Goal: Task Accomplishment & Management: Use online tool/utility

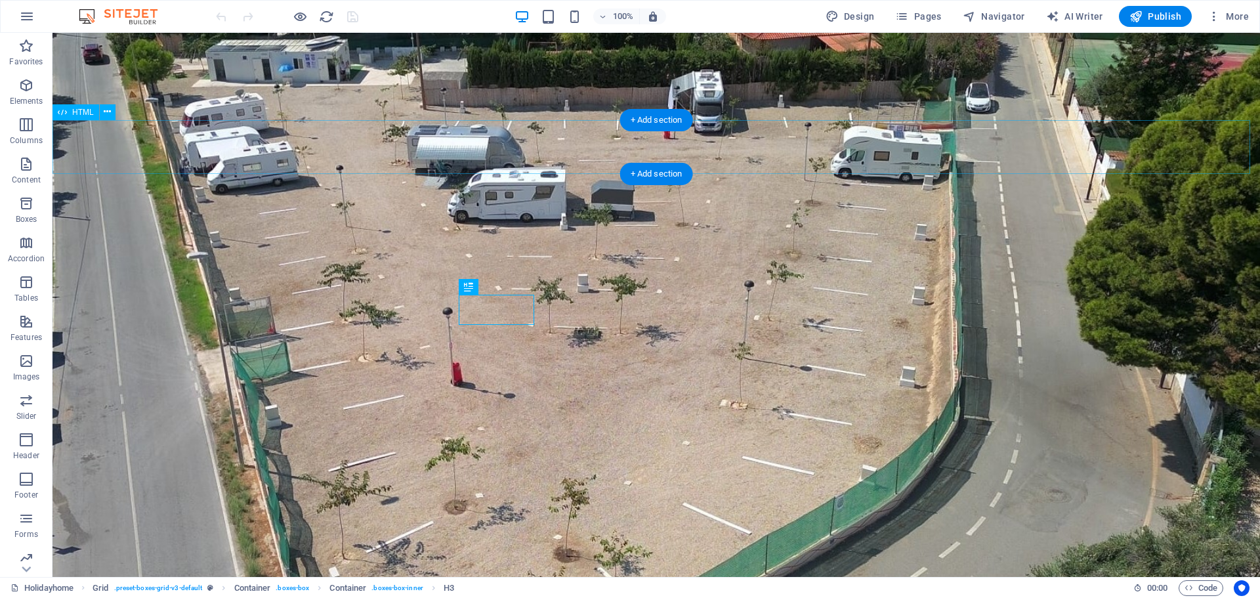
scroll to position [899, 0]
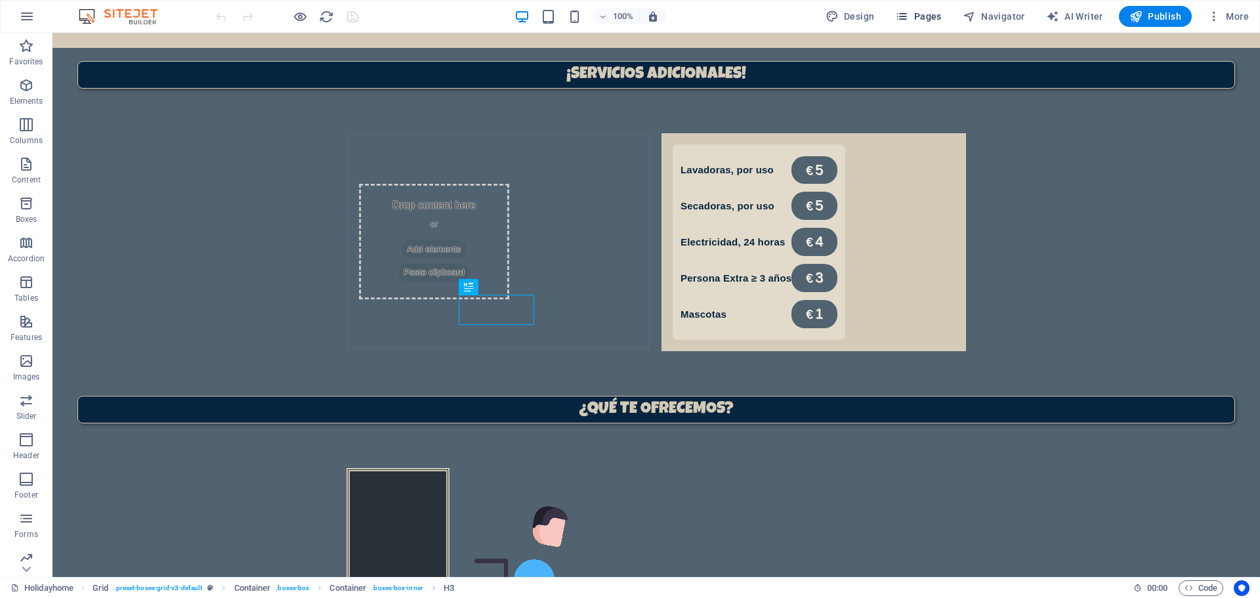
click at [918, 11] on span "Pages" at bounding box center [918, 16] width 46 height 13
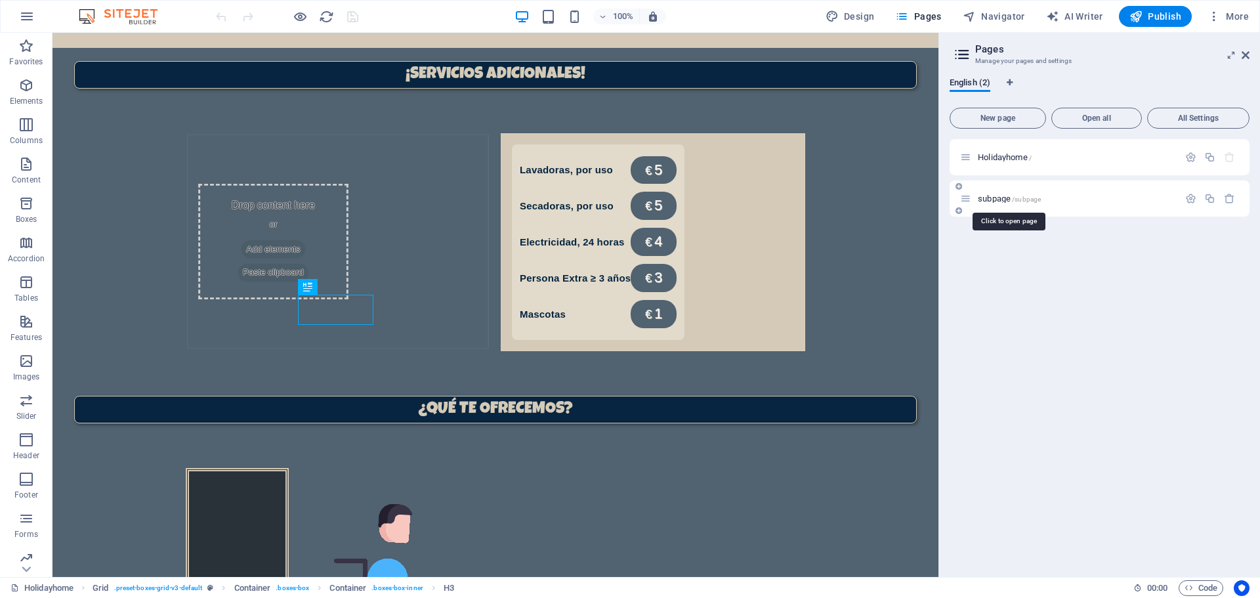
click at [1033, 197] on span "/subpage" at bounding box center [1026, 199] width 29 height 7
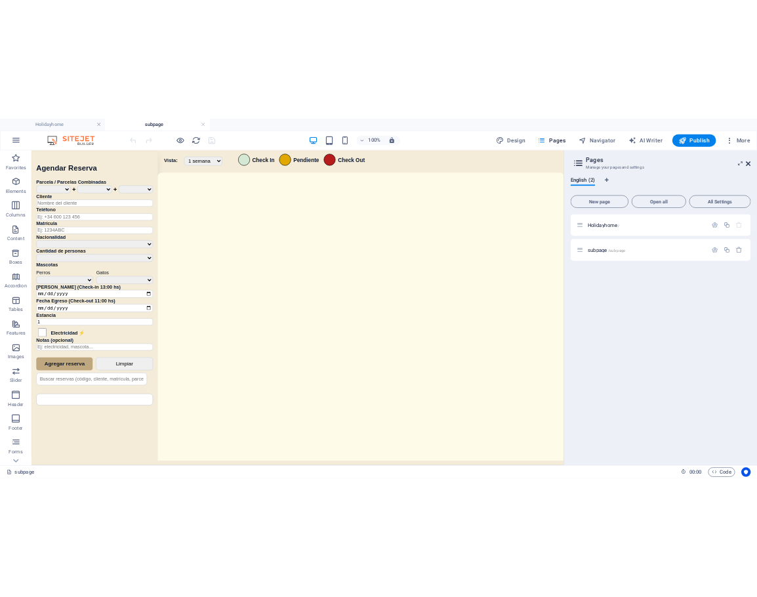
scroll to position [0, 0]
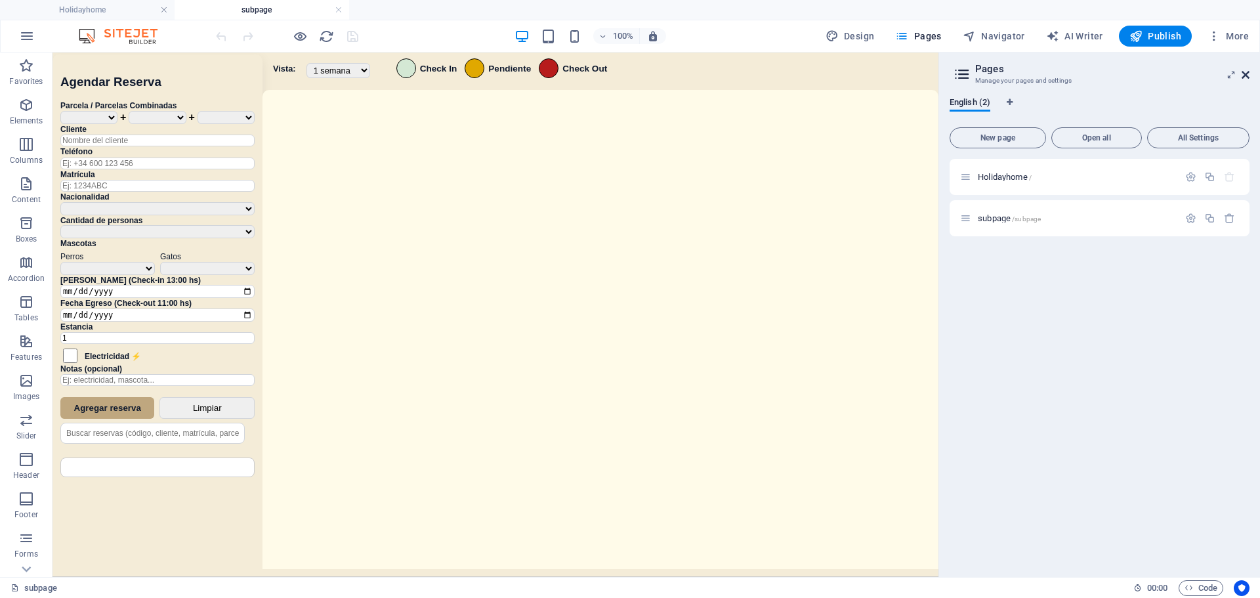
click at [1245, 75] on icon at bounding box center [1245, 75] width 8 height 10
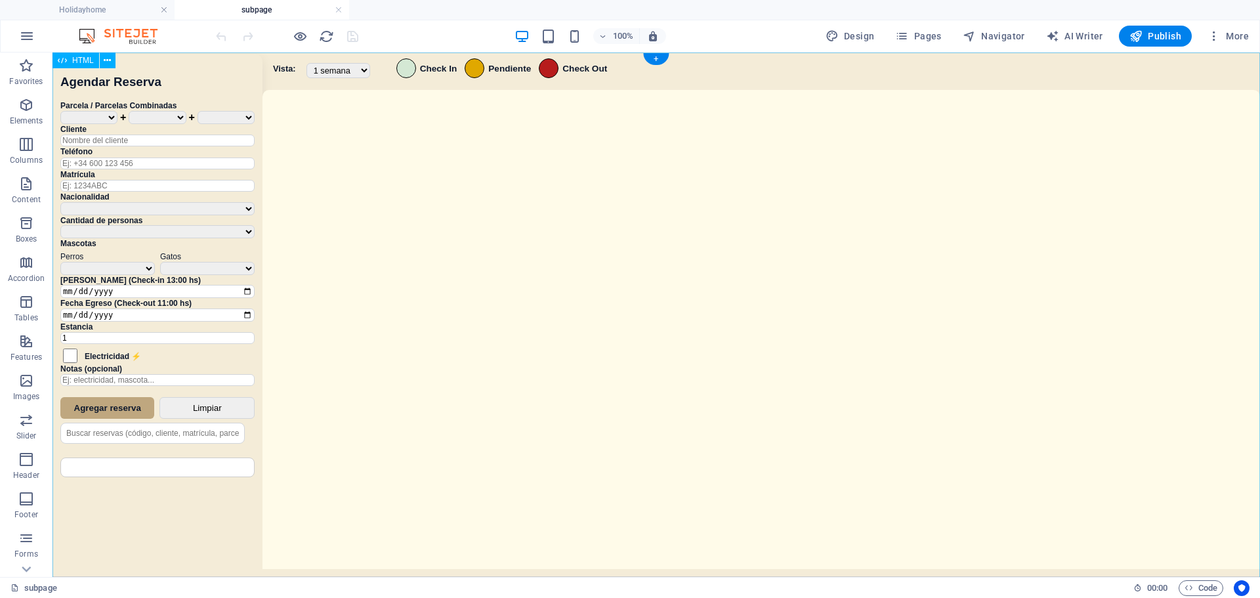
click at [577, 245] on div "Sistema de Reservas — Coveta Área Camper [GEOGRAPHIC_DATA] ¿Estás seguro de que…" at bounding box center [655, 316] width 1207 height 528
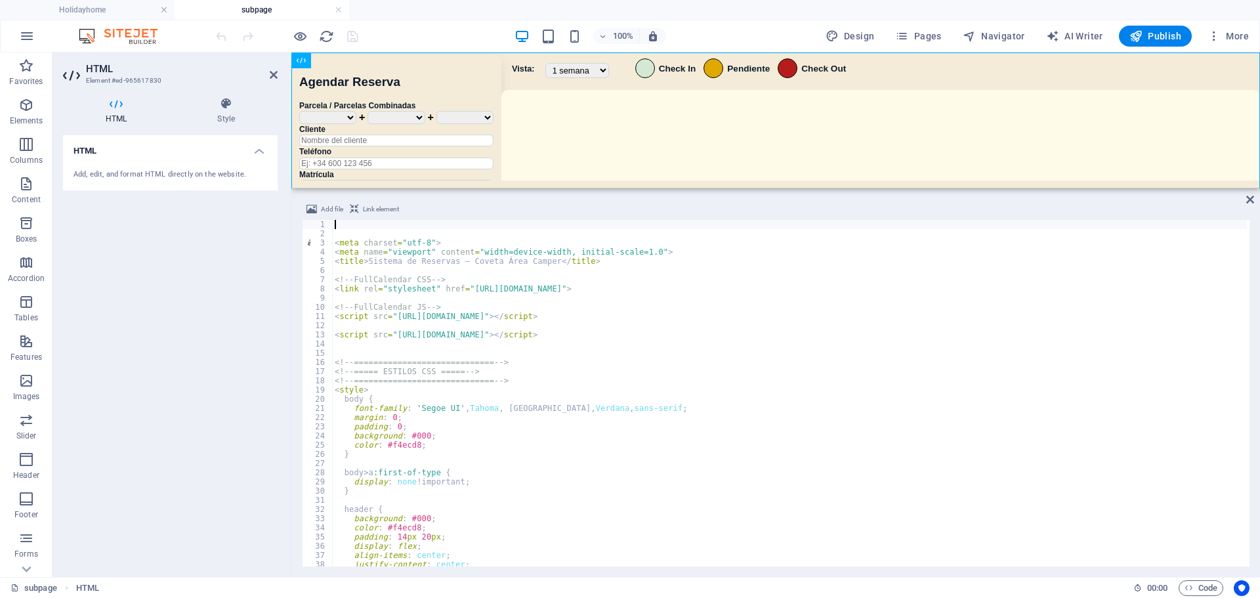
click at [636, 373] on div "< meta charset = "utf-8" > < meta name = "viewport" content = "width=device-wid…" at bounding box center [789, 402] width 915 height 365
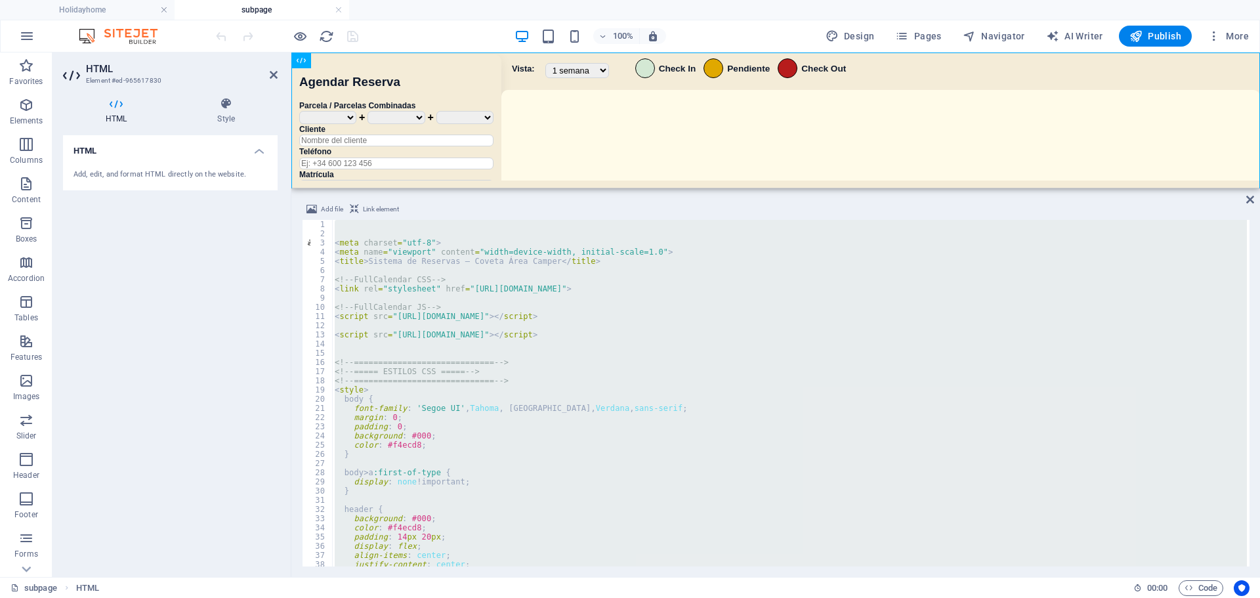
click at [791, 391] on div "< meta charset = "utf-8" > < meta name = "viewport" content = "width=device-wid…" at bounding box center [789, 393] width 915 height 346
type textarea "<style>"
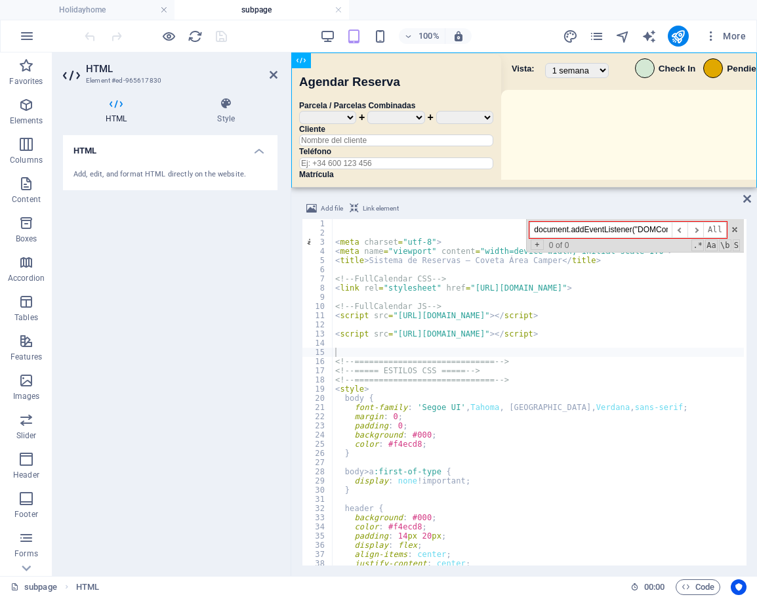
click at [646, 219] on div "document.addEventListener("DOMContentLoaded", ​ ​ All Replace All + 0 of 0 .* A…" at bounding box center [635, 235] width 218 height 33
paste input "DOMContentLoaded"
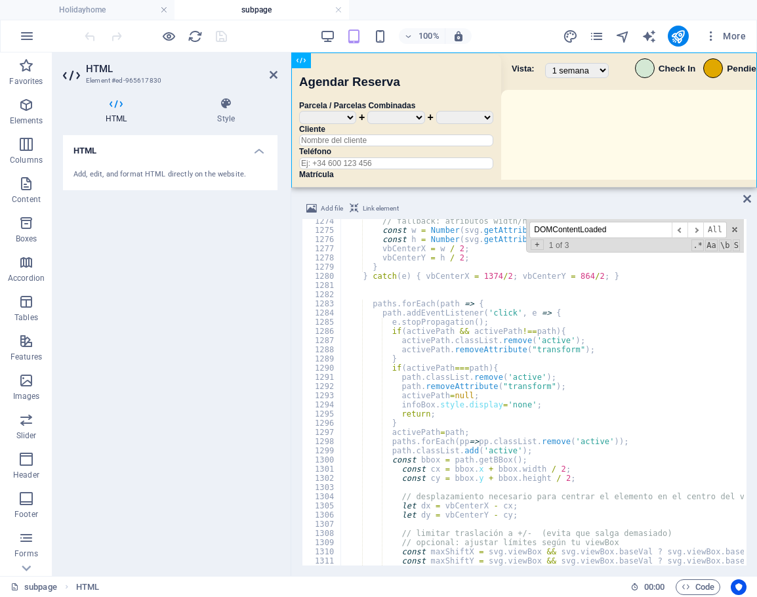
scroll to position [8694, 0]
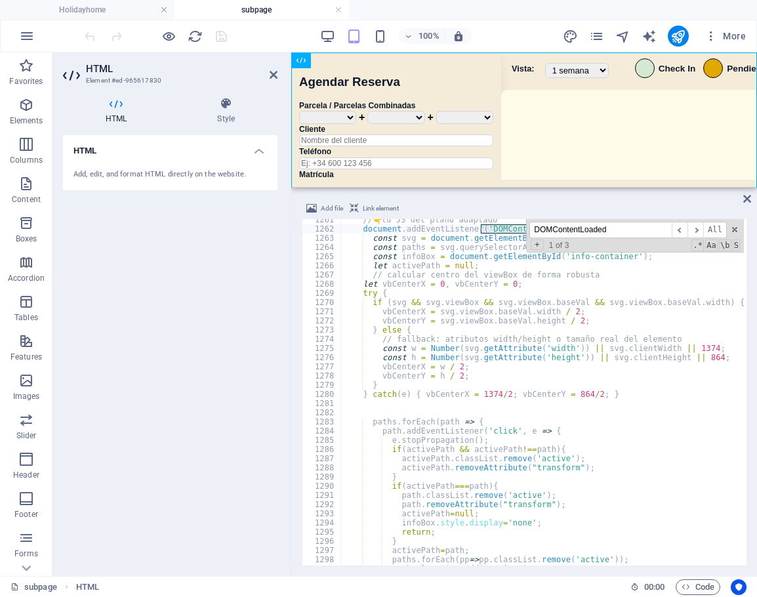
drag, startPoint x: 589, startPoint y: 232, endPoint x: 497, endPoint y: 232, distance: 91.9
click at [497, 232] on div "// 👇 tu JS del plano adaptado document . addEventListener ( 'DOMContentLoaded' …" at bounding box center [542, 392] width 403 height 346
type input "DOMContentLoaded"
type textarea "</script>"
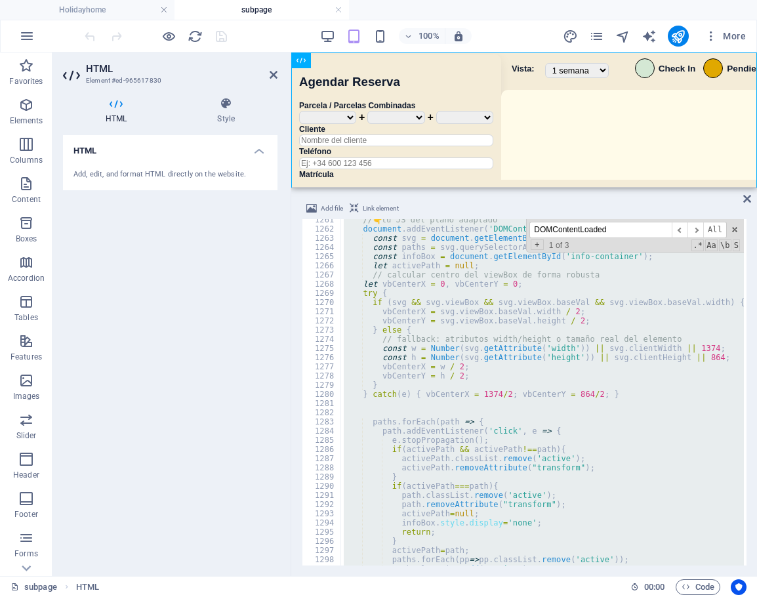
paste textarea
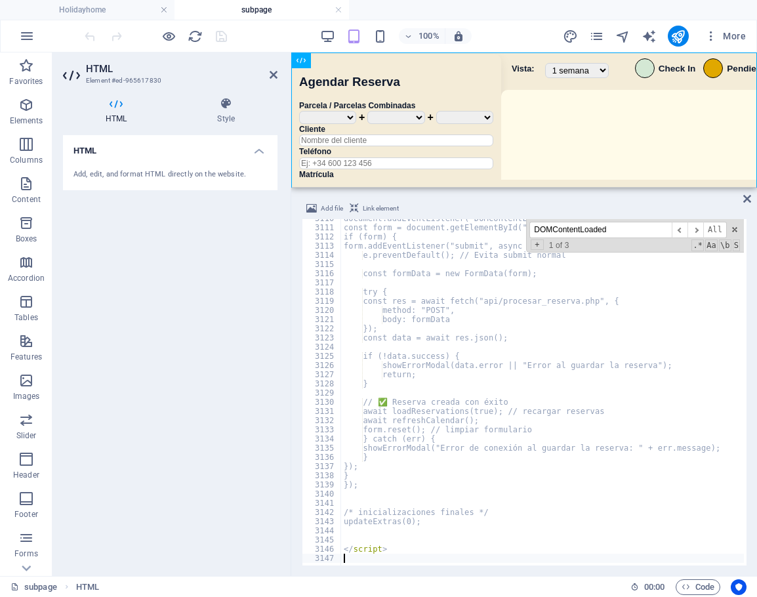
scroll to position [21157, 0]
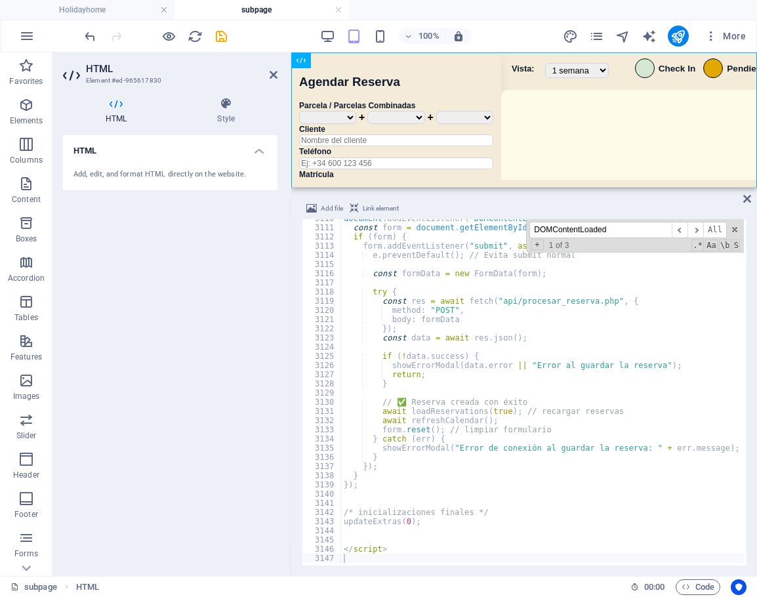
click at [312, 32] on div "100% More" at bounding box center [416, 36] width 669 height 21
click at [220, 32] on icon "save" at bounding box center [221, 36] width 15 height 15
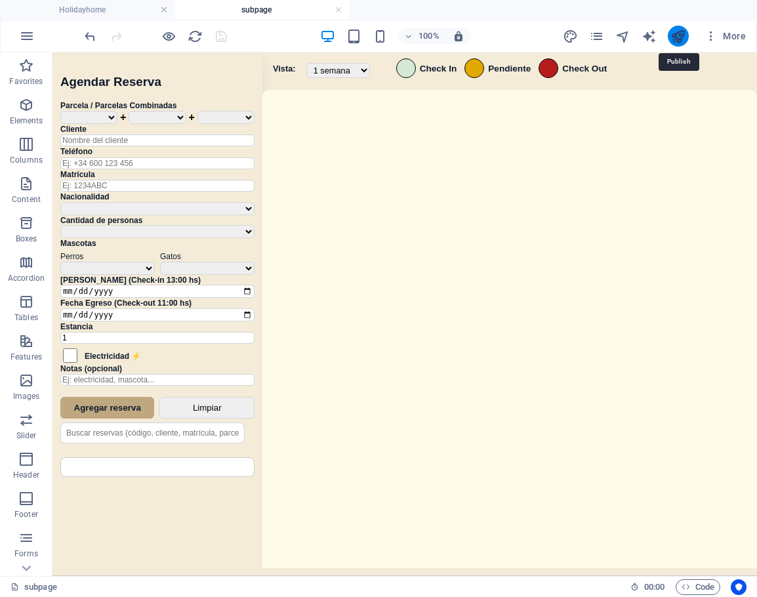
click at [683, 35] on icon "publish" at bounding box center [678, 36] width 15 height 15
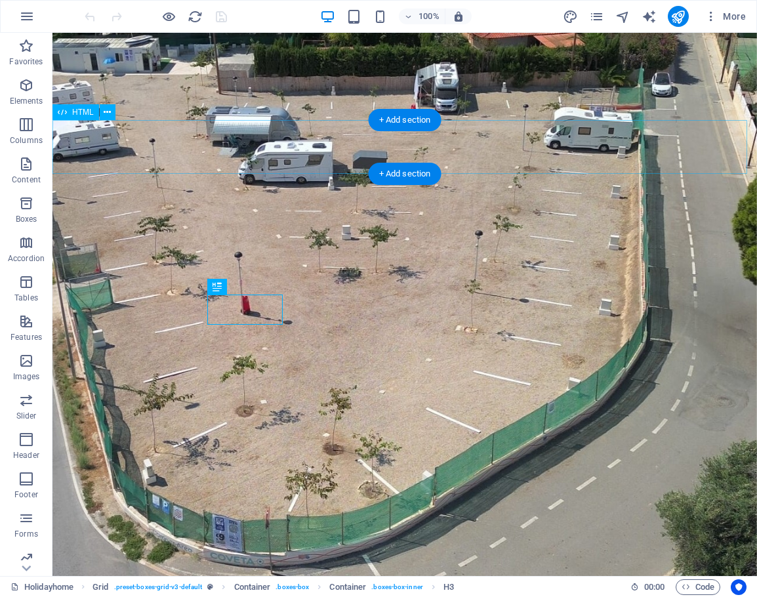
scroll to position [898, 0]
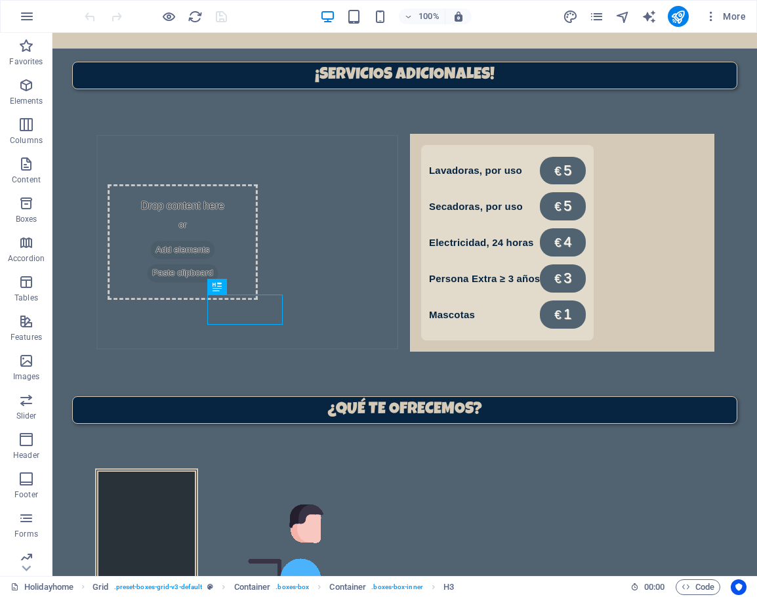
click at [609, 18] on div "More" at bounding box center [657, 16] width 188 height 21
click at [594, 18] on icon "pages" at bounding box center [596, 16] width 15 height 15
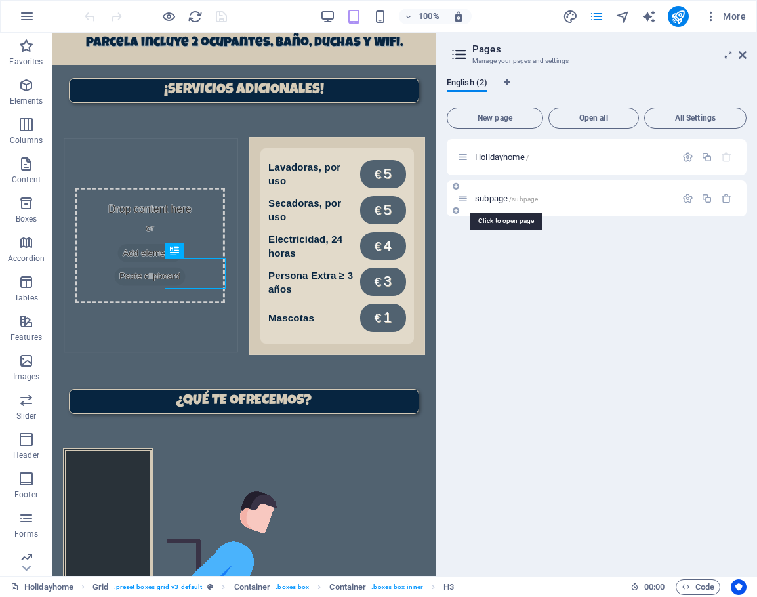
click at [491, 198] on span "subpage /subpage" at bounding box center [506, 199] width 63 height 10
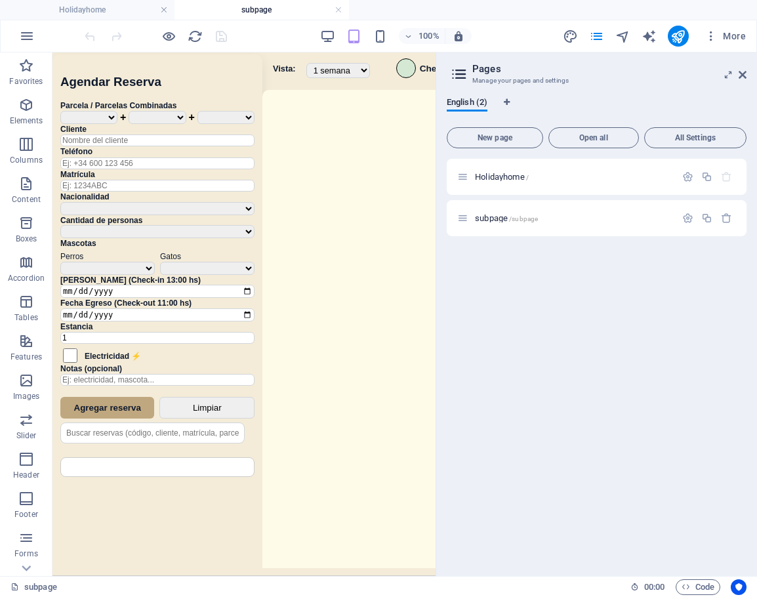
scroll to position [0, 0]
click at [745, 73] on icon at bounding box center [743, 75] width 8 height 10
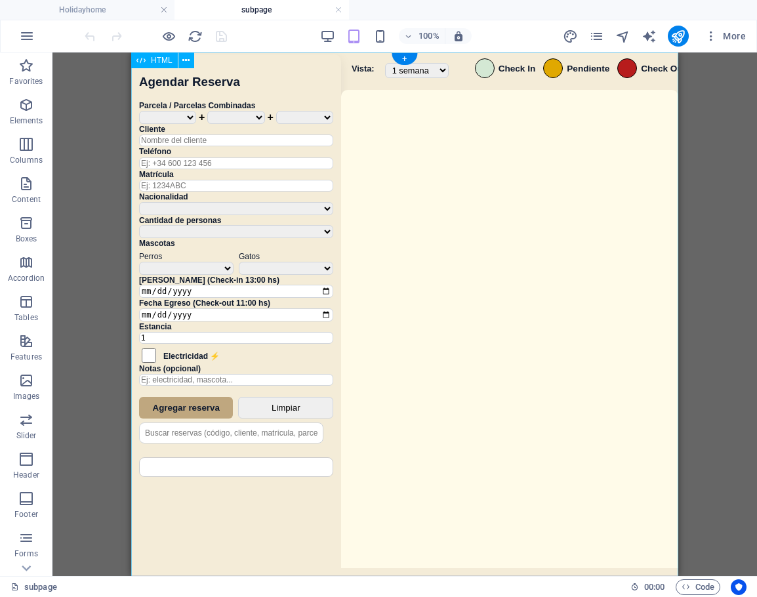
click at [434, 312] on div "Sistema de Reservas — Coveta Área Camper [GEOGRAPHIC_DATA] ¿Estás seguro de que…" at bounding box center [404, 315] width 547 height 527
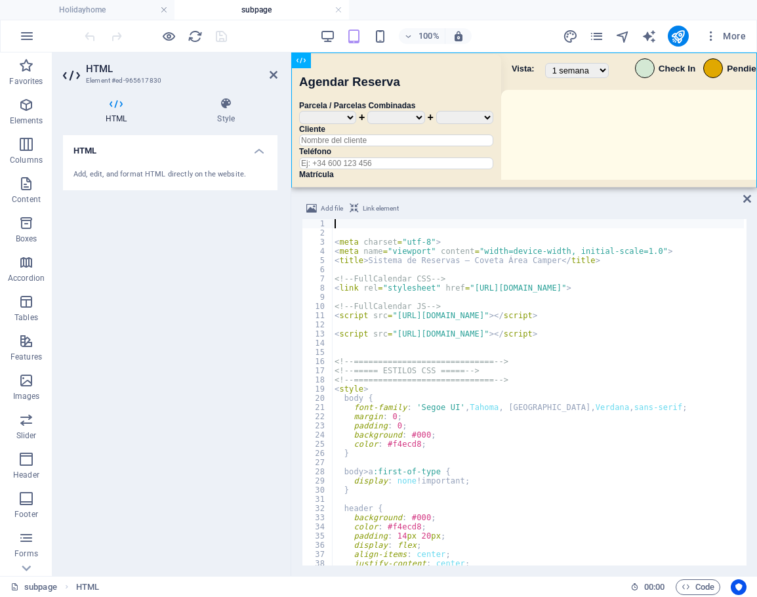
click at [489, 424] on div "< meta charset = "utf-8" > < meta name = "viewport" content = "width=device-wid…" at bounding box center [772, 400] width 881 height 362
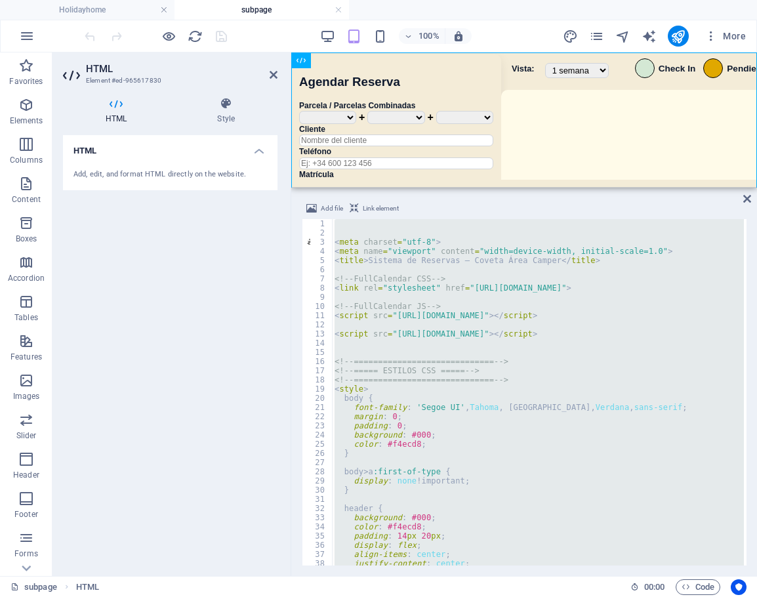
click at [452, 377] on div "< meta charset = "utf-8" > < meta name = "viewport" content = "width=device-wid…" at bounding box center [538, 392] width 412 height 346
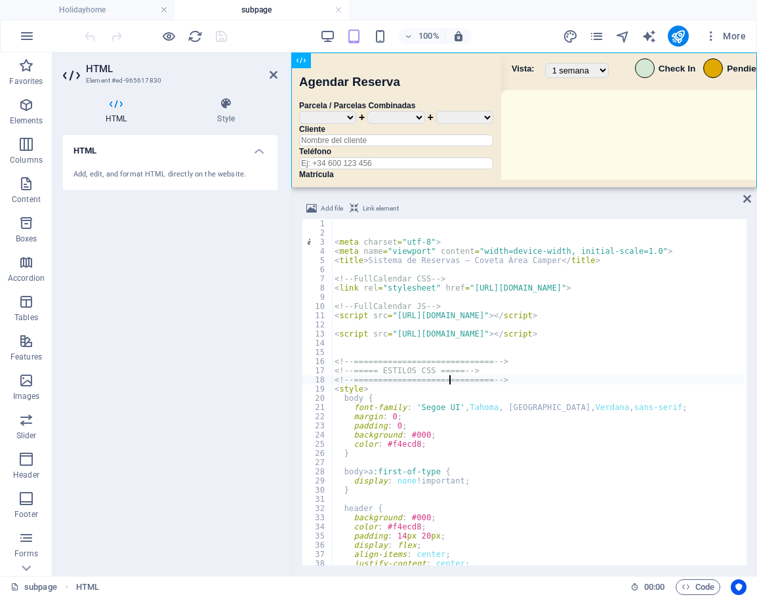
type textarea "</script>"
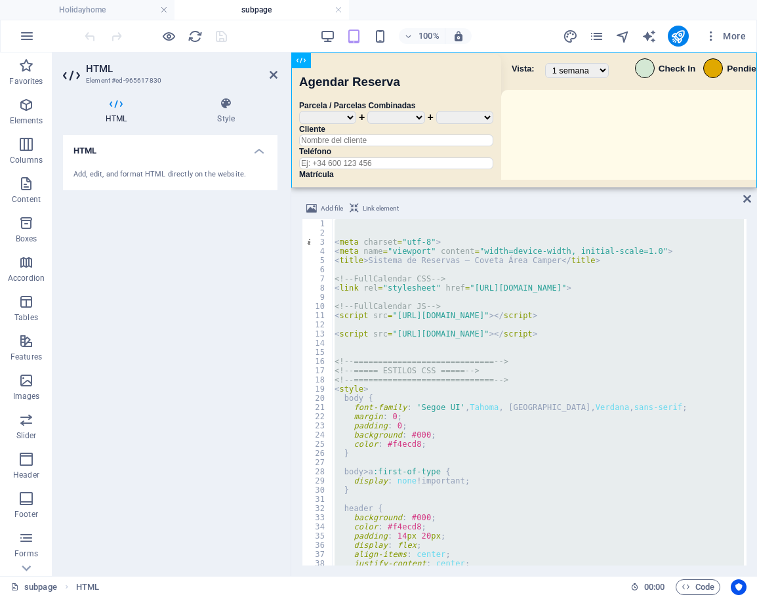
paste textarea
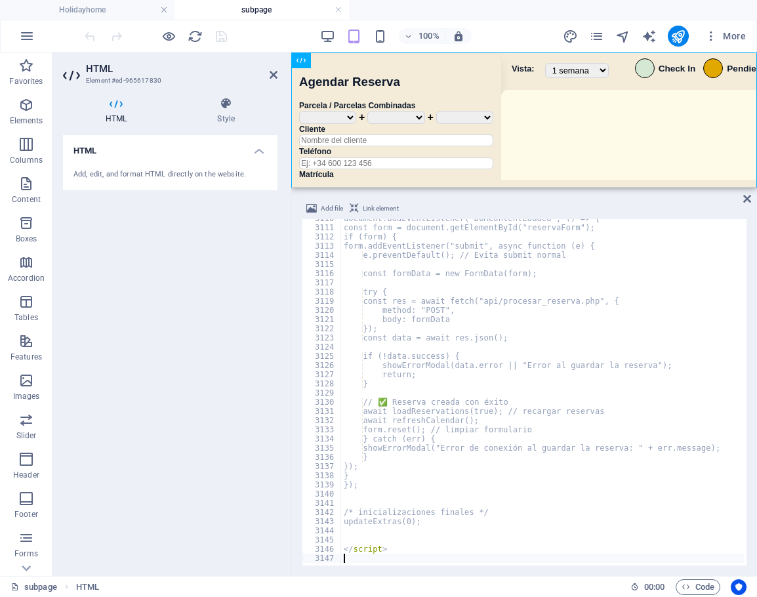
scroll to position [21157, 0]
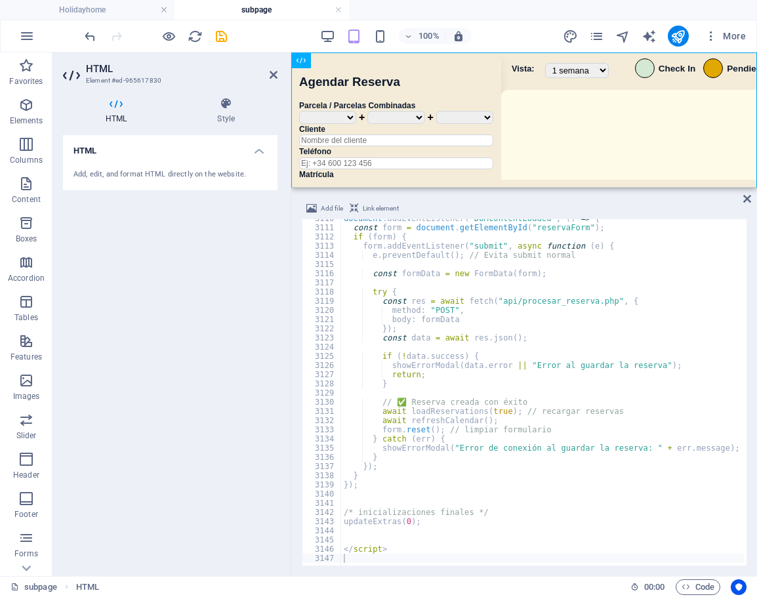
drag, startPoint x: 268, startPoint y: 33, endPoint x: 243, endPoint y: 35, distance: 24.4
click at [266, 33] on div "100% More" at bounding box center [416, 36] width 669 height 21
click at [222, 36] on icon "save" at bounding box center [221, 36] width 15 height 15
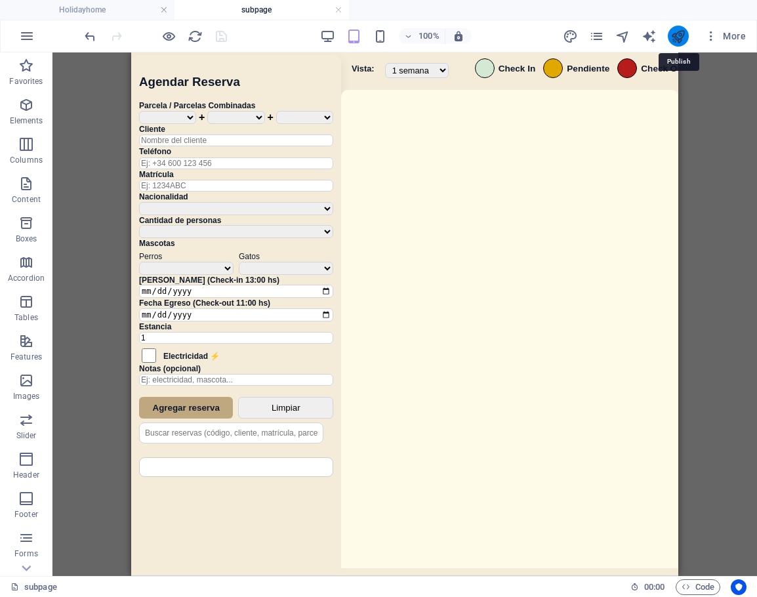
click at [685, 33] on icon "publish" at bounding box center [678, 36] width 15 height 15
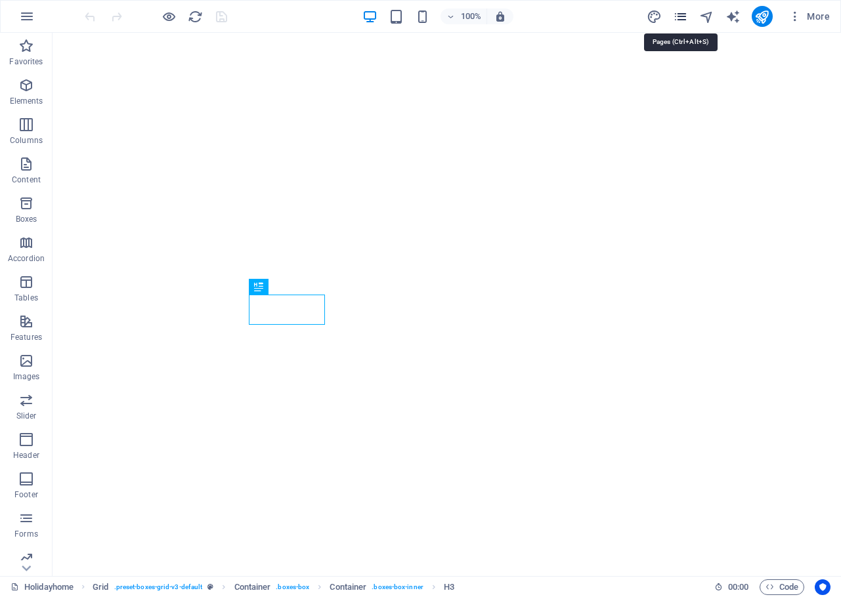
click at [688, 12] on icon "pages" at bounding box center [680, 16] width 15 height 15
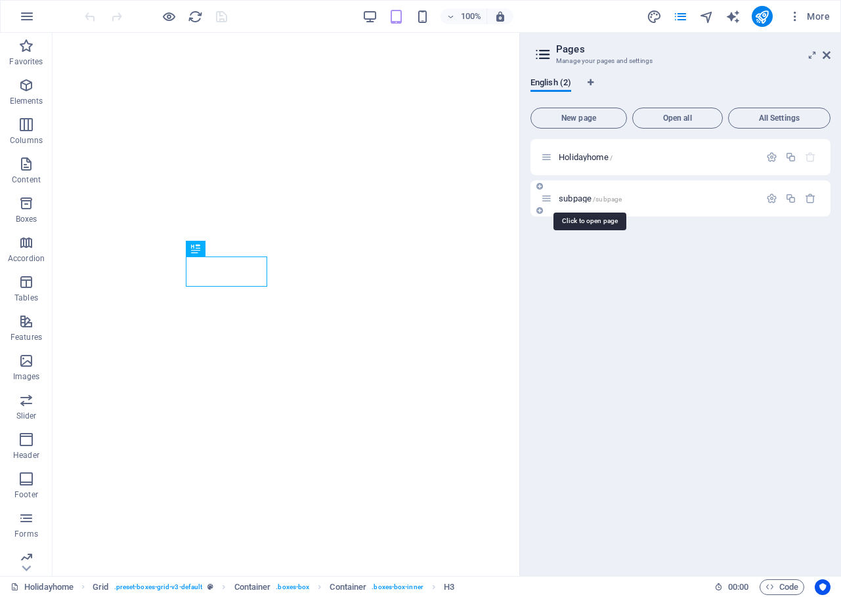
click at [586, 200] on span "subpage /subpage" at bounding box center [589, 199] width 63 height 10
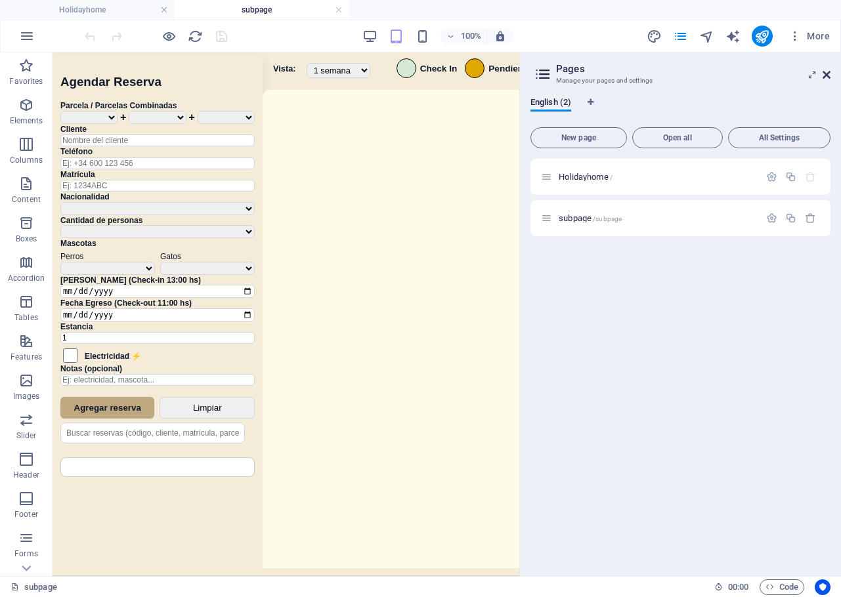
click at [827, 72] on icon at bounding box center [826, 75] width 8 height 10
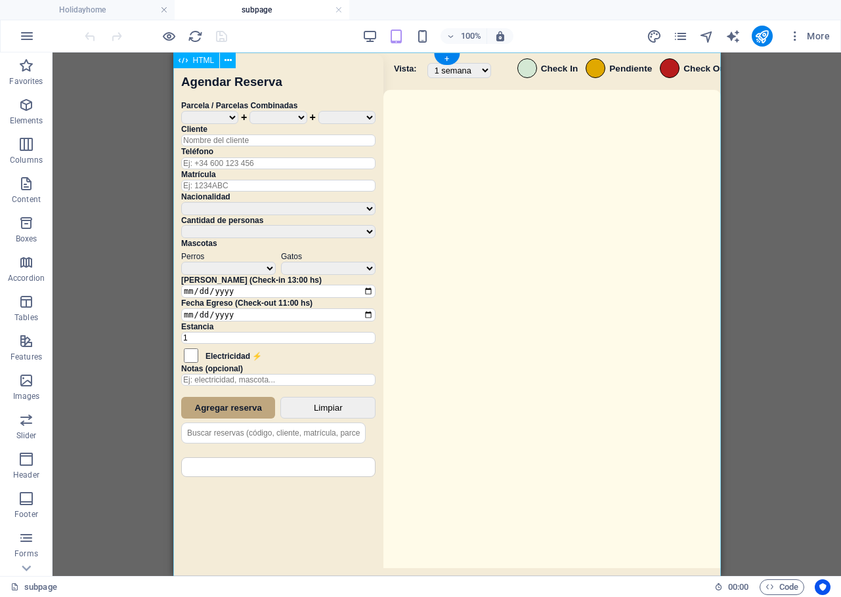
click at [525, 278] on div "Sistema de Reservas — Coveta Área Camper [GEOGRAPHIC_DATA] ¿Estás seguro de que…" at bounding box center [446, 315] width 547 height 527
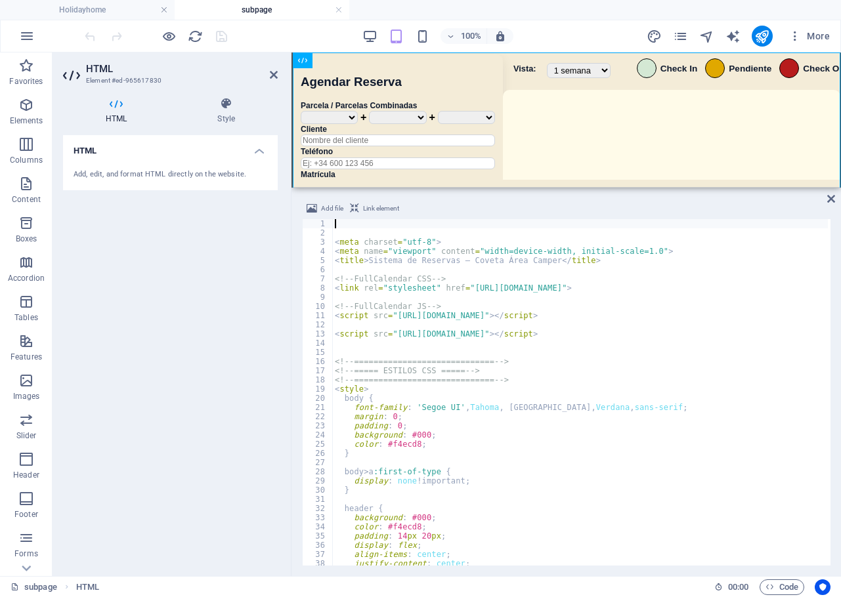
click at [491, 395] on div "< meta charset = "utf-8" > < meta name = "viewport" content = "width=device-wid…" at bounding box center [772, 400] width 881 height 362
type textarea "</script>"
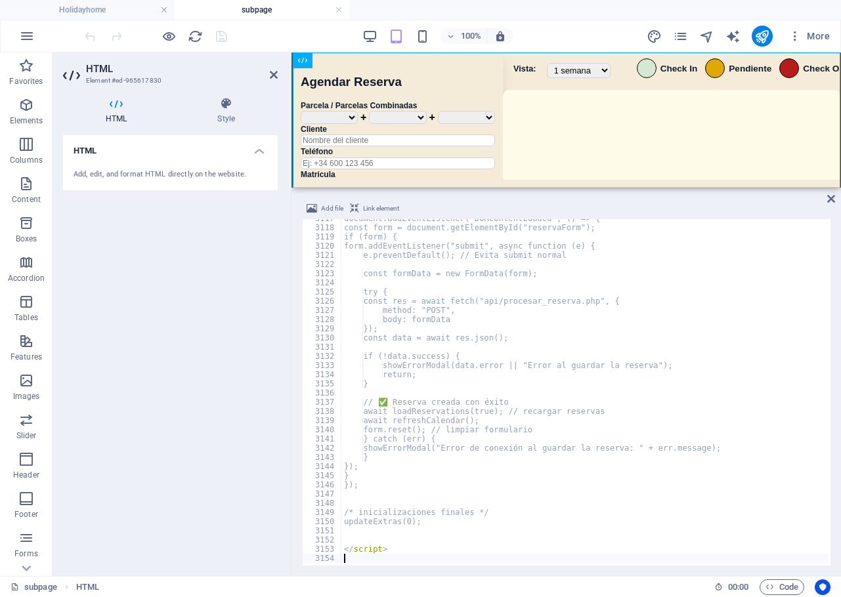
scroll to position [21157, 0]
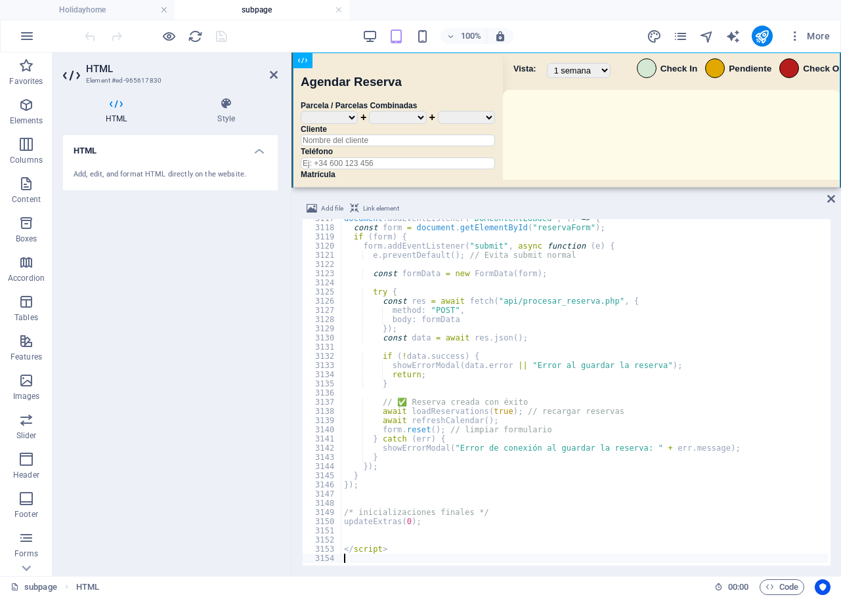
click at [230, 31] on div "100% More" at bounding box center [458, 36] width 753 height 21
click at [220, 33] on icon "save" at bounding box center [221, 36] width 15 height 15
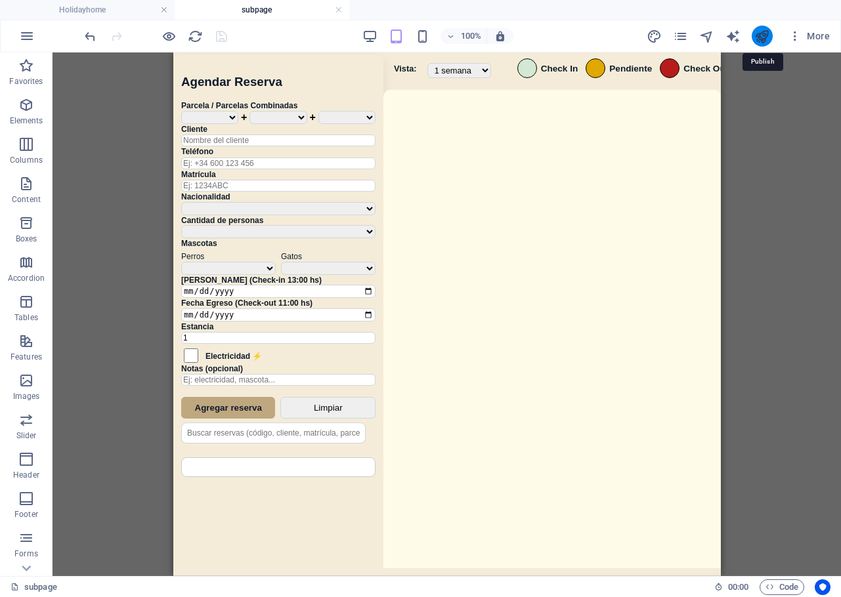
click at [762, 39] on icon "publish" at bounding box center [761, 36] width 15 height 15
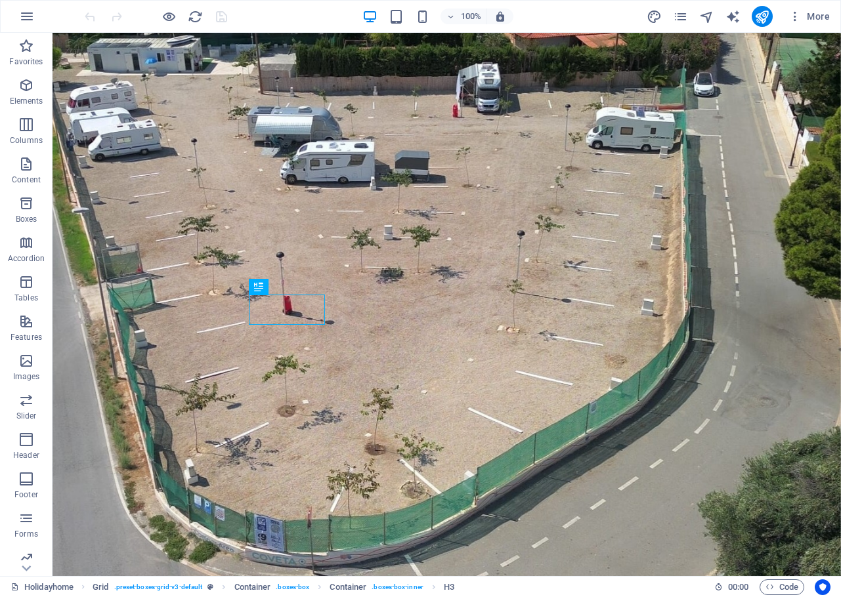
scroll to position [898, 0]
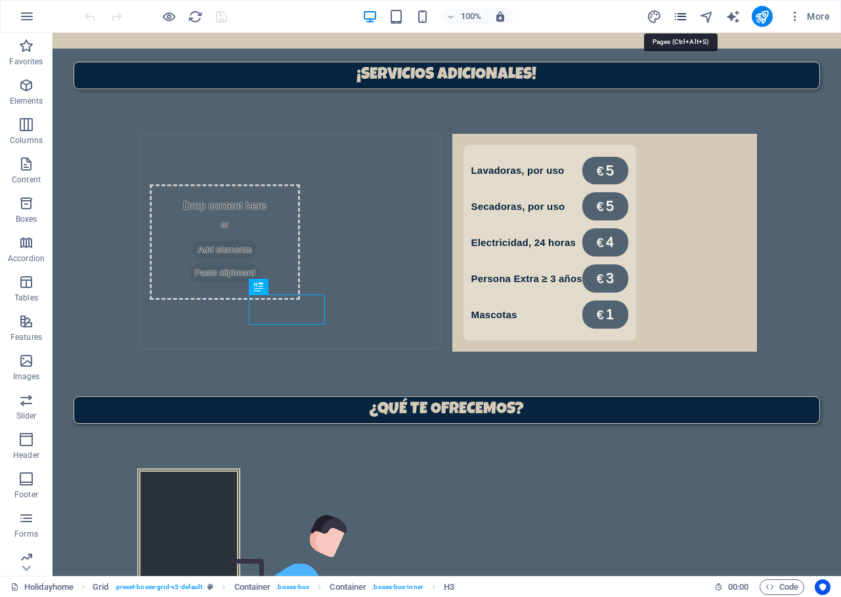
click at [684, 13] on icon "pages" at bounding box center [680, 16] width 15 height 15
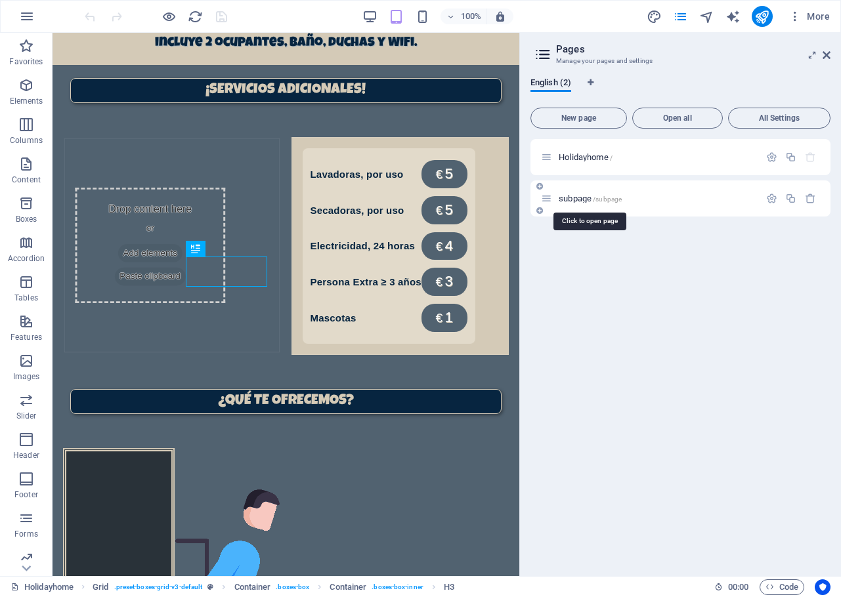
click at [583, 200] on span "subpage /subpage" at bounding box center [589, 199] width 63 height 10
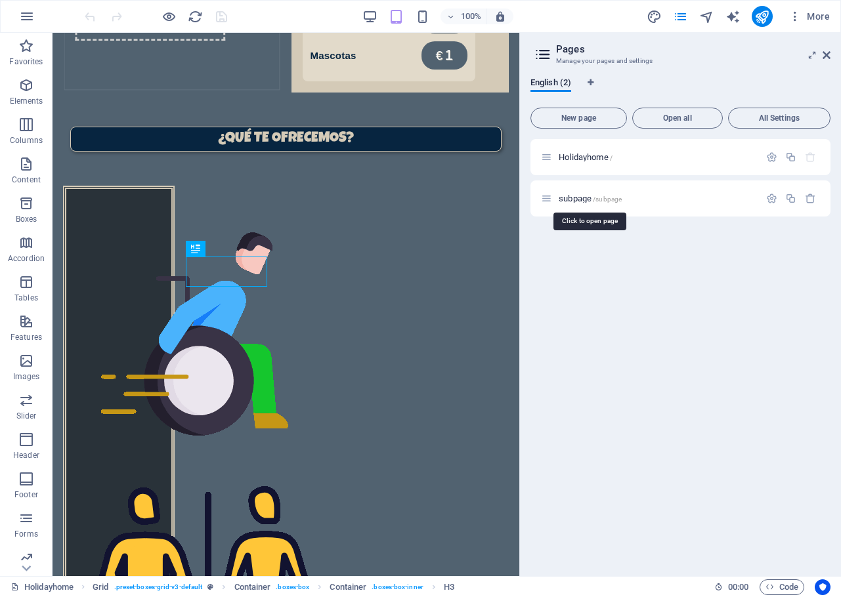
scroll to position [0, 0]
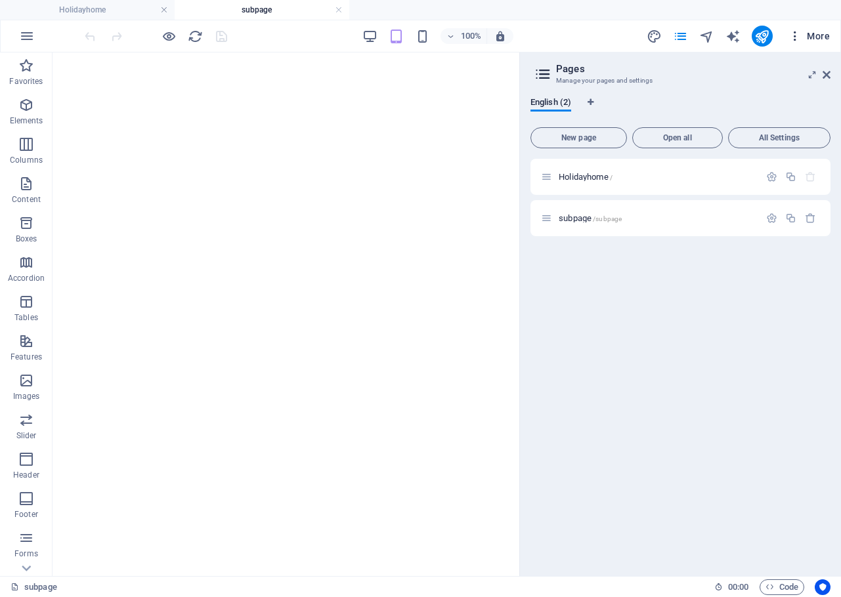
click at [830, 45] on button "More" at bounding box center [809, 36] width 52 height 21
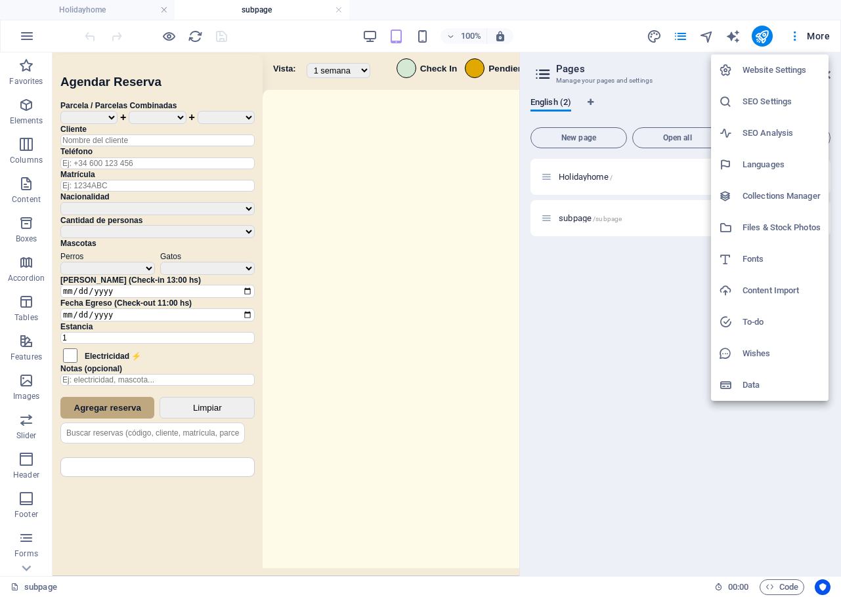
click at [527, 357] on div at bounding box center [420, 298] width 841 height 597
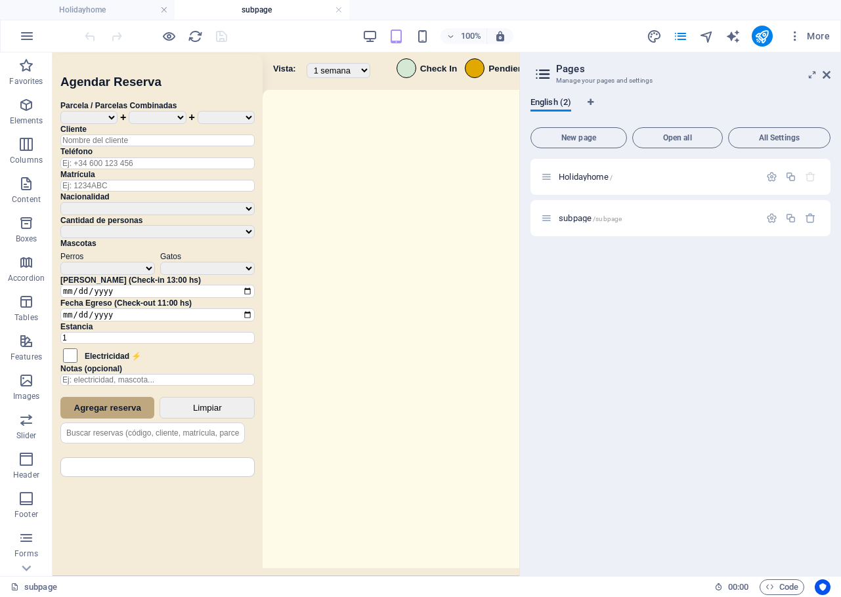
click at [476, 290] on div "Sistema de Reservas — Coveta Área Camper [GEOGRAPHIC_DATA] ¿Estás seguro de que…" at bounding box center [285, 315] width 467 height 527
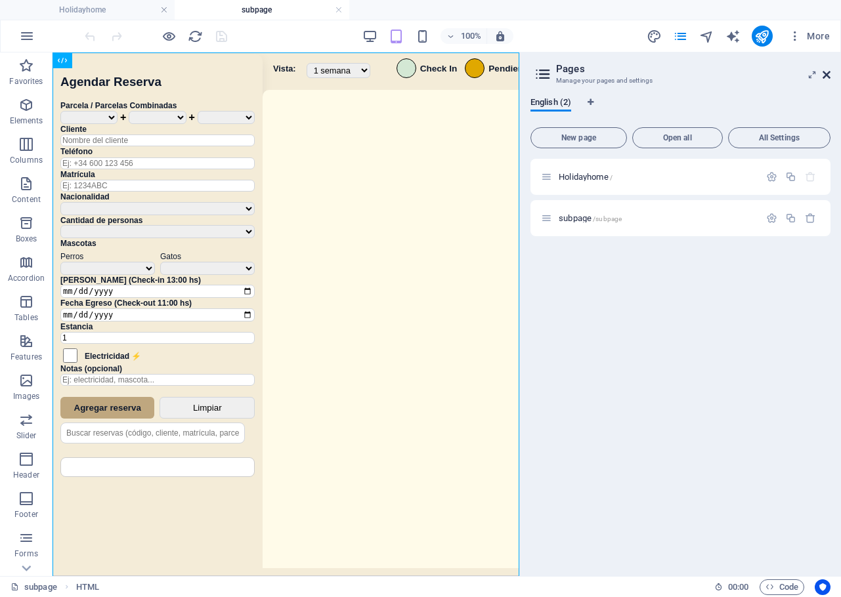
click at [824, 79] on icon at bounding box center [826, 75] width 8 height 10
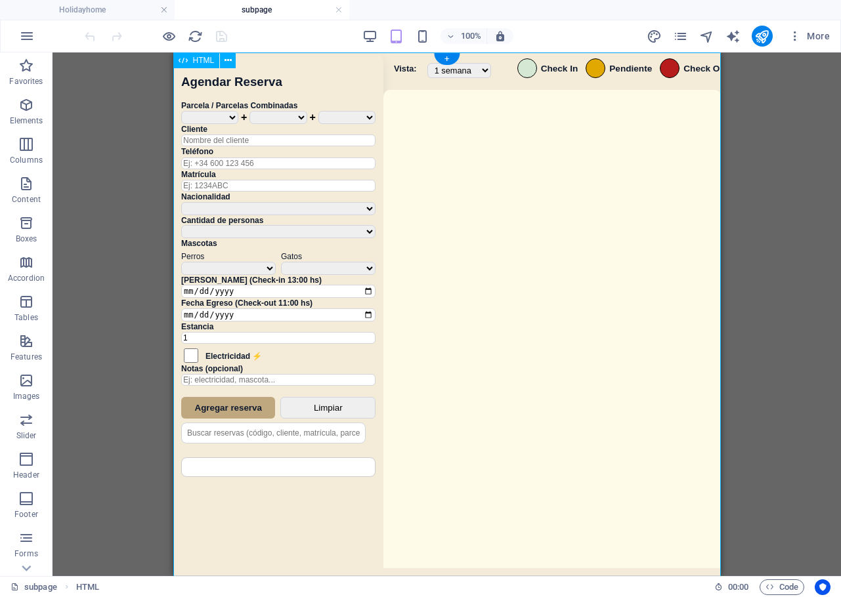
click at [535, 259] on div "Sistema de Reservas — Coveta Área Camper [GEOGRAPHIC_DATA] ¿Estás seguro de que…" at bounding box center [446, 315] width 547 height 527
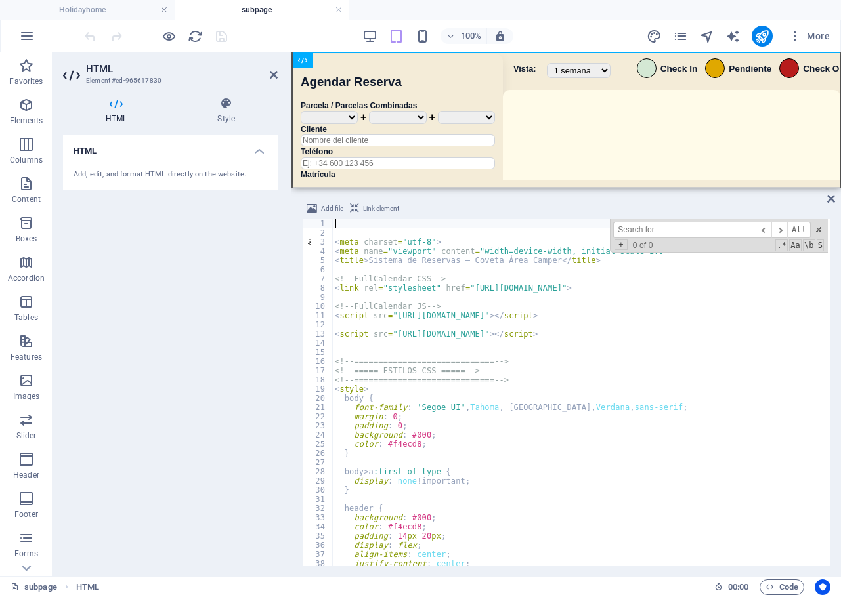
paste textarea "events: RESERVAS.map(r => {"
type textarea "events: RESERVAS.map(r => {"
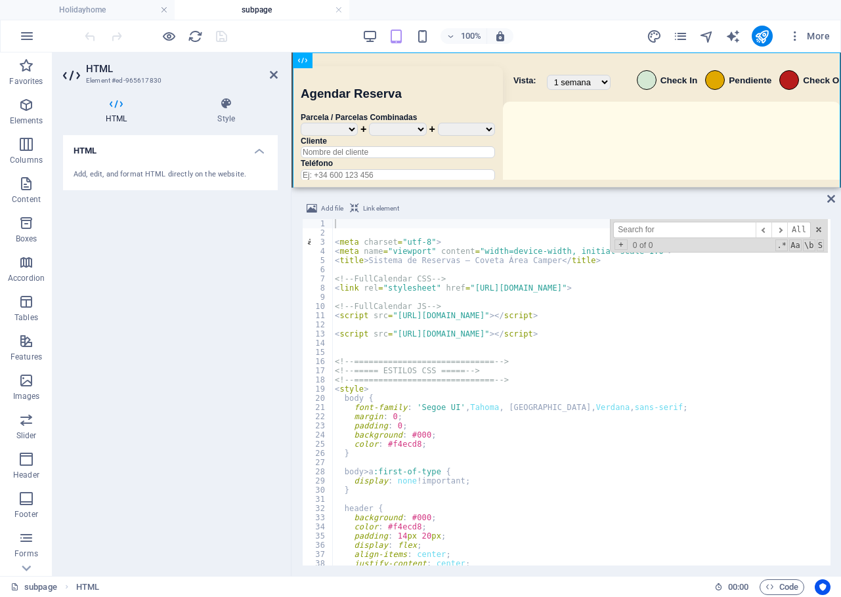
click at [696, 234] on input at bounding box center [684, 230] width 142 height 16
paste input "events: RESERVAS.map(r => {"
drag, startPoint x: 739, startPoint y: 228, endPoint x: 530, endPoint y: 226, distance: 209.3
click at [527, 226] on div "< meta charset = "utf-8" > < meta name = "viewport" content = "width=device-wid…" at bounding box center [579, 392] width 495 height 346
paste input "async function loadReservations(force = false) {"
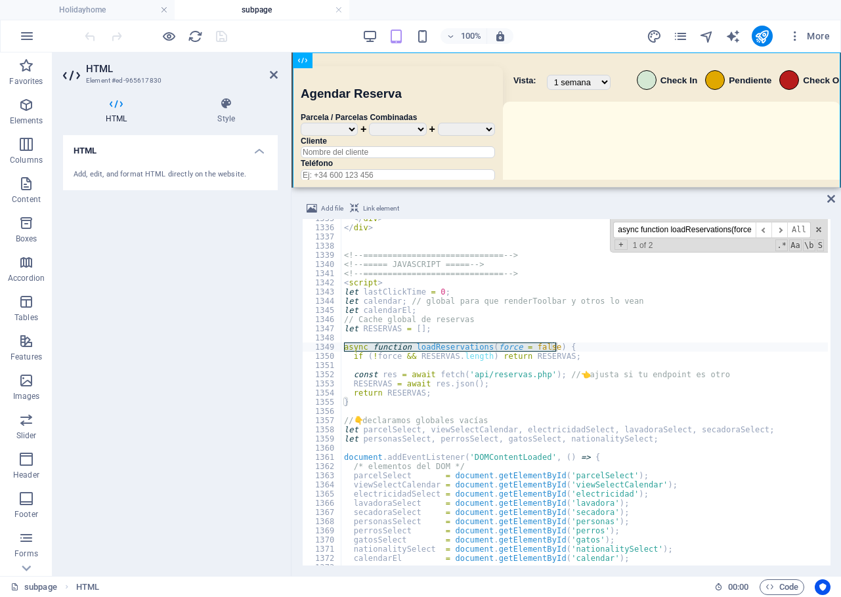
click at [663, 232] on input "async function loadReservations(force = false) {" at bounding box center [684, 230] width 142 height 16
paste input "successCallback(arr.map(r => ("
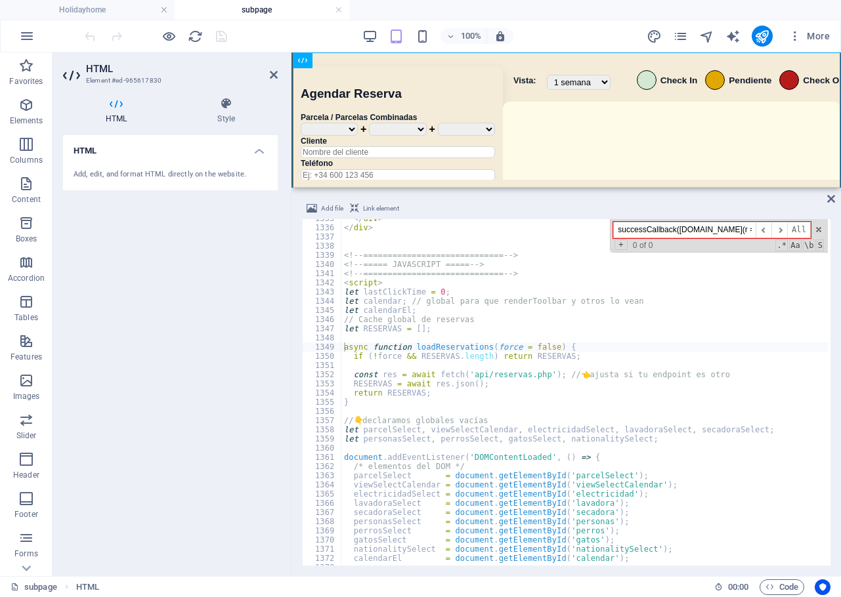
drag, startPoint x: 730, startPoint y: 227, endPoint x: 567, endPoint y: 229, distance: 163.4
click at [567, 229] on div "</ div > </ div > <!-- ============================= --> <!-- ===== JAVASCRIPT …" at bounding box center [584, 392] width 486 height 346
paste input "arr.map(r => ({"
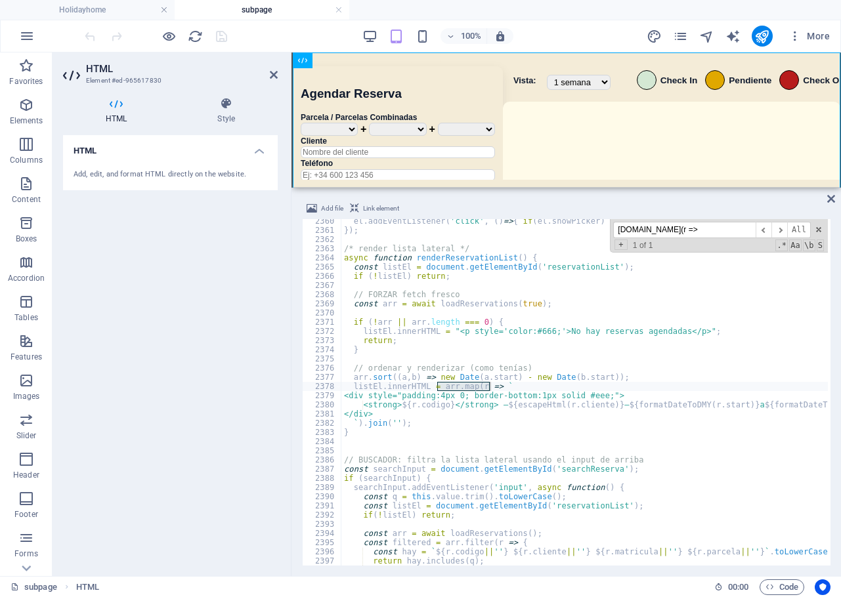
drag, startPoint x: 663, startPoint y: 232, endPoint x: 572, endPoint y: 232, distance: 91.2
click at [572, 232] on div "el . addEventListener ( 'click' , ( ) => { if ( el . showPicker ) el . showPick…" at bounding box center [584, 392] width 486 height 346
paste input "FullCalendar"
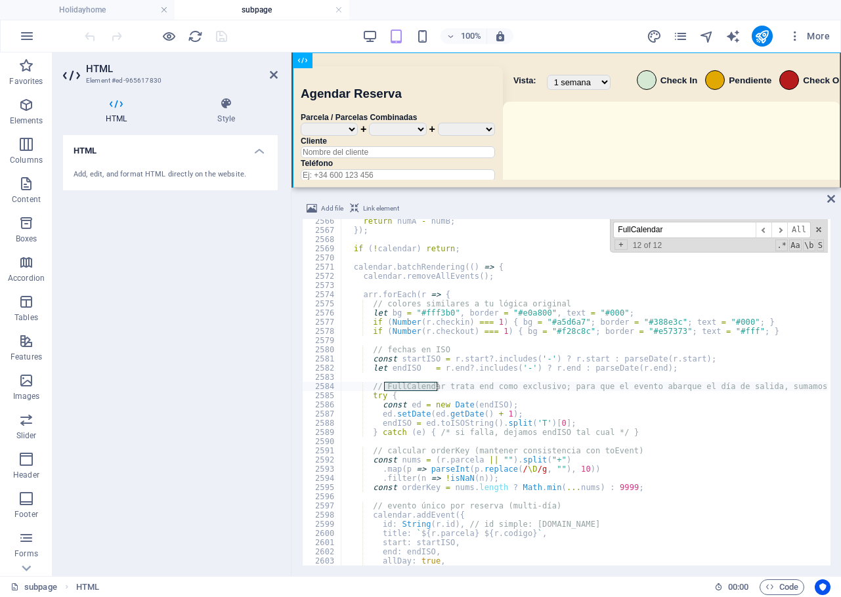
scroll to position [17488, 0]
type input "FullCalendar"
click at [781, 228] on span "​" at bounding box center [779, 230] width 16 height 16
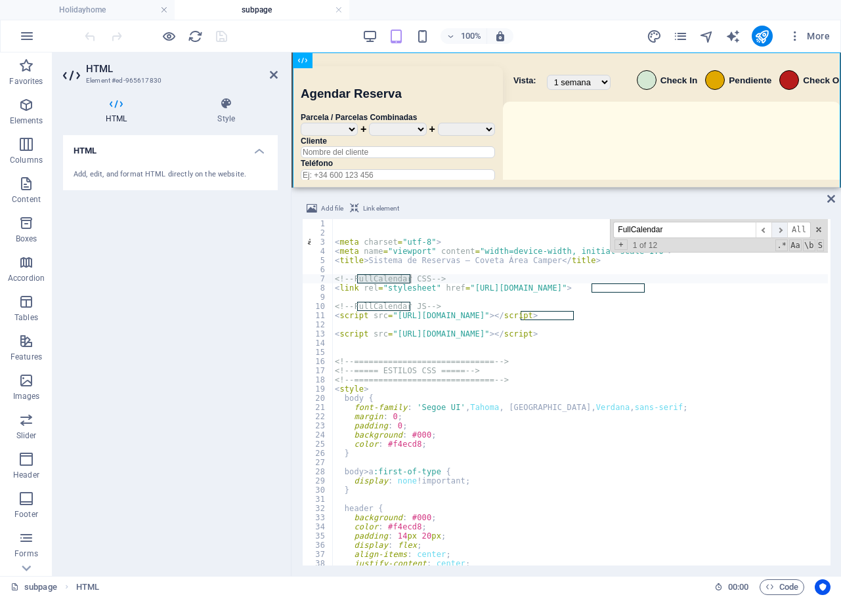
click at [780, 229] on span "​" at bounding box center [779, 230] width 16 height 16
click at [778, 229] on span "​" at bounding box center [779, 230] width 16 height 16
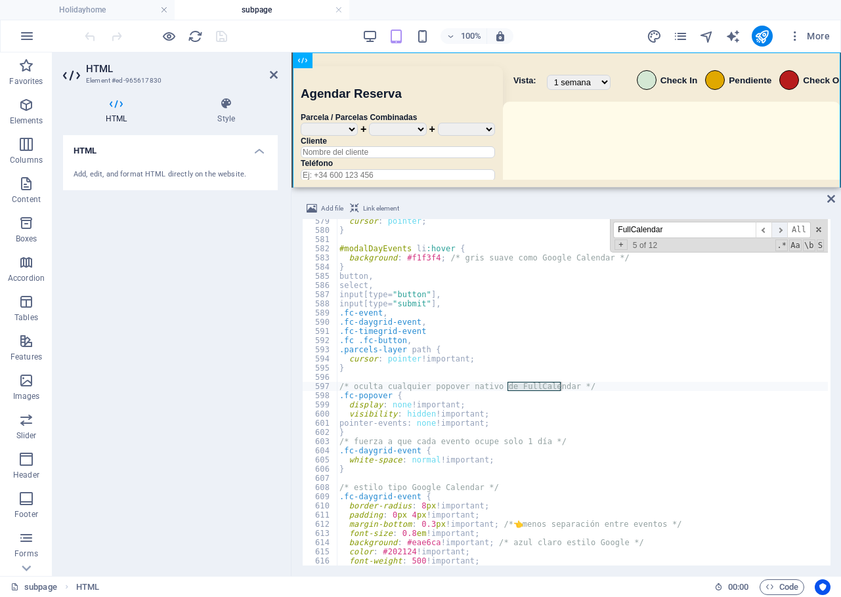
click at [777, 229] on span "​" at bounding box center [779, 230] width 16 height 16
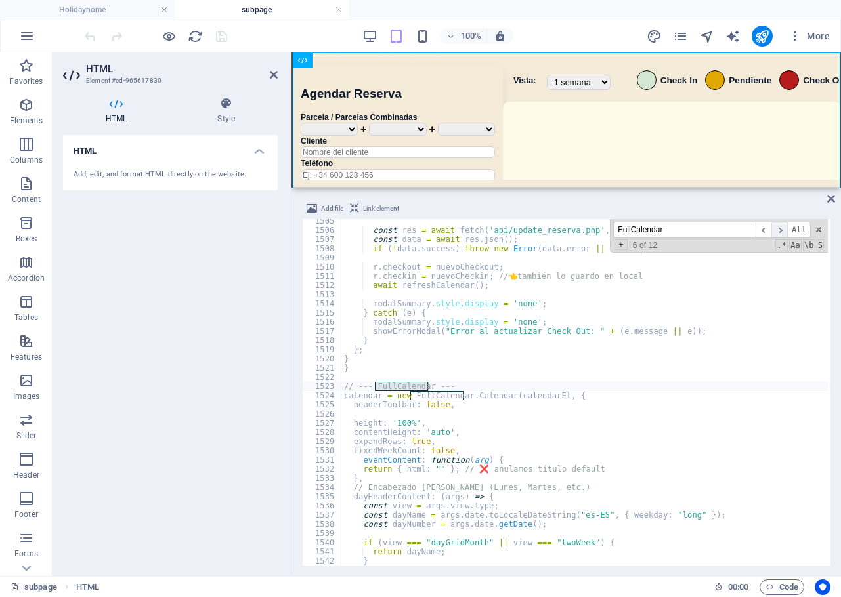
click at [777, 229] on span "​" at bounding box center [779, 230] width 16 height 16
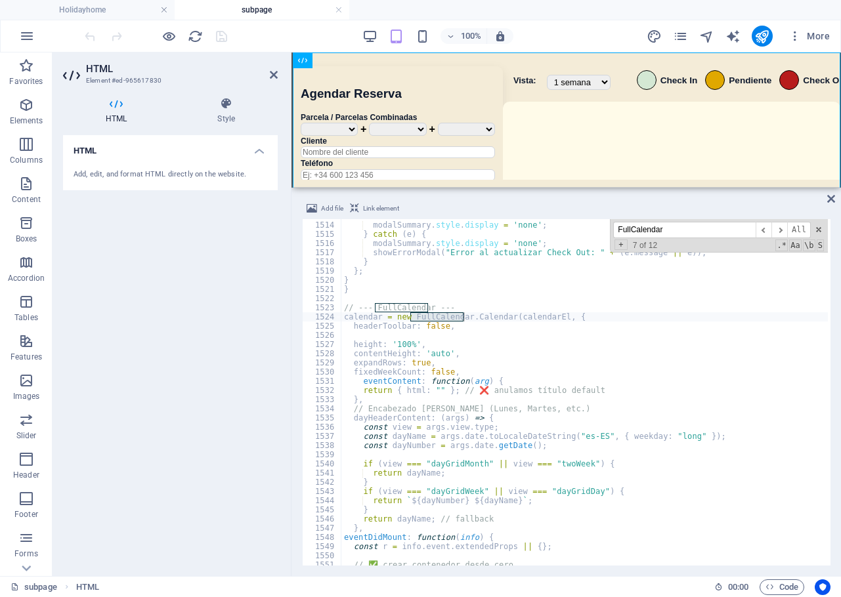
scroll to position [10342, 0]
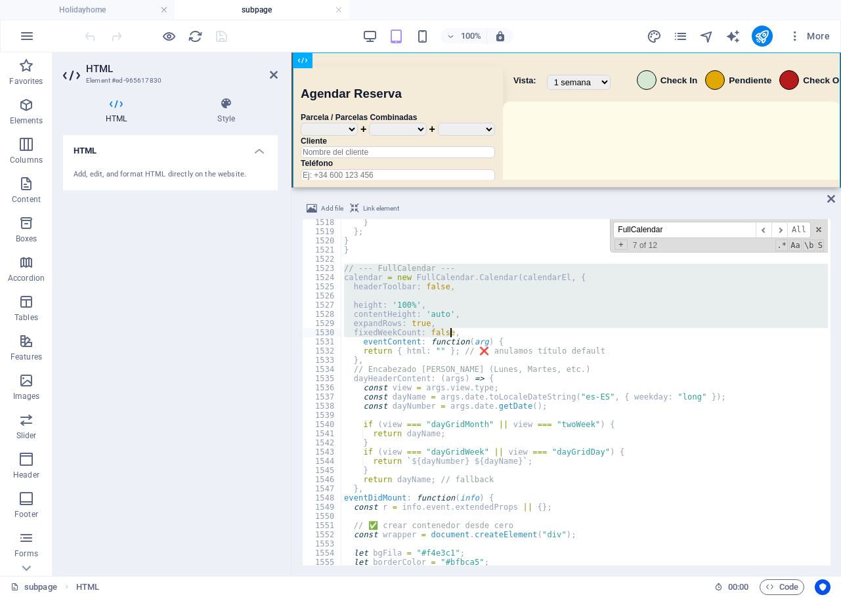
drag, startPoint x: 342, startPoint y: 267, endPoint x: 636, endPoint y: 328, distance: 300.2
click at [636, 328] on div "} } ; } } // --- FullCalendar --- calendar = new FullCalendar . Calendar ( cale…" at bounding box center [781, 399] width 881 height 362
click at [663, 308] on div "} } ; } } // --- FullCalendar --- calendar = new FullCalendar . Calendar ( cale…" at bounding box center [584, 392] width 486 height 346
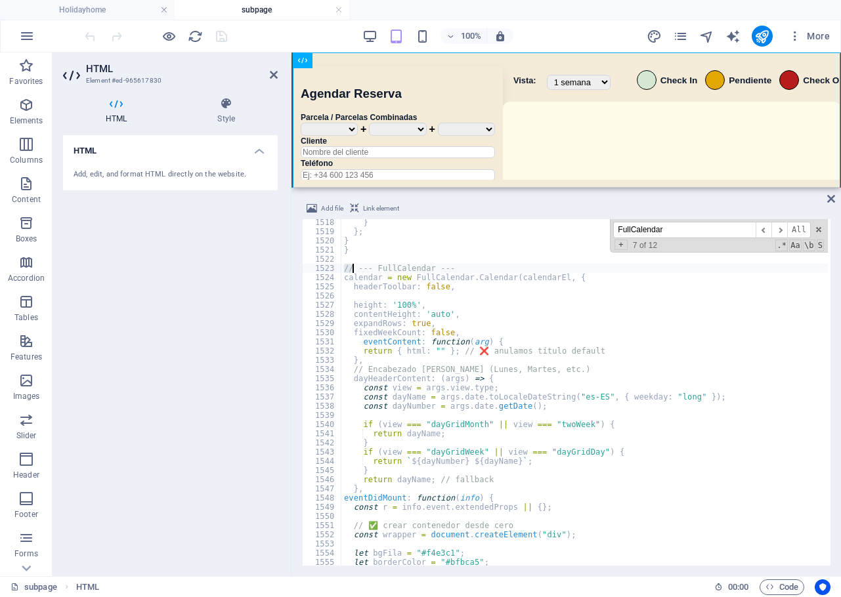
drag, startPoint x: 345, startPoint y: 268, endPoint x: 442, endPoint y: 358, distance: 131.9
click at [404, 305] on div "} } ; } } // --- FullCalendar --- calendar = new FullCalendar . Calendar ( cale…" at bounding box center [781, 399] width 881 height 362
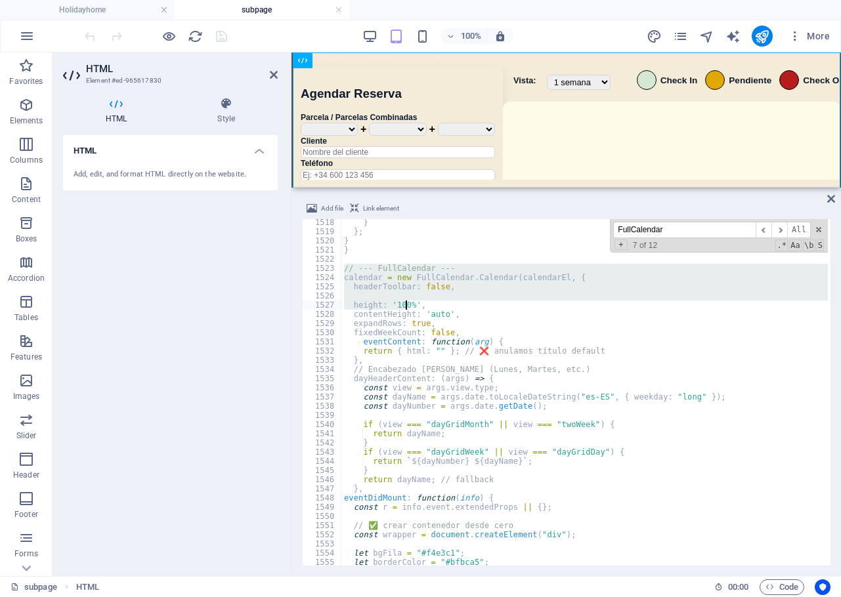
click at [474, 362] on div "} } ; } } // --- FullCalendar --- calendar = new FullCalendar . Calendar ( cale…" at bounding box center [781, 399] width 881 height 362
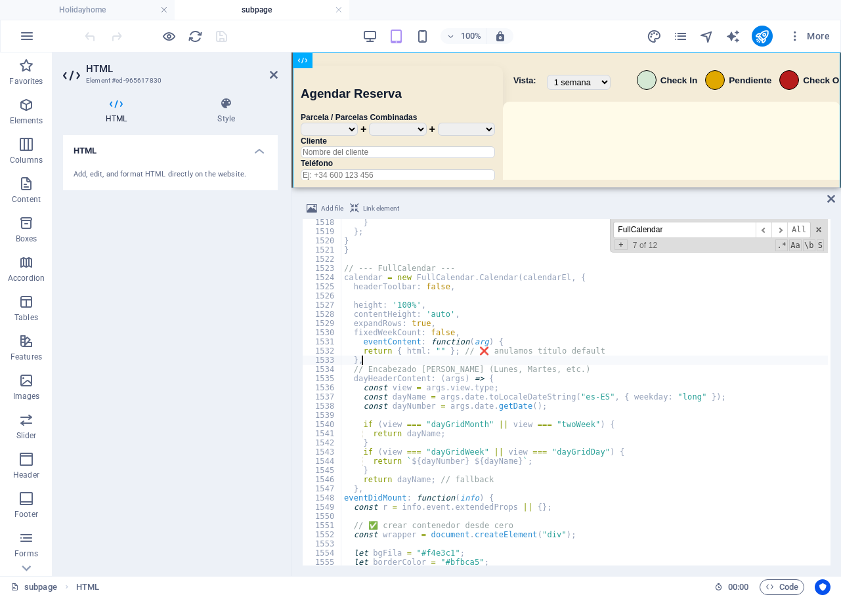
type textarea "</script>"
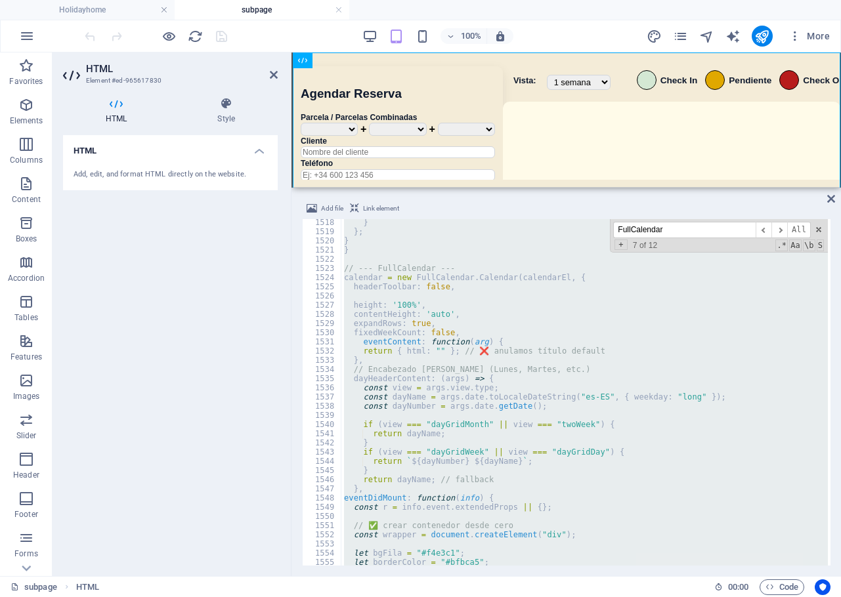
paste textarea
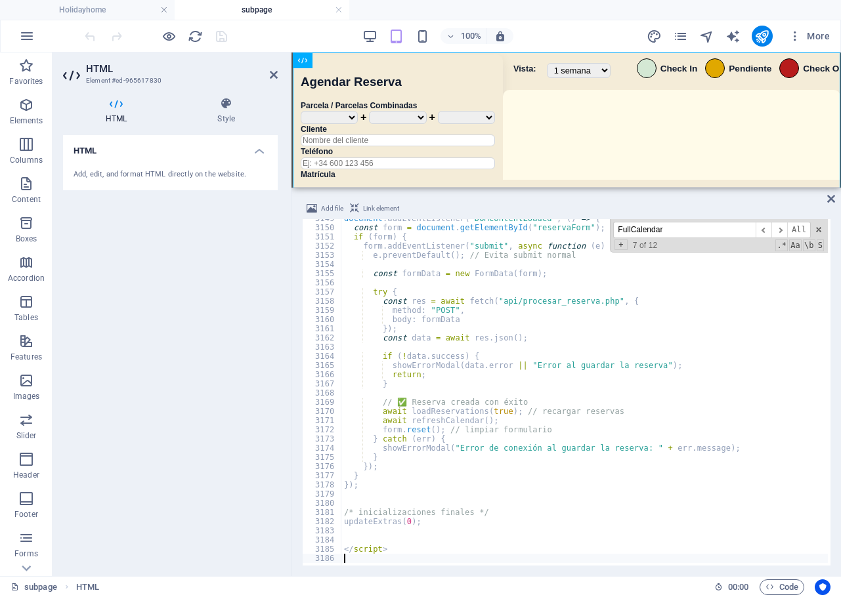
click at [307, 37] on div "100% More" at bounding box center [458, 36] width 753 height 21
click at [220, 32] on icon "save" at bounding box center [221, 36] width 15 height 15
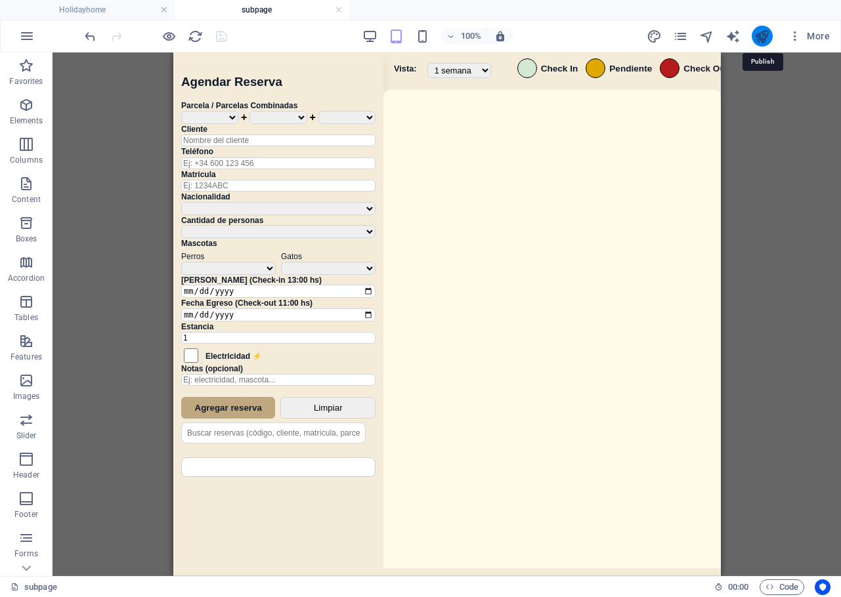
click at [764, 32] on icon "publish" at bounding box center [761, 36] width 15 height 15
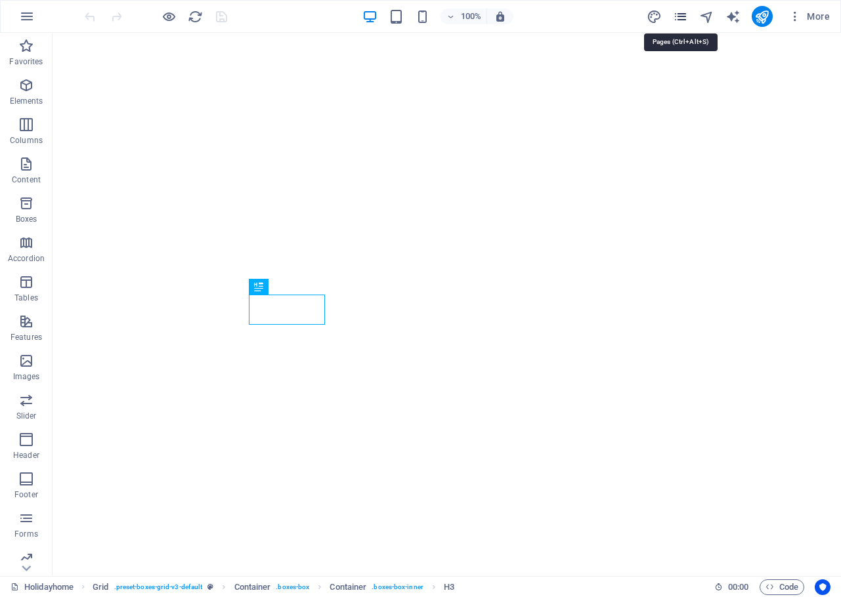
click at [686, 16] on icon "pages" at bounding box center [680, 16] width 15 height 15
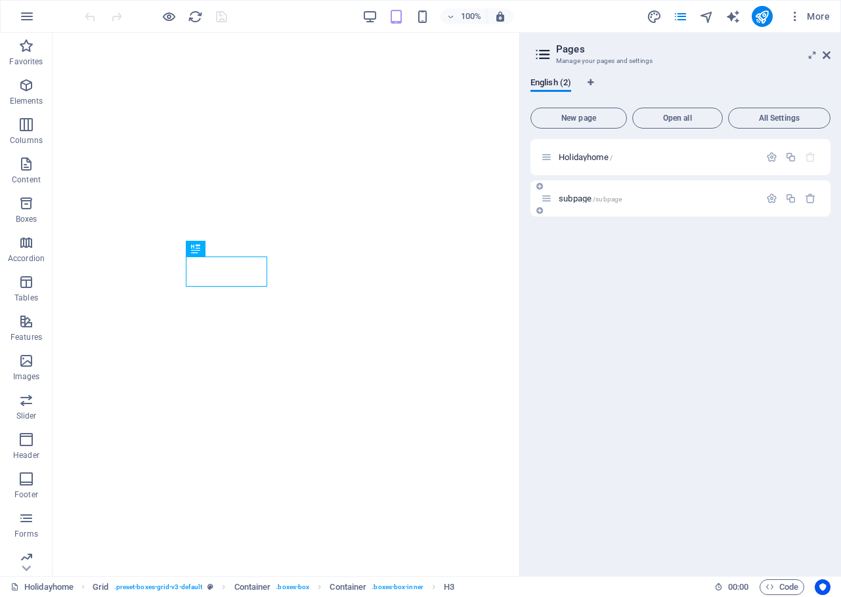
click at [593, 200] on span "/subpage" at bounding box center [607, 199] width 29 height 7
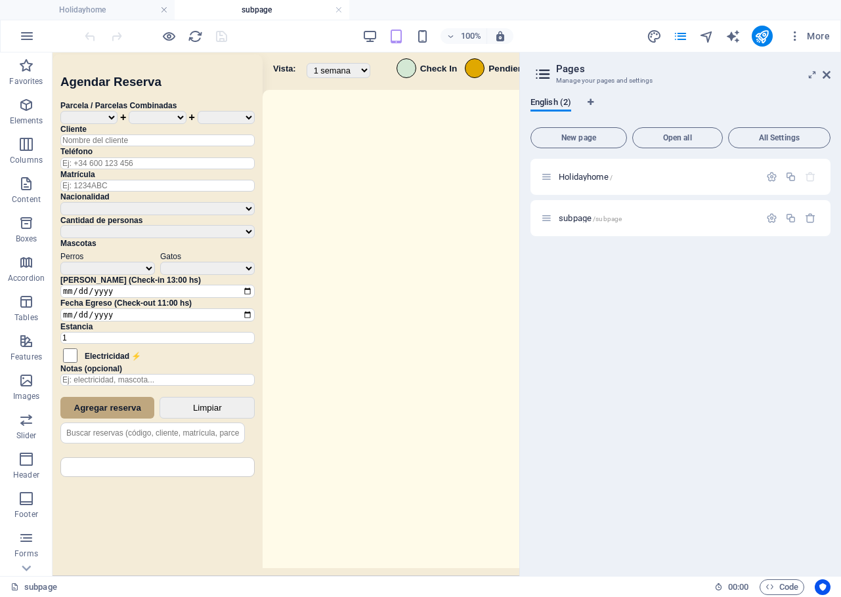
click at [824, 73] on icon at bounding box center [826, 75] width 8 height 10
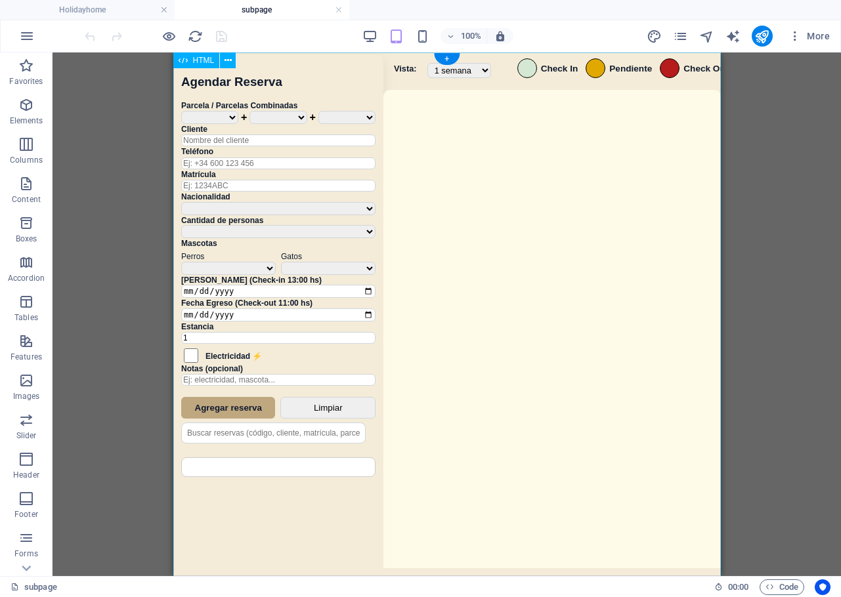
click at [623, 283] on div "Sistema de Reservas — Coveta Área Camper [GEOGRAPHIC_DATA] ¿Estás seguro de que…" at bounding box center [446, 315] width 547 height 527
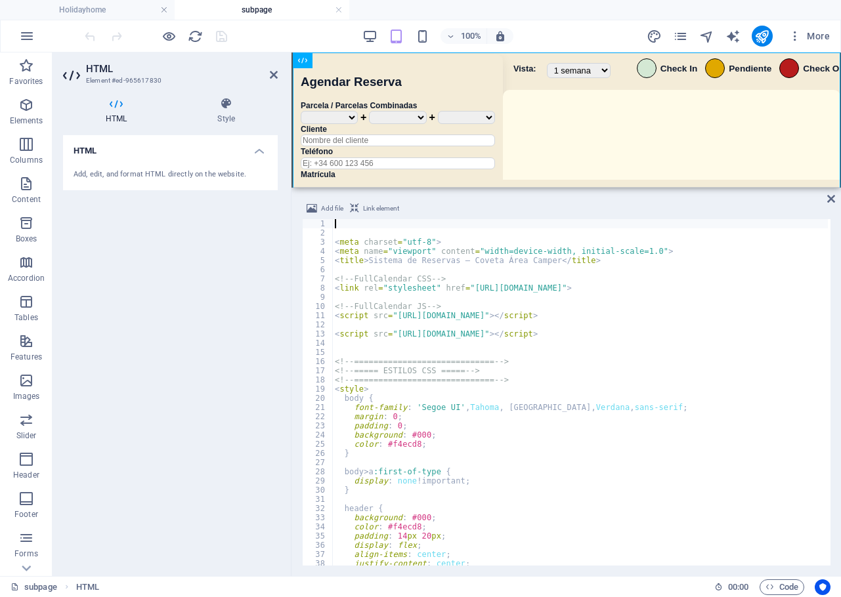
click at [481, 428] on div "< meta charset = "utf-8" > < meta name = "viewport" content = "width=device-wid…" at bounding box center [772, 400] width 881 height 362
type textarea "</script>"
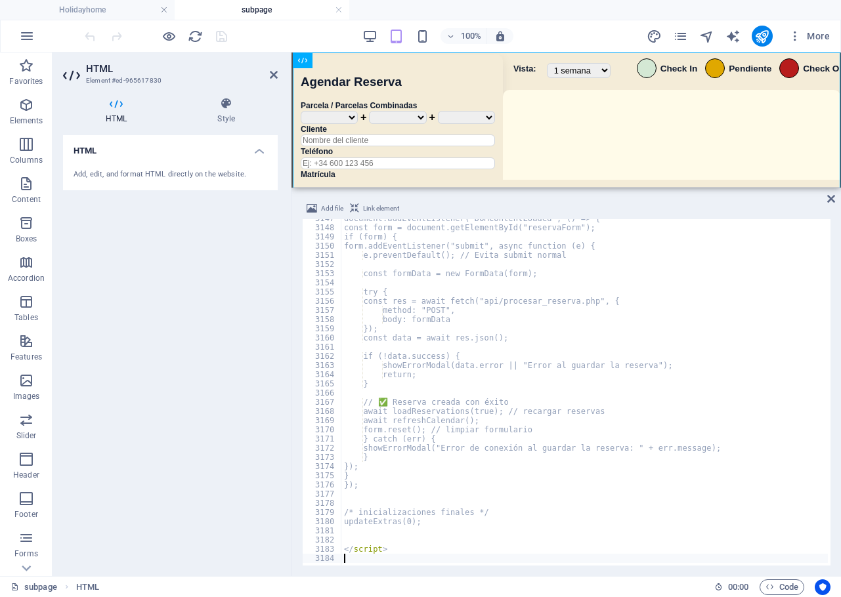
scroll to position [21157, 0]
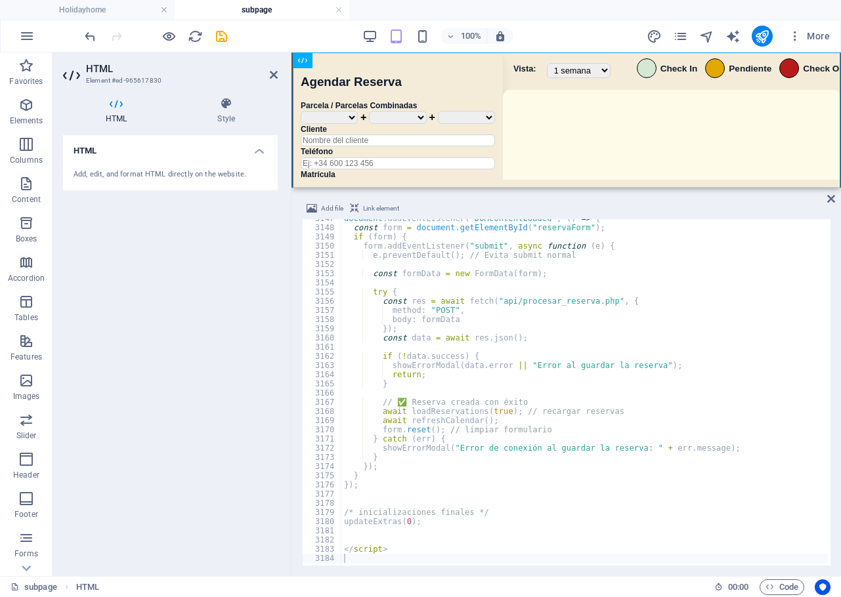
click at [537, 30] on div "100% More" at bounding box center [458, 36] width 753 height 21
click at [219, 38] on icon "save" at bounding box center [221, 36] width 15 height 15
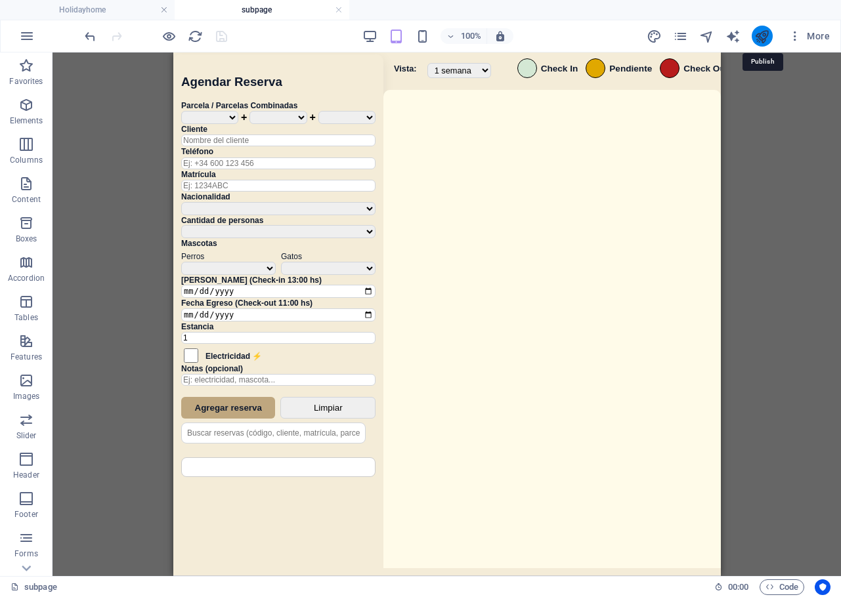
click at [766, 39] on icon "publish" at bounding box center [761, 36] width 15 height 15
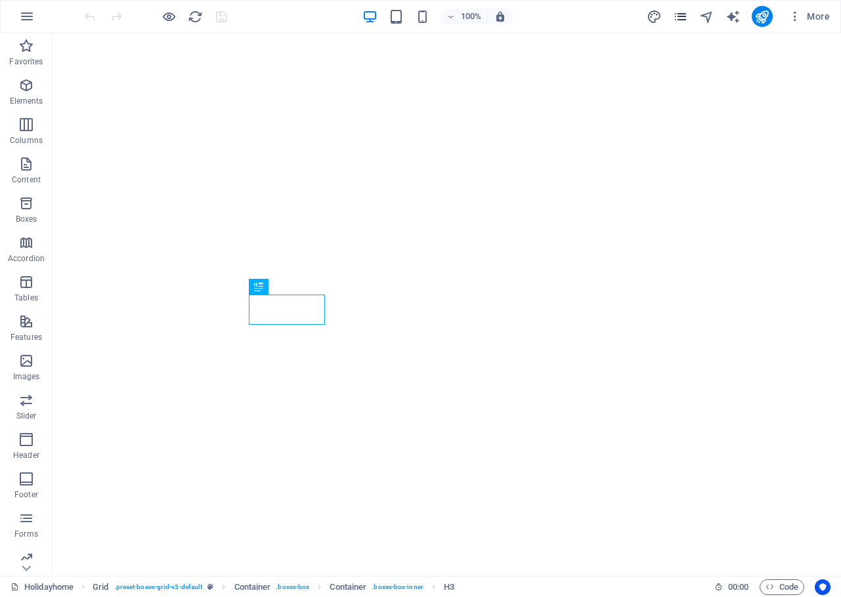
click at [686, 18] on icon "pages" at bounding box center [680, 16] width 15 height 15
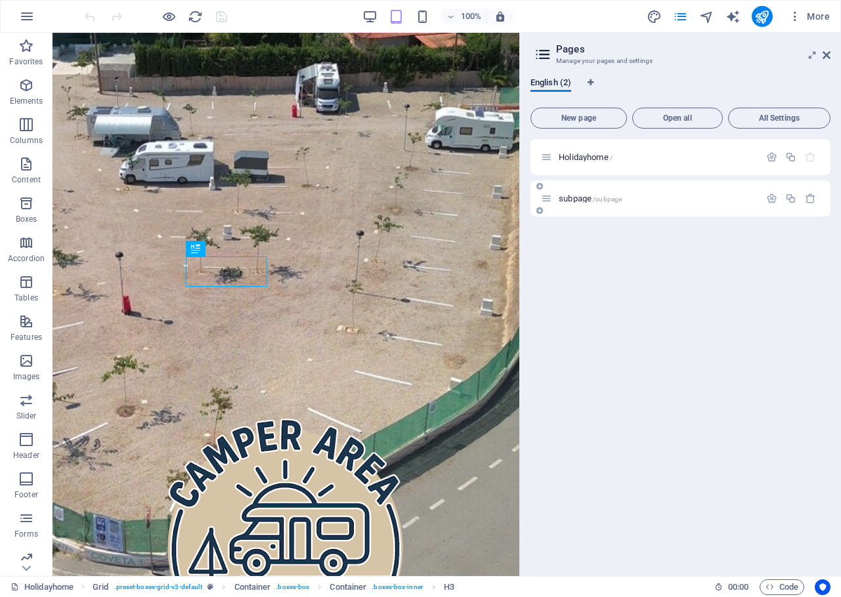
scroll to position [898, 0]
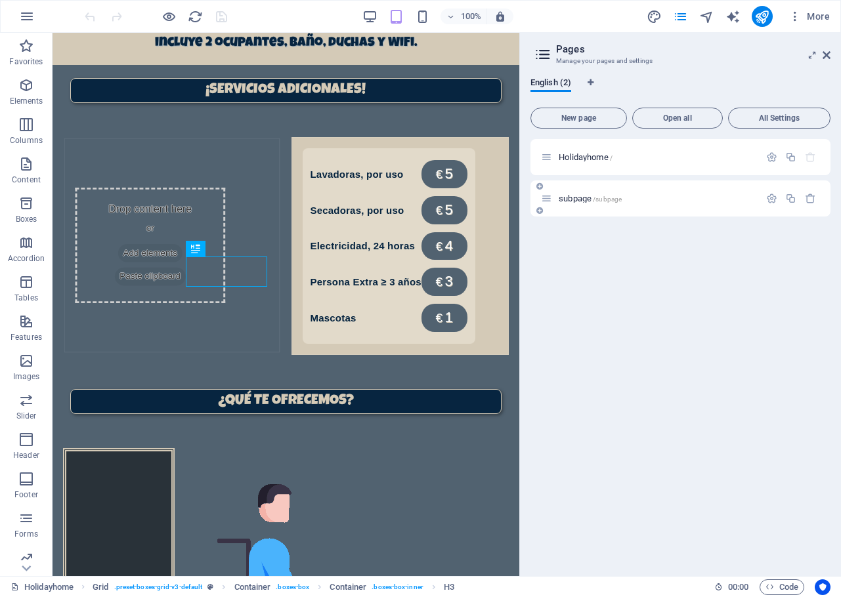
click at [577, 197] on span "subpage /subpage" at bounding box center [589, 199] width 63 height 10
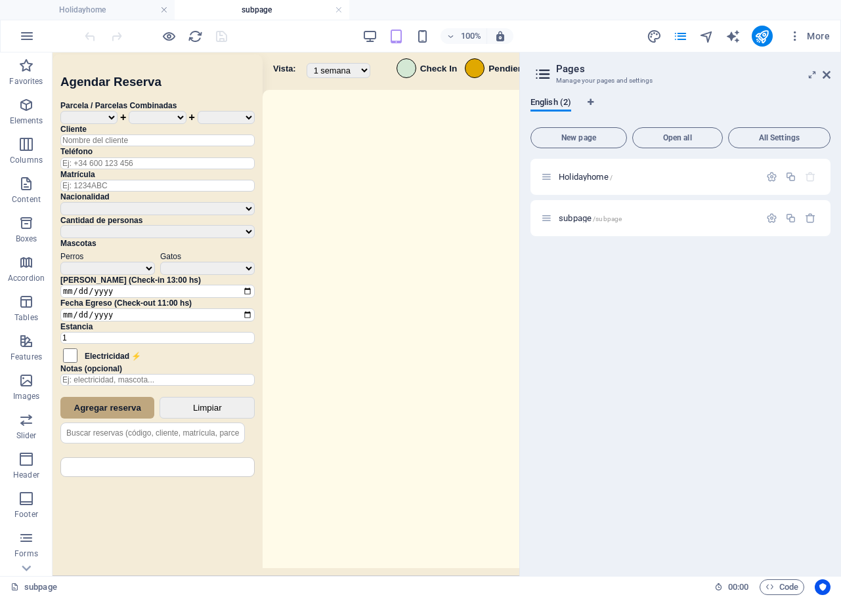
scroll to position [0, 0]
click at [830, 78] on aside "Pages Manage your pages and settings English (2) New page Open all All Settings…" at bounding box center [680, 314] width 322 height 524
click at [827, 77] on icon at bounding box center [826, 75] width 8 height 10
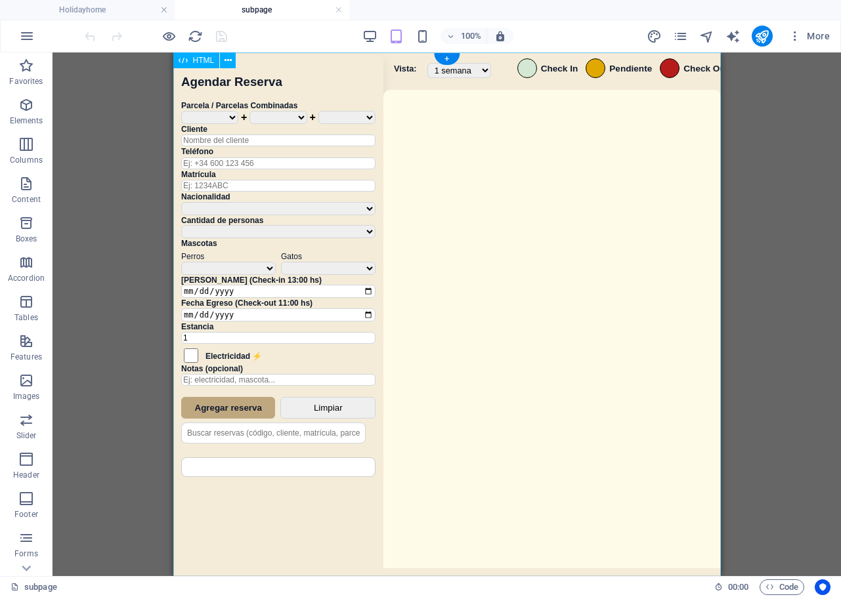
click at [612, 294] on div "Sistema de Reservas — Coveta Área Camper [GEOGRAPHIC_DATA] ¿Estás seguro de que…" at bounding box center [446, 315] width 547 height 527
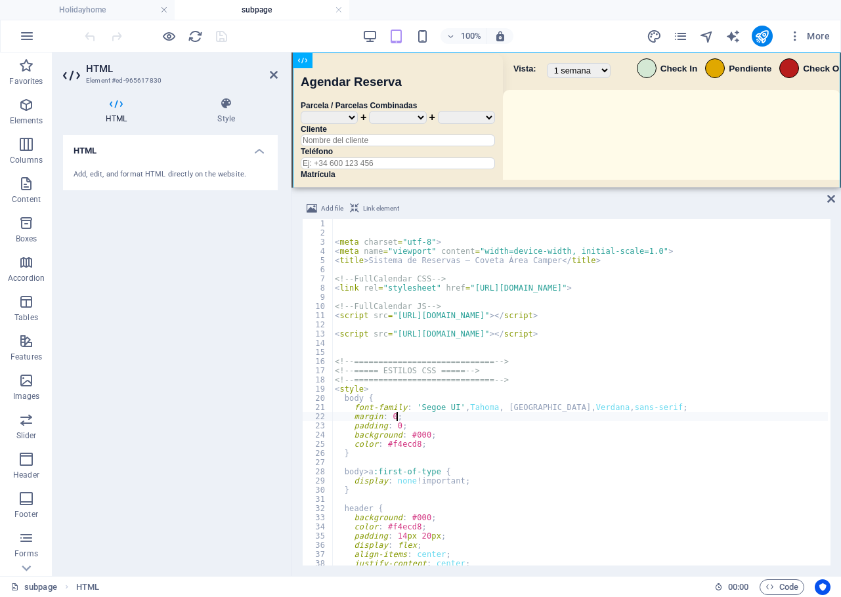
click at [585, 413] on div "< meta charset = "utf-8" > < meta name = "viewport" content = "width=device-wid…" at bounding box center [772, 400] width 881 height 362
type textarea "</script>"
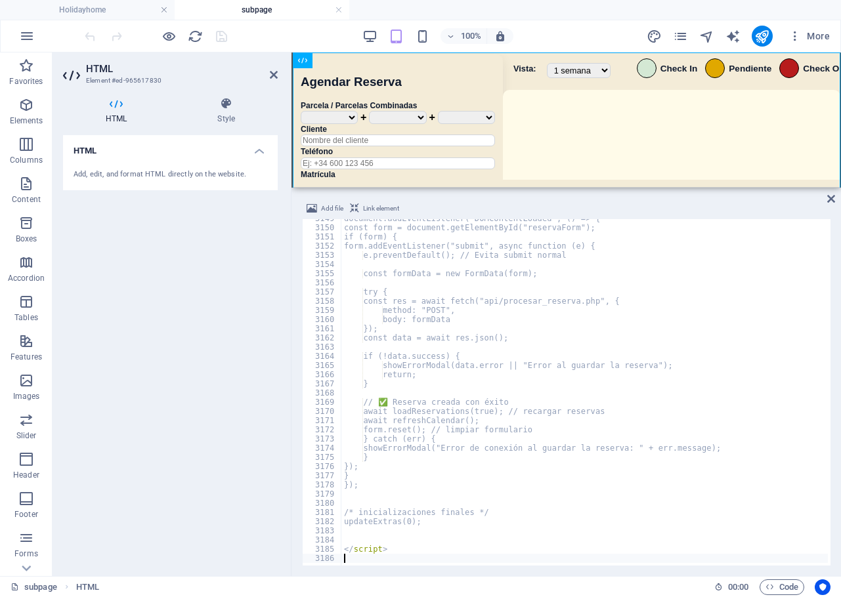
scroll to position [21157, 0]
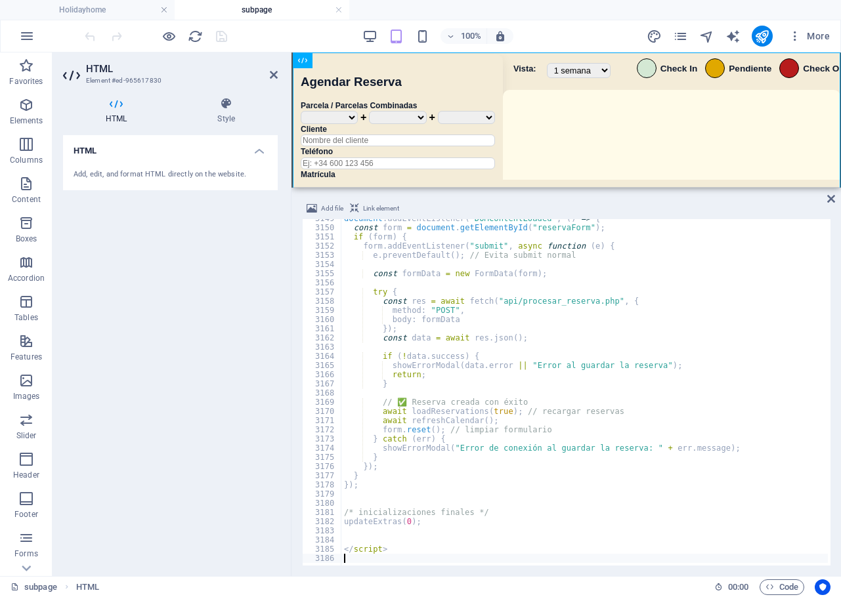
click at [358, 35] on div "100% More" at bounding box center [458, 36] width 753 height 21
click at [227, 33] on icon "save" at bounding box center [221, 36] width 15 height 15
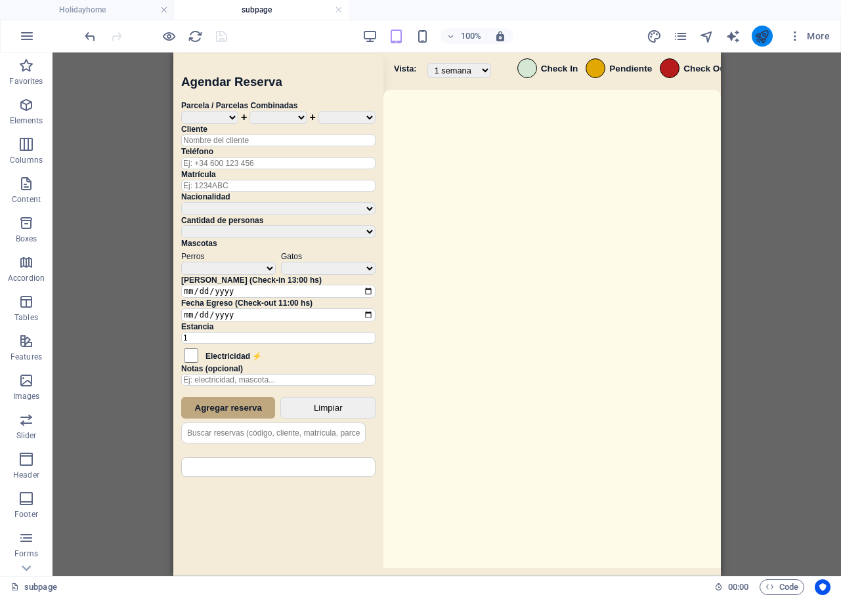
click at [760, 41] on icon "publish" at bounding box center [761, 36] width 15 height 15
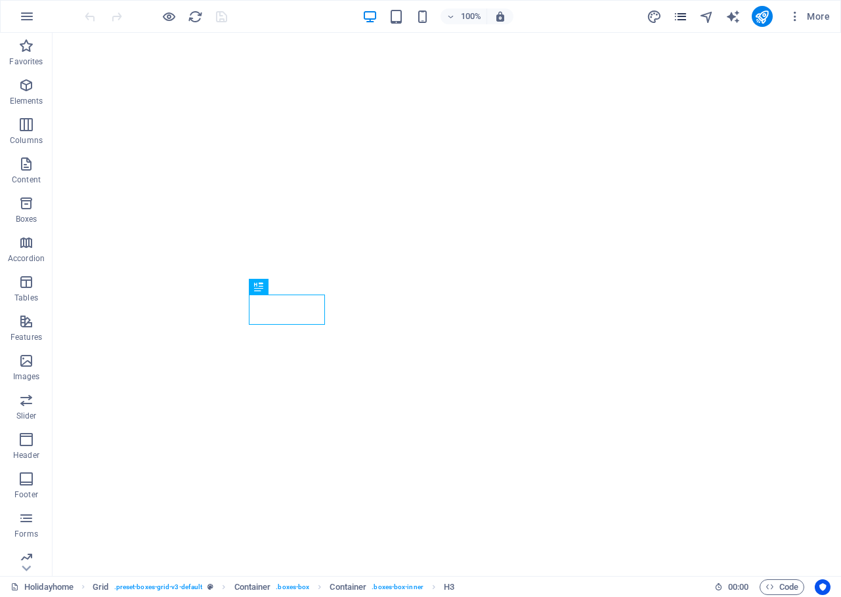
click at [675, 16] on icon "pages" at bounding box center [680, 16] width 15 height 15
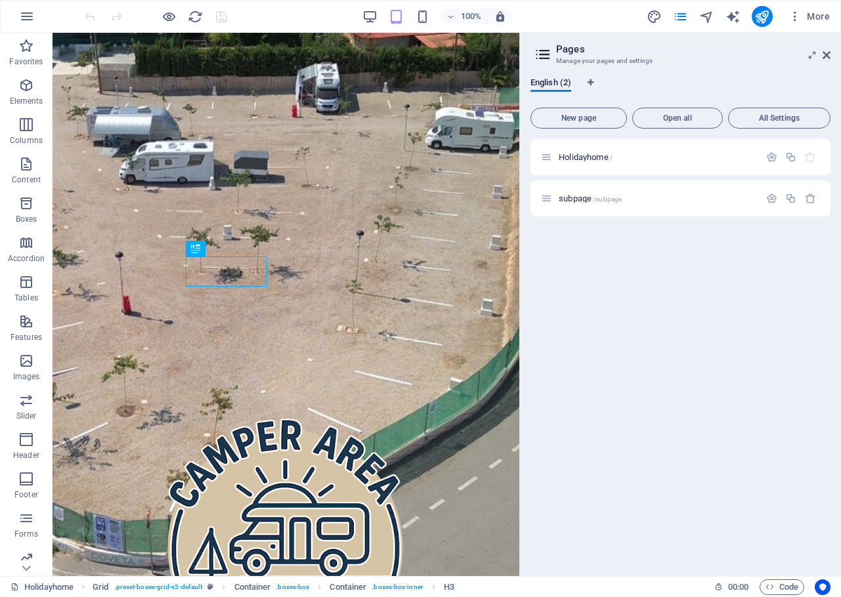
scroll to position [898, 0]
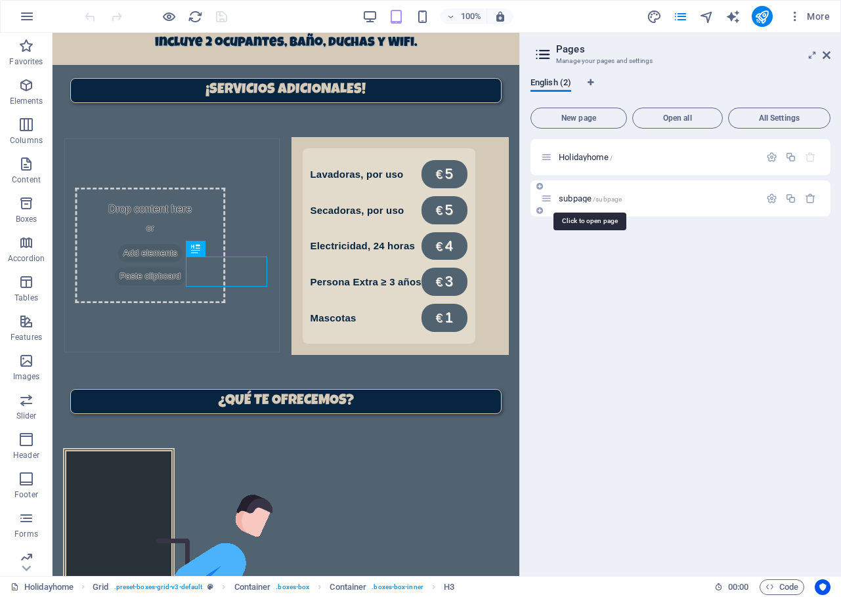
click at [596, 197] on span "/subpage" at bounding box center [607, 199] width 29 height 7
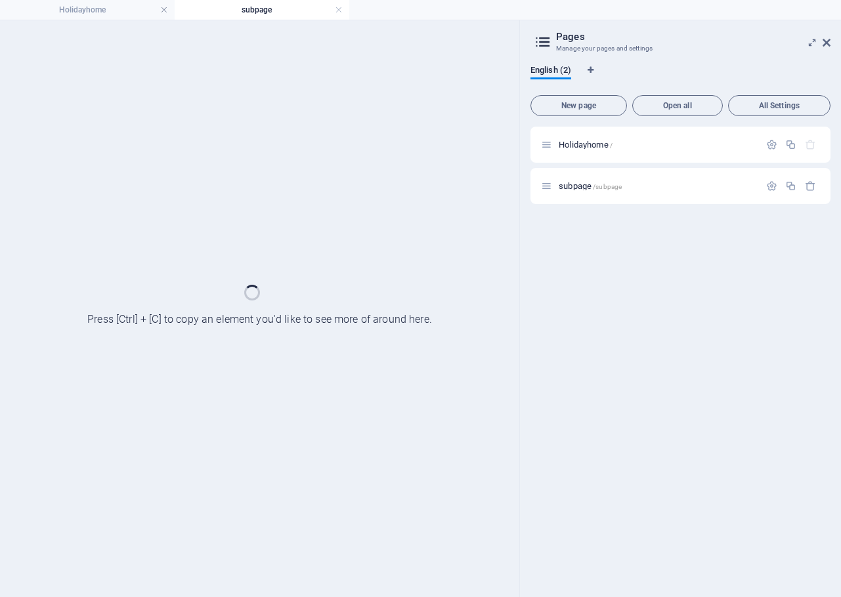
scroll to position [0, 0]
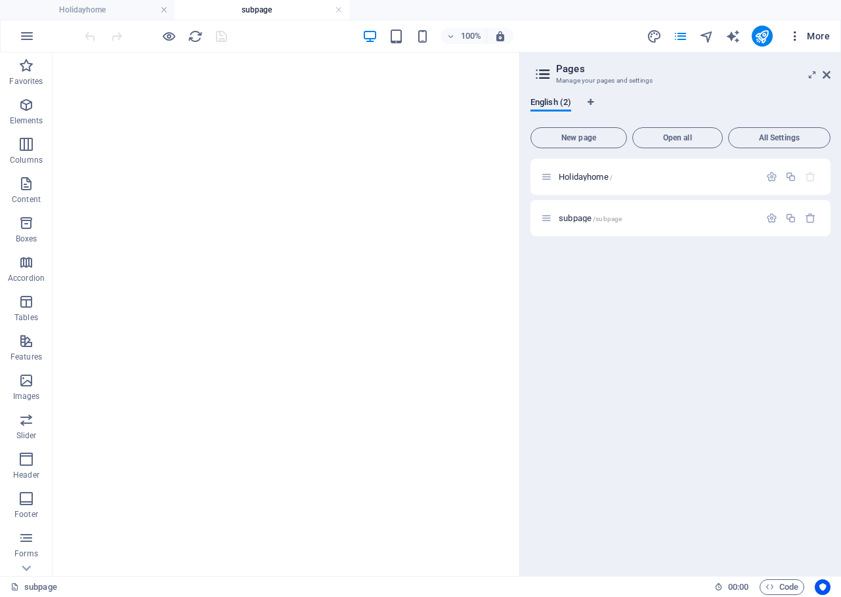
click at [822, 41] on span "More" at bounding box center [808, 36] width 41 height 13
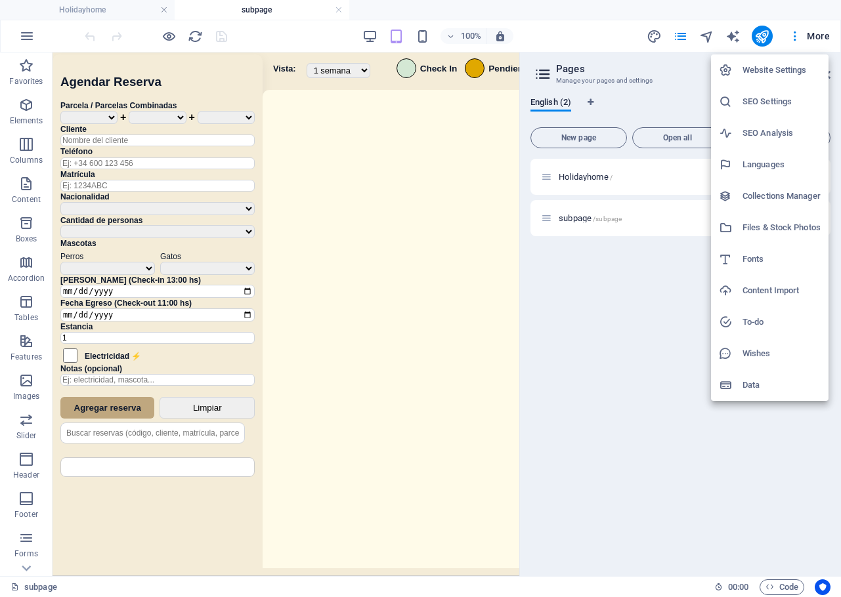
click at [648, 77] on div at bounding box center [420, 298] width 841 height 597
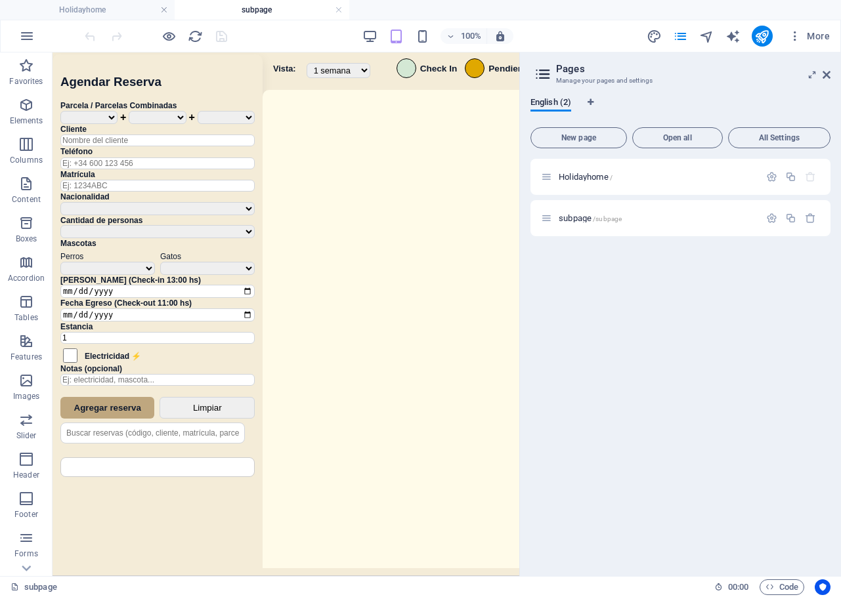
click at [821, 73] on h2 "Pages" at bounding box center [693, 69] width 274 height 12
click at [458, 279] on div "Sistema de Reservas — Coveta Área Camper [GEOGRAPHIC_DATA] ¿Estás seguro de que…" at bounding box center [285, 315] width 467 height 527
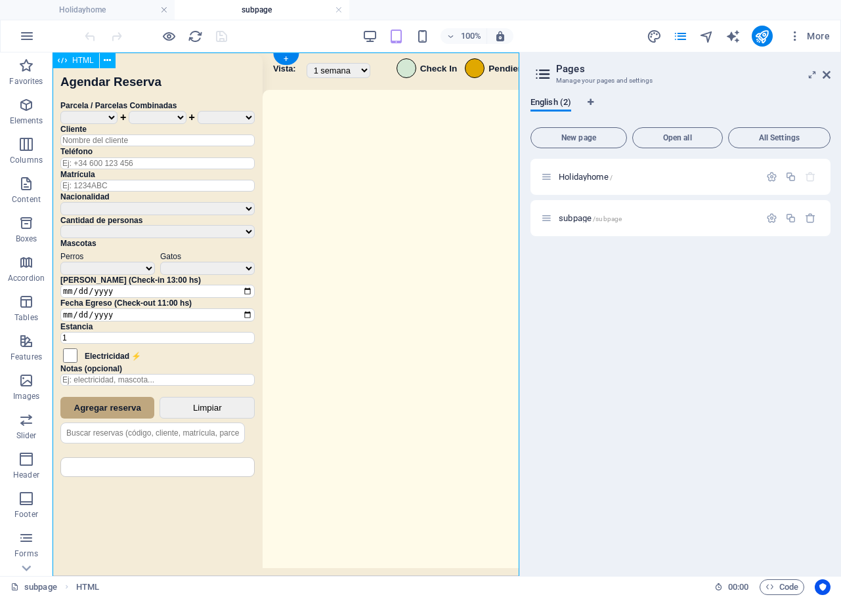
click at [458, 279] on div "Sistema de Reservas — Coveta Área Camper [GEOGRAPHIC_DATA] ¿Estás seguro de que…" at bounding box center [285, 315] width 467 height 527
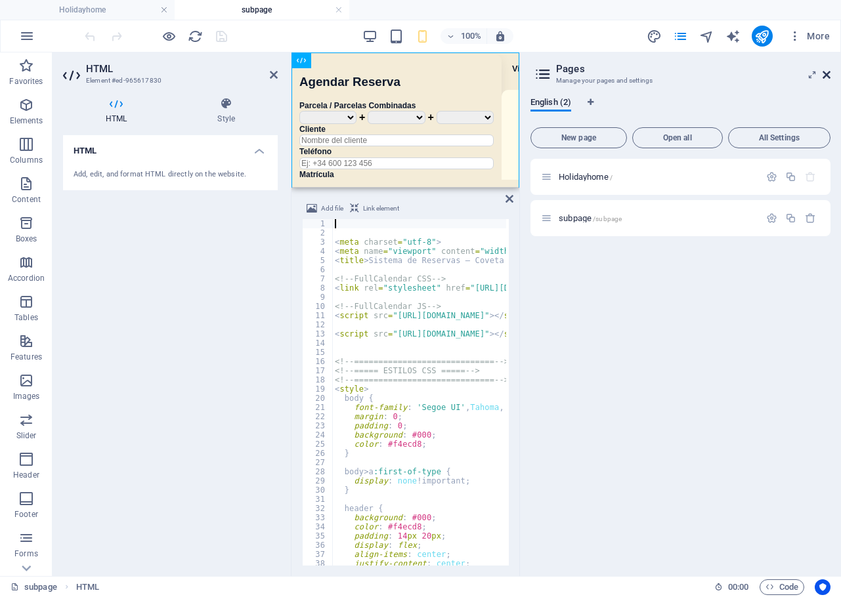
drag, startPoint x: 827, startPoint y: 72, endPoint x: 531, endPoint y: 20, distance: 300.5
click at [827, 72] on icon at bounding box center [826, 75] width 8 height 10
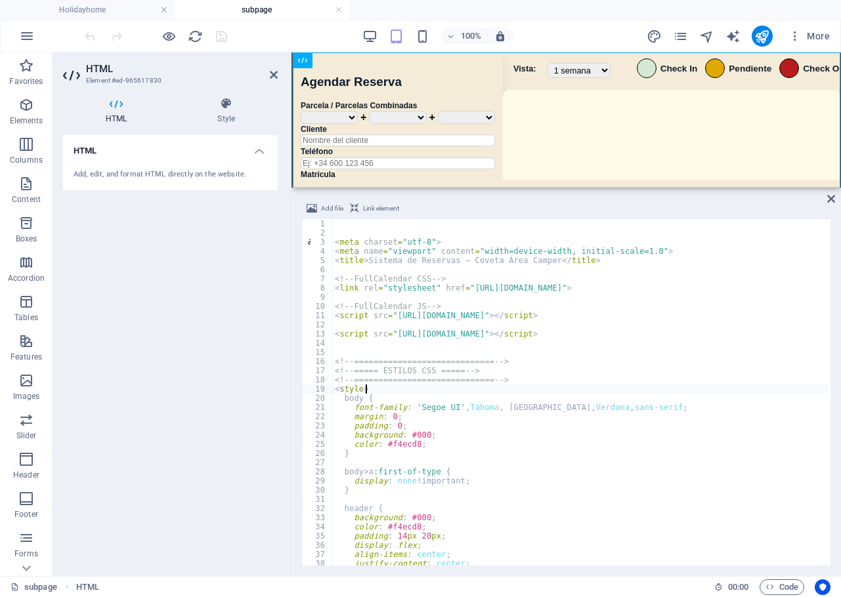
click at [558, 386] on div "< meta charset = "utf-8" > < meta name = "viewport" content = "width=device-wid…" at bounding box center [772, 400] width 881 height 362
click at [556, 386] on div "< meta charset = "utf-8" > < meta name = "viewport" content = "width=device-wid…" at bounding box center [772, 400] width 881 height 362
type textarea "</script>"
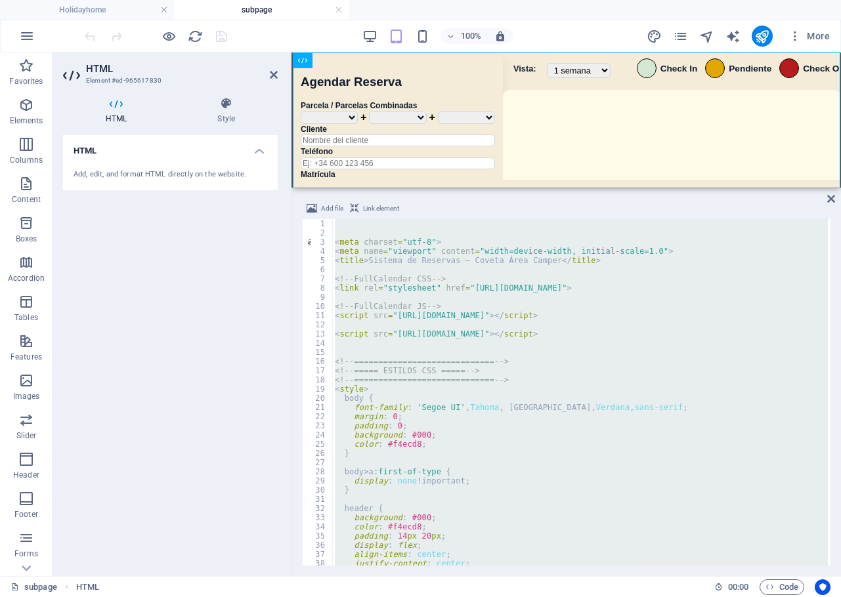
paste textarea
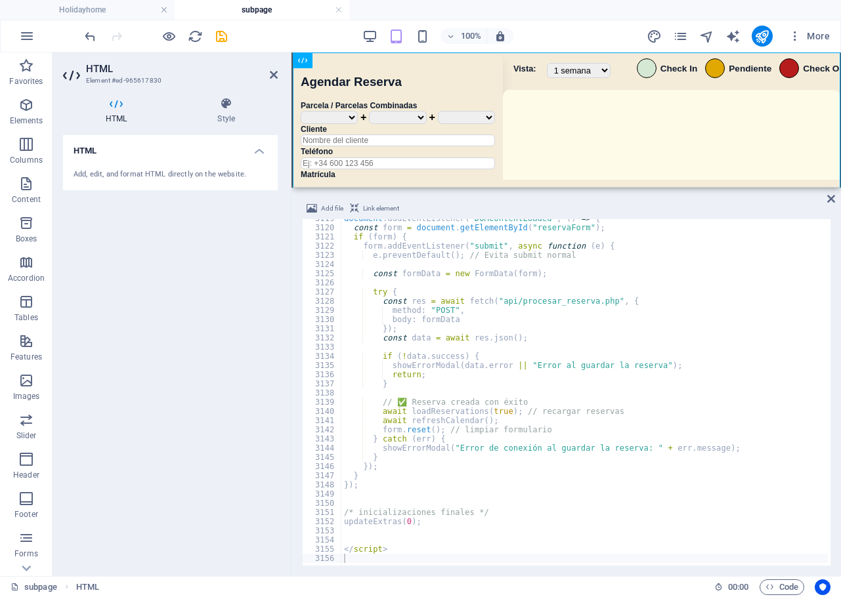
drag, startPoint x: 297, startPoint y: 39, endPoint x: 251, endPoint y: 41, distance: 46.6
click at [296, 39] on div "100% More" at bounding box center [458, 36] width 753 height 21
click at [227, 41] on icon "save" at bounding box center [221, 36] width 15 height 15
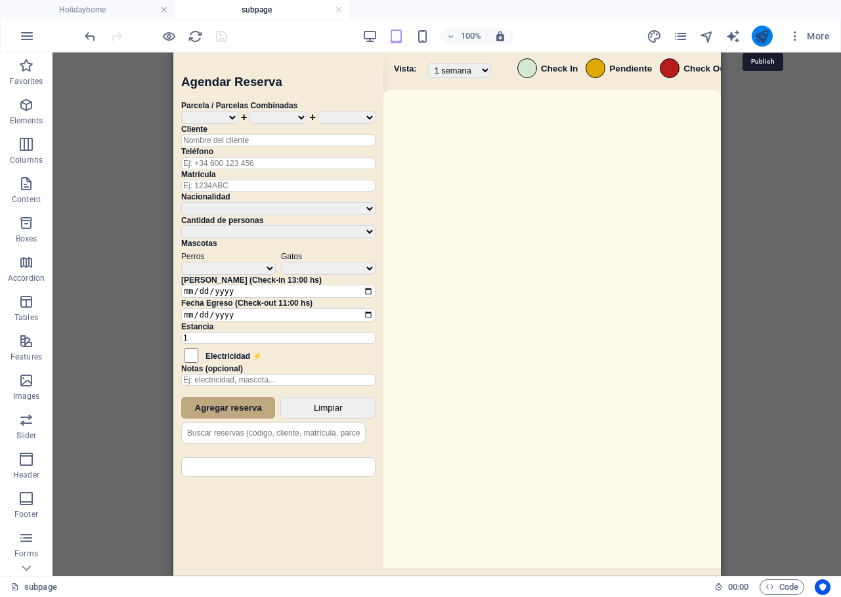
click at [762, 33] on icon "publish" at bounding box center [761, 36] width 15 height 15
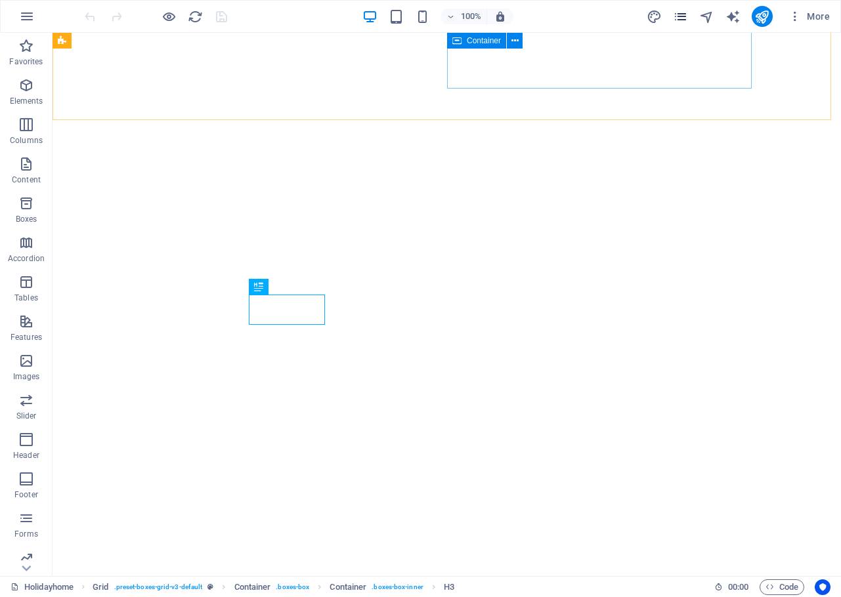
click at [685, 12] on icon "pages" at bounding box center [680, 16] width 15 height 15
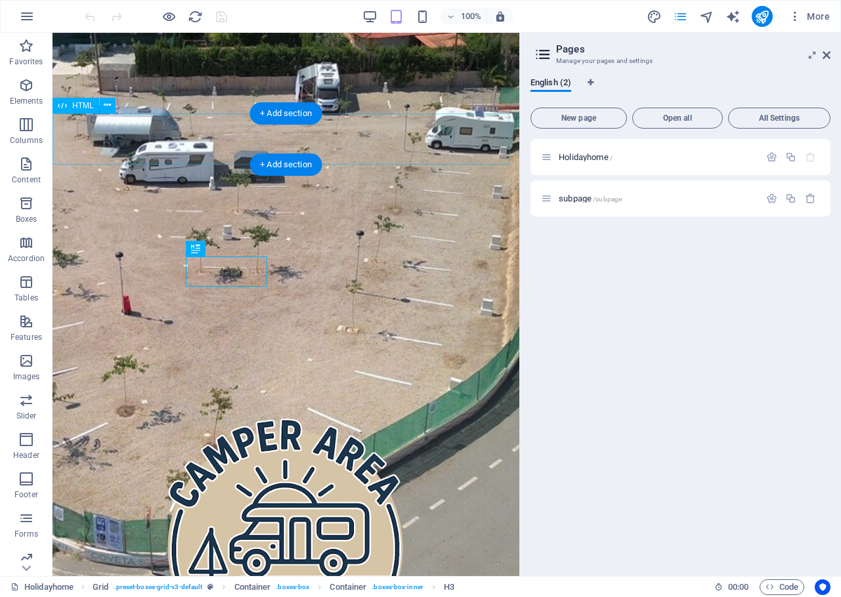
scroll to position [898, 0]
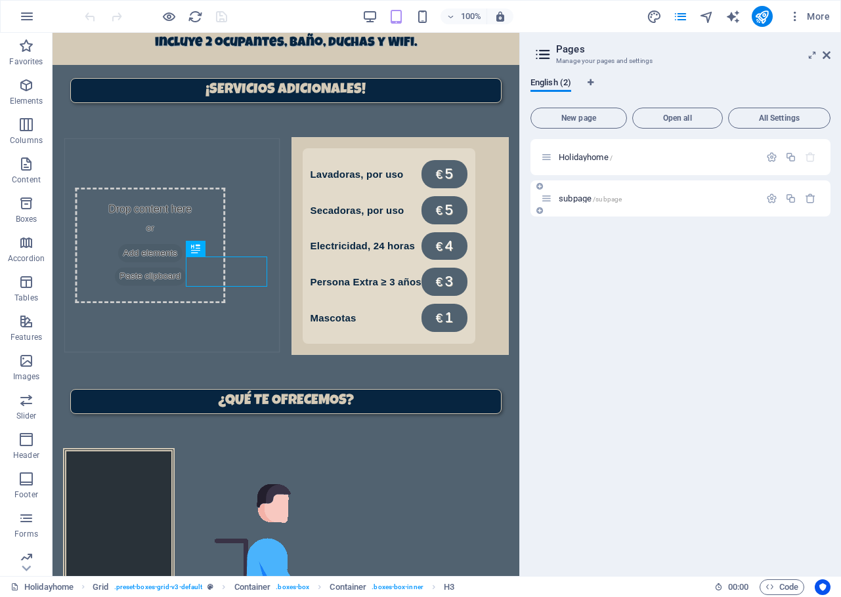
drag, startPoint x: 570, startPoint y: 203, endPoint x: 583, endPoint y: 194, distance: 16.0
click at [571, 203] on div "subpage /subpage" at bounding box center [650, 198] width 219 height 15
click at [586, 195] on span "subpage /subpage" at bounding box center [589, 199] width 63 height 10
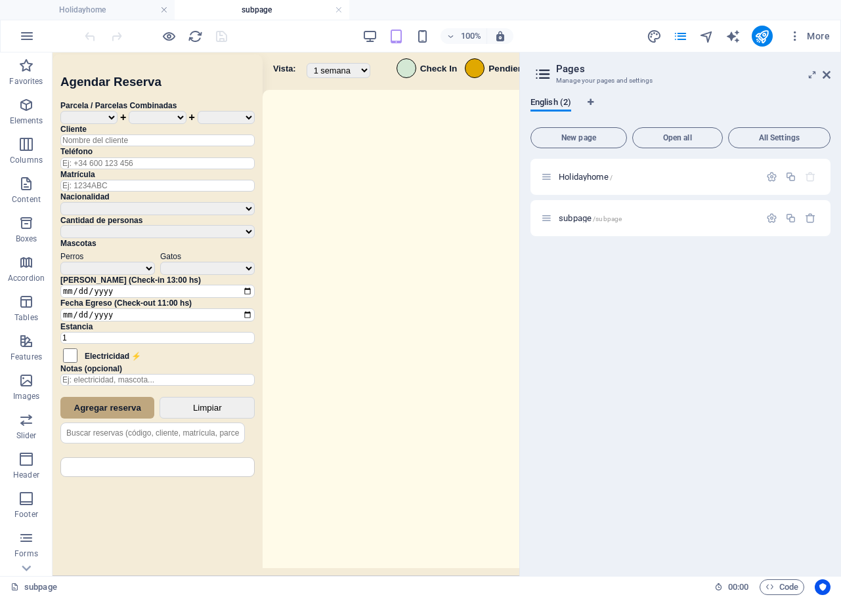
scroll to position [0, 0]
click at [829, 68] on h2 "Pages" at bounding box center [693, 69] width 274 height 12
click at [829, 75] on icon at bounding box center [826, 75] width 8 height 10
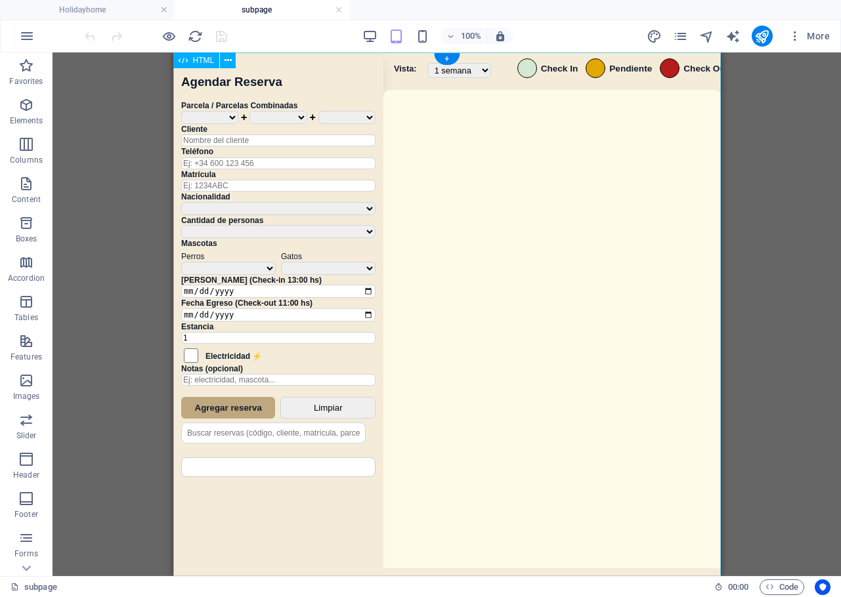
click at [545, 270] on div "Sistema de Reservas — Coveta Área Camper [GEOGRAPHIC_DATA] ¿Estás seguro de que…" at bounding box center [446, 315] width 547 height 527
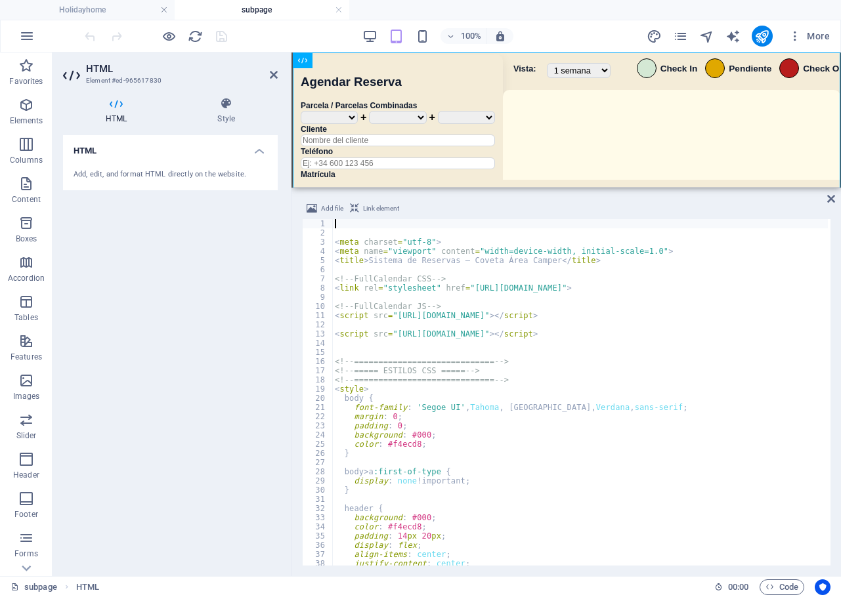
click at [542, 402] on div "< meta charset = "utf-8" > < meta name = "viewport" content = "width=device-wid…" at bounding box center [772, 400] width 881 height 362
type textarea "</script>"
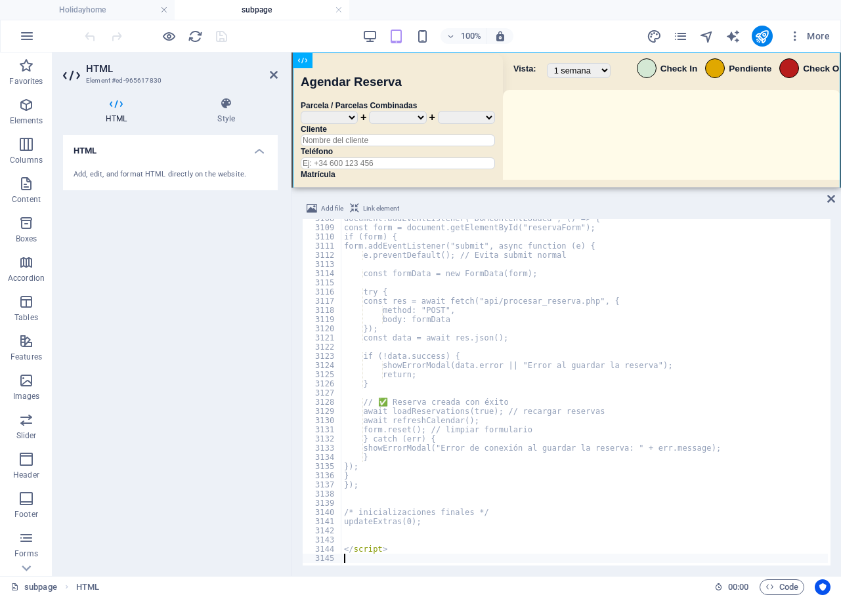
scroll to position [21157, 0]
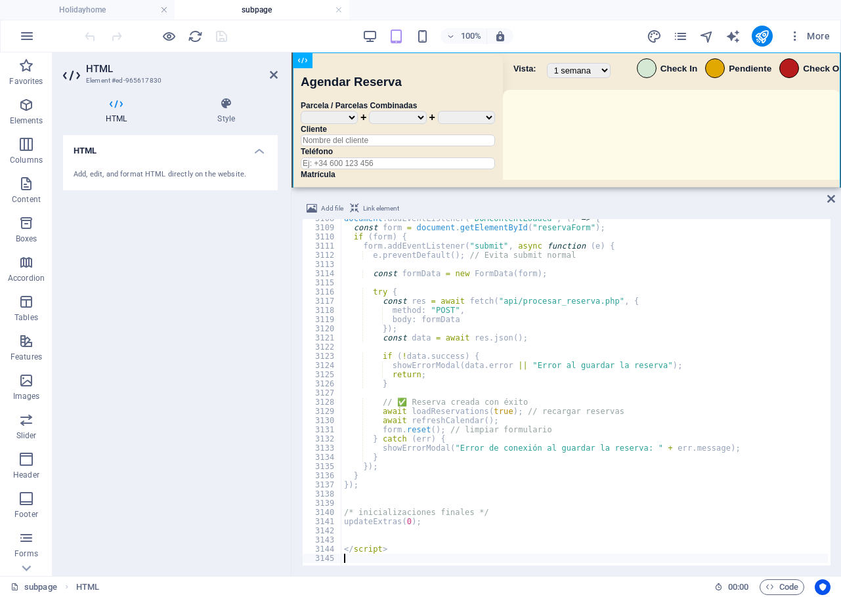
drag, startPoint x: 251, startPoint y: 41, endPoint x: 241, endPoint y: 41, distance: 10.5
click at [247, 41] on div "100% More" at bounding box center [458, 36] width 753 height 21
click at [220, 40] on icon "save" at bounding box center [221, 36] width 15 height 15
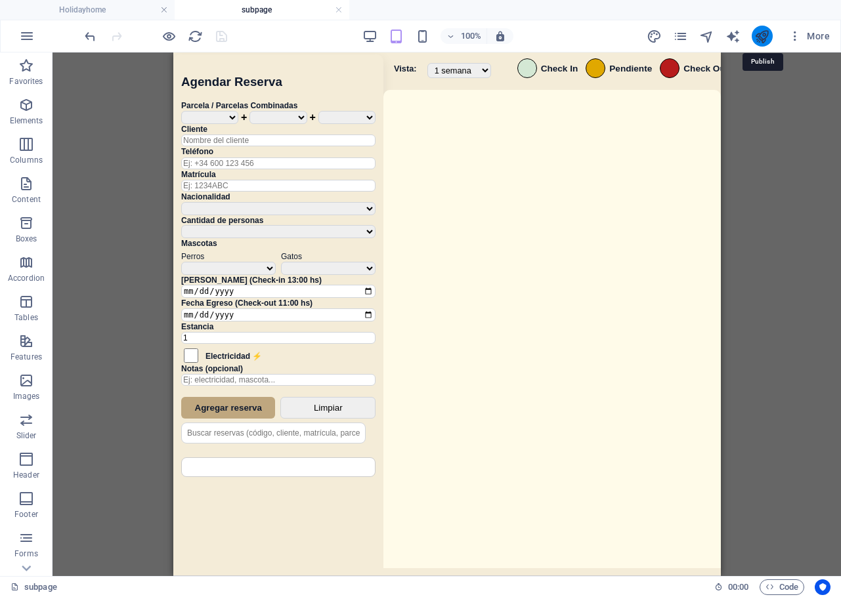
click at [762, 35] on icon "publish" at bounding box center [761, 36] width 15 height 15
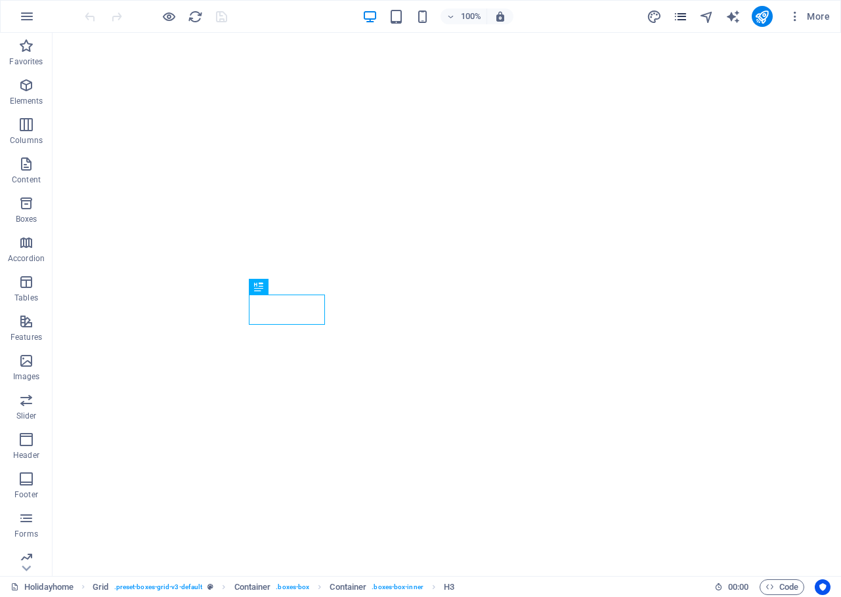
click at [680, 22] on icon "pages" at bounding box center [680, 16] width 15 height 15
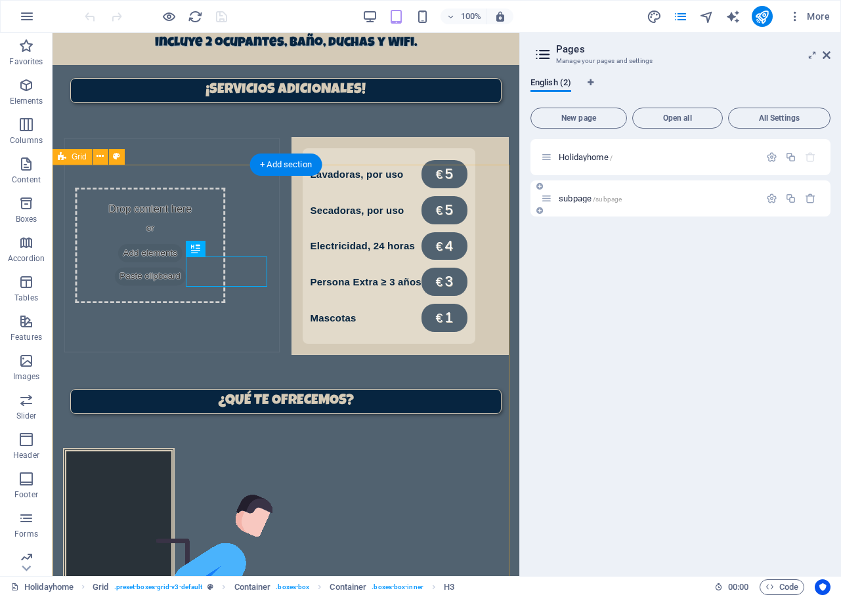
scroll to position [898, 0]
click at [572, 195] on span "subpage /subpage" at bounding box center [589, 199] width 63 height 10
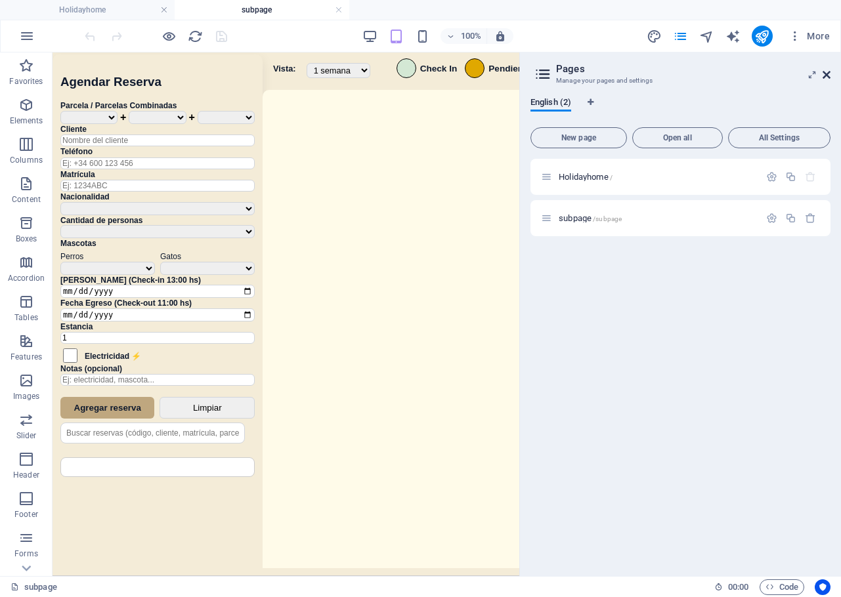
scroll to position [0, 0]
click at [825, 80] on link at bounding box center [826, 75] width 8 height 11
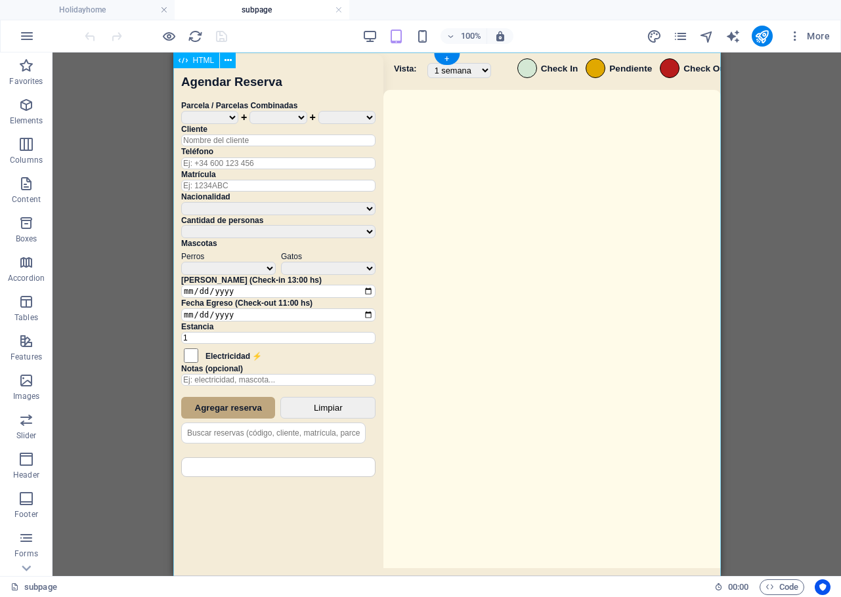
click at [600, 287] on div "Sistema de Reservas — Coveta Área Camper [GEOGRAPHIC_DATA] ¿Estás seguro de que…" at bounding box center [446, 315] width 547 height 527
drag, startPoint x: 600, startPoint y: 287, endPoint x: 778, endPoint y: 339, distance: 185.2
click at [600, 287] on div "Sistema de Reservas — Coveta Área Camper [GEOGRAPHIC_DATA] ¿Estás seguro de que…" at bounding box center [446, 315] width 547 height 527
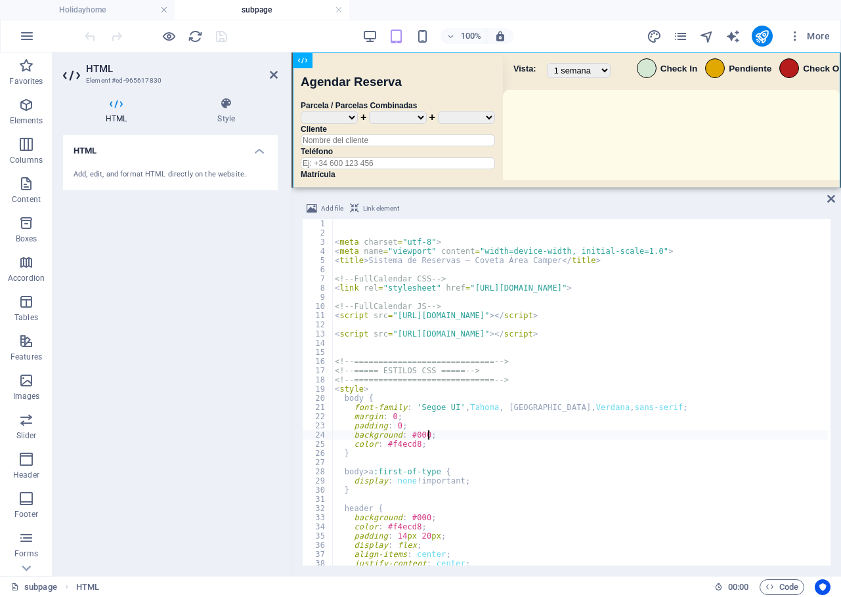
click at [540, 432] on div "< meta charset = "utf-8" > < meta name = "viewport" content = "width=device-wid…" at bounding box center [772, 400] width 881 height 362
type textarea "</script>"
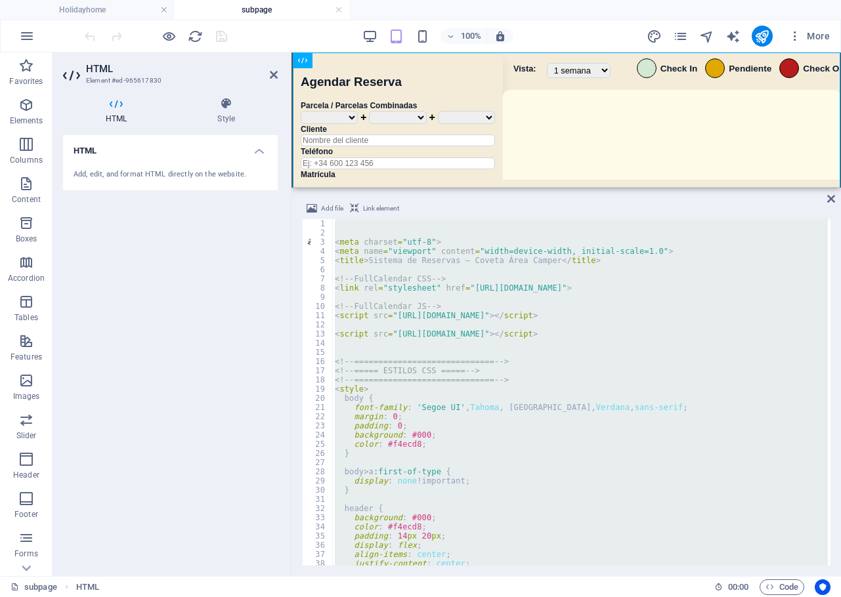
click at [562, 349] on div "< meta charset = "utf-8" > < meta name = "viewport" content = "width=device-wid…" at bounding box center [579, 392] width 495 height 346
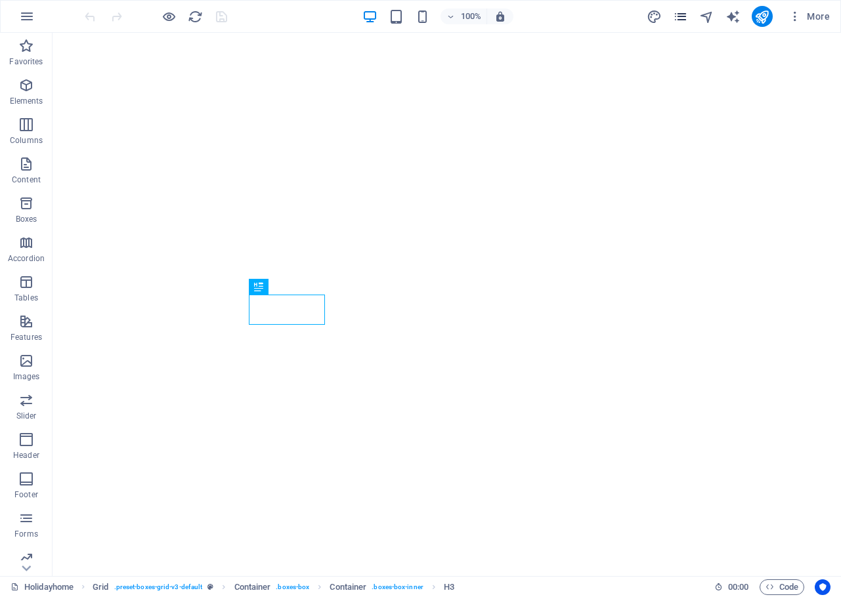
click at [684, 16] on icon "pages" at bounding box center [680, 16] width 15 height 15
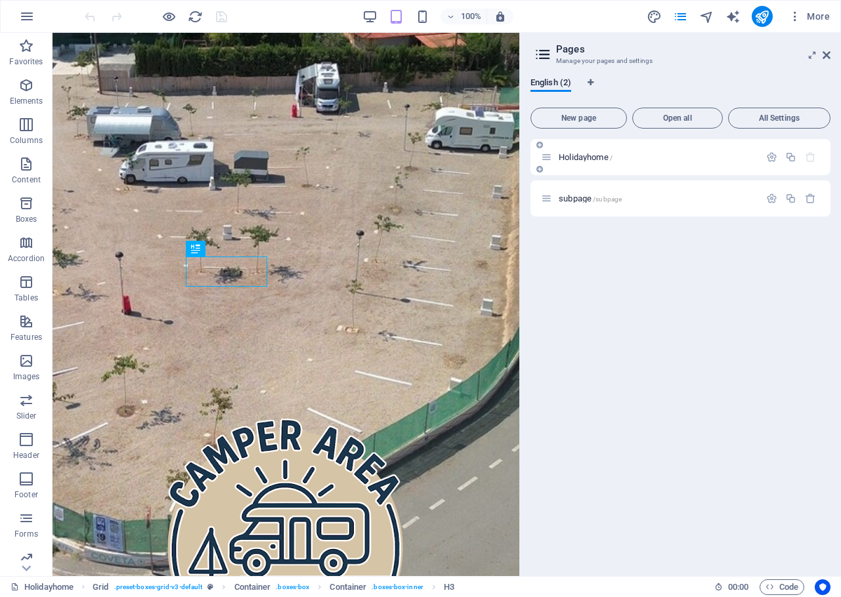
scroll to position [898, 0]
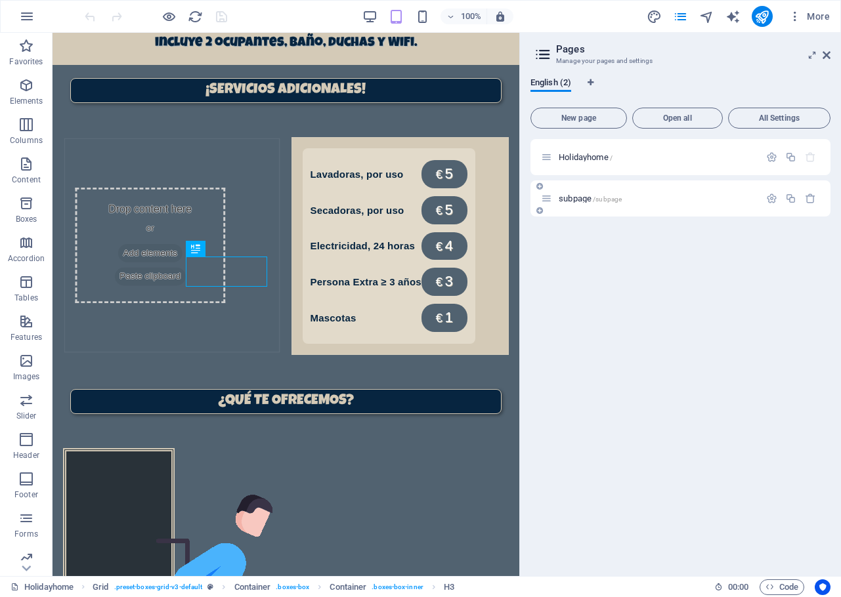
click at [582, 199] on span "subpage /subpage" at bounding box center [589, 199] width 63 height 10
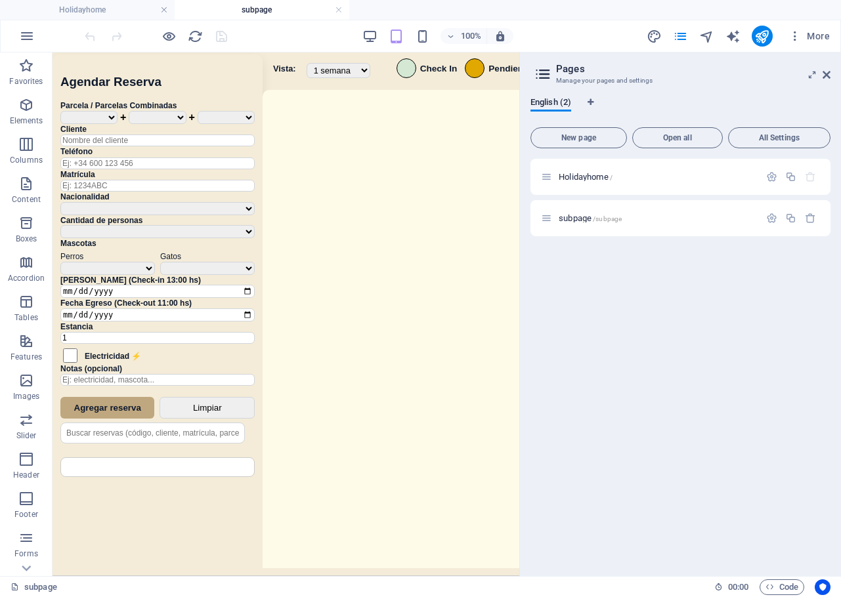
scroll to position [0, 0]
click at [826, 74] on icon at bounding box center [826, 75] width 8 height 10
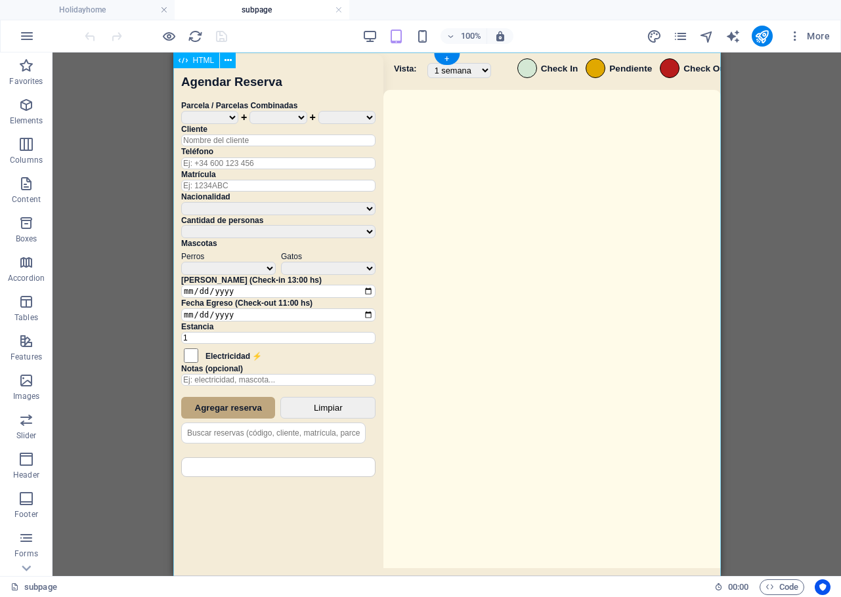
click at [625, 268] on div "Sistema de Reservas — Coveta Área Camper [GEOGRAPHIC_DATA] ¿Estás seguro de que…" at bounding box center [446, 315] width 547 height 527
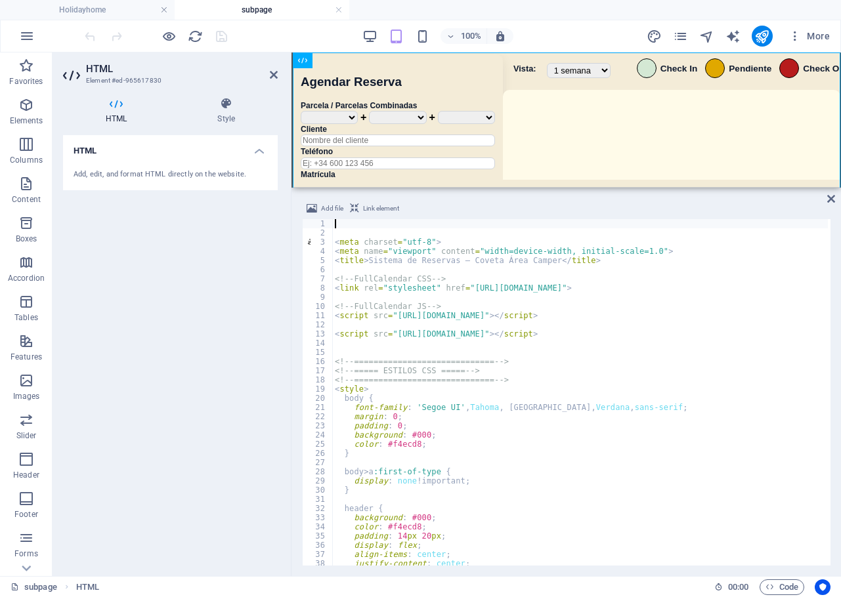
click at [631, 445] on div "< meta charset = "utf-8" > < meta name = "viewport" content = "width=device-wid…" at bounding box center [772, 400] width 881 height 362
type textarea "</script>"
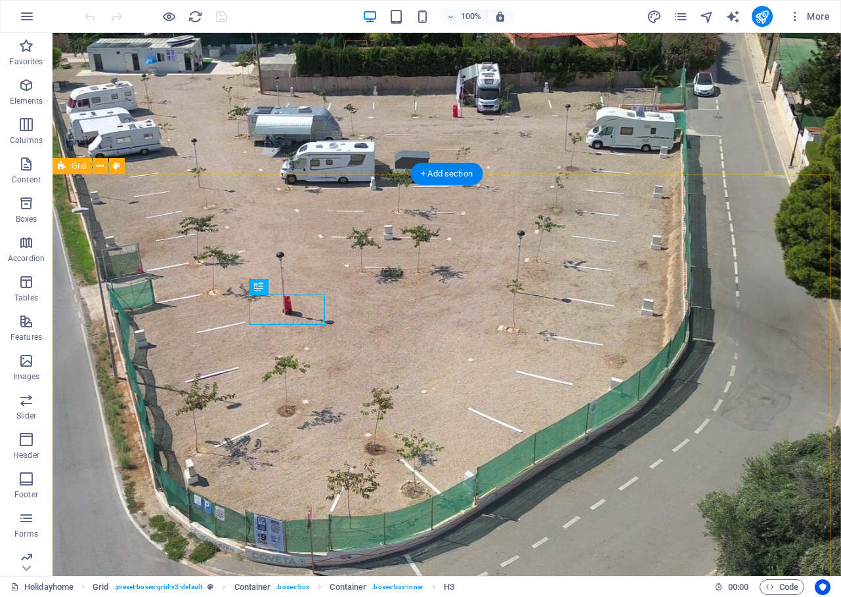
scroll to position [898, 0]
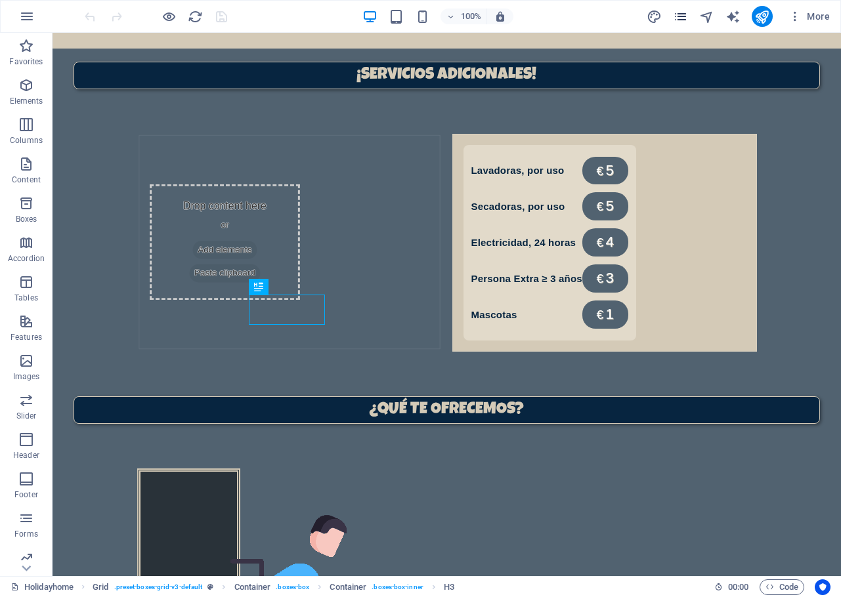
click at [681, 22] on icon "pages" at bounding box center [680, 16] width 15 height 15
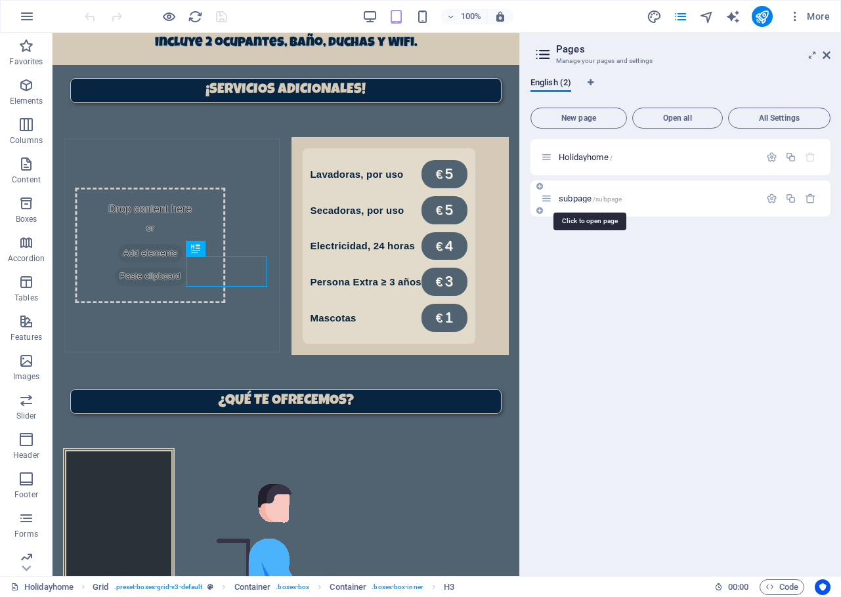
click at [580, 201] on span "subpage /subpage" at bounding box center [589, 199] width 63 height 10
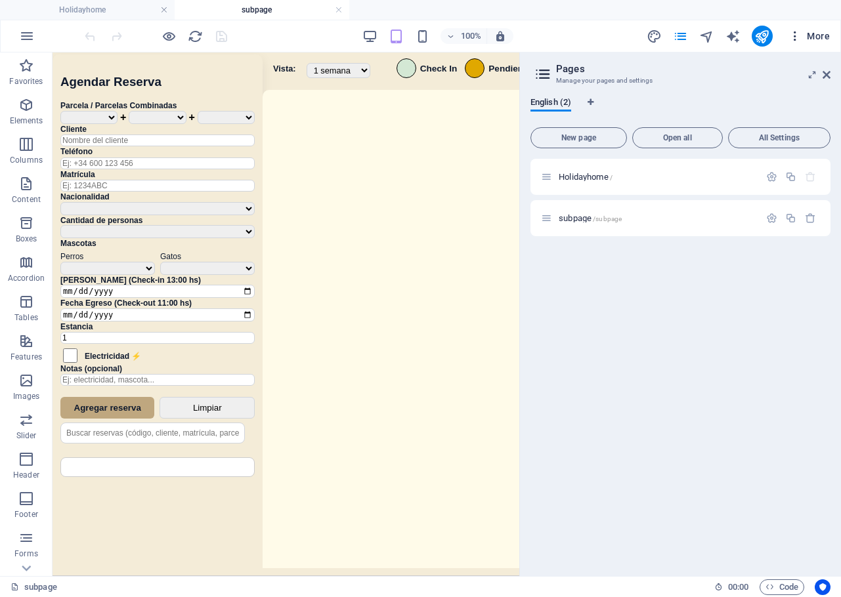
scroll to position [0, 0]
click at [827, 70] on icon at bounding box center [826, 75] width 8 height 10
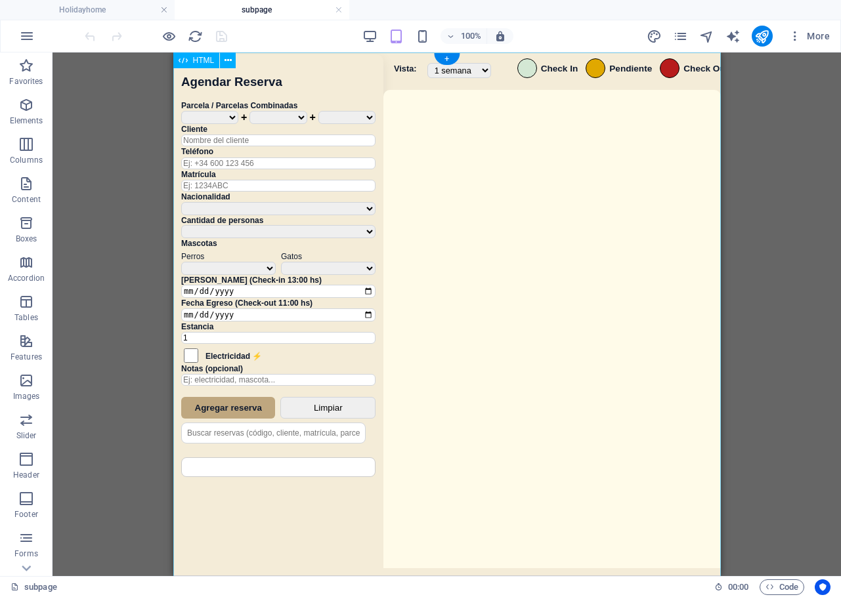
click at [538, 322] on div "Sistema de Reservas — Coveta Área Camper [GEOGRAPHIC_DATA] ¿Estás seguro de que…" at bounding box center [446, 315] width 547 height 527
click at [538, 321] on div "Sistema de Reservas — Coveta Área Camper [GEOGRAPHIC_DATA] ¿Estás seguro de que…" at bounding box center [446, 315] width 547 height 527
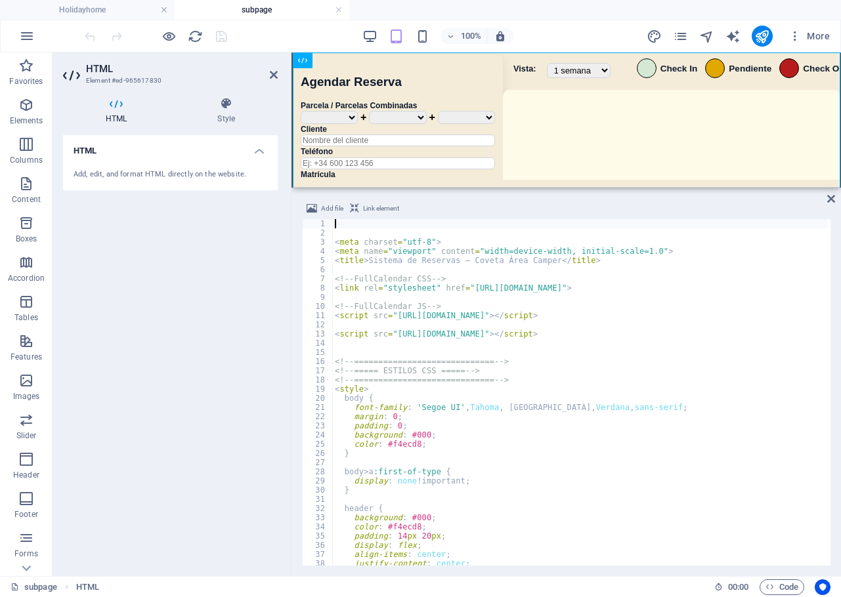
click at [488, 377] on div "< meta charset = "utf-8" > < meta name = "viewport" content = "width=device-wid…" at bounding box center [772, 400] width 881 height 362
type textarea "<!-- ============================= -->"
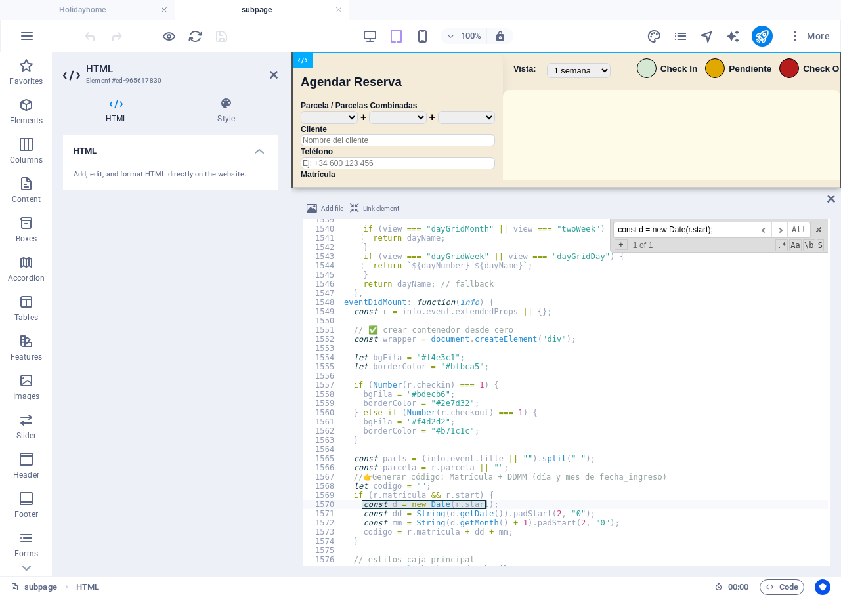
scroll to position [10488, 0]
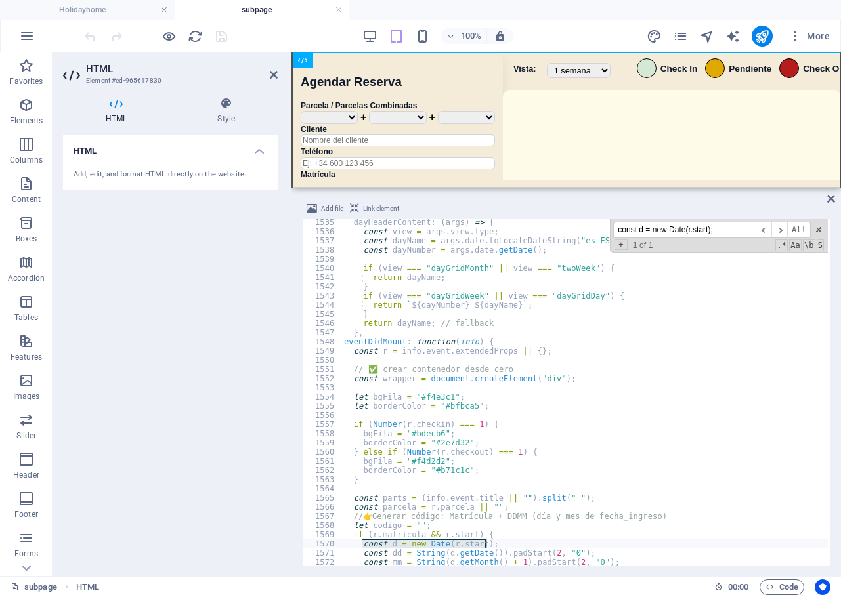
type input "const d = new Date(r.start);"
type textarea "eventDidMount: function(info) {"
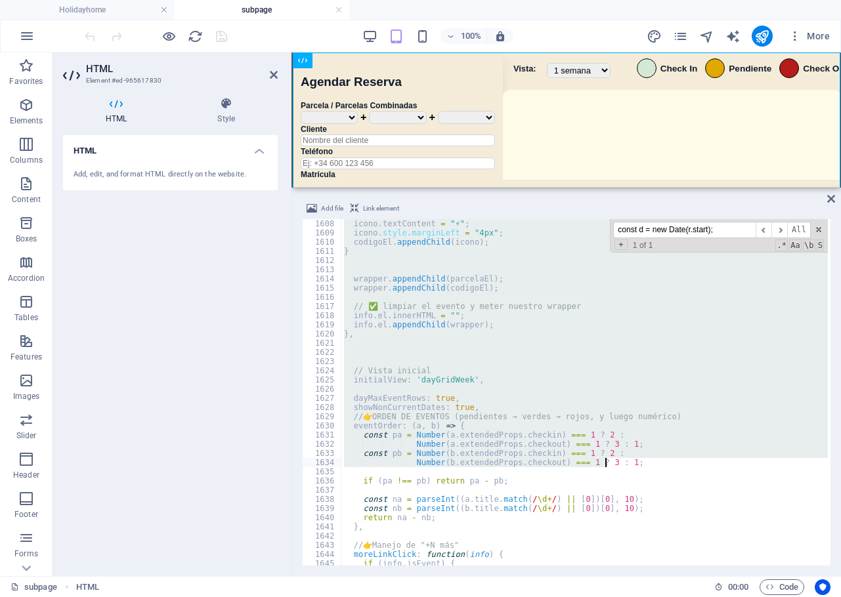
scroll to position [10986, 0]
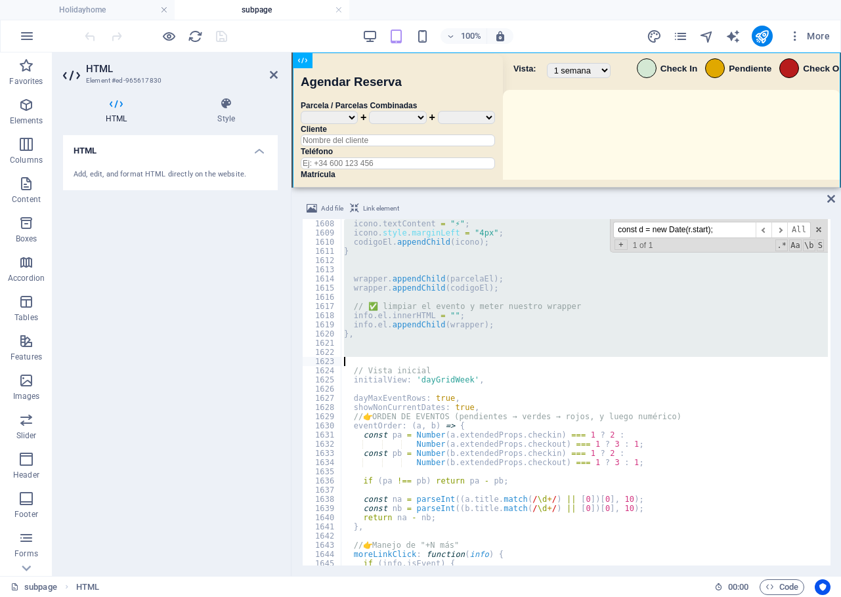
drag, startPoint x: 345, startPoint y: 344, endPoint x: 598, endPoint y: 362, distance: 253.2
click at [598, 362] on div "icono . textContent = "⚡" ; icono . style . marginLeft = "4px" ; codigoEl . app…" at bounding box center [781, 400] width 881 height 362
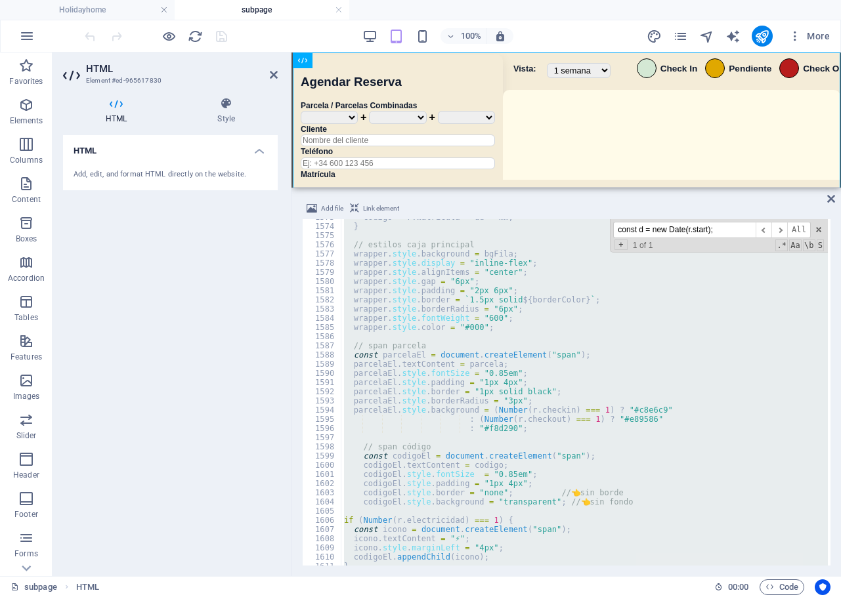
scroll to position [10840, 0]
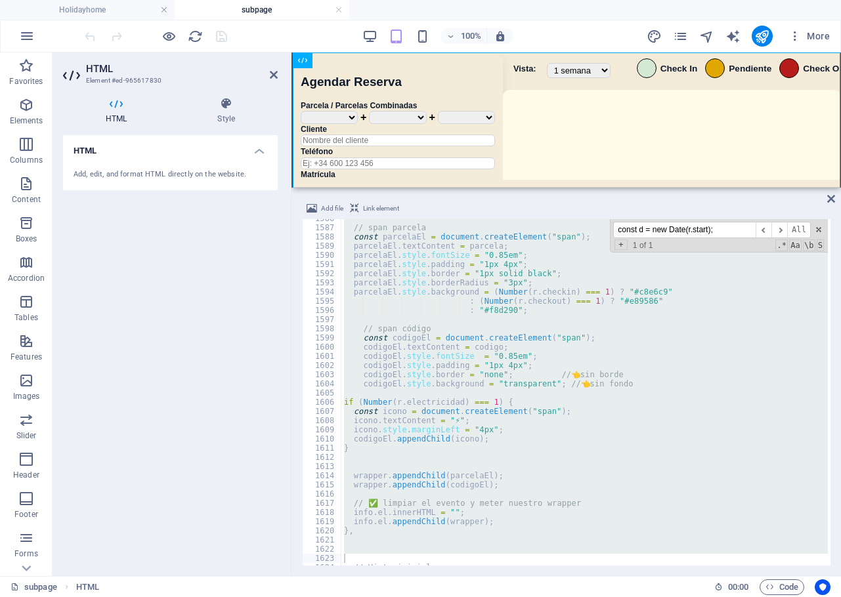
drag, startPoint x: 721, startPoint y: 226, endPoint x: 542, endPoint y: 232, distance: 179.2
click at [542, 232] on div "// span parcela const parcelaEl = document . createElement ( "span" ) ; parcela…" at bounding box center [584, 392] width 486 height 346
paste input "async function refreshCalendar() {"
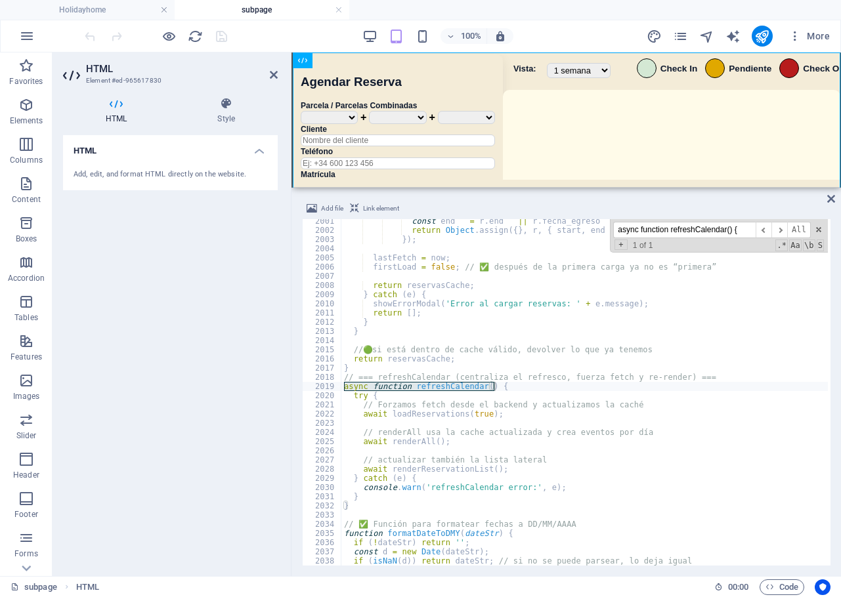
scroll to position [13705, 0]
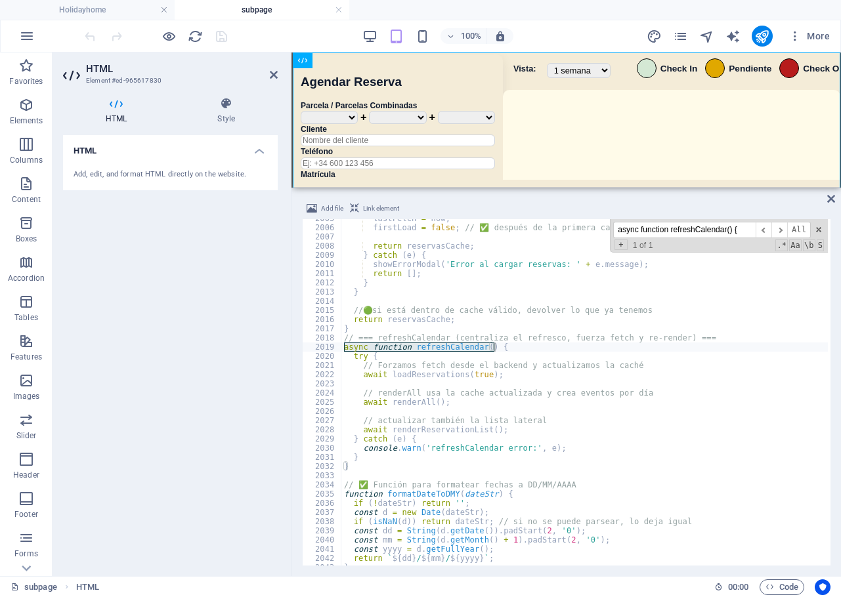
type input "async function refreshCalendar() {"
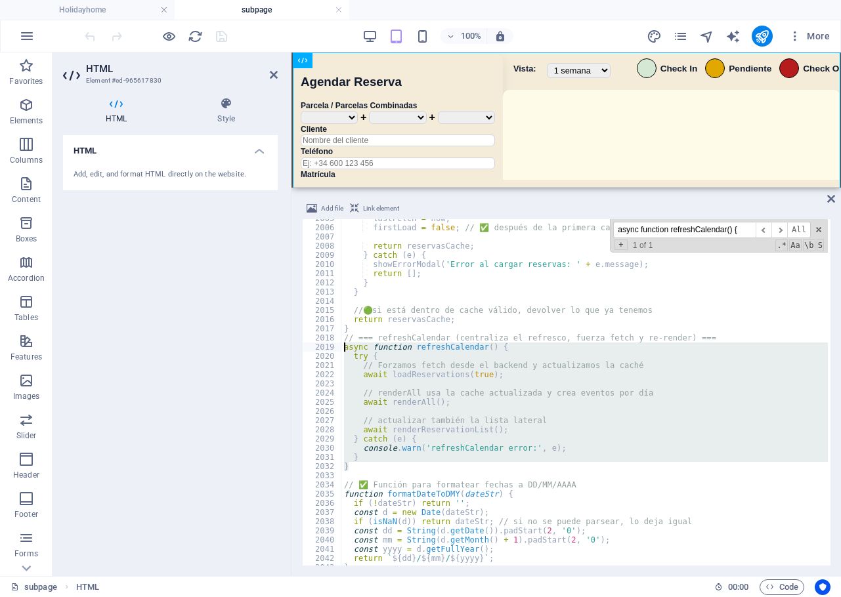
drag, startPoint x: 365, startPoint y: 469, endPoint x: 329, endPoint y: 349, distance: 124.8
click at [329, 349] on div "} 2005 2006 2007 2008 2009 2010 2011 2012 2013 2014 2015 2016 2017 2018 2019 20…" at bounding box center [566, 392] width 528 height 346
type textarea "async function refreshCalendar() { try {"
drag, startPoint x: 736, startPoint y: 226, endPoint x: 572, endPoint y: 217, distance: 165.0
click at [572, 217] on div "Add file Link element async function refreshCalendar() { try { 2005 2006 2007 2…" at bounding box center [566, 383] width 528 height 365
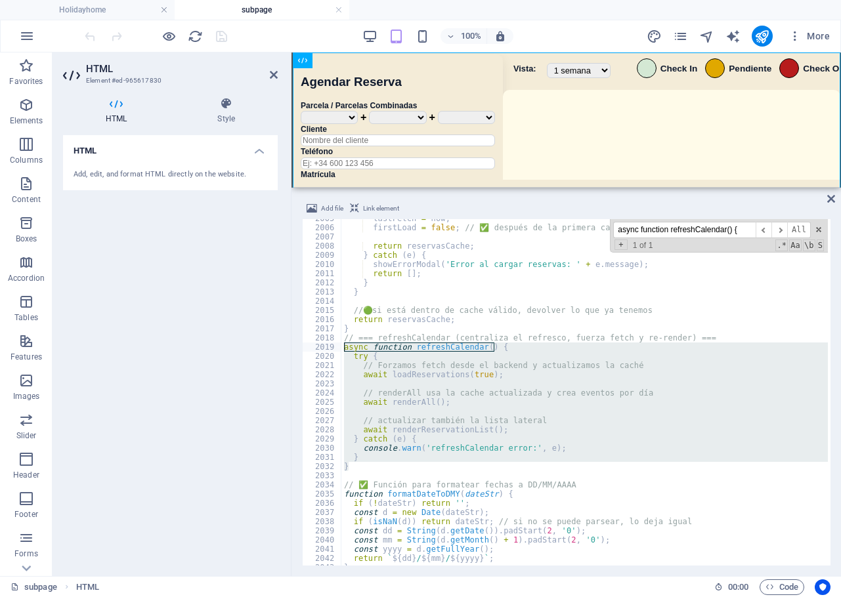
paste input "calendar.addEvent("
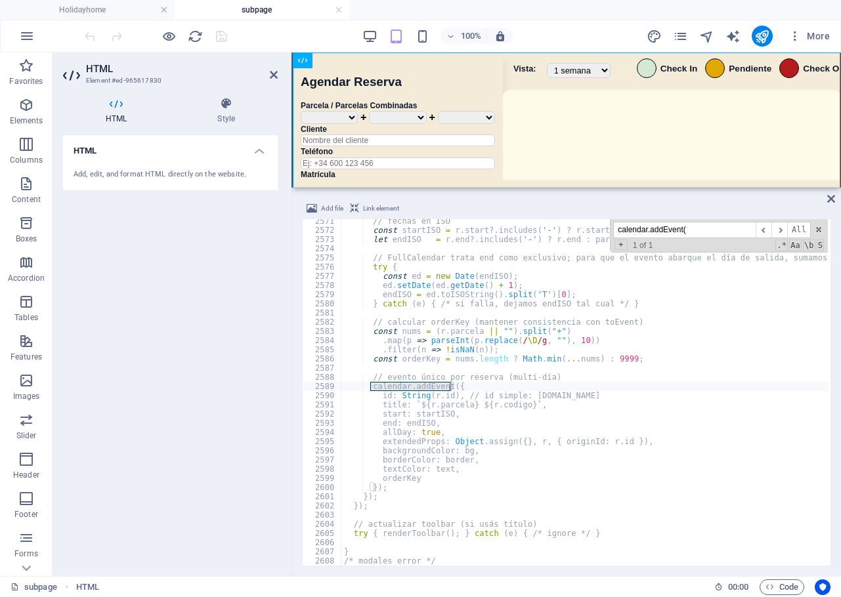
scroll to position [17572, 0]
type input "calendar.addEvent"
click at [764, 232] on span "​" at bounding box center [763, 230] width 16 height 16
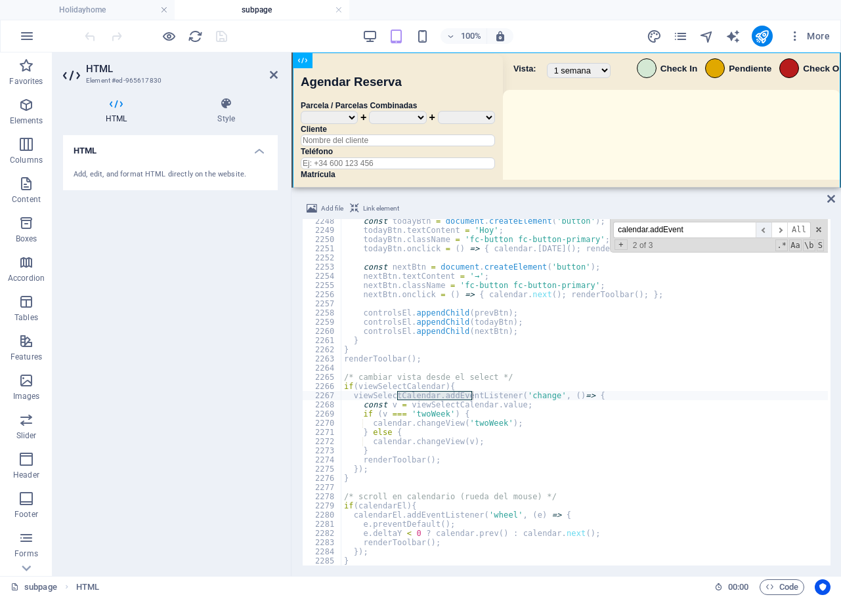
click at [763, 232] on span "​" at bounding box center [763, 230] width 16 height 16
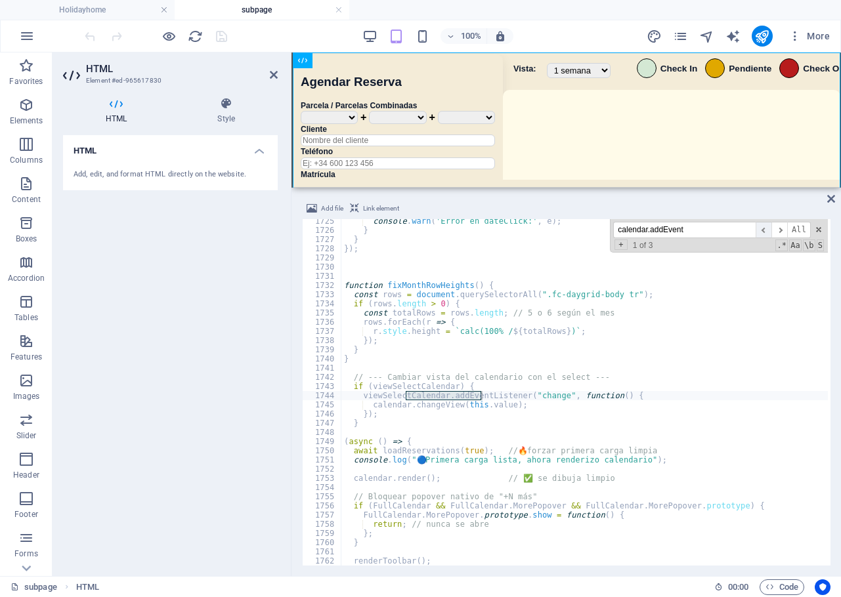
click at [763, 232] on span "​" at bounding box center [763, 230] width 16 height 16
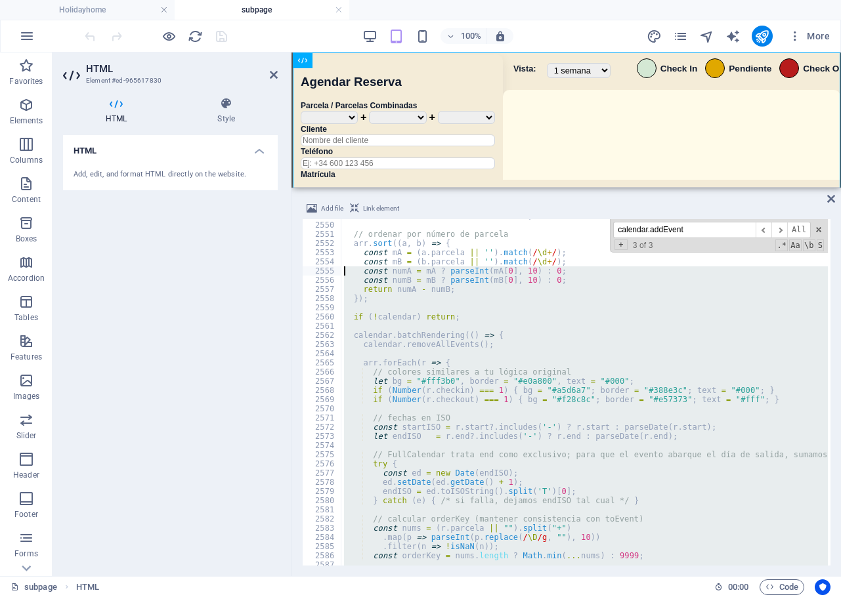
scroll to position [17396, 0]
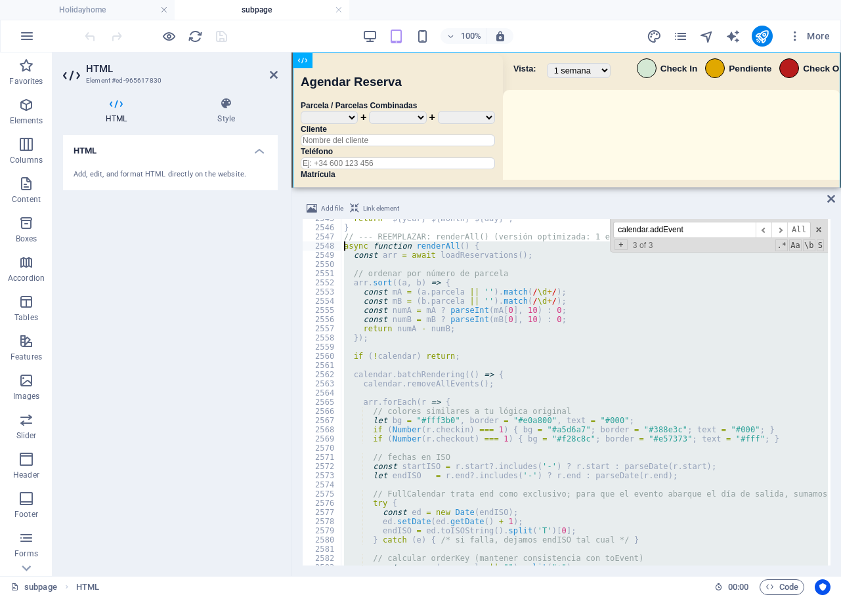
drag, startPoint x: 382, startPoint y: 505, endPoint x: 331, endPoint y: 247, distance: 262.8
click at [331, 247] on div "}); 2545 2546 2547 2548 2549 2550 2551 2552 2553 2554 2555 2556 2557 2558 2559 …" at bounding box center [566, 392] width 528 height 346
click at [595, 373] on div "return ` ${ year } - ${ month } - ${ day } ` ; } // --- REEMPLAZAR: renderAll()…" at bounding box center [584, 392] width 486 height 346
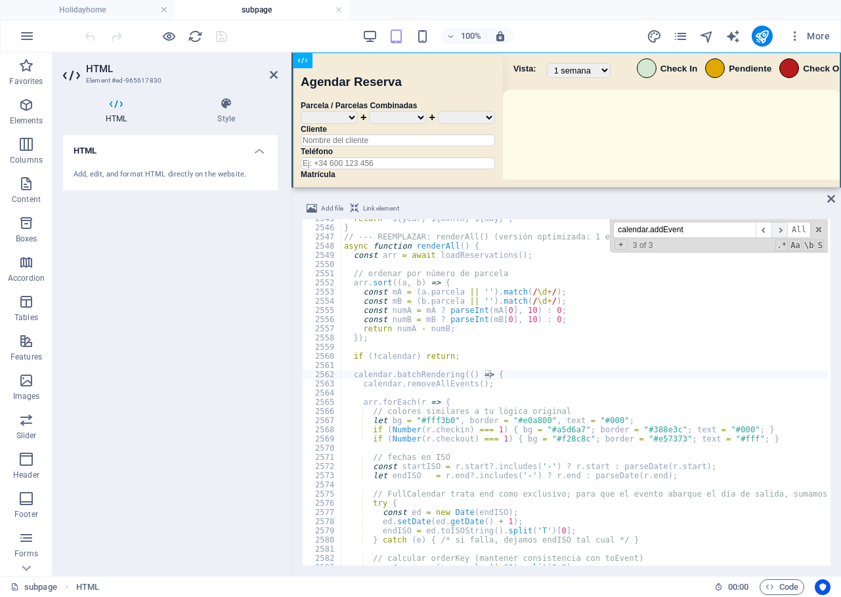
click at [781, 230] on span "​" at bounding box center [779, 230] width 16 height 16
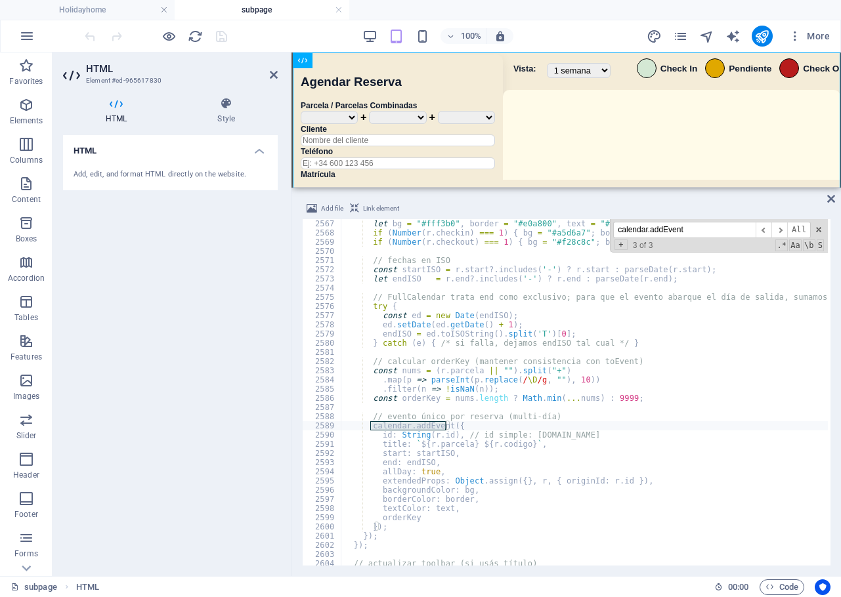
scroll to position [17572, 0]
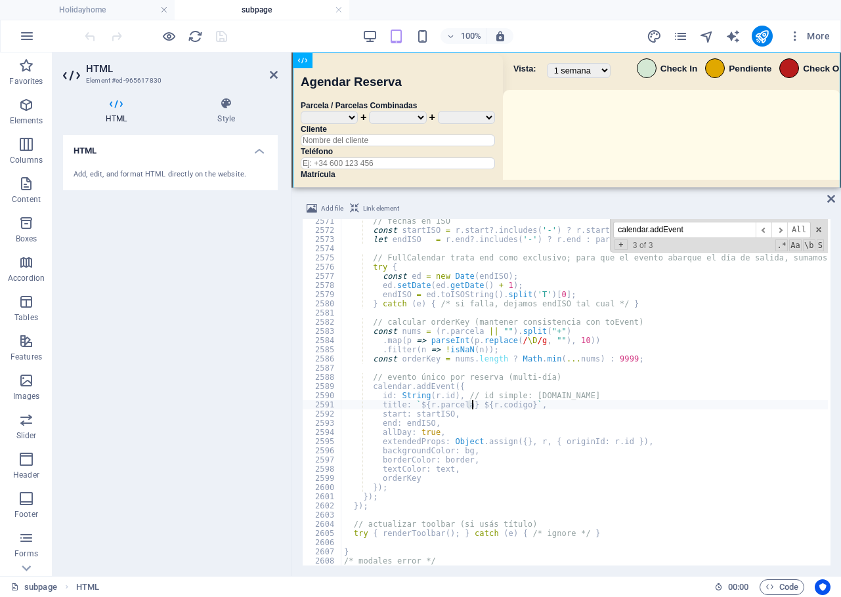
click at [470, 406] on div "// fechas en ISO const startISO = r . start ?. includes ( '-' ) ? r . start : p…" at bounding box center [781, 398] width 881 height 362
drag, startPoint x: 524, startPoint y: 407, endPoint x: 467, endPoint y: 407, distance: 56.4
click at [467, 407] on div "// fechas en ISO const startISO = r . start ?. includes ( '-' ) ? r . start : p…" at bounding box center [781, 398] width 881 height 362
click at [523, 406] on div "// fechas en ISO const startISO = r . start ?. includes ( '-' ) ? r . start : p…" at bounding box center [781, 398] width 881 height 362
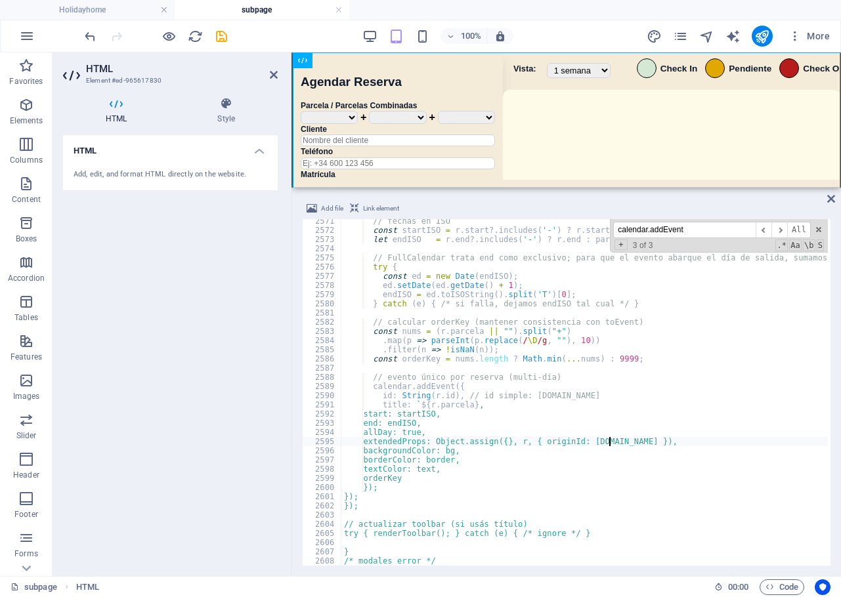
click at [610, 445] on div "// fechas en ISO const startISO = r . start ?. includes ( '-' ) ? r . start : p…" at bounding box center [781, 398] width 881 height 362
paste textarea "codigo: codigoVisual"
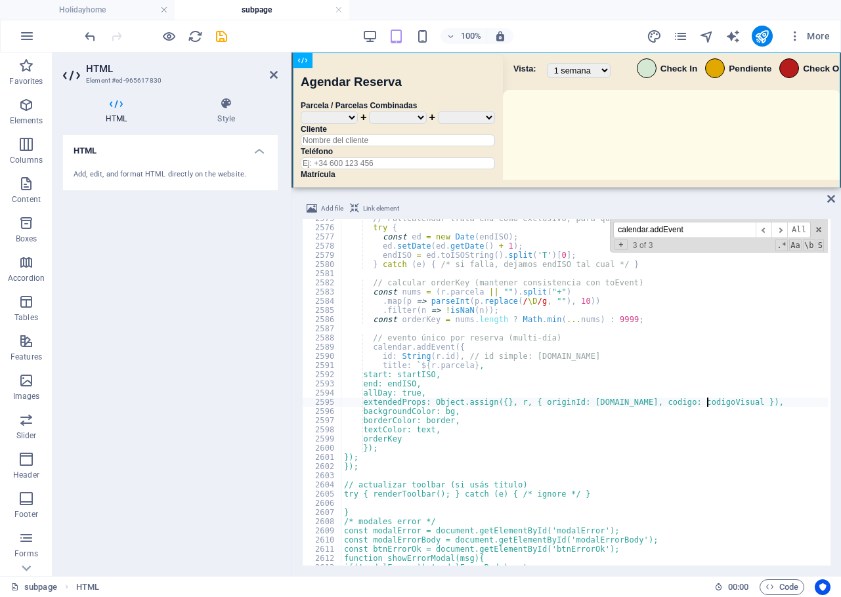
scroll to position [17602, 0]
click at [552, 364] on div "// FullCalendar trata end como exclusivo; para que el evento abarque el día de …" at bounding box center [781, 395] width 881 height 362
type textarea "title: `${r.parcela},"
paste input "onst codigo = r.codigo || "";"
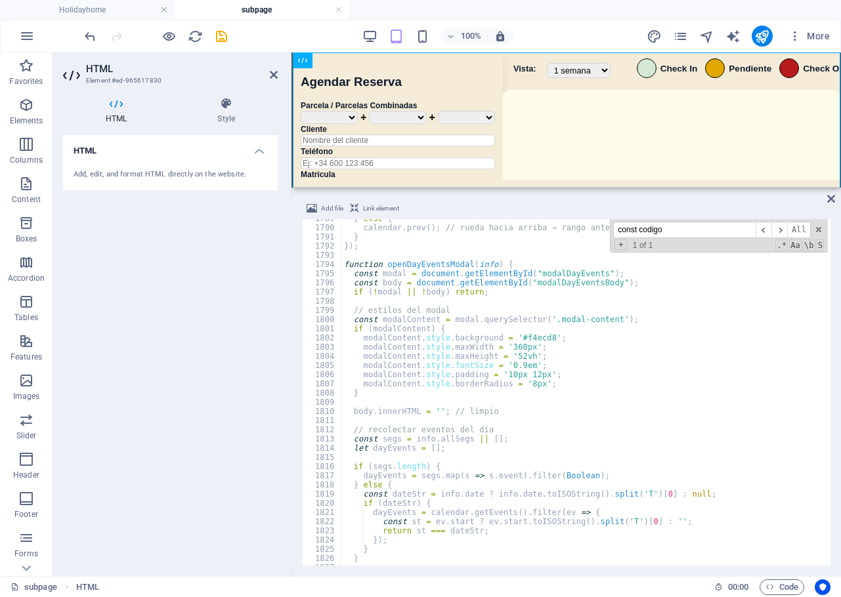
scroll to position [12228, 0]
paste input "eventDidMount"
drag, startPoint x: 673, startPoint y: 232, endPoint x: 588, endPoint y: 232, distance: 85.3
click at [588, 232] on div "} else { calendar . prev ( ) ; // rueda hacia arriba → rango anterior } }) ; fu…" at bounding box center [584, 392] width 486 height 346
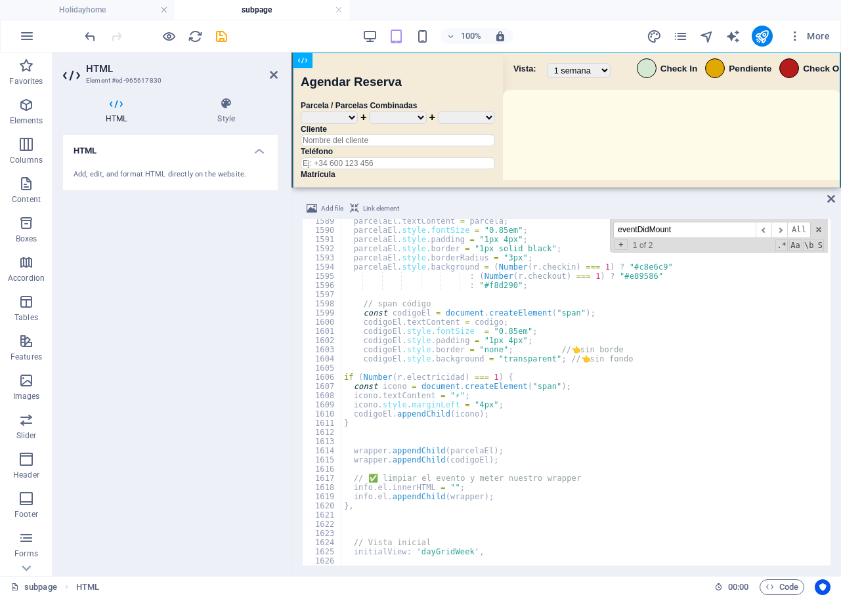
scroll to position [10858, 0]
type input "eventDidMount"
click at [295, 24] on div "100% More" at bounding box center [420, 35] width 839 height 31
click at [215, 35] on icon "save" at bounding box center [221, 36] width 15 height 15
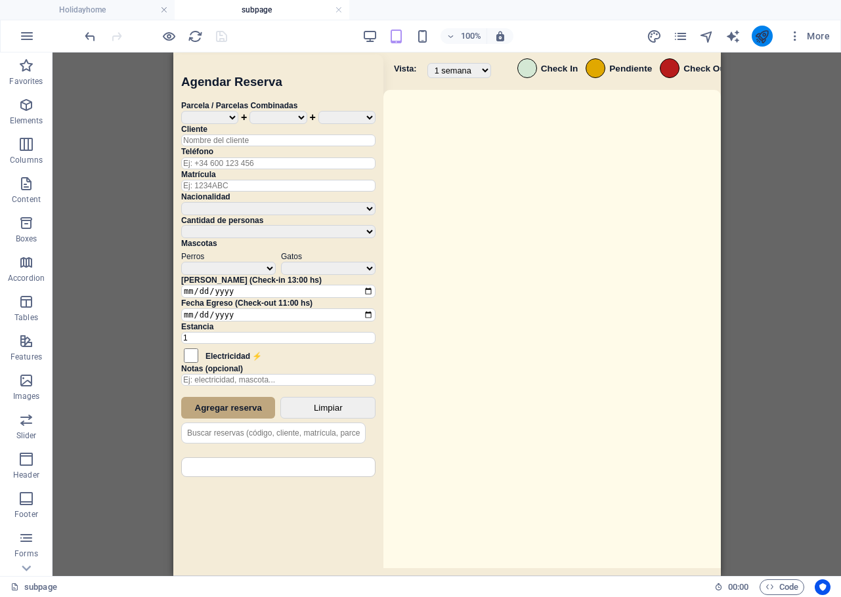
click at [760, 45] on button "publish" at bounding box center [761, 36] width 21 height 21
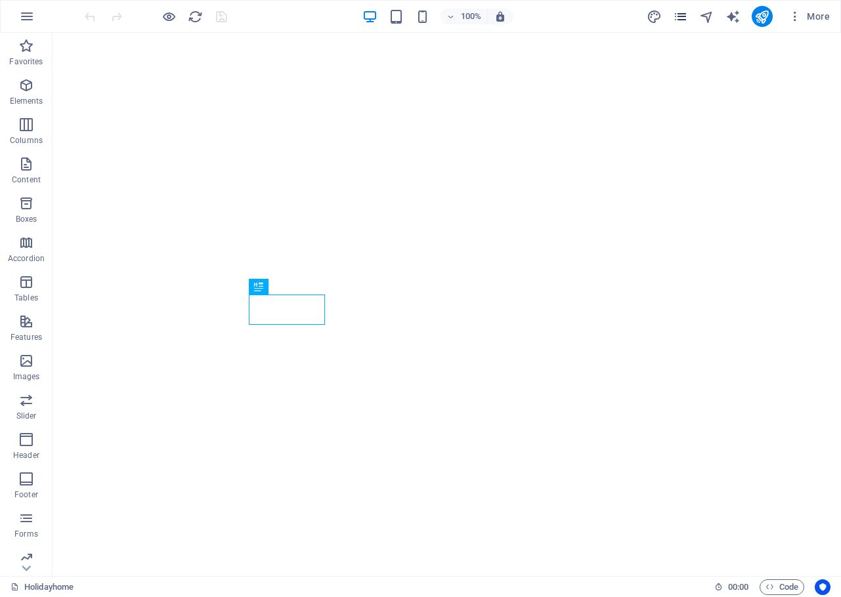
click at [678, 17] on icon "pages" at bounding box center [680, 16] width 15 height 15
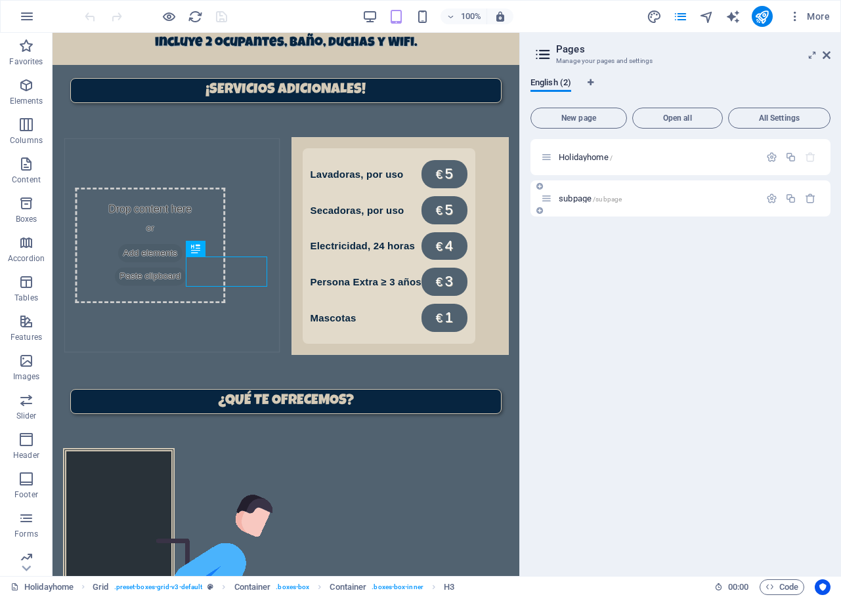
scroll to position [898, 0]
click at [588, 198] on span "subpage /subpage" at bounding box center [589, 199] width 63 height 10
click at [588, 198] on div "subpage /subpage" at bounding box center [680, 198] width 300 height 36
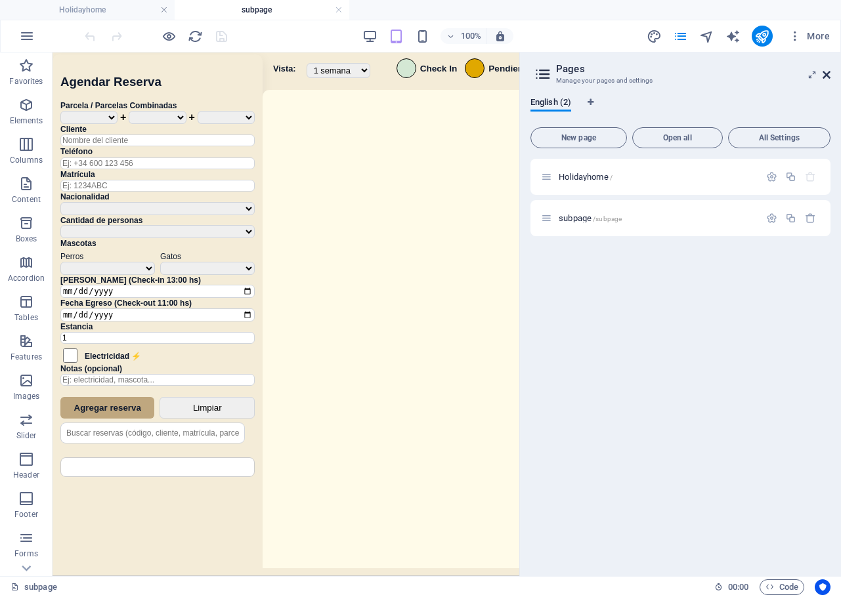
scroll to position [0, 0]
click at [826, 74] on icon at bounding box center [826, 75] width 8 height 10
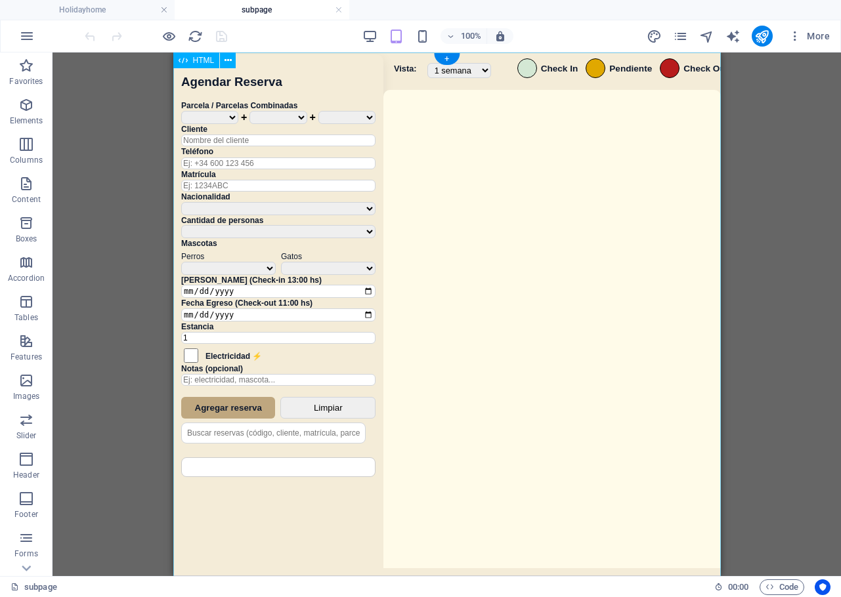
click at [498, 310] on div "Sistema de Reservas — Coveta Área Camper [GEOGRAPHIC_DATA] ¿Estás seguro de que…" at bounding box center [446, 315] width 547 height 527
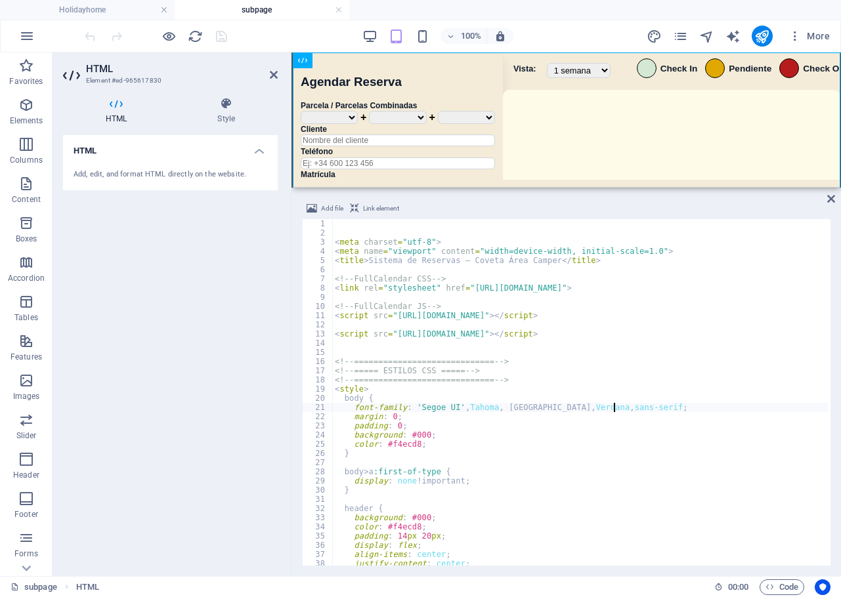
click at [613, 403] on div "< meta charset = "utf-8" > < meta name = "viewport" content = "width=device-wid…" at bounding box center [772, 400] width 881 height 362
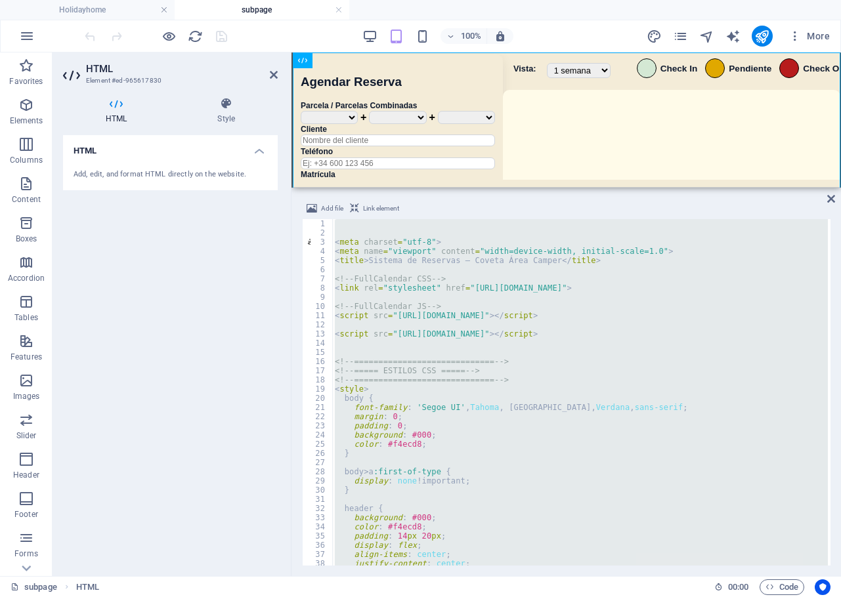
click at [488, 330] on div "< meta charset = "utf-8" > < meta name = "viewport" content = "width=device-wid…" at bounding box center [579, 392] width 495 height 346
click at [514, 367] on div "< meta charset = "utf-8" > < meta name = "viewport" content = "width=device-wid…" at bounding box center [579, 392] width 495 height 346
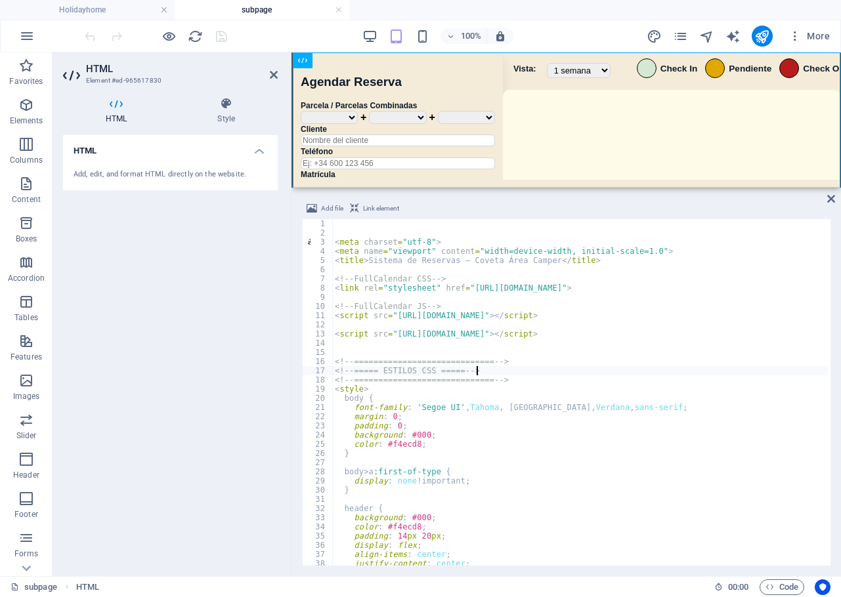
type textarea "</script>"
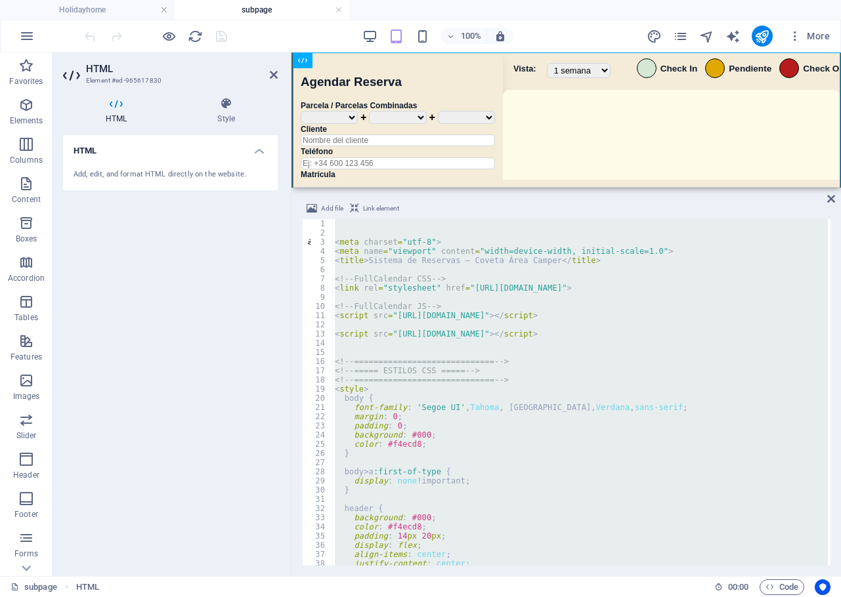
paste textarea
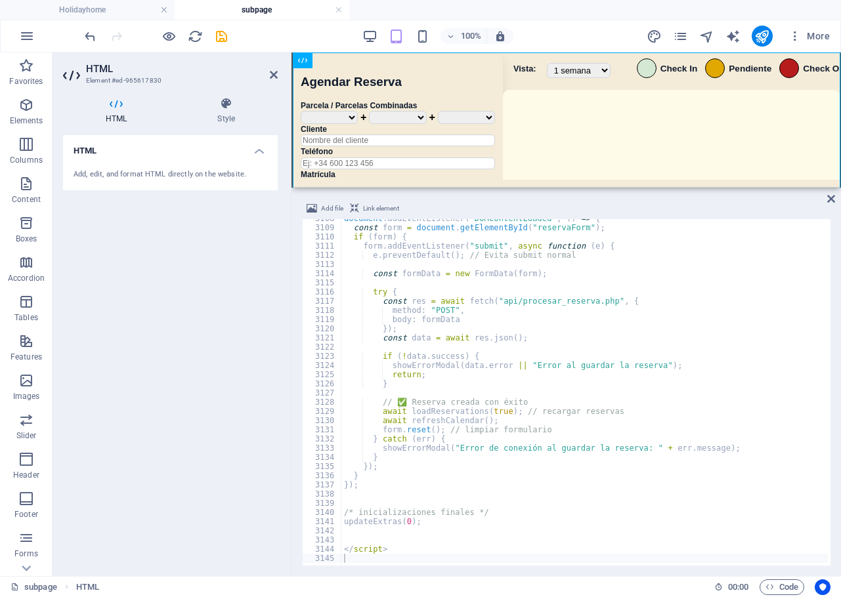
drag, startPoint x: 281, startPoint y: 32, endPoint x: 250, endPoint y: 35, distance: 31.6
click at [281, 32] on div "100% More" at bounding box center [458, 36] width 753 height 21
click at [225, 37] on icon "save" at bounding box center [221, 36] width 15 height 15
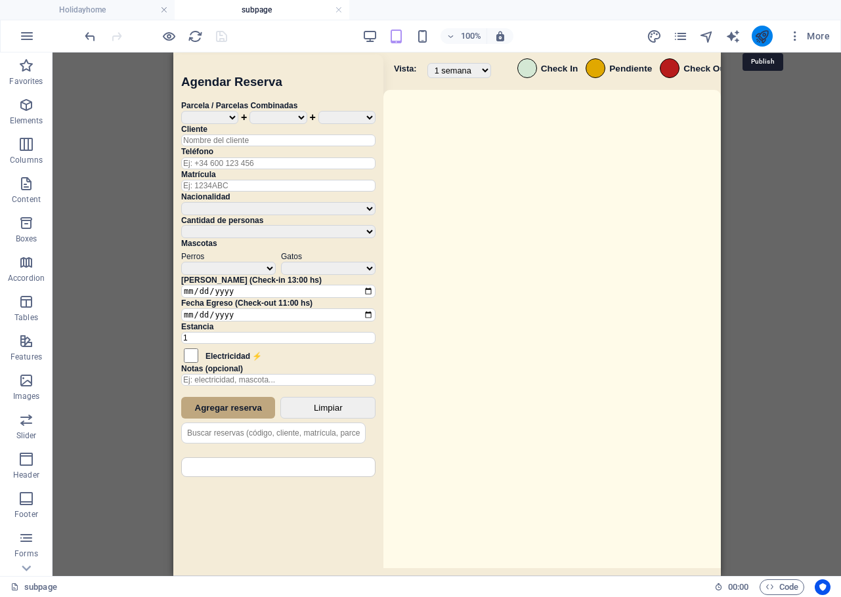
click at [755, 34] on icon "publish" at bounding box center [761, 36] width 15 height 15
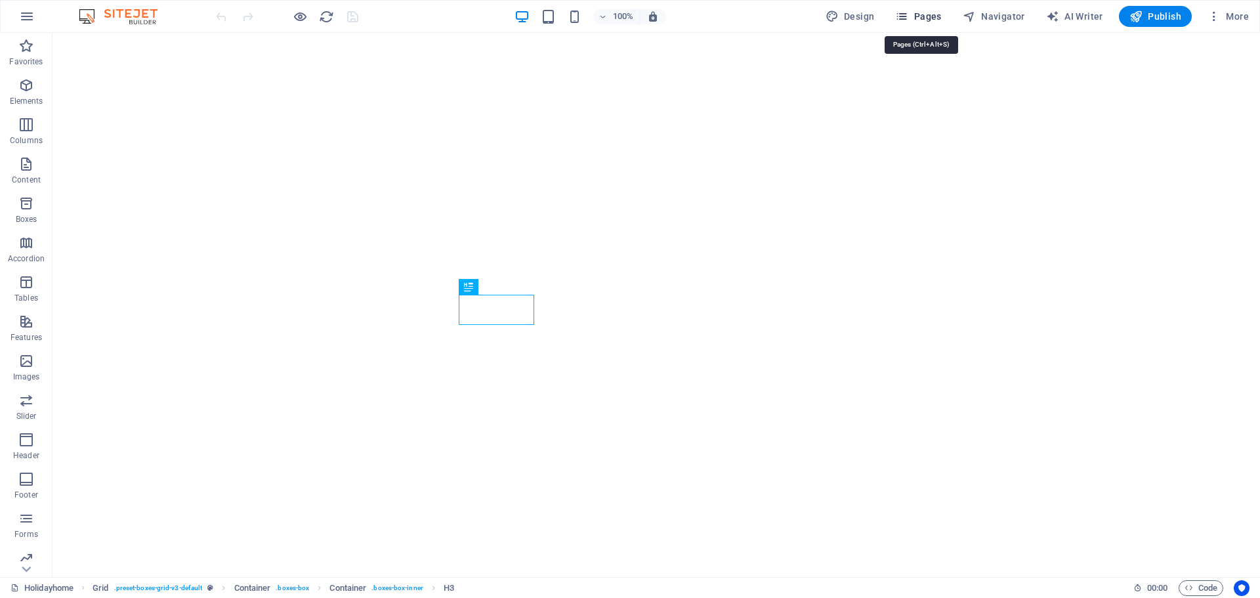
click at [927, 12] on span "Pages" at bounding box center [918, 16] width 46 height 13
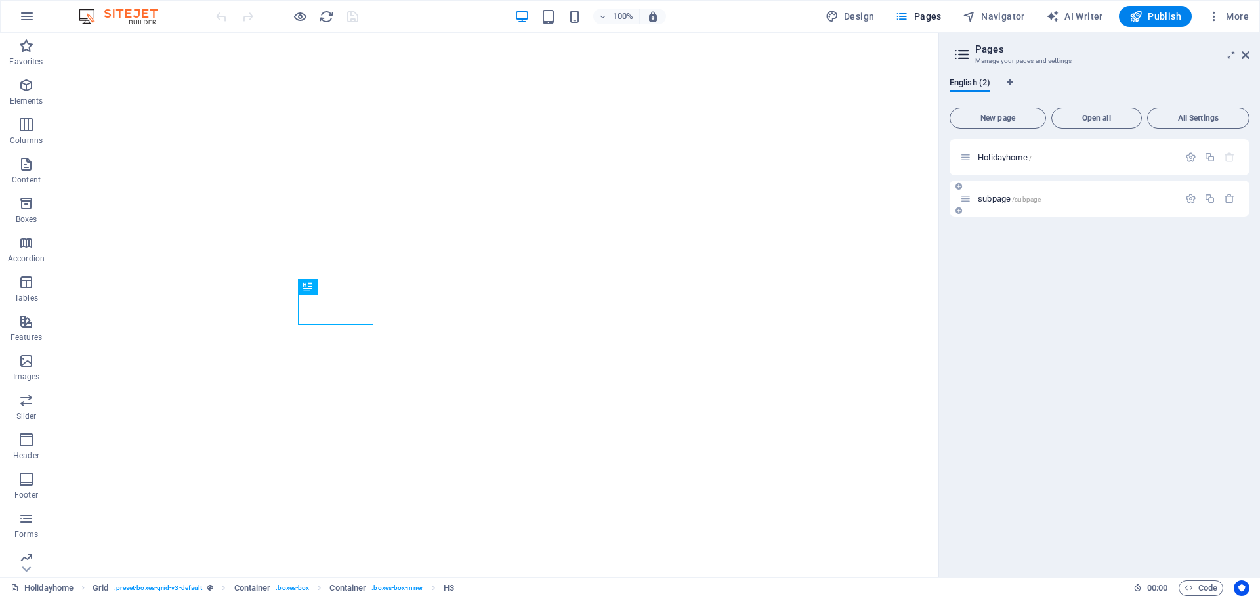
click at [1013, 198] on span "/subpage" at bounding box center [1026, 199] width 29 height 7
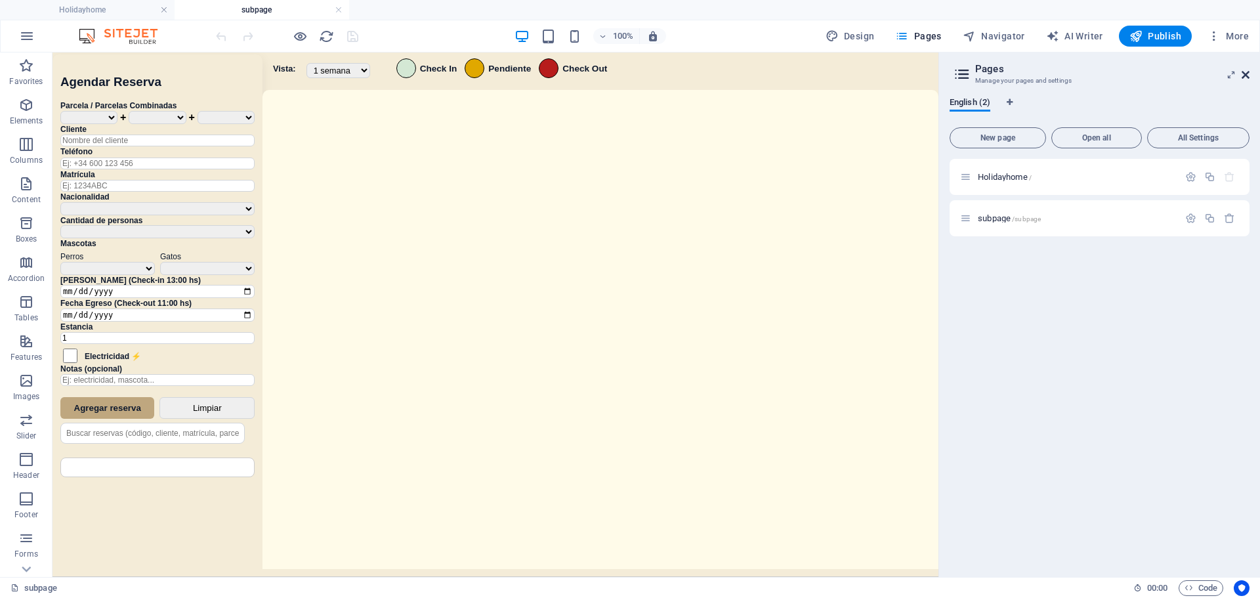
click at [1245, 73] on icon at bounding box center [1245, 75] width 8 height 10
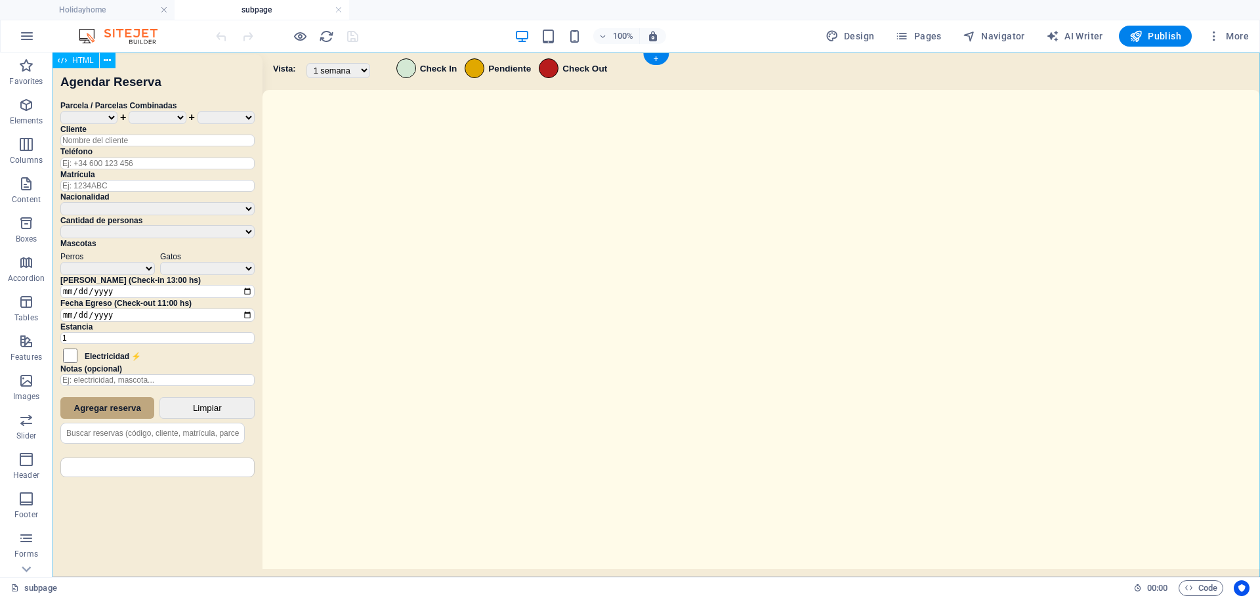
click at [754, 272] on div "Sistema de Reservas — Coveta Área Camper [GEOGRAPHIC_DATA] ¿Estás seguro de que…" at bounding box center [655, 316] width 1207 height 528
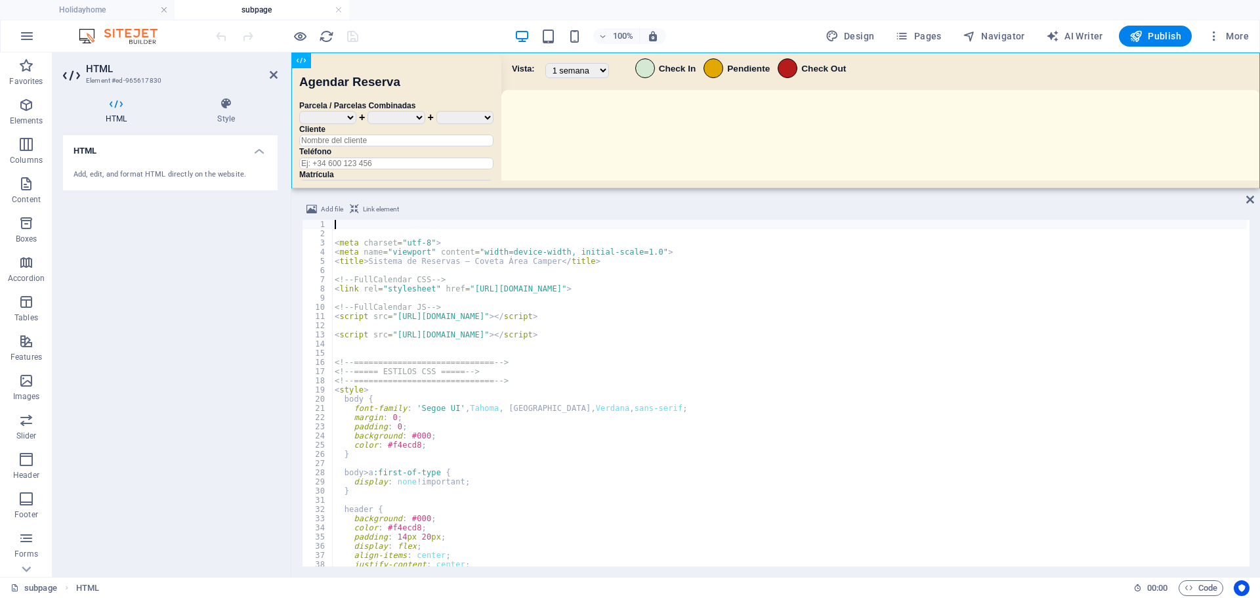
click at [597, 400] on div "< meta charset = "utf-8" > < meta name = "viewport" content = "width=device-wid…" at bounding box center [789, 402] width 915 height 365
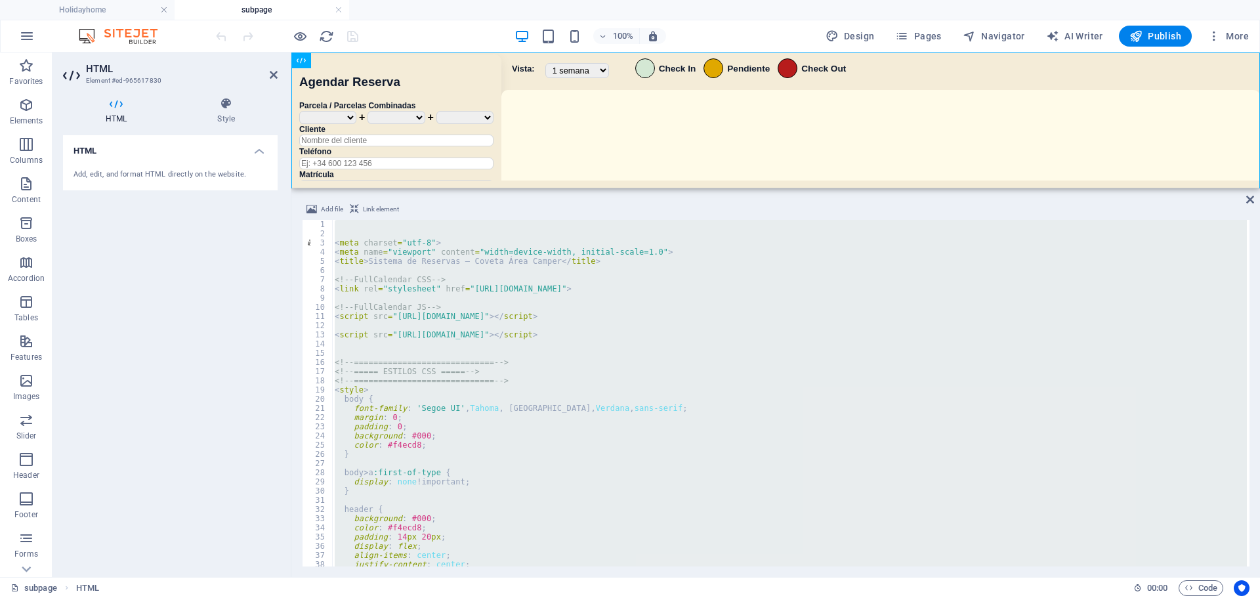
click at [513, 490] on div "< meta charset = "utf-8" > < meta name = "viewport" content = "width=device-wid…" at bounding box center [789, 393] width 915 height 346
type textarea "}"
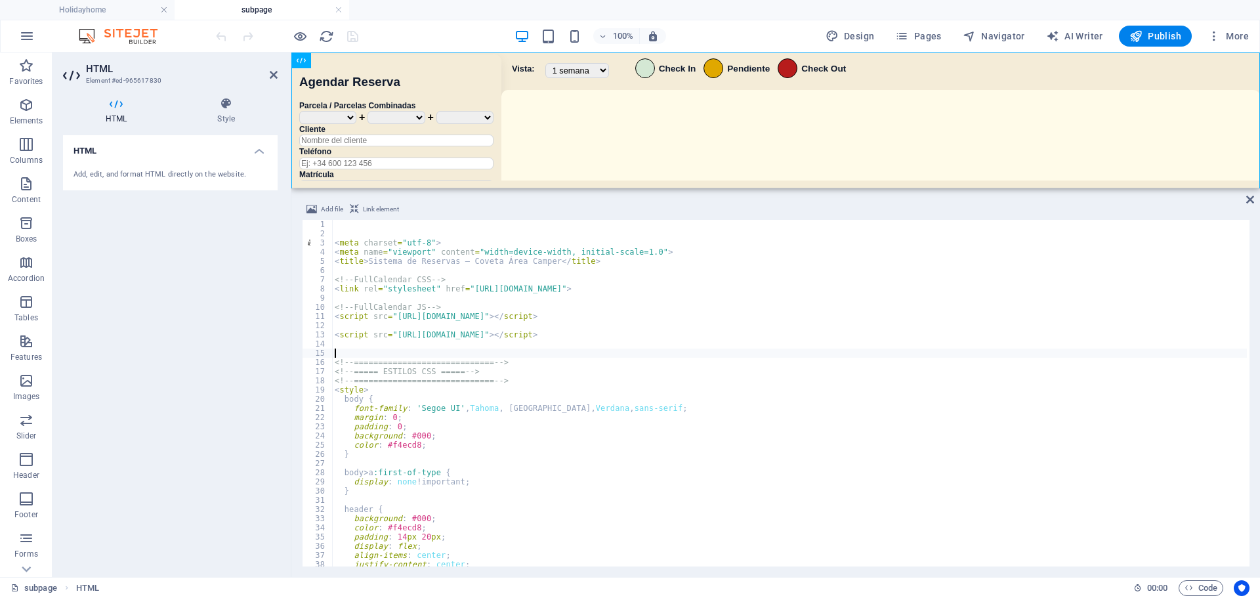
click at [510, 356] on div "< meta charset = "utf-8" > < meta name = "viewport" content = "width=device-wid…" at bounding box center [789, 402] width 915 height 365
drag, startPoint x: 726, startPoint y: 21, endPoint x: 591, endPoint y: 41, distance: 136.6
click at [728, 21] on div "100% Design Pages Navigator AI Writer Publish More" at bounding box center [630, 35] width 1259 height 31
click at [1255, 206] on div "Add file Link element 1 2 3 4 5 6 7 8 9 10 11 12 13 14 15 16 17 18 19 20 21 22 …" at bounding box center [775, 384] width 968 height 386
click at [1253, 205] on div "Add file Link element 1 2 3 4 5 6 7 8 9 10 11 12 13 14 15 16 17 18 19 20 21 22 …" at bounding box center [775, 384] width 968 height 386
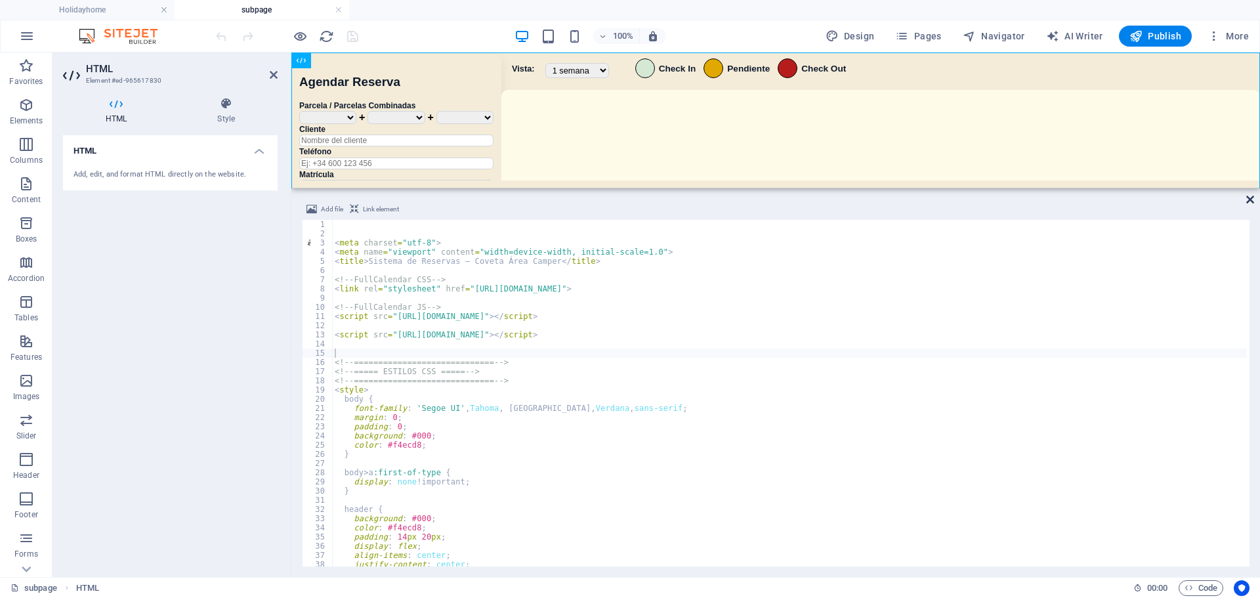
click at [1247, 198] on icon at bounding box center [1250, 199] width 8 height 10
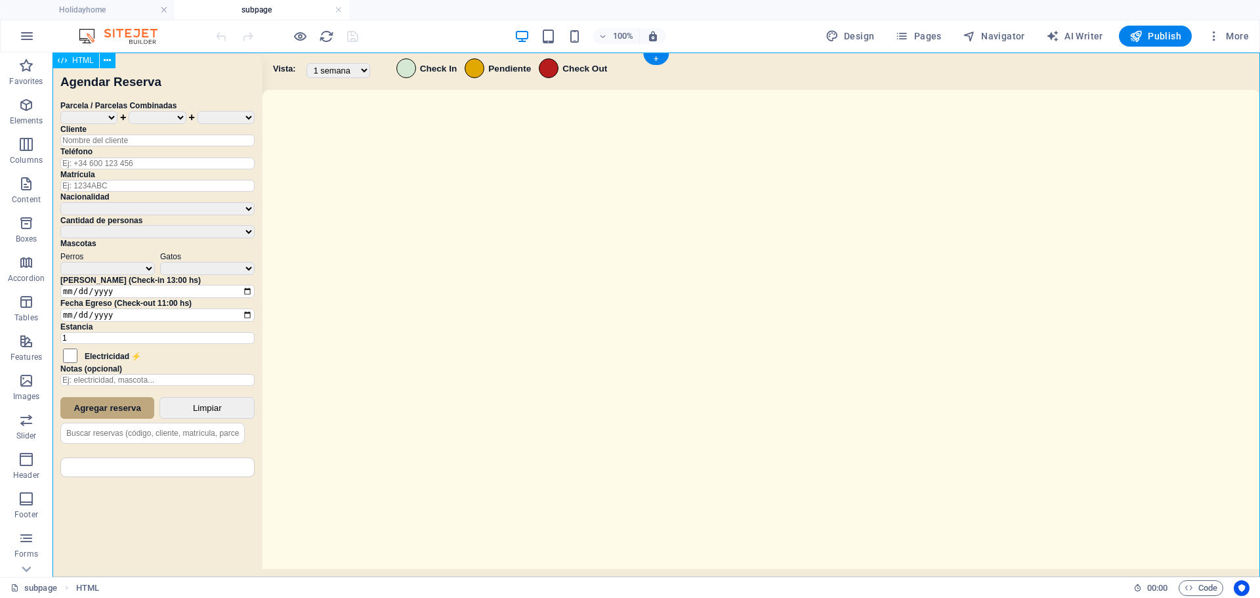
click at [532, 396] on div "Sistema de Reservas — Coveta Área Camper [GEOGRAPHIC_DATA] ¿Estás seguro de que…" at bounding box center [655, 316] width 1207 height 528
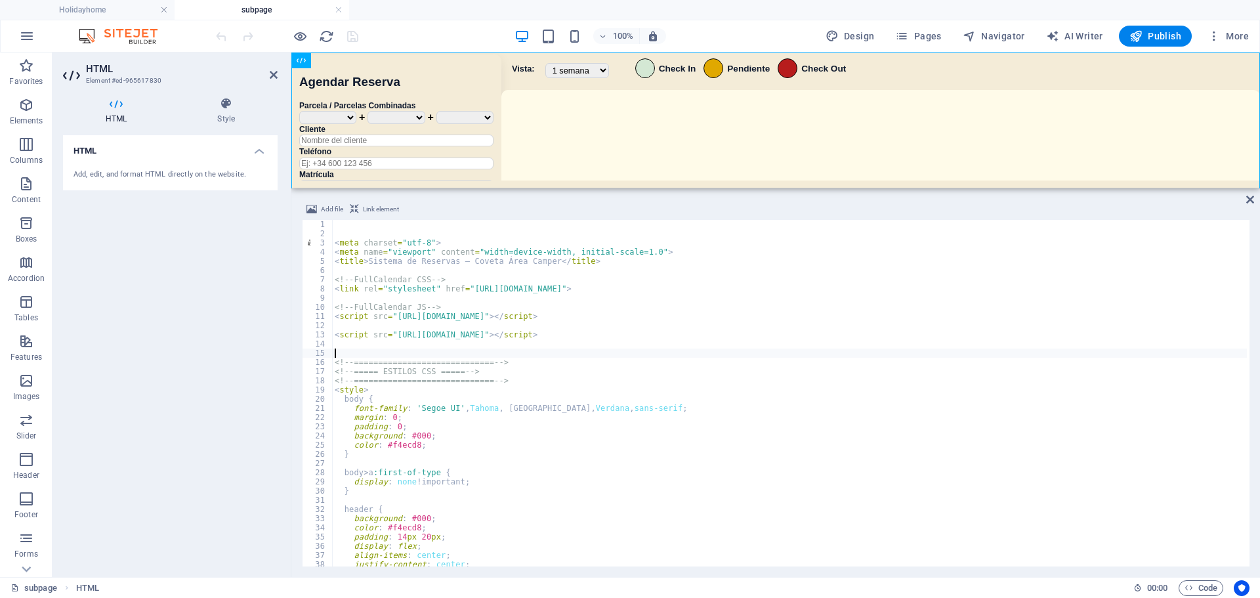
click at [535, 396] on div "< meta charset = "utf-8" > < meta name = "viewport" content = "width=device-wid…" at bounding box center [789, 402] width 915 height 365
type textarea "</script>"
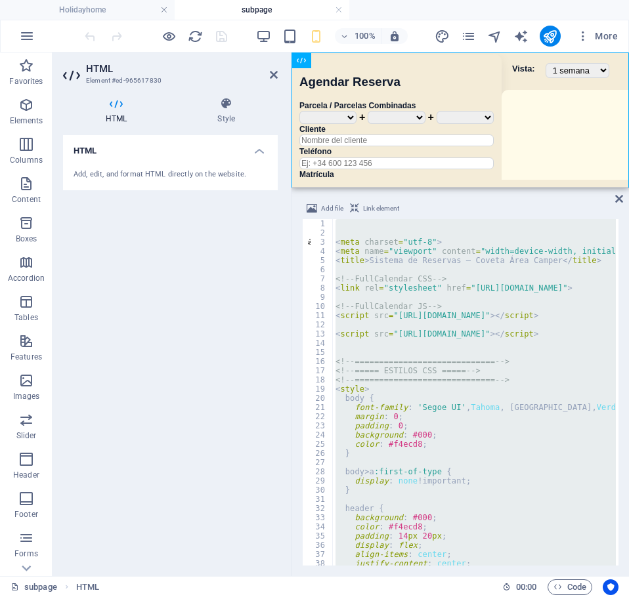
drag, startPoint x: 547, startPoint y: 22, endPoint x: 548, endPoint y: 14, distance: 7.2
click at [547, 52] on div "Holidayhome subpage Favorites Elements Columns Content Boxes Accordion Tables F…" at bounding box center [314, 314] width 629 height 524
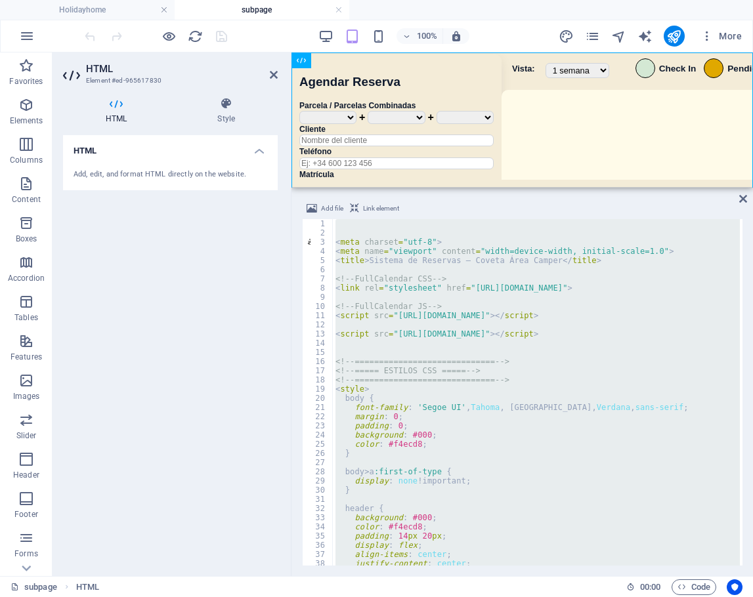
click at [512, 43] on div "100% More" at bounding box center [414, 36] width 665 height 21
click at [548, 150] on div "Sistema de Reservas — Coveta Área Camper [GEOGRAPHIC_DATA] ¿Estás seguro de que…" at bounding box center [521, 121] width 461 height 138
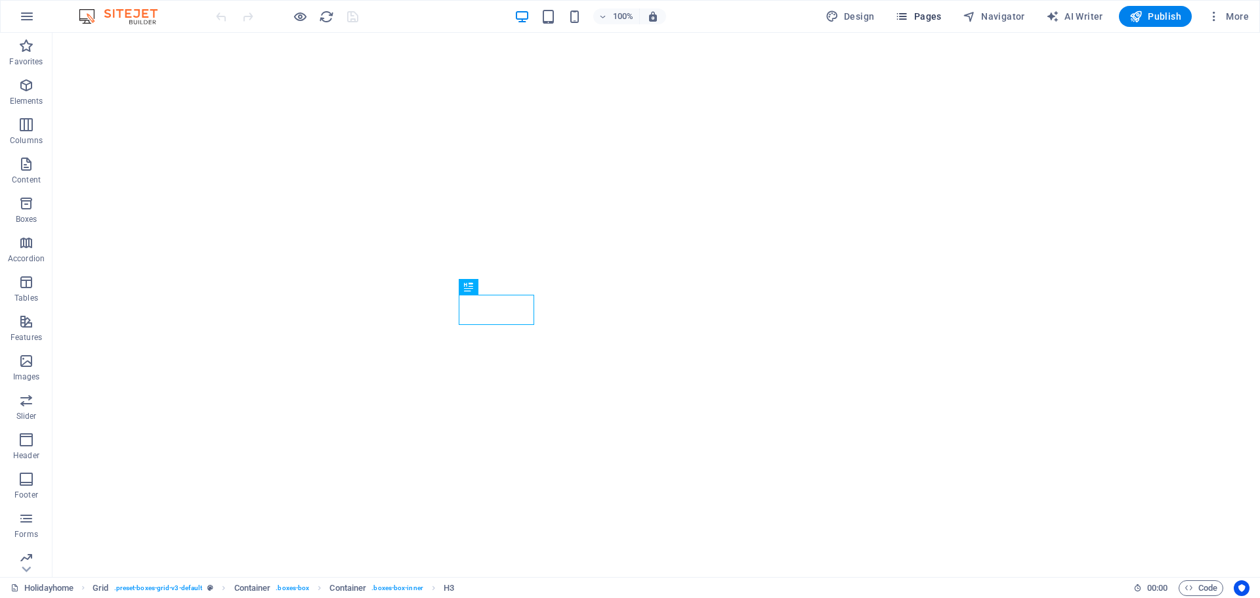
click at [925, 14] on span "Pages" at bounding box center [918, 16] width 46 height 13
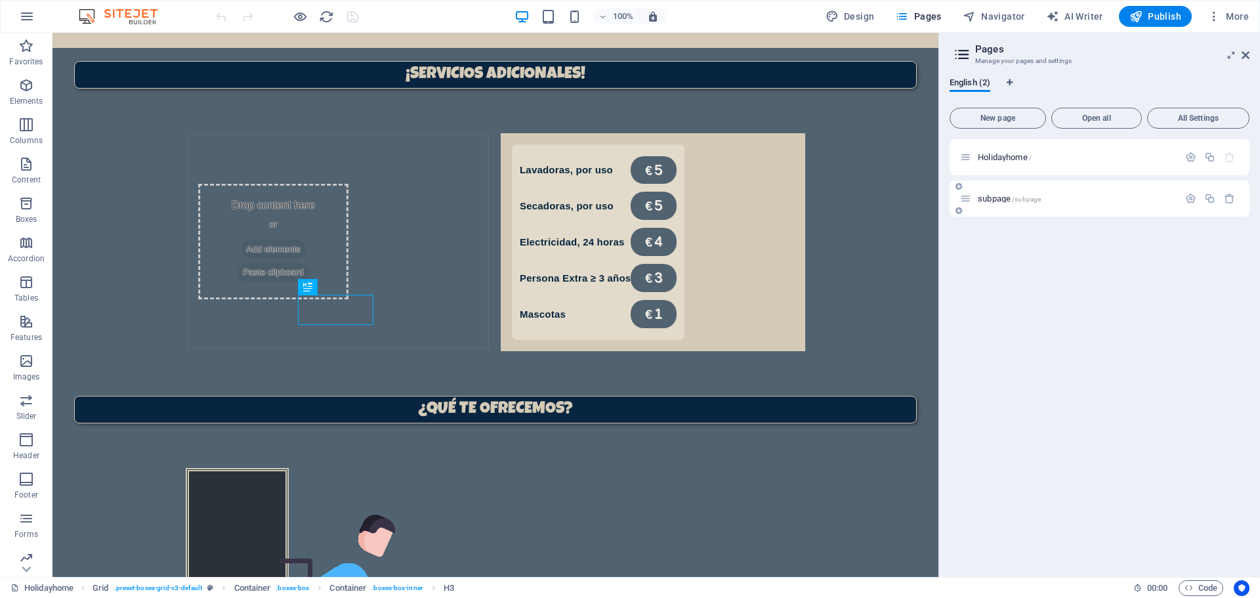
scroll to position [899, 0]
click at [991, 200] on span "subpage /subpage" at bounding box center [1009, 199] width 63 height 10
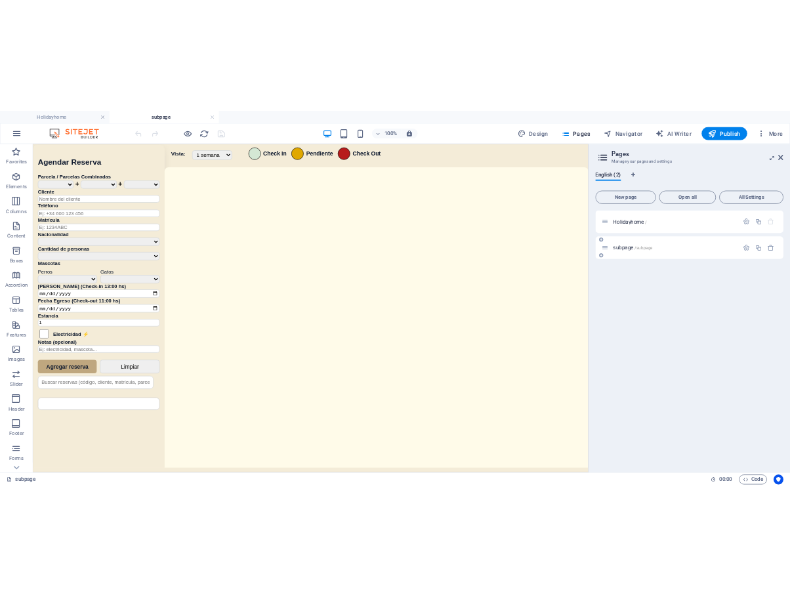
scroll to position [0, 0]
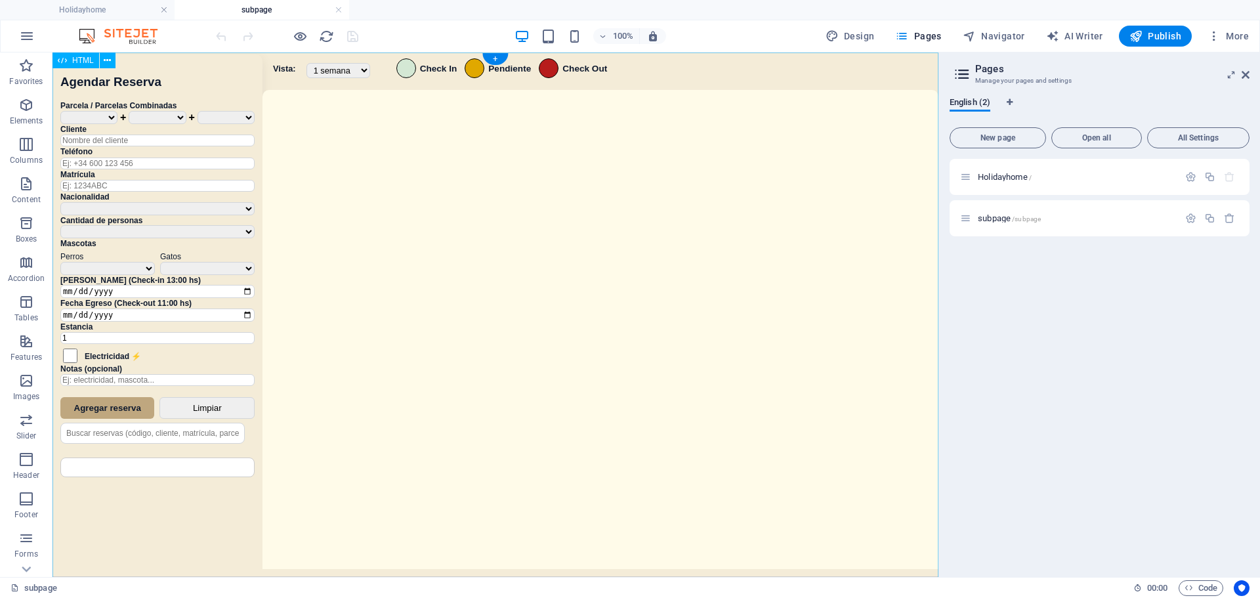
click at [560, 233] on div "Sistema de Reservas — Coveta Área Camper [GEOGRAPHIC_DATA] ¿Estás seguro de que…" at bounding box center [495, 316] width 886 height 528
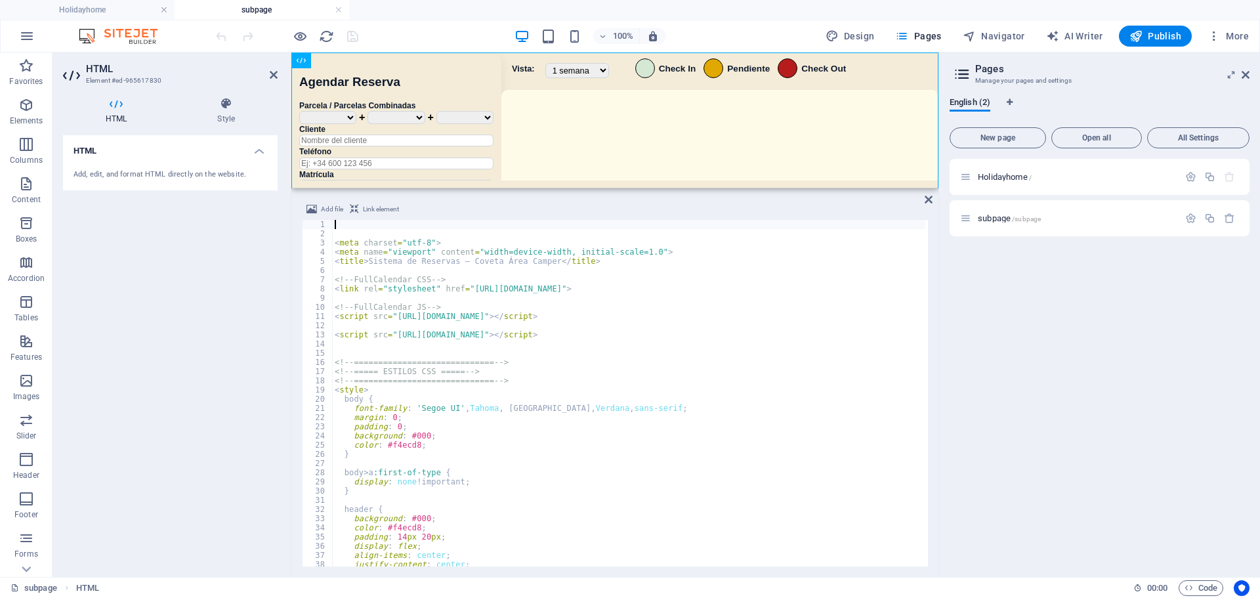
click at [551, 362] on div "< meta charset = "utf-8" > < meta name = "viewport" content = "width=device-wid…" at bounding box center [772, 401] width 881 height 362
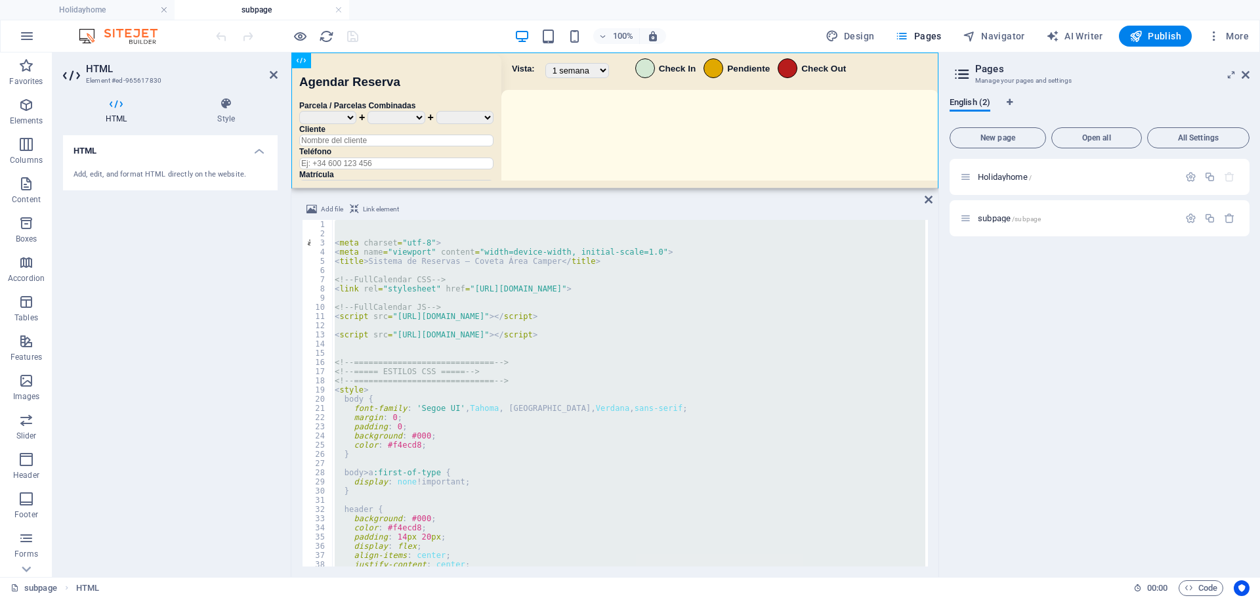
click at [967, 0] on ul "Holidayhome subpage" at bounding box center [630, 10] width 1260 height 20
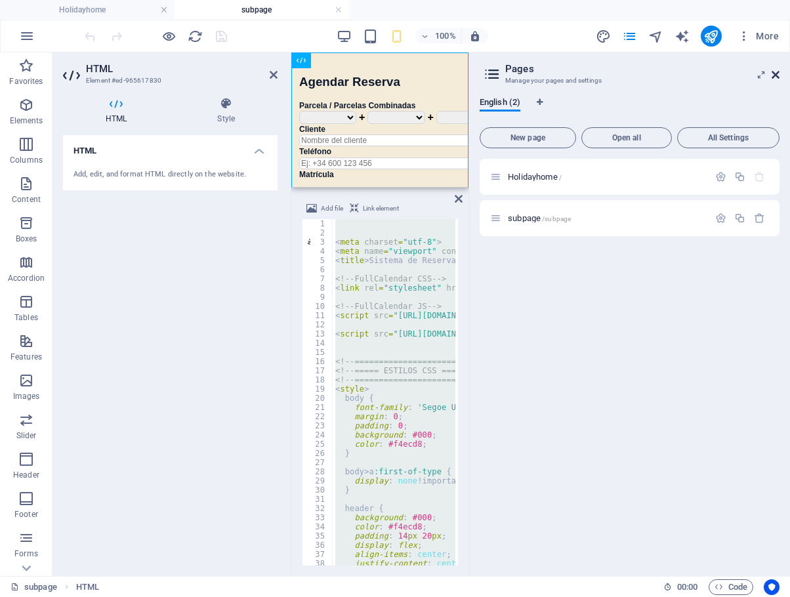
drag, startPoint x: 776, startPoint y: 75, endPoint x: 483, endPoint y: 23, distance: 298.0
click at [776, 75] on icon at bounding box center [776, 75] width 8 height 10
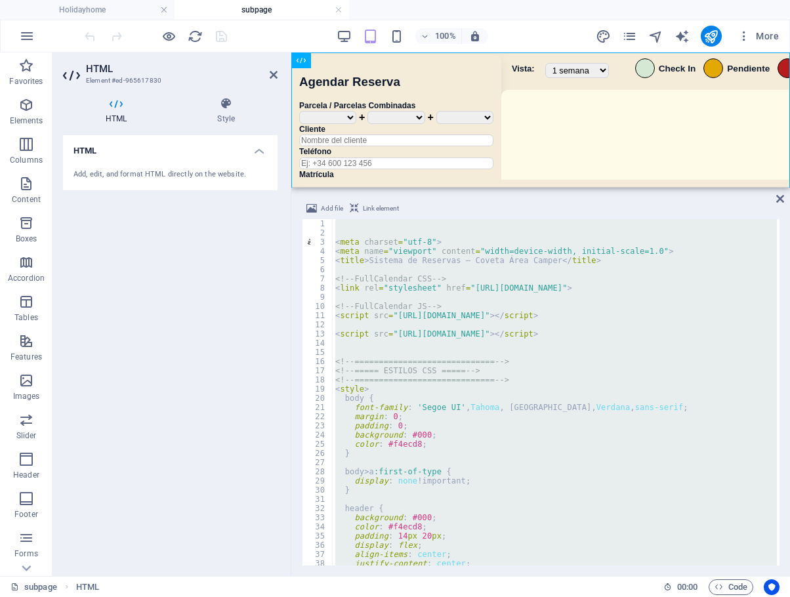
click at [615, 317] on div "< meta charset = "utf-8" > < meta name = "viewport" content = "width=device-wid…" at bounding box center [555, 392] width 444 height 346
type textarea "<script src="https://cdn.jsdelivr.net/npm/fullcalendar@6.1.8/index.global.min.j…"
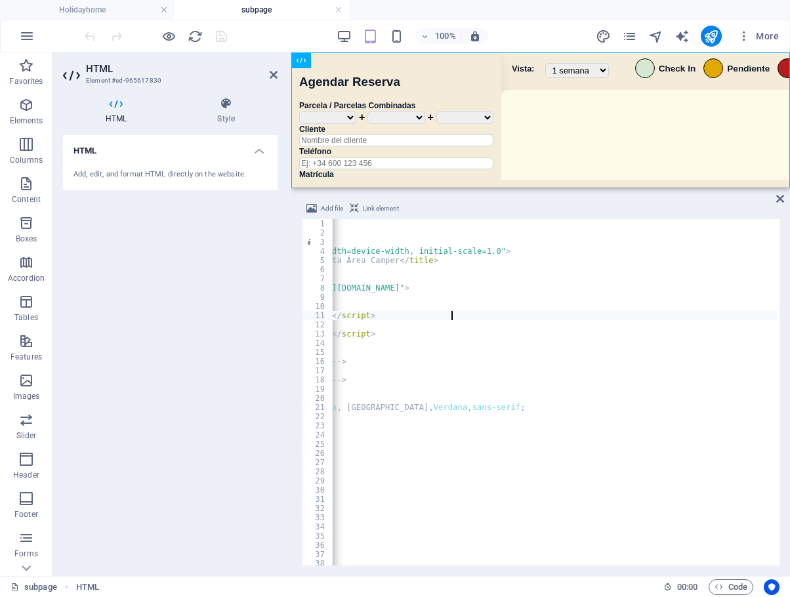
scroll to position [0, 163]
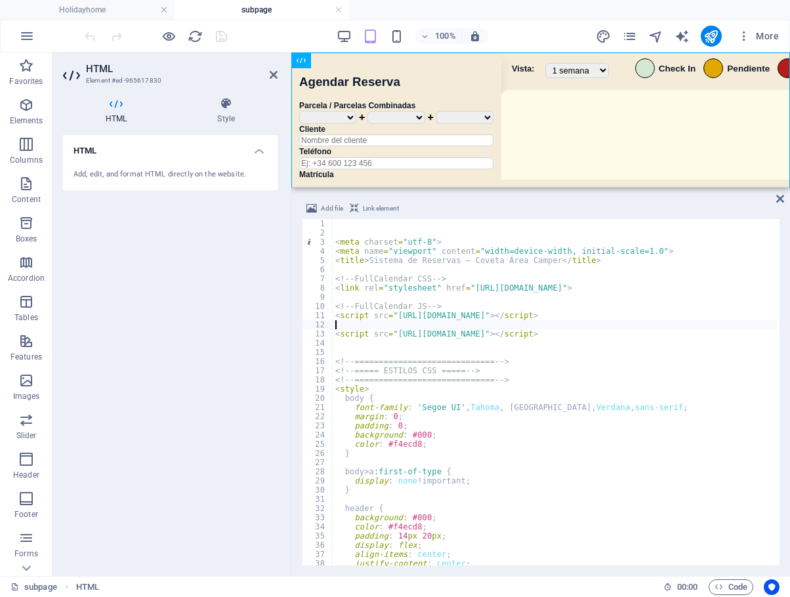
click at [585, 328] on div "< meta charset = "utf-8" > < meta name = "viewport" content = "width=device-wid…" at bounding box center [773, 400] width 881 height 362
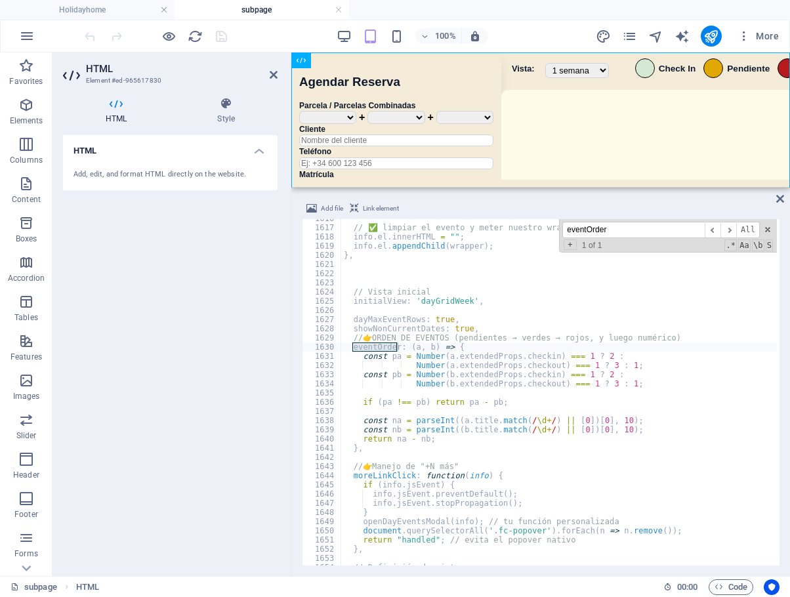
scroll to position [11074, 0]
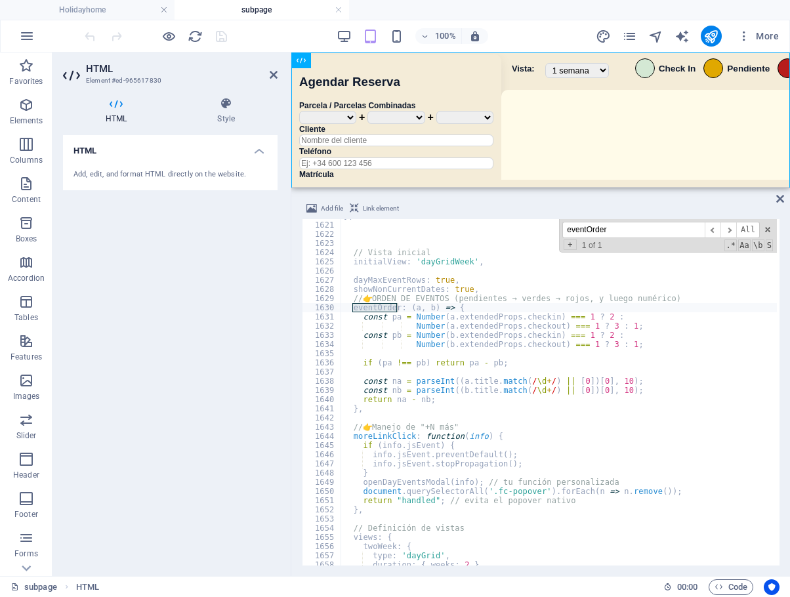
type input "eventOrder"
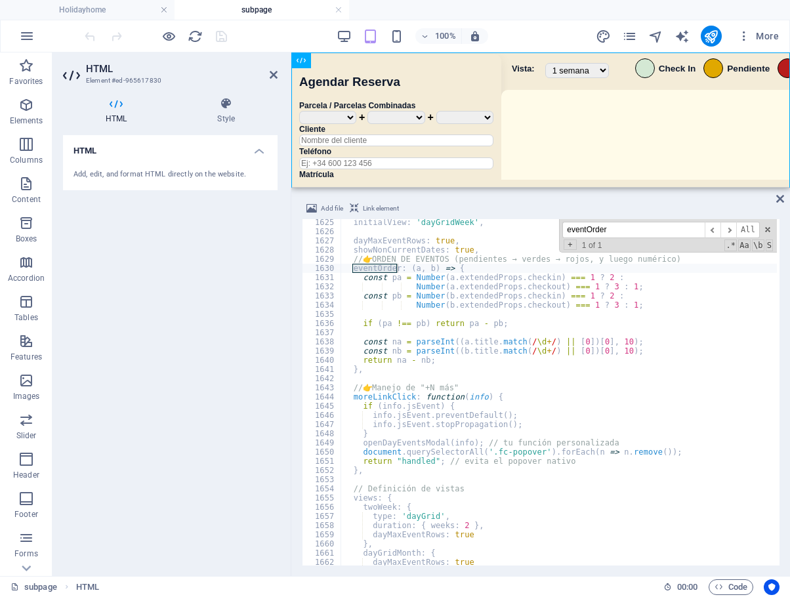
scroll to position [11104, 0]
click at [434, 379] on div "initialView : 'dayGridWeek' , dayMaxEventRows : true , showNonCurrentDates : tr…" at bounding box center [781, 399] width 881 height 362
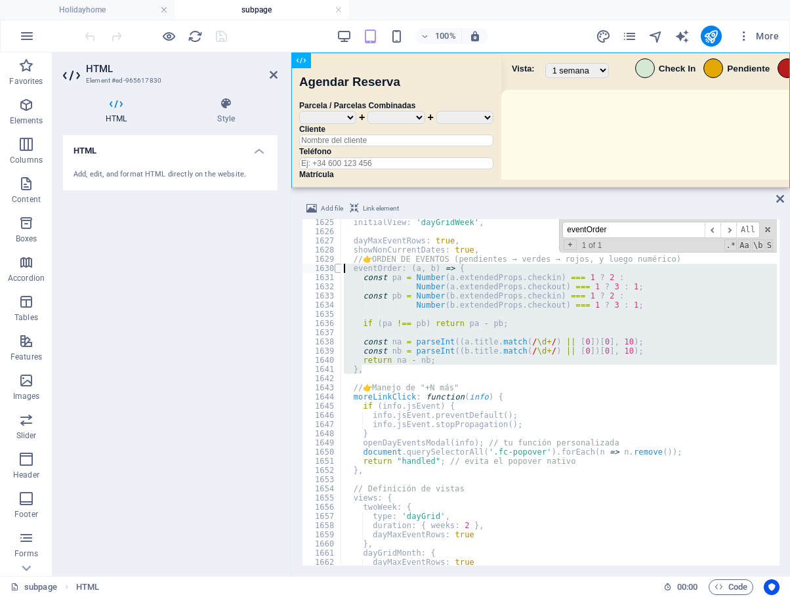
drag, startPoint x: 368, startPoint y: 372, endPoint x: 340, endPoint y: 266, distance: 110.0
click at [340, 266] on div "1625 1626 1627 1628 1629 1630 1631 1632 1633 1634 1635 1636 1637 1638 1639 1640…" at bounding box center [541, 392] width 478 height 346
type textarea "eventOrder: (a, b) => { const pa = Number(a.extendedProps.checkin) === 1 ? 2 :"
paste textarea
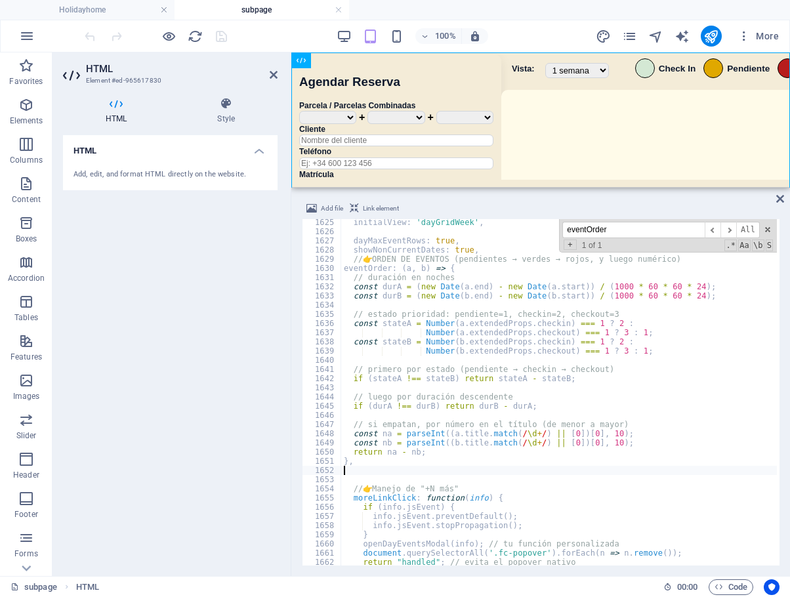
click at [285, 42] on div "100% More" at bounding box center [433, 36] width 702 height 21
click at [220, 34] on icon "save" at bounding box center [221, 36] width 15 height 15
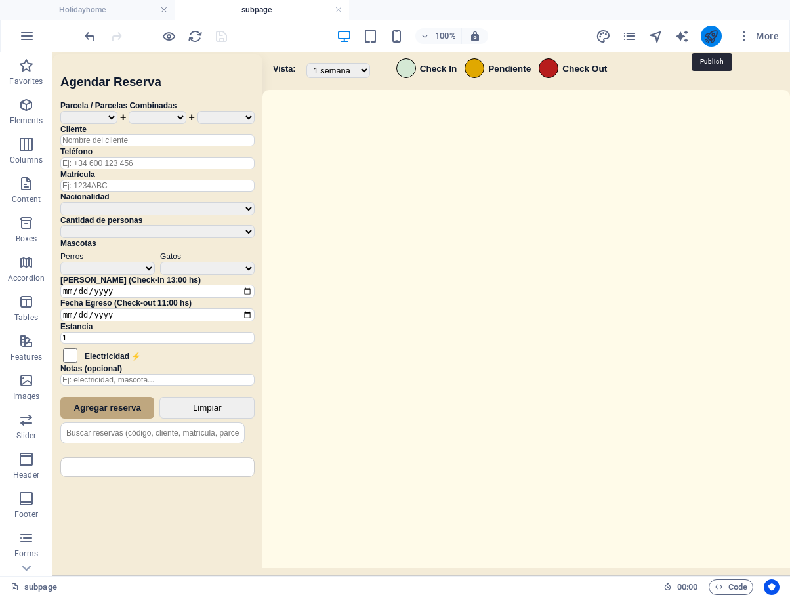
click at [711, 32] on icon "publish" at bounding box center [710, 36] width 15 height 15
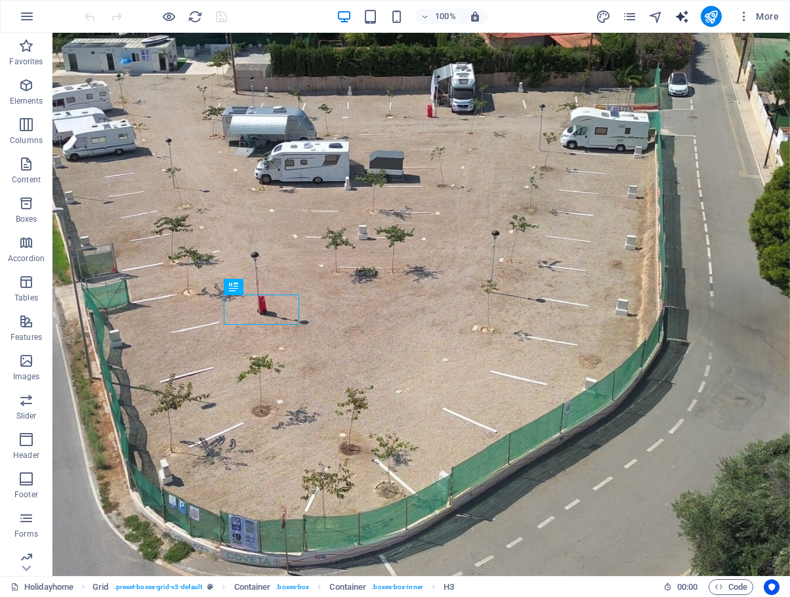
scroll to position [898, 0]
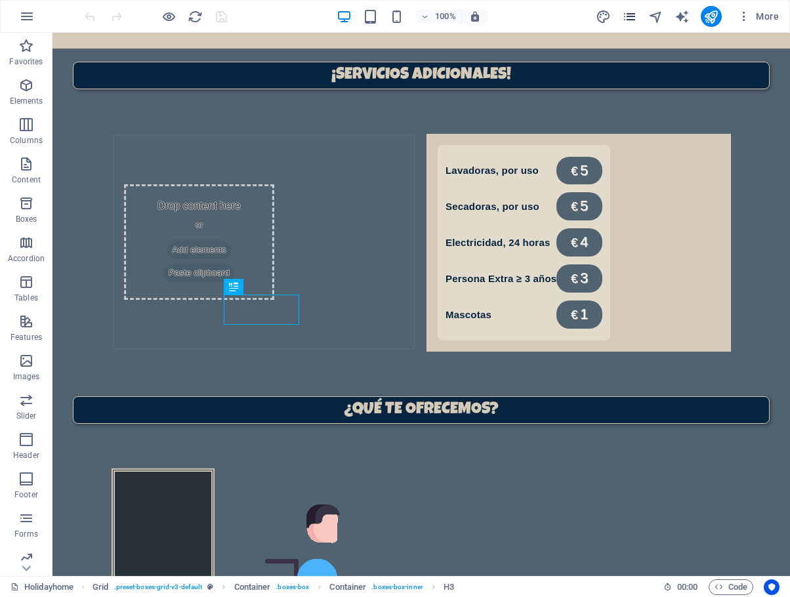
click at [627, 17] on icon "pages" at bounding box center [629, 16] width 15 height 15
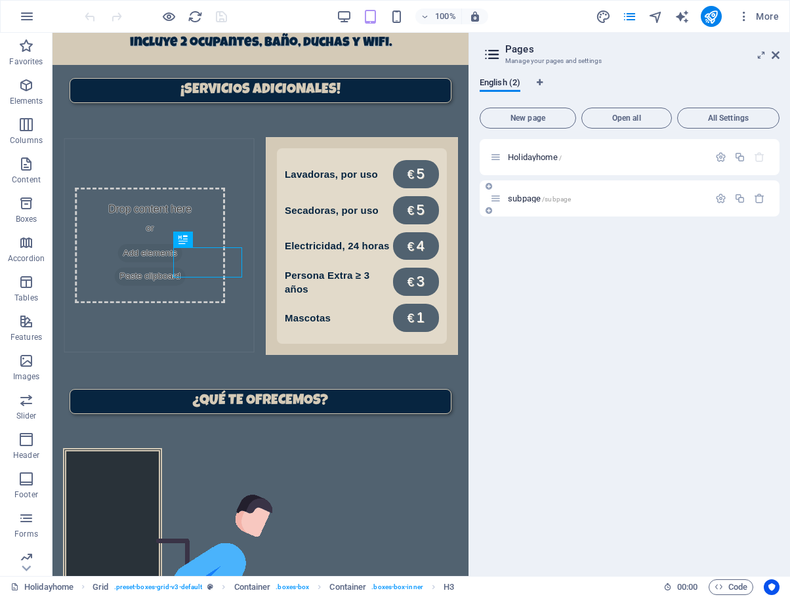
click at [554, 196] on span "/subpage" at bounding box center [556, 199] width 29 height 7
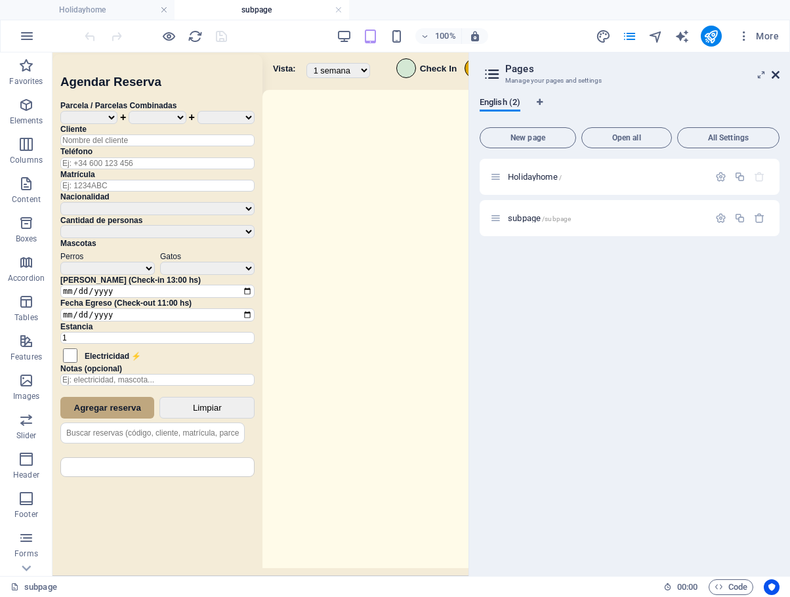
scroll to position [0, 0]
click at [773, 73] on icon at bounding box center [776, 75] width 8 height 10
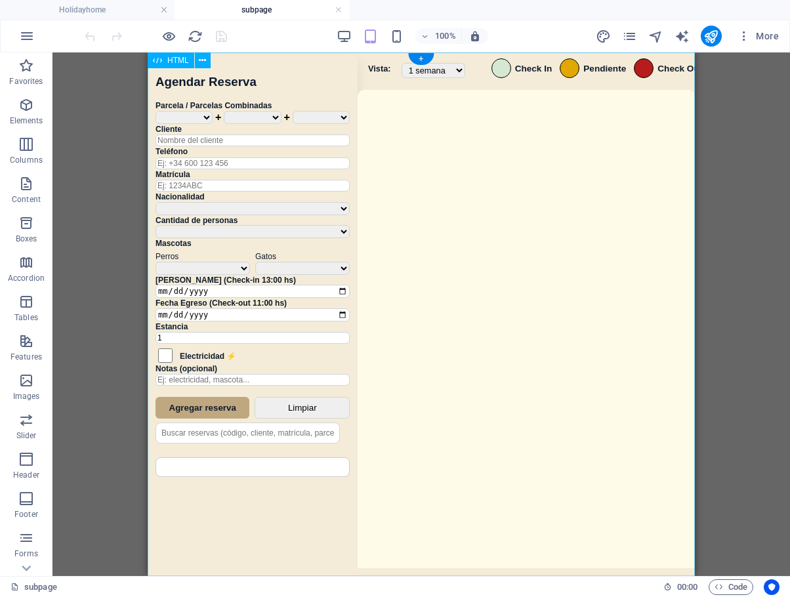
click at [560, 333] on div "Sistema de Reservas — Coveta Área Camper [GEOGRAPHIC_DATA] ¿Estás seguro de que…" at bounding box center [421, 315] width 547 height 527
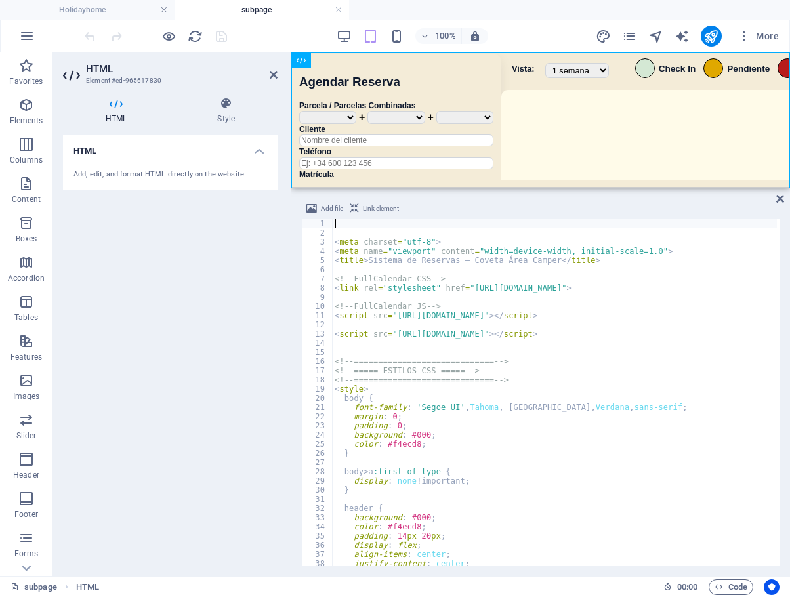
click at [547, 353] on div "< meta charset = "utf-8" > < meta name = "viewport" content = "width=device-wid…" at bounding box center [772, 400] width 881 height 362
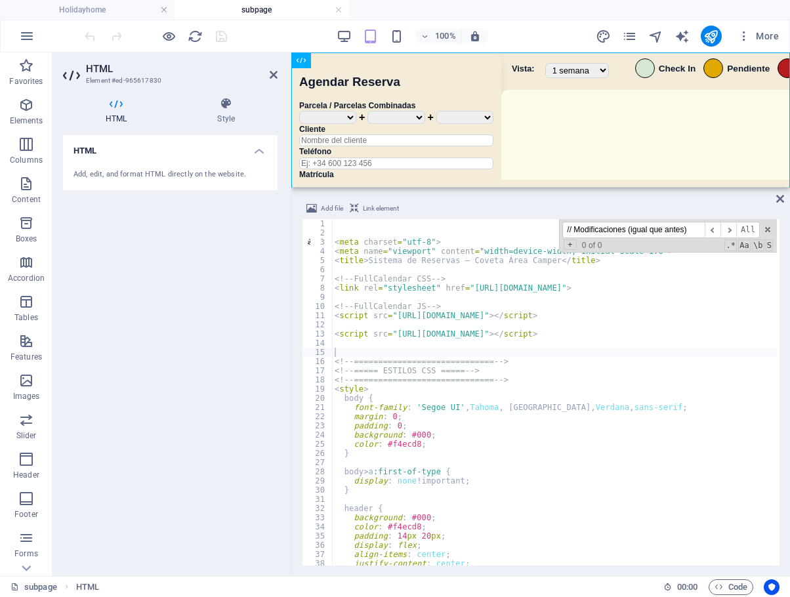
scroll to position [9560, 0]
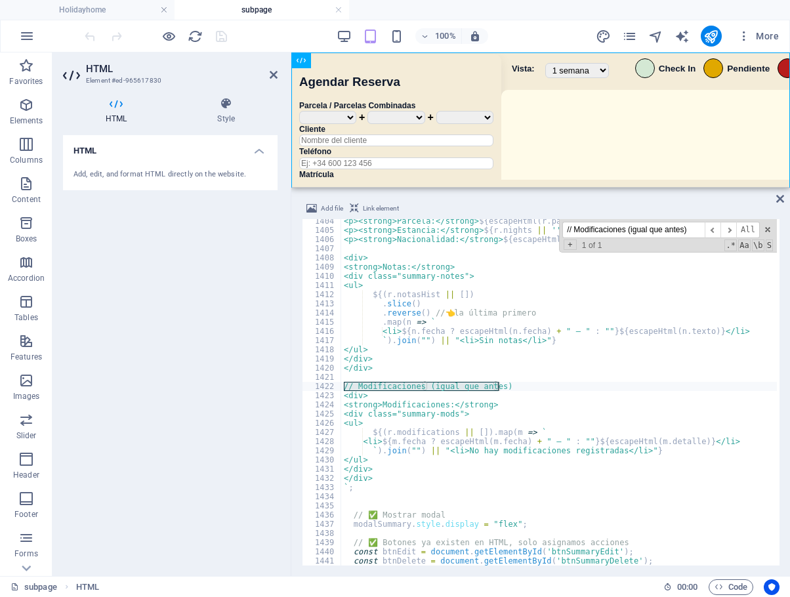
type input "// Modificaciones (igual que antes)"
click at [382, 402] on div "<p><strong>Parcela:</strong> ${ escapeHtml ( r . parcela || '' ) } </p> <p><str…" at bounding box center [781, 398] width 881 height 362
drag, startPoint x: 344, startPoint y: 385, endPoint x: 524, endPoint y: 383, distance: 180.4
click at [524, 383] on div "<p><strong>Parcela:</strong> ${ escapeHtml ( r . parcela || '' ) } </p> <p><str…" at bounding box center [781, 398] width 881 height 362
type textarea "// Modificaciones (igual que antes)"
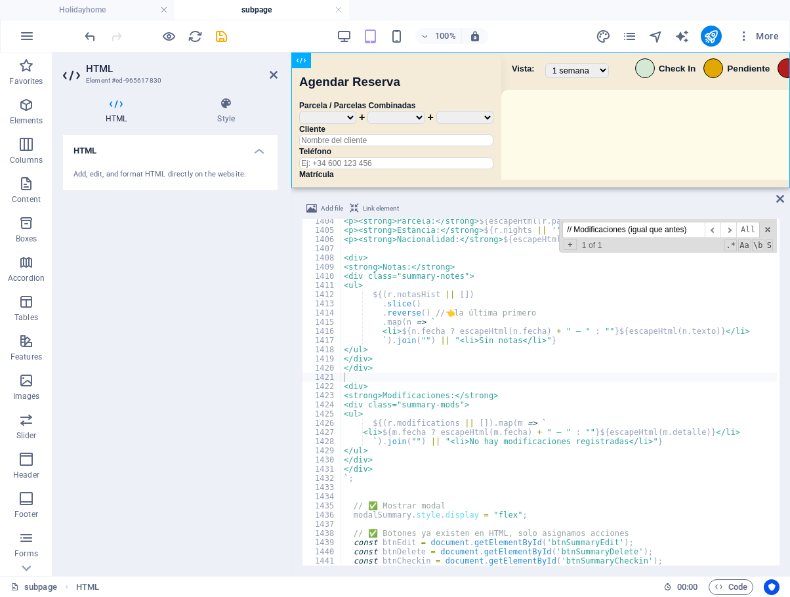
drag, startPoint x: 696, startPoint y: 229, endPoint x: 456, endPoint y: 229, distance: 239.5
click at [456, 229] on div "<p><strong>Parcela:</strong> ${ escapeHtml ( r . parcela || '' ) } </p> <p><str…" at bounding box center [559, 392] width 436 height 346
paste input "calendar = new FullCalendar.Calendar(calendarEl, {"
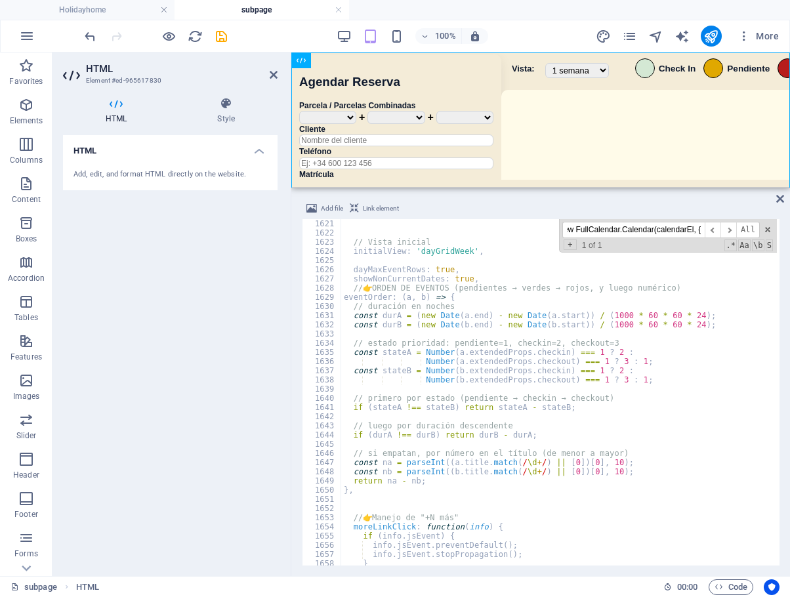
scroll to position [11040, 0]
type input "calendar = new FullCalendar.Calendar(calendarEl, {"
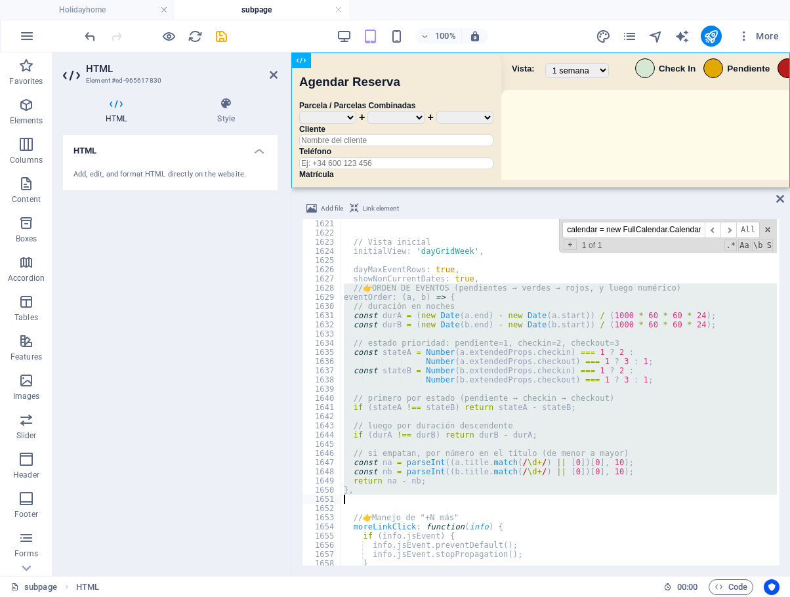
drag, startPoint x: 343, startPoint y: 287, endPoint x: 413, endPoint y: 496, distance: 220.6
click at [413, 496] on div "// Vista inicial initialView : 'dayGridWeek' , dayMaxEventRows : true , showNon…" at bounding box center [781, 400] width 881 height 362
paste textarea "showNonCurrentDates: true,"
type textarea "showNonCurrentDates: true,"
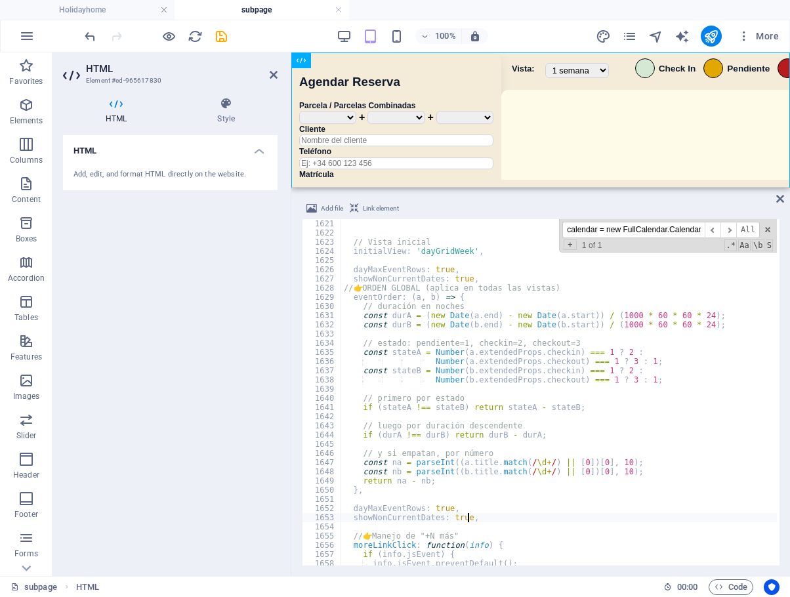
drag, startPoint x: 268, startPoint y: 42, endPoint x: 260, endPoint y: 42, distance: 7.2
click at [268, 42] on div "100% More" at bounding box center [433, 36] width 702 height 21
click at [215, 30] on icon "save" at bounding box center [221, 36] width 15 height 15
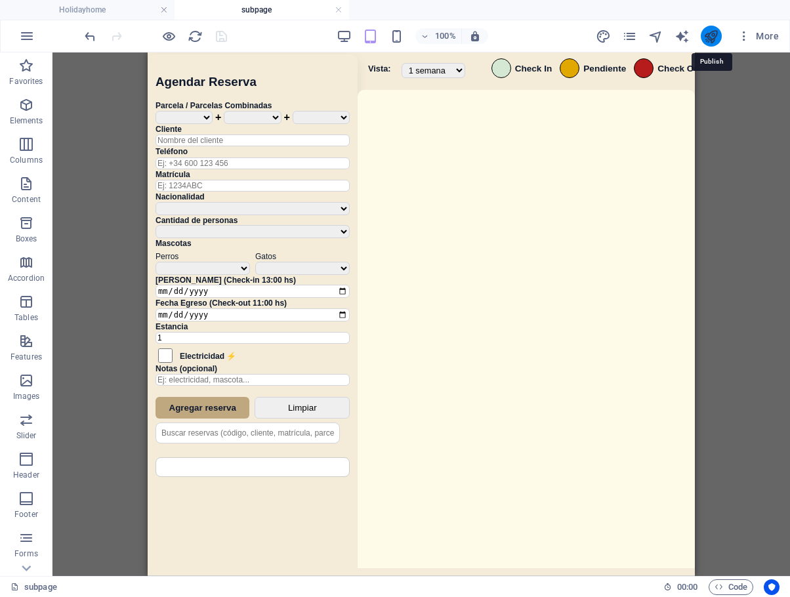
click at [712, 38] on icon "publish" at bounding box center [710, 36] width 15 height 15
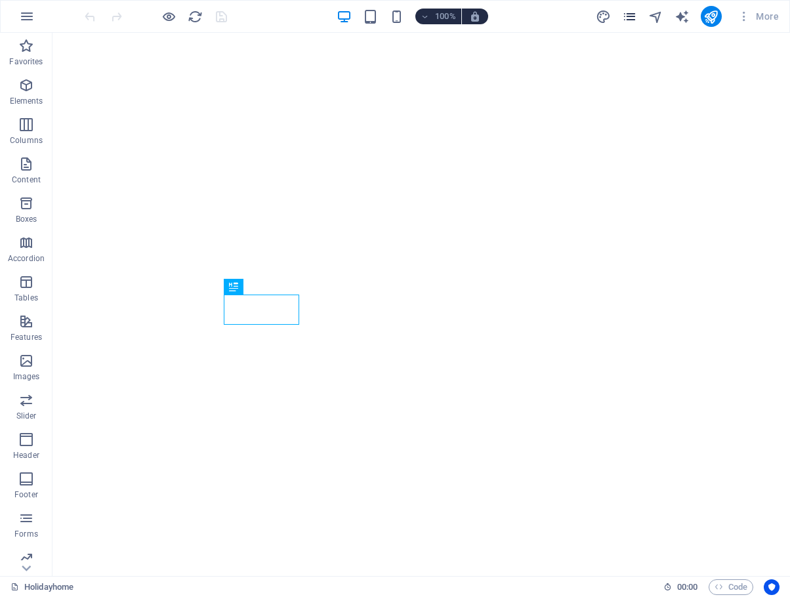
click at [630, 16] on icon "pages" at bounding box center [629, 16] width 15 height 15
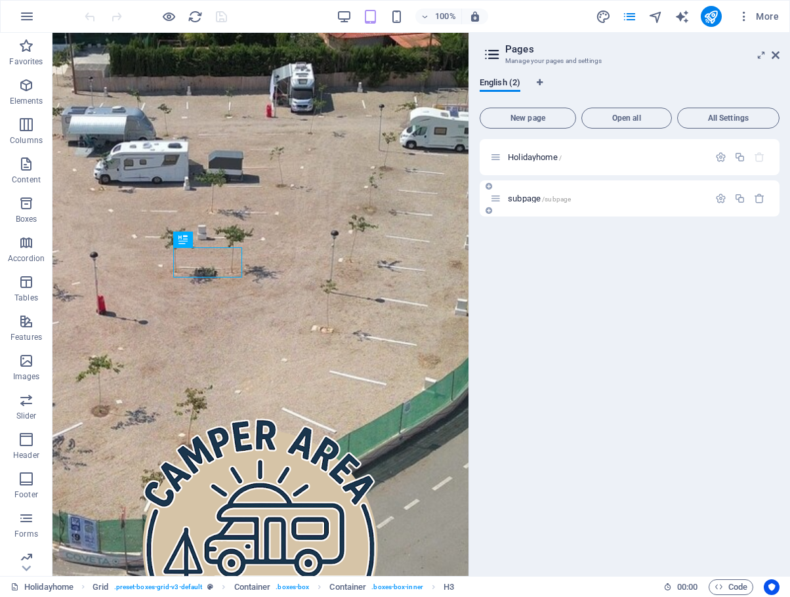
scroll to position [898, 0]
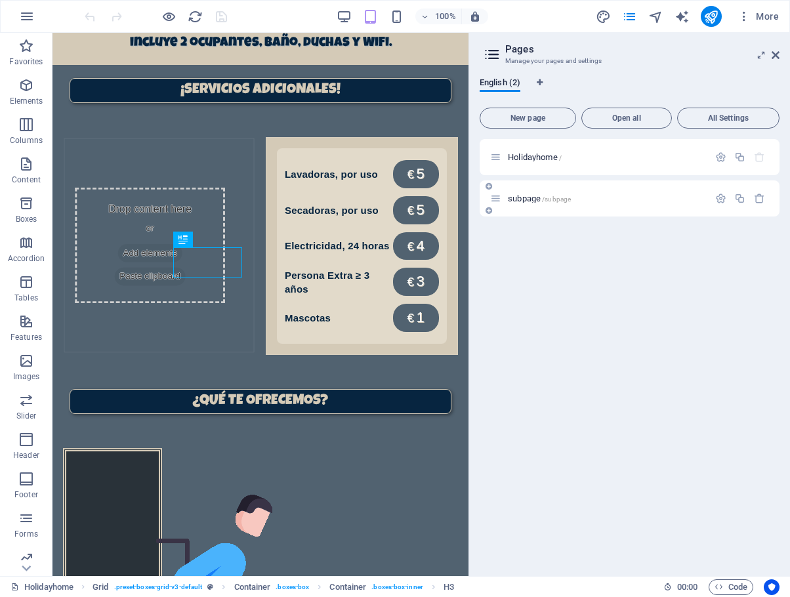
click at [526, 201] on span "subpage /subpage" at bounding box center [539, 199] width 63 height 10
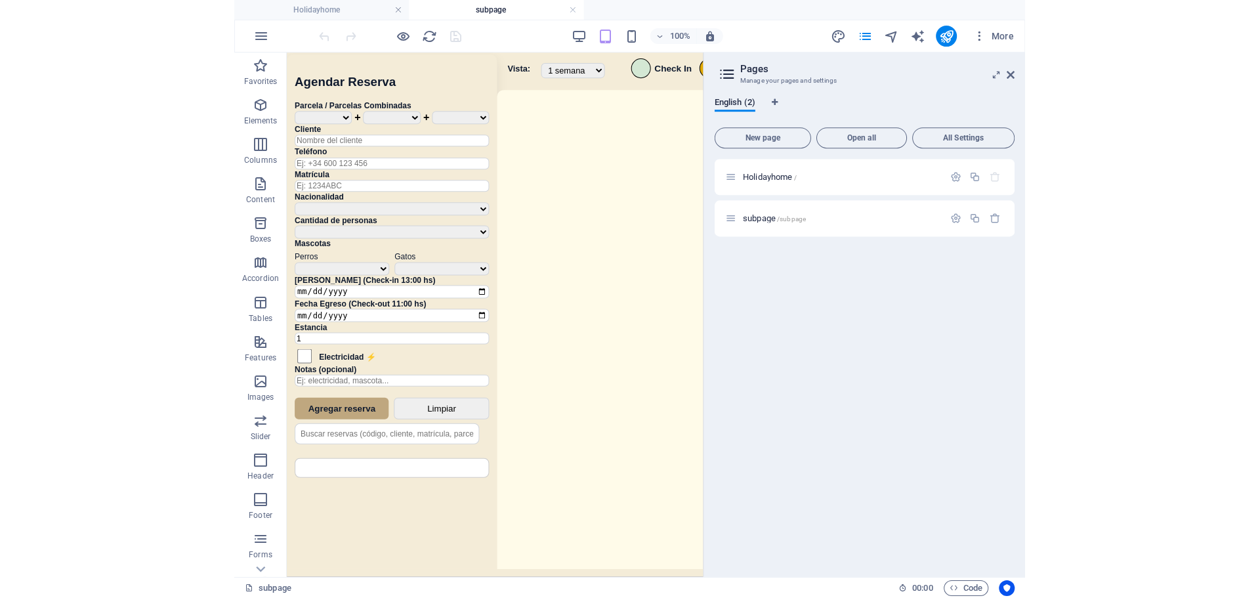
scroll to position [0, 0]
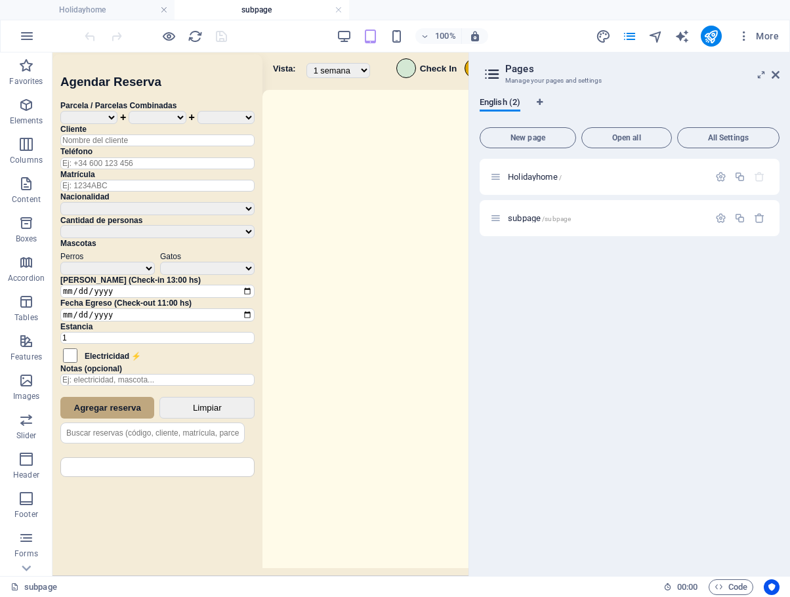
click at [778, 75] on icon at bounding box center [776, 75] width 8 height 10
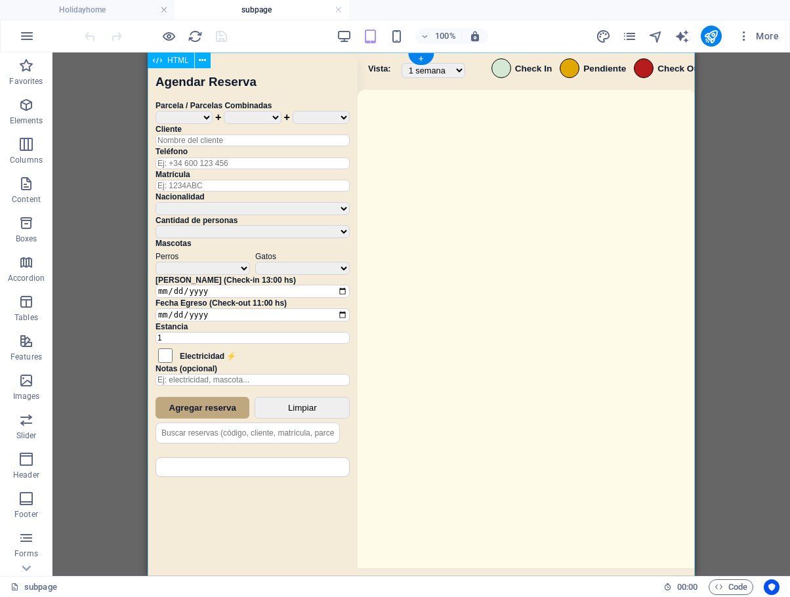
click at [552, 272] on div "Sistema de Reservas — Coveta Área Camper [GEOGRAPHIC_DATA] ¿Estás seguro de que…" at bounding box center [421, 315] width 547 height 527
click at [553, 272] on div "Sistema de Reservas — Coveta Área Camper [GEOGRAPHIC_DATA] ¿Estás seguro de que…" at bounding box center [421, 315] width 547 height 527
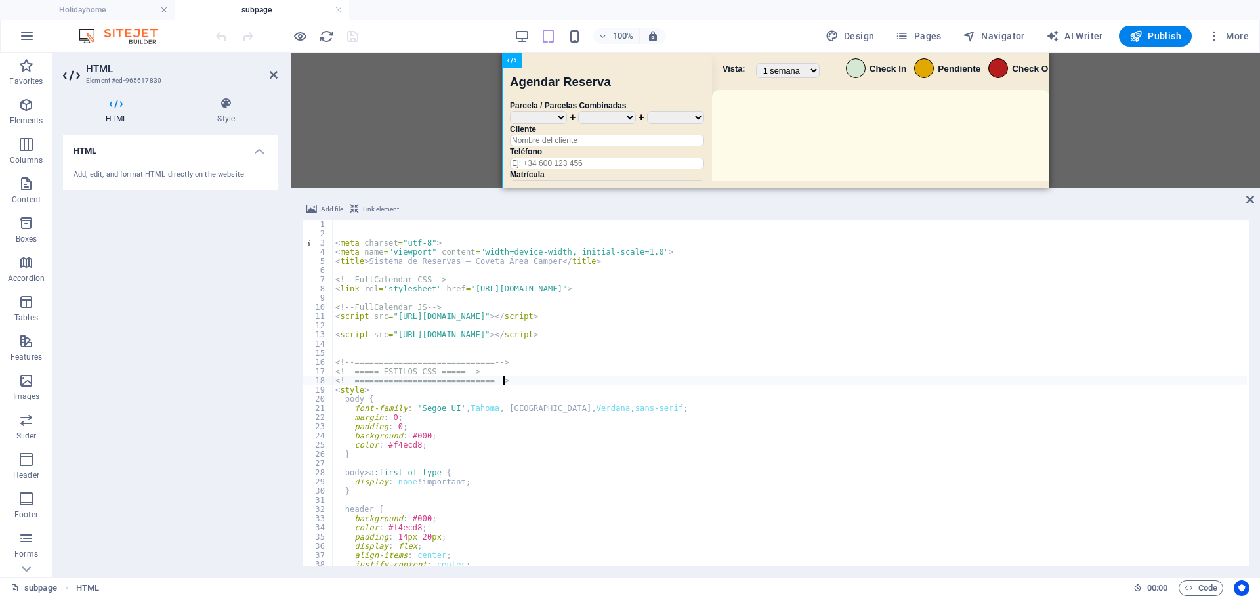
click at [631, 380] on div "< meta charset = "utf-8" > < meta name = "viewport" content = "width=device-wid…" at bounding box center [790, 401] width 914 height 362
type textarea "<!-- ============================= -->"
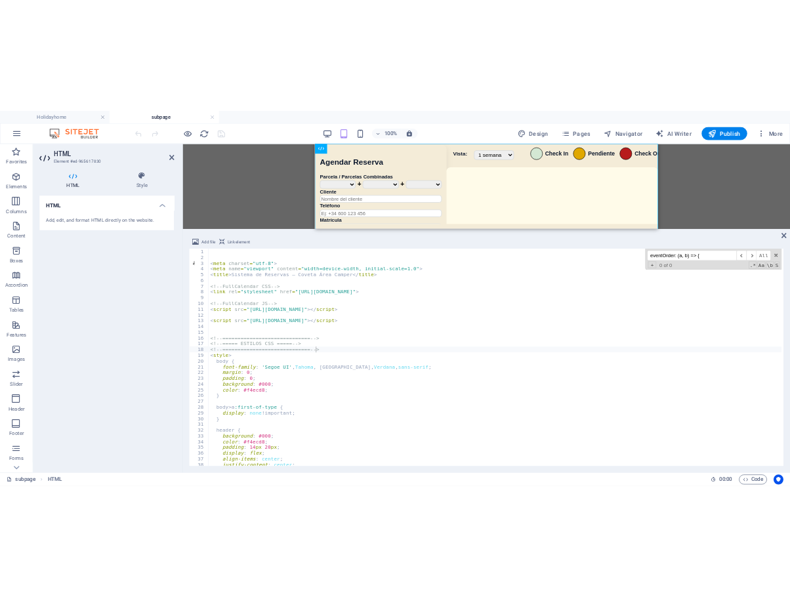
scroll to position [10966, 0]
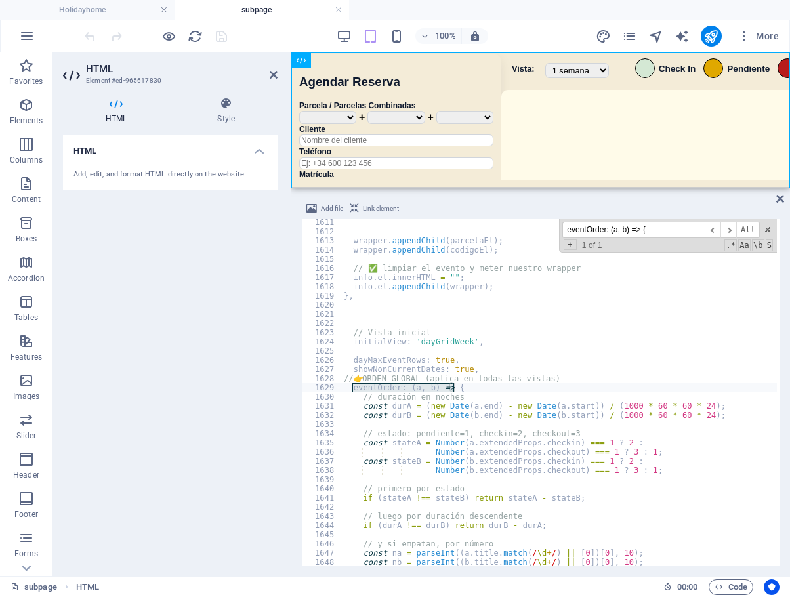
type input "eventOrder: (a, b) => {"
type textarea "// 👉 ORDEN GLOBAL (aplica en todas las vistas)"
click at [566, 375] on div "wrapper . appendChild ( parcelaEl ) ; wrapper . appendChild ( codigoEl ) ; // ✅…" at bounding box center [781, 400] width 881 height 365
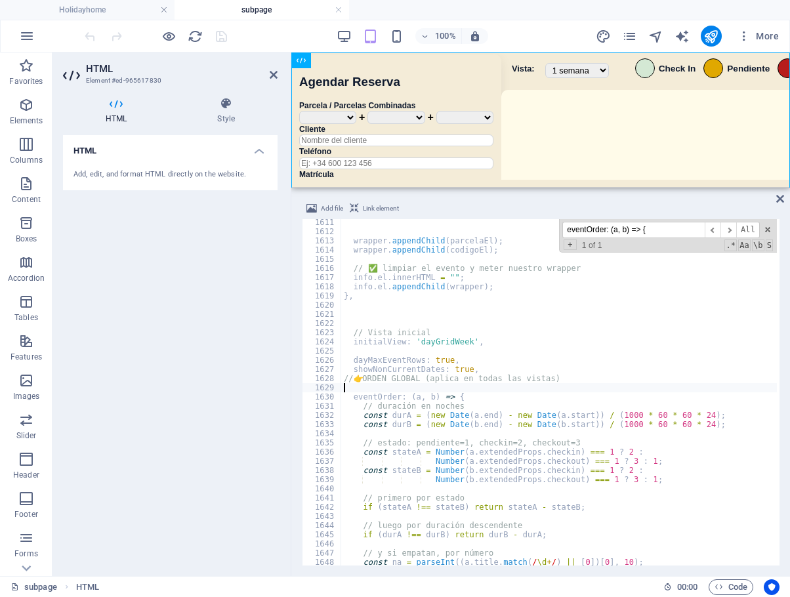
paste textarea "eventOrderStrict: true,"
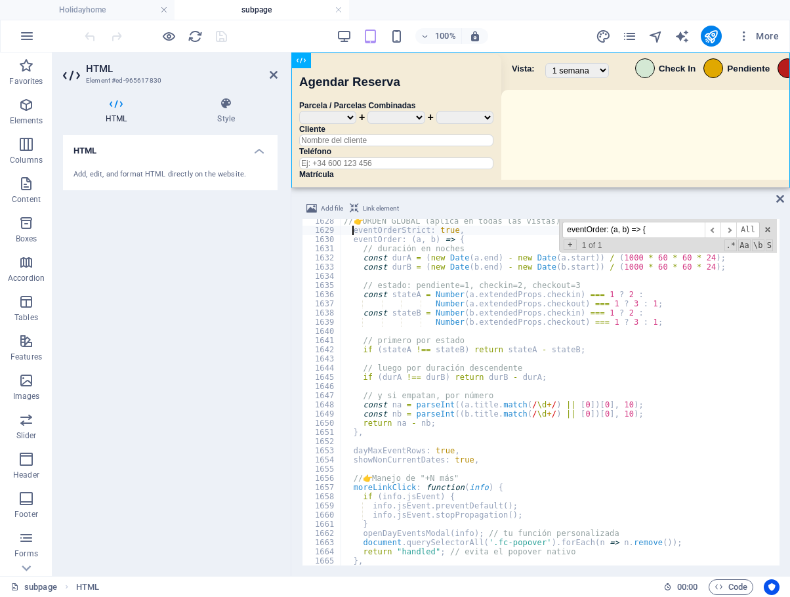
scroll to position [11079, 0]
type textarea "eventOrderStrict: true,"
click at [271, 38] on div "100% More" at bounding box center [433, 36] width 702 height 21
click at [226, 39] on icon "save" at bounding box center [221, 36] width 15 height 15
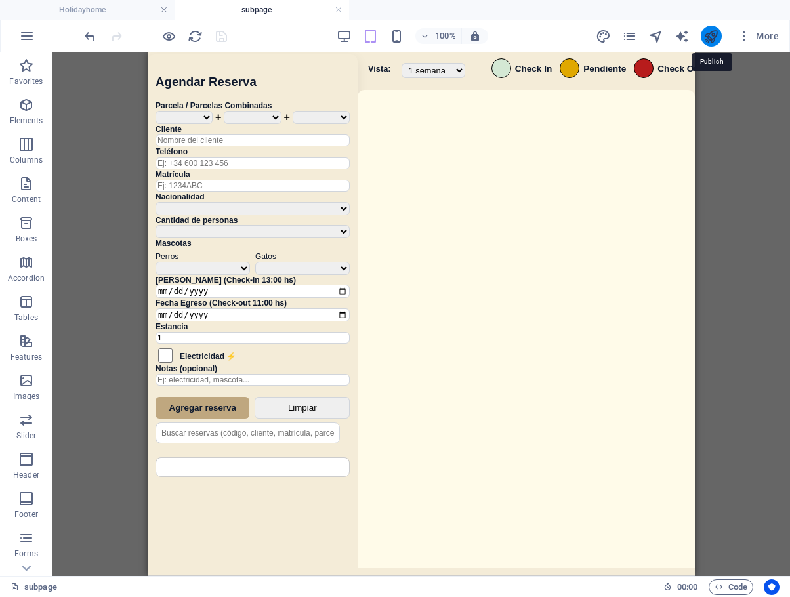
click at [717, 43] on icon "publish" at bounding box center [710, 36] width 15 height 15
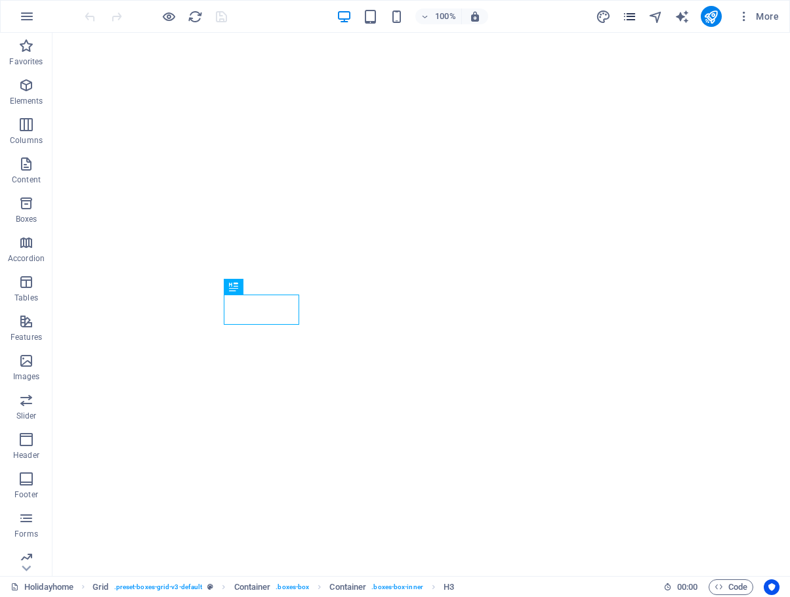
click at [631, 15] on icon "pages" at bounding box center [629, 16] width 15 height 15
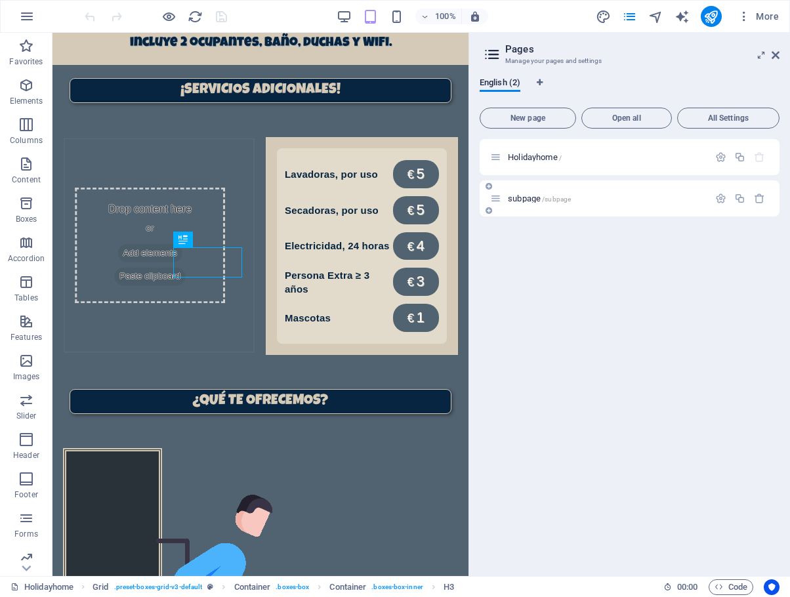
scroll to position [898, 0]
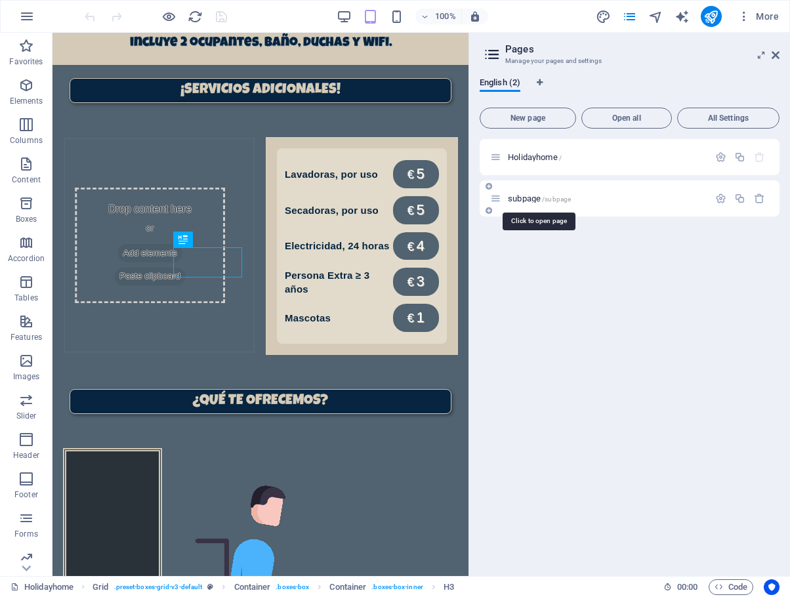
click at [522, 198] on span "subpage /subpage" at bounding box center [539, 199] width 63 height 10
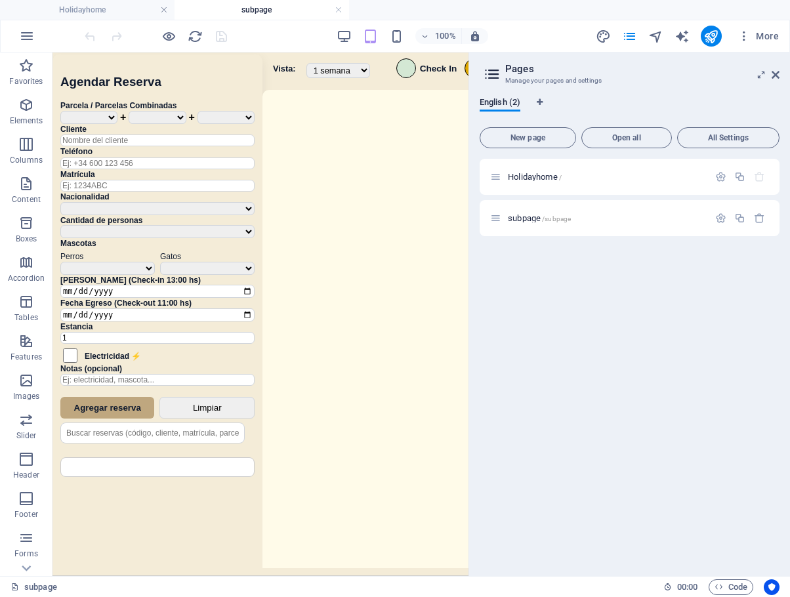
scroll to position [0, 0]
click at [776, 75] on icon at bounding box center [776, 75] width 8 height 10
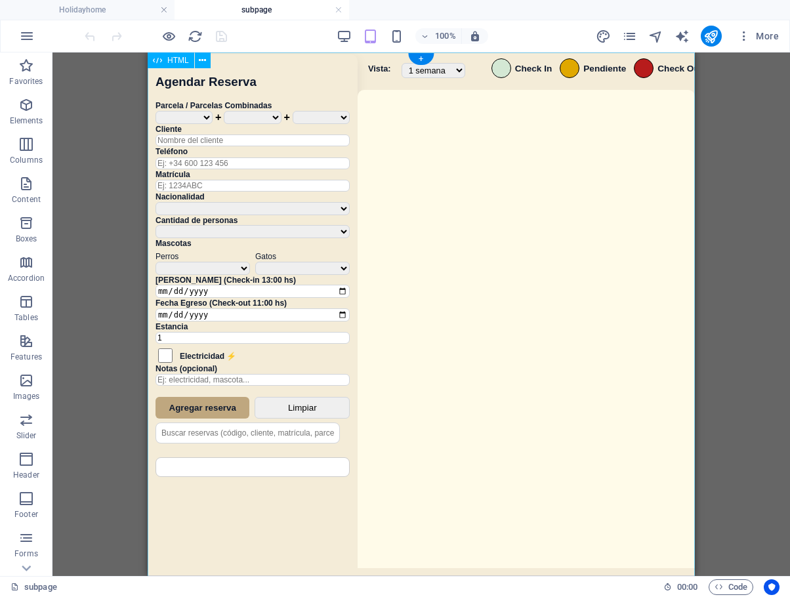
click at [579, 278] on div "Sistema de Reservas — Coveta Área Camper [GEOGRAPHIC_DATA] ¿Estás seguro de que…" at bounding box center [421, 315] width 547 height 527
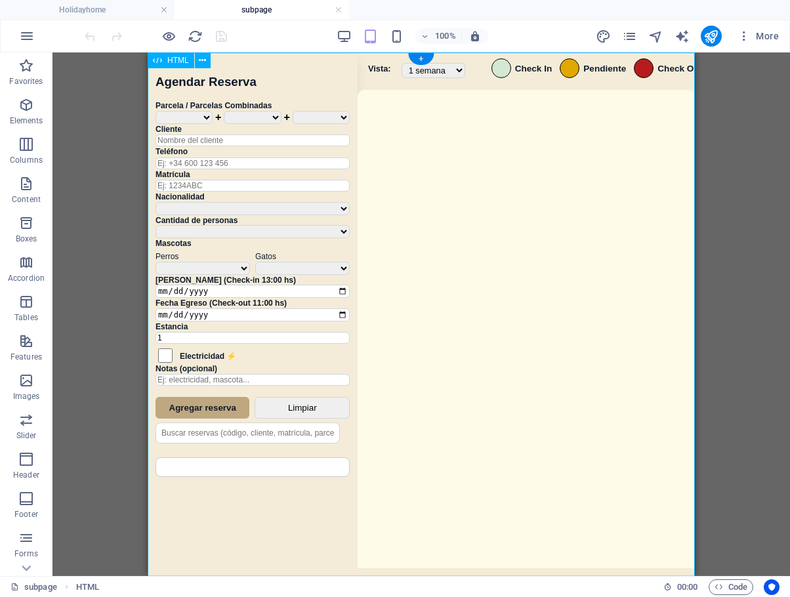
click at [579, 278] on div "Sistema de Reservas — Coveta Área Camper [GEOGRAPHIC_DATA] ¿Estás seguro de que…" at bounding box center [421, 315] width 547 height 527
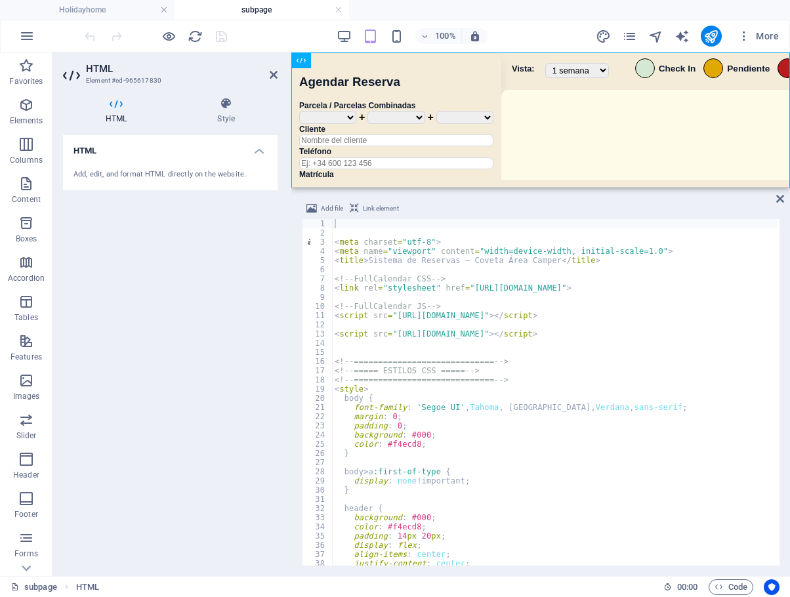
click at [572, 372] on div "< meta charset = "utf-8" > < meta name = "viewport" content = "width=device-wid…" at bounding box center [772, 400] width 881 height 362
type textarea "<!-- ===== ESTILOS CSS ===== -->"
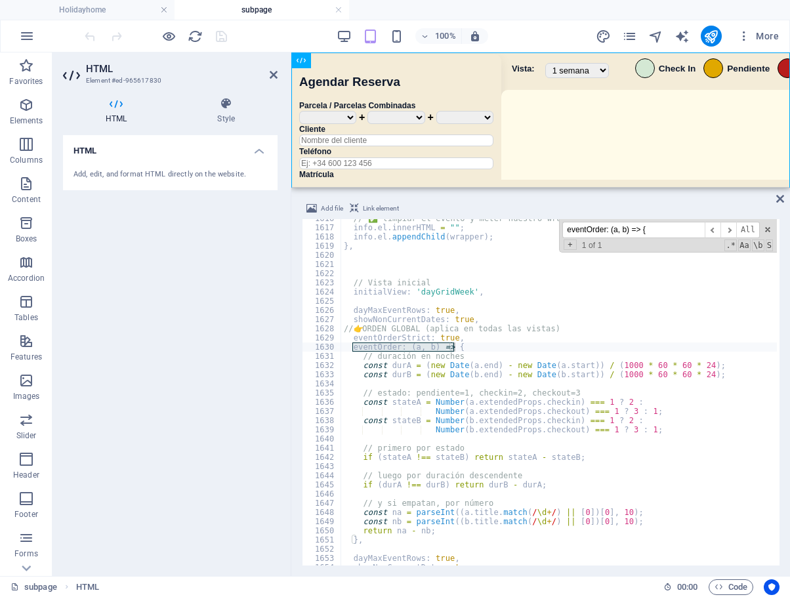
scroll to position [11029, 0]
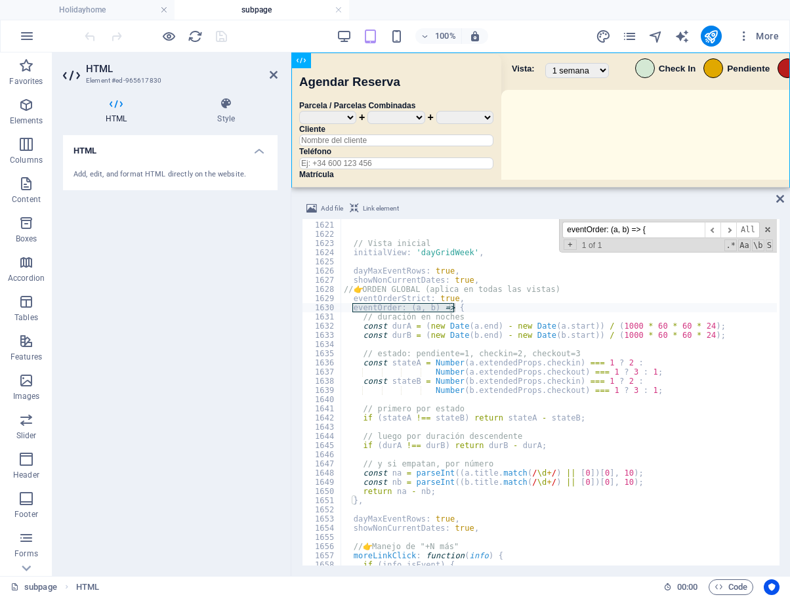
type input "eventOrder: (a, b) => {"
drag, startPoint x: 363, startPoint y: 348, endPoint x: 362, endPoint y: 331, distance: 17.1
click at [363, 348] on div "// Vista inicial initialView : 'dayGridWeek' , dayMaxEventRows : true , showNon…" at bounding box center [781, 392] width 881 height 362
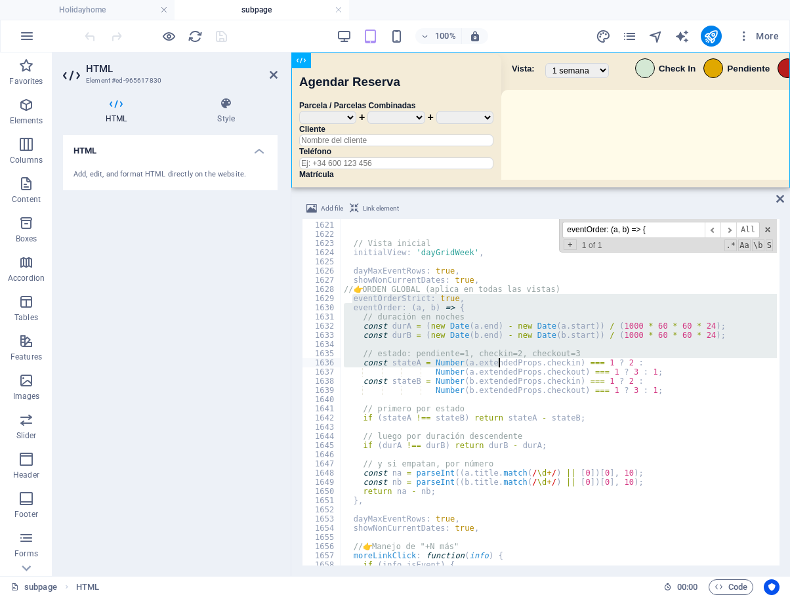
scroll to position [11058, 0]
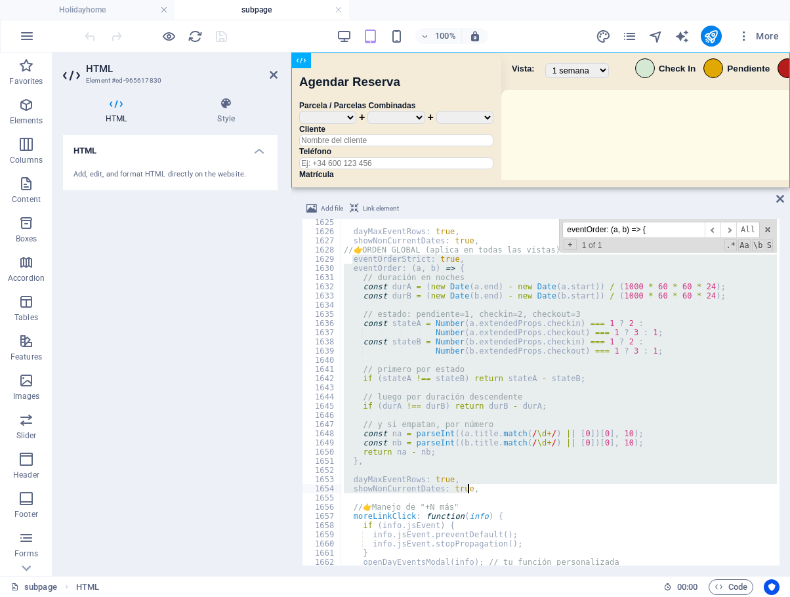
drag, startPoint x: 354, startPoint y: 297, endPoint x: 514, endPoint y: 490, distance: 251.2
click at [514, 490] on div "dayMaxEventRows : true , showNonCurrentDates : true , // 👉 ORDEN GLOBAL (aplica…" at bounding box center [781, 399] width 881 height 362
paste textarea "}"
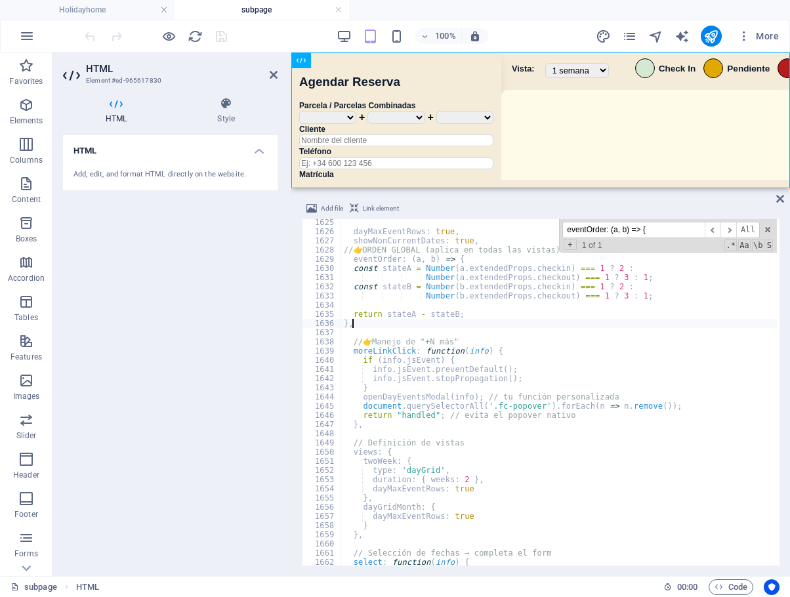
click at [456, 356] on div "dayMaxEventRows : true , showNonCurrentDates : true , // 👉 ORDEN GLOBAL (aplica…" at bounding box center [781, 399] width 881 height 362
type textarea "if (info.jsEvent) {"
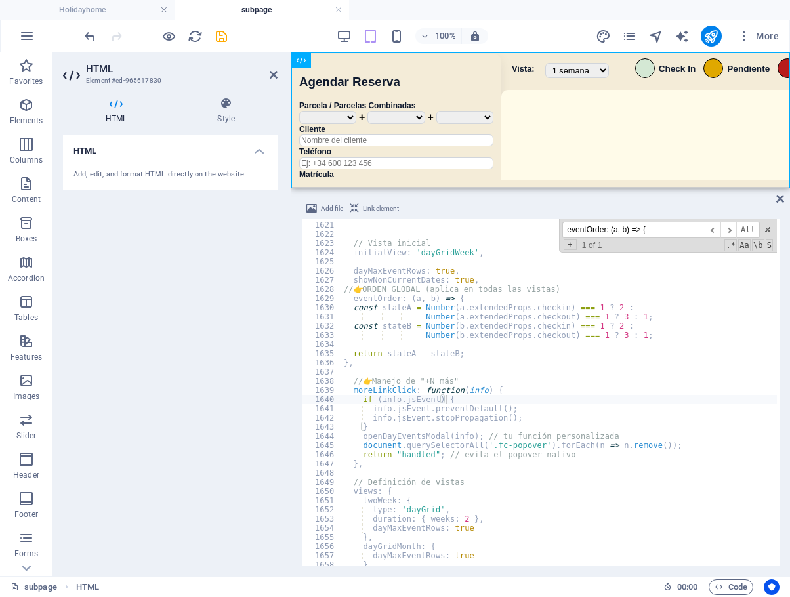
click at [278, 33] on div "100% More" at bounding box center [433, 36] width 702 height 21
click at [224, 24] on div "100% More" at bounding box center [395, 35] width 789 height 31
click at [224, 36] on icon "save" at bounding box center [221, 36] width 15 height 15
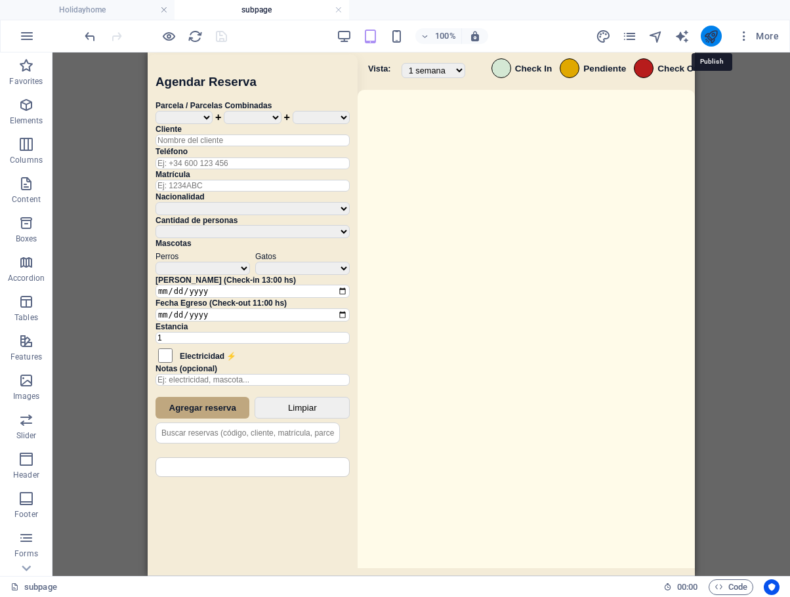
click at [715, 30] on icon "publish" at bounding box center [710, 36] width 15 height 15
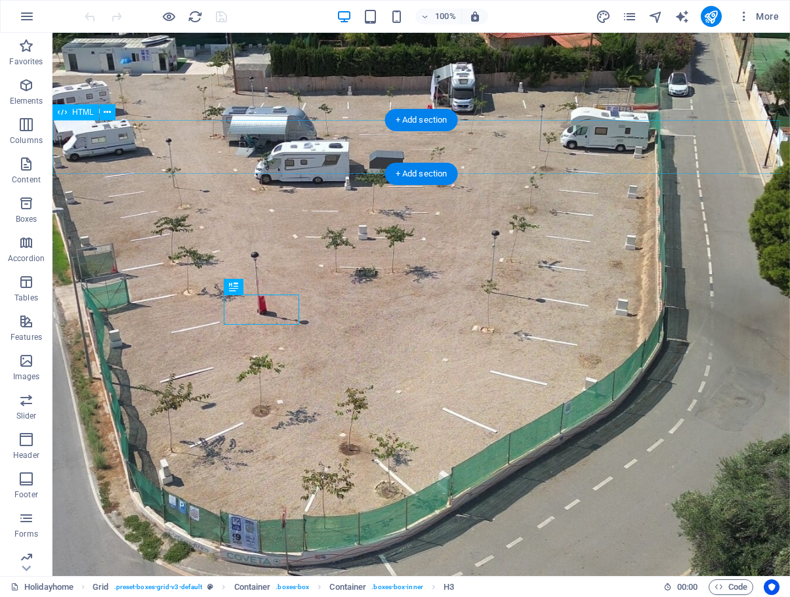
scroll to position [898, 0]
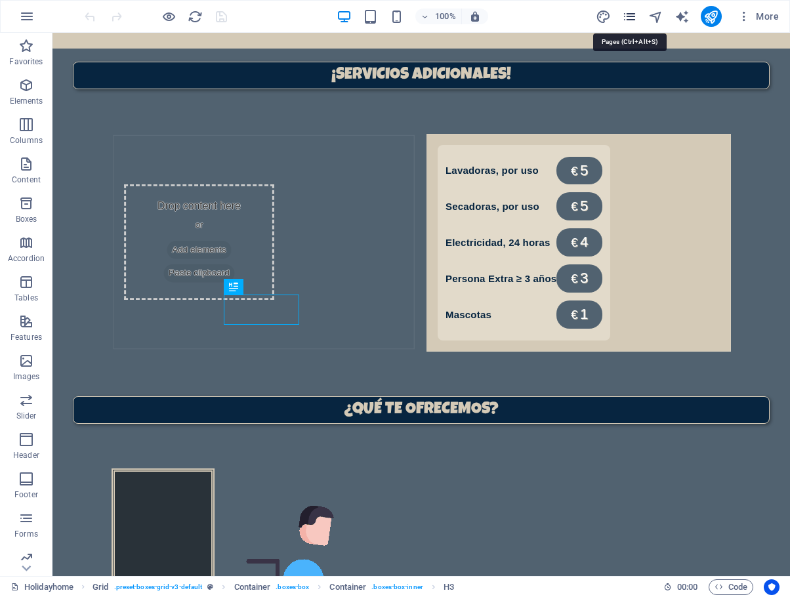
click at [634, 17] on icon "pages" at bounding box center [629, 16] width 15 height 15
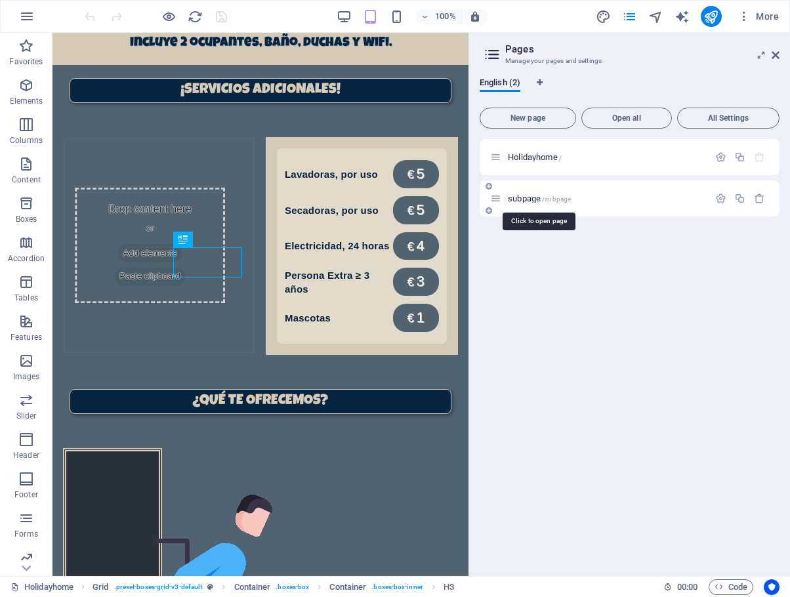
drag, startPoint x: 548, startPoint y: 200, endPoint x: 605, endPoint y: 165, distance: 66.8
click at [549, 200] on span "/subpage" at bounding box center [556, 199] width 29 height 7
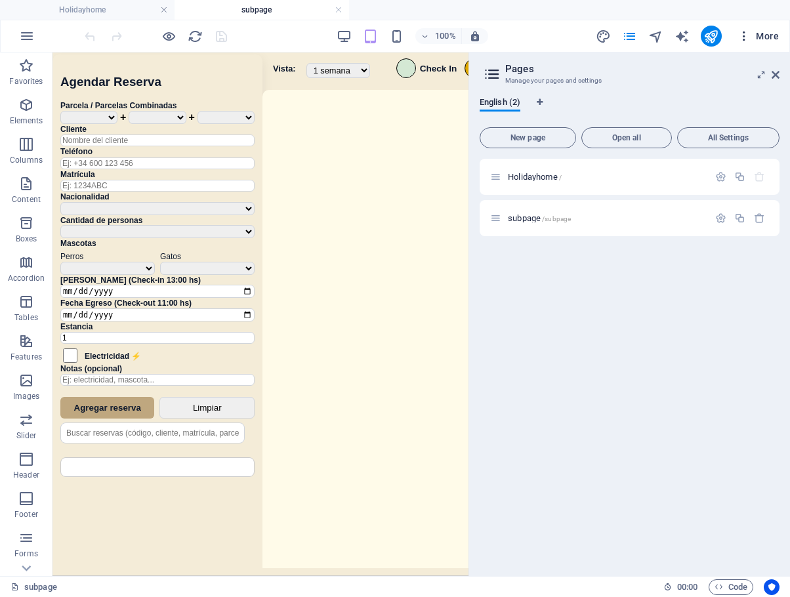
scroll to position [0, 0]
click at [656, 206] on div "subpage /subpage" at bounding box center [630, 218] width 300 height 36
click at [646, 214] on p "subpage /subpage" at bounding box center [606, 218] width 197 height 9
click at [768, 78] on header "Pages Manage your pages and settings" at bounding box center [630, 69] width 297 height 34
click at [779, 77] on icon at bounding box center [776, 75] width 8 height 10
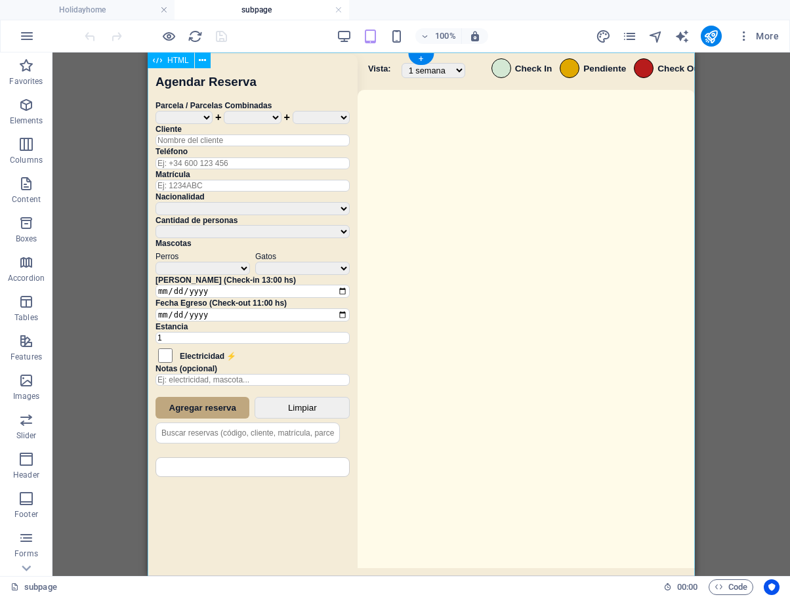
click at [514, 350] on div "Sistema de Reservas — Coveta Área Camper [GEOGRAPHIC_DATA] ¿Estás seguro de que…" at bounding box center [421, 315] width 547 height 527
drag, startPoint x: 514, startPoint y: 350, endPoint x: 936, endPoint y: 386, distance: 423.5
click at [514, 350] on div "Sistema de Reservas — Coveta Área Camper [GEOGRAPHIC_DATA] ¿Estás seguro de que…" at bounding box center [421, 315] width 547 height 527
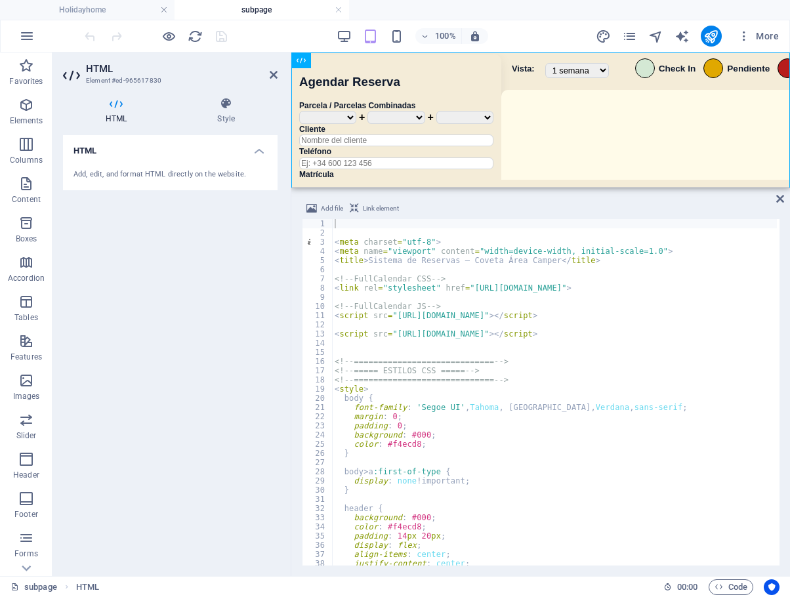
click at [404, 469] on div "< meta charset = "utf-8" > < meta name = "viewport" content = "width=device-wid…" at bounding box center [772, 400] width 881 height 362
type textarea "body > a:first-of-type {"
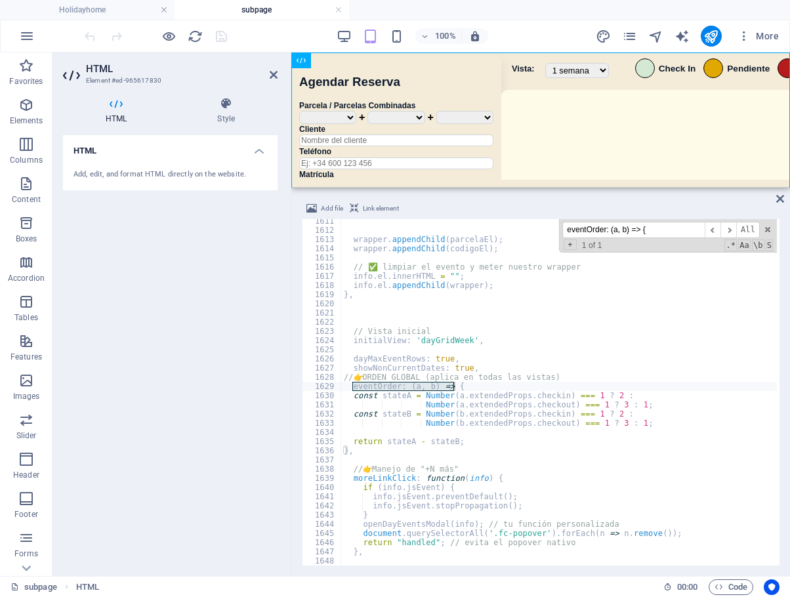
scroll to position [11056, 0]
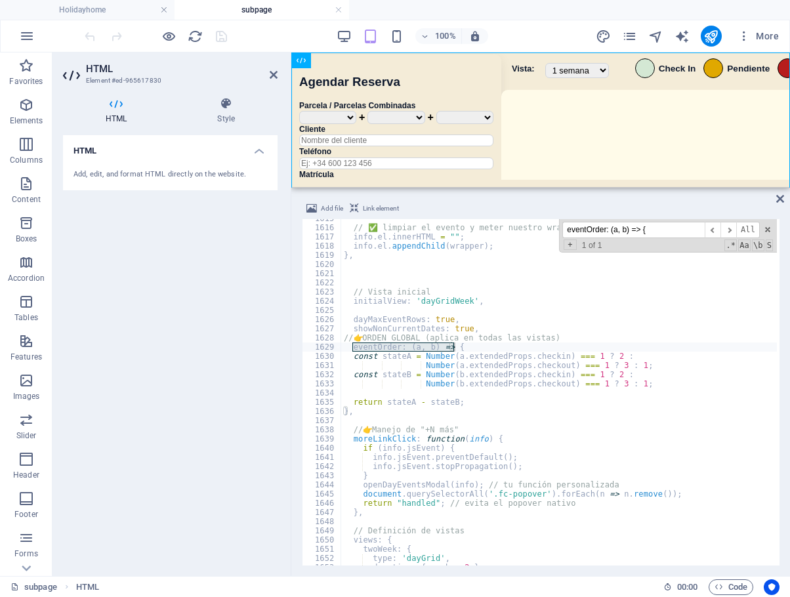
type input "eventOrder: (a, b) => {"
type textarea "// 👉 ORDEN GLOBAL (aplica en todas las vistas)"
drag, startPoint x: 558, startPoint y: 338, endPoint x: 575, endPoint y: 341, distance: 17.9
click at [557, 338] on div "// ✅ limpiar el evento y meter nuestro wrapper info . el . innerHTML = "" ; inf…" at bounding box center [781, 395] width 881 height 362
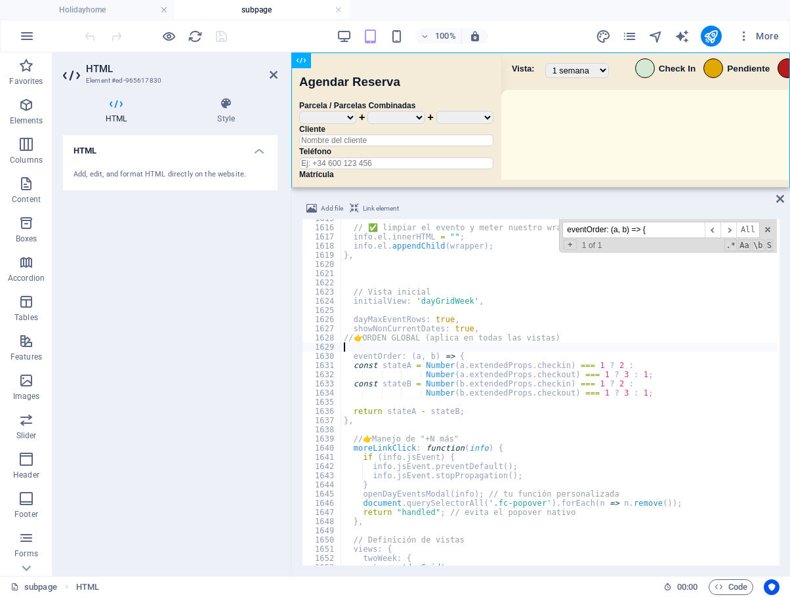
paste textarea "eventOrderStrict: true,"
click at [345, 343] on div "// ✅ limpiar el evento y meter nuestro wrapper info . el . innerHTML = "" ; inf…" at bounding box center [781, 395] width 881 height 362
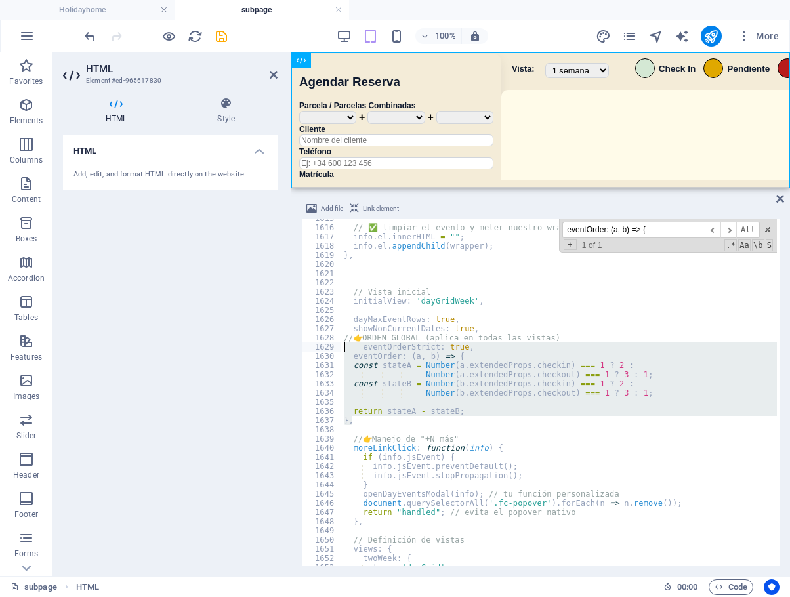
drag, startPoint x: 358, startPoint y: 421, endPoint x: 308, endPoint y: 347, distance: 89.2
click at [308, 347] on div "eventOrderStrict: true, 1615 1616 1617 1618 1619 1620 1621 1622 1623 1624 1625 …" at bounding box center [541, 392] width 478 height 346
paste textarea "},"
type textarea "},"
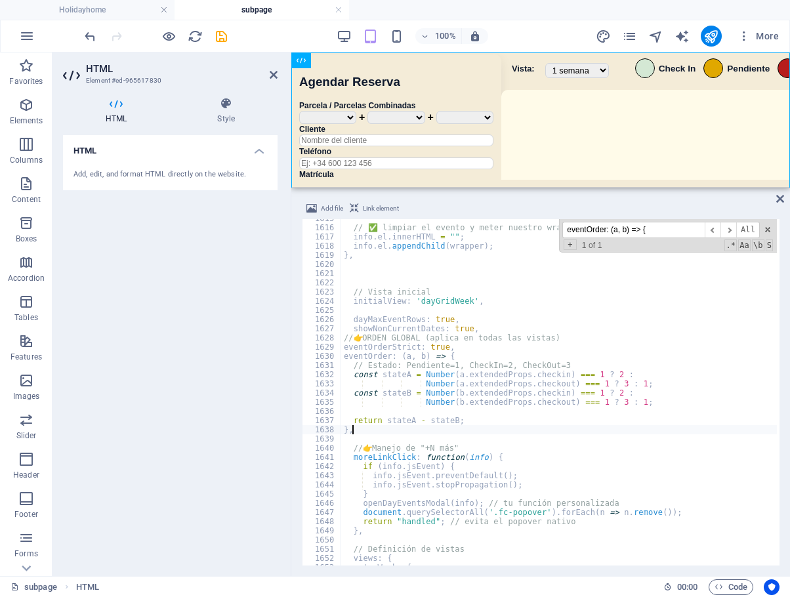
scroll to position [11048, 0]
click at [241, 31] on div "100% More" at bounding box center [433, 36] width 702 height 21
click at [215, 36] on icon "save" at bounding box center [221, 36] width 15 height 15
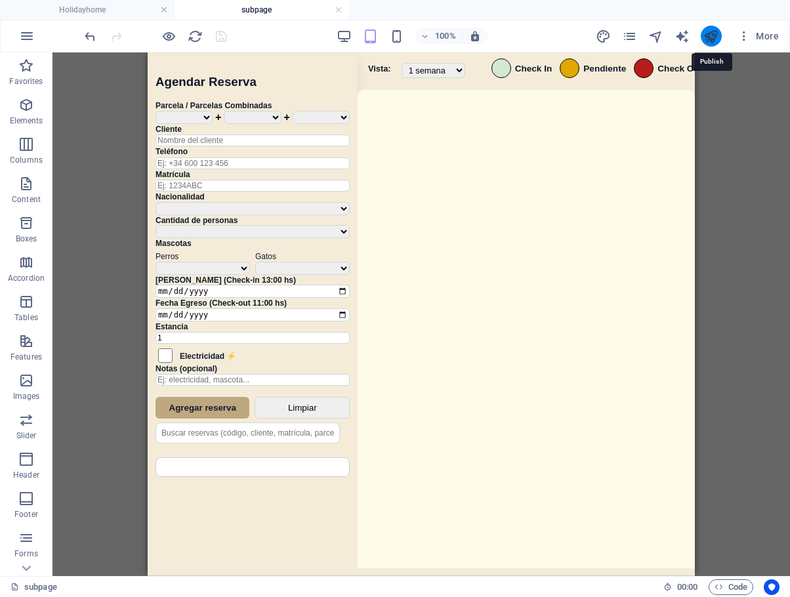
drag, startPoint x: 711, startPoint y: 34, endPoint x: 538, endPoint y: 214, distance: 249.7
click at [711, 34] on icon "publish" at bounding box center [710, 36] width 15 height 15
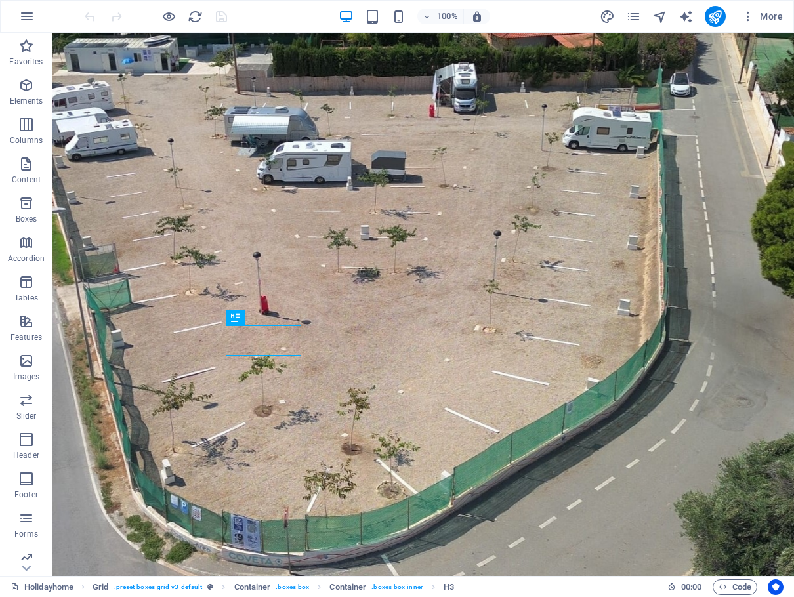
scroll to position [867, 0]
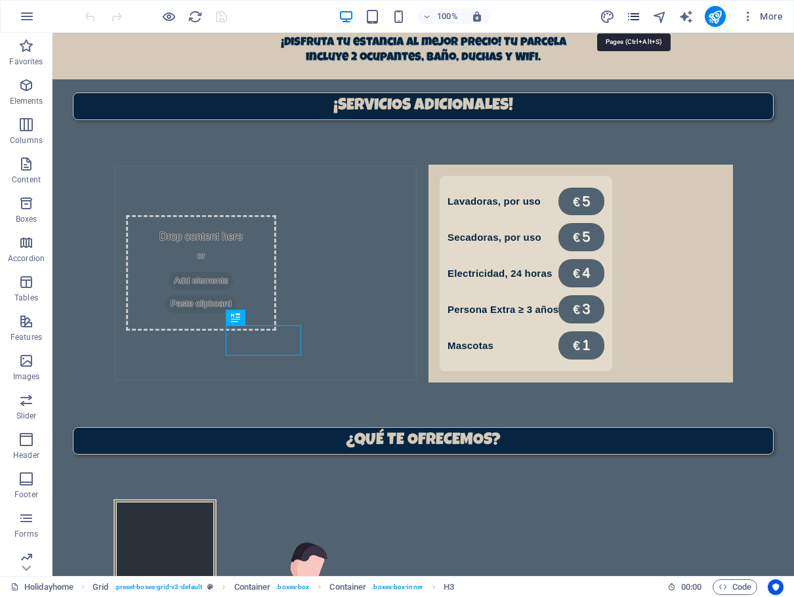
click at [628, 19] on icon "pages" at bounding box center [633, 16] width 15 height 15
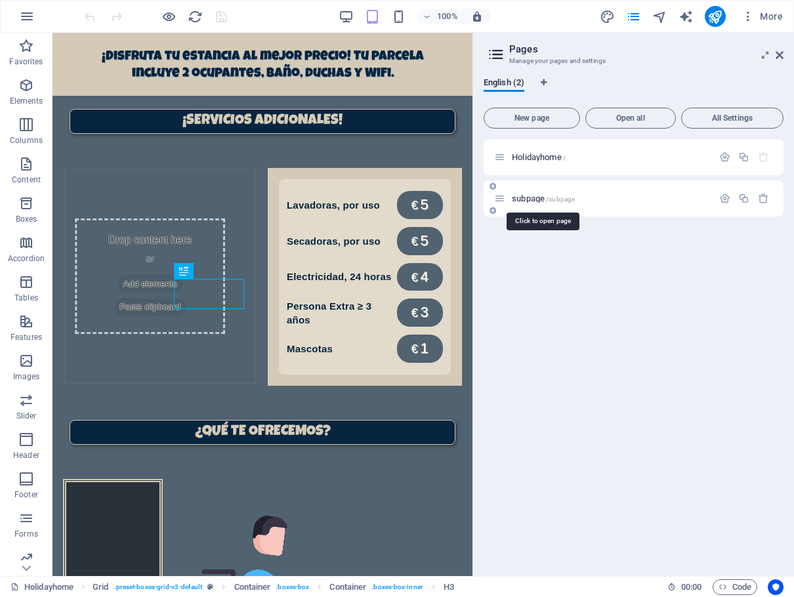
click at [537, 199] on span "subpage /subpage" at bounding box center [543, 199] width 63 height 10
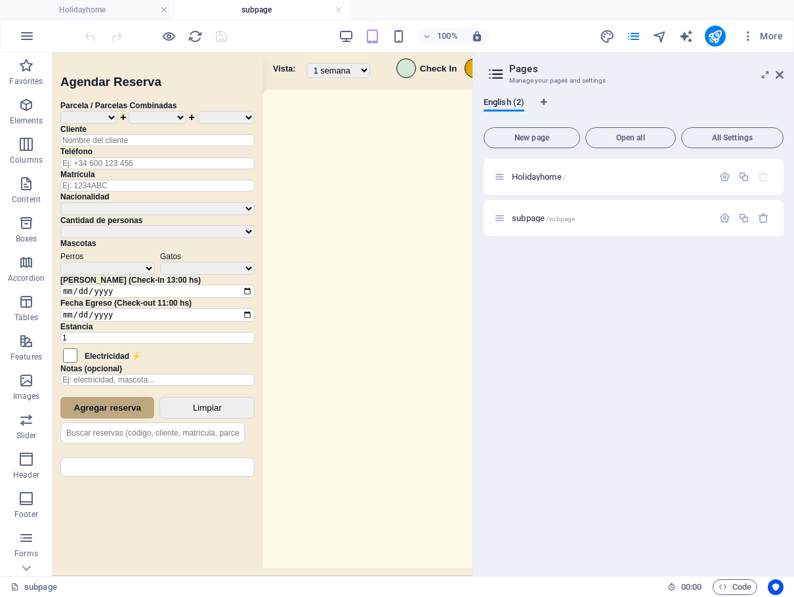
scroll to position [0, 0]
click at [628, 75] on icon at bounding box center [780, 75] width 8 height 10
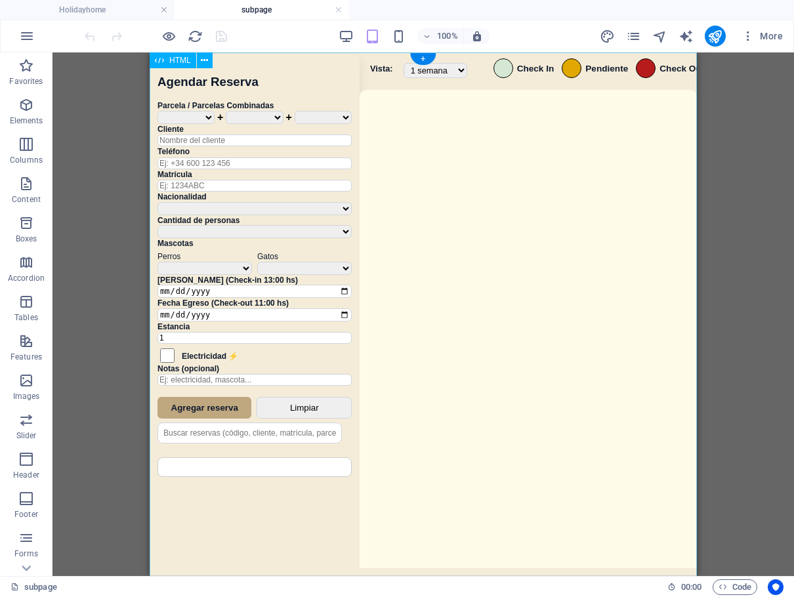
click at [614, 352] on div "Sistema de Reservas — Coveta Área Camper [GEOGRAPHIC_DATA] ¿Estás seguro de que…" at bounding box center [423, 315] width 547 height 527
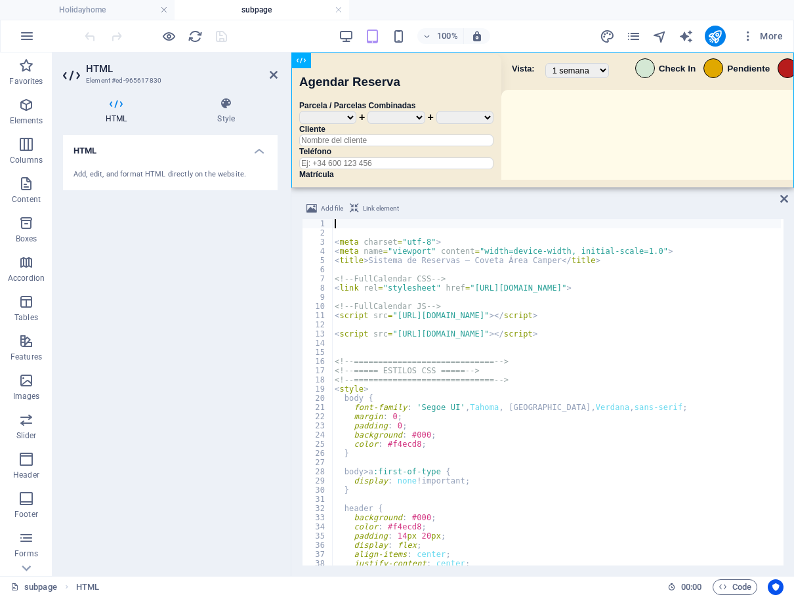
click at [606, 384] on div "< meta charset = "utf-8" > < meta name = "viewport" content = "width=device-wid…" at bounding box center [772, 400] width 881 height 362
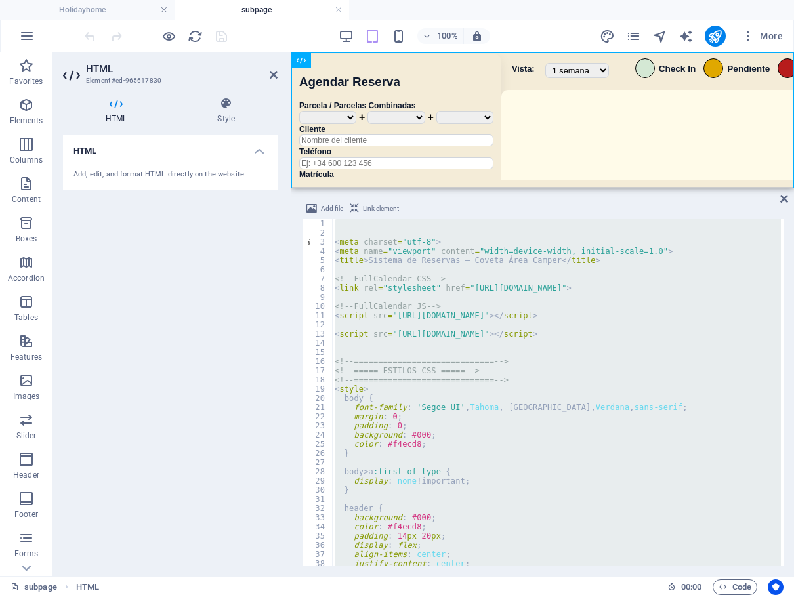
click at [573, 392] on div "< meta charset = "utf-8" > < meta name = "viewport" content = "width=device-wid…" at bounding box center [556, 392] width 449 height 346
click at [628, 436] on div "< meta charset = "utf-8" > < meta name = "viewport" content = "width=device-wid…" at bounding box center [556, 392] width 449 height 346
type textarea "background: #000;"
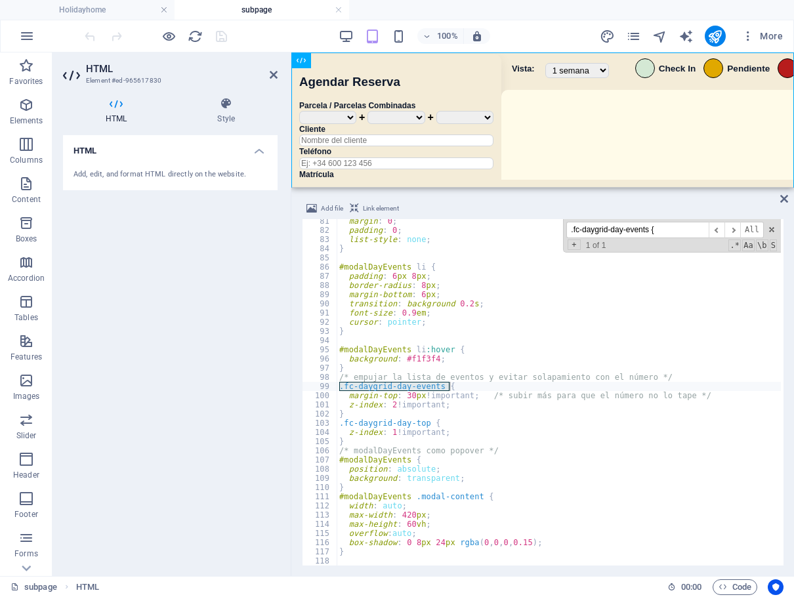
scroll to position [549, 0]
type input ".fc-daygrid-day-events {"
click at [628, 398] on div "margin : 0 ; padding : 0 ; list-style : none ; } #modalDayEvents li { padding :…" at bounding box center [777, 398] width 881 height 362
click at [460, 405] on div "margin : 0 ; padding : 0 ; list-style : none ; } #modalDayEvents li { padding :…" at bounding box center [777, 398] width 881 height 362
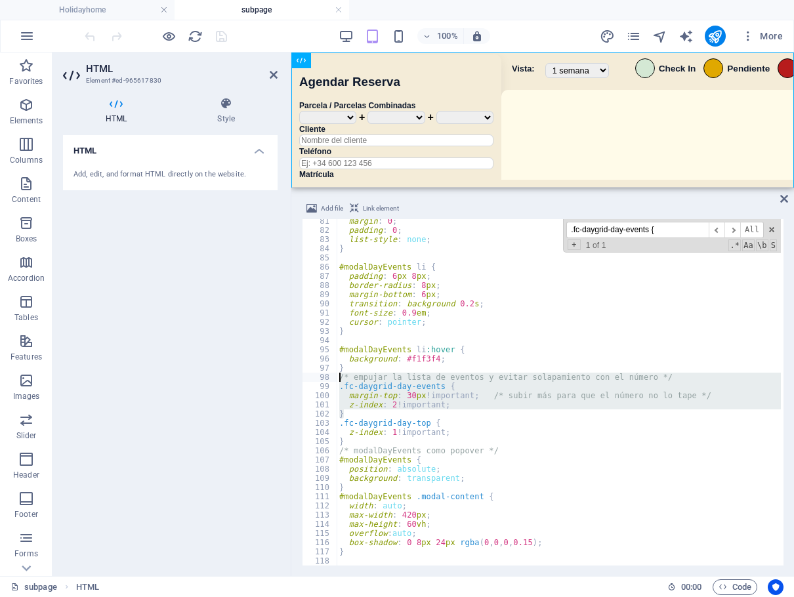
drag, startPoint x: 362, startPoint y: 413, endPoint x: 322, endPoint y: 377, distance: 54.8
click at [322, 377] on div "z-index: 2 !important; 81 82 83 84 85 86 87 88 89 90 91 92 93 94 95 96 97 98 99…" at bounding box center [543, 392] width 482 height 346
paste textarea "}"
type textarea "}"
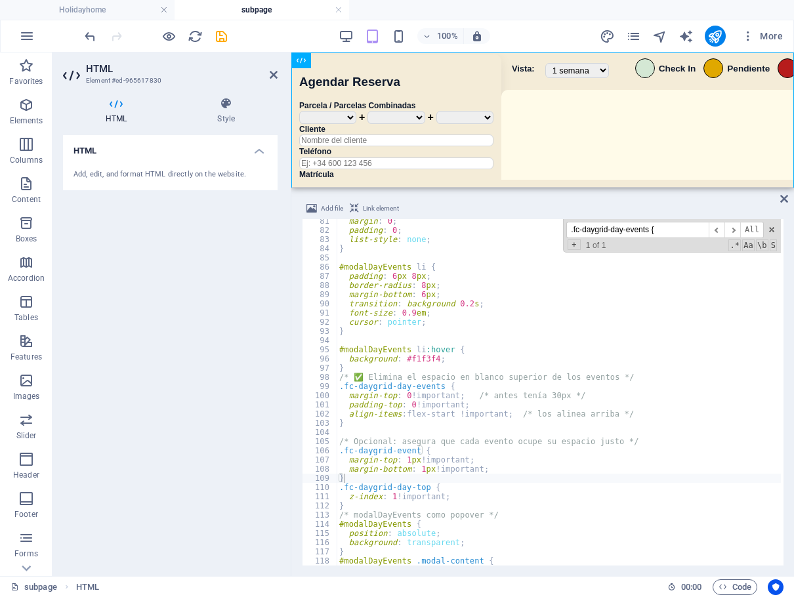
drag, startPoint x: 276, startPoint y: 46, endPoint x: 242, endPoint y: 39, distance: 34.1
click at [275, 46] on div "100% More" at bounding box center [435, 36] width 706 height 21
click at [225, 38] on icon "save" at bounding box center [221, 36] width 15 height 15
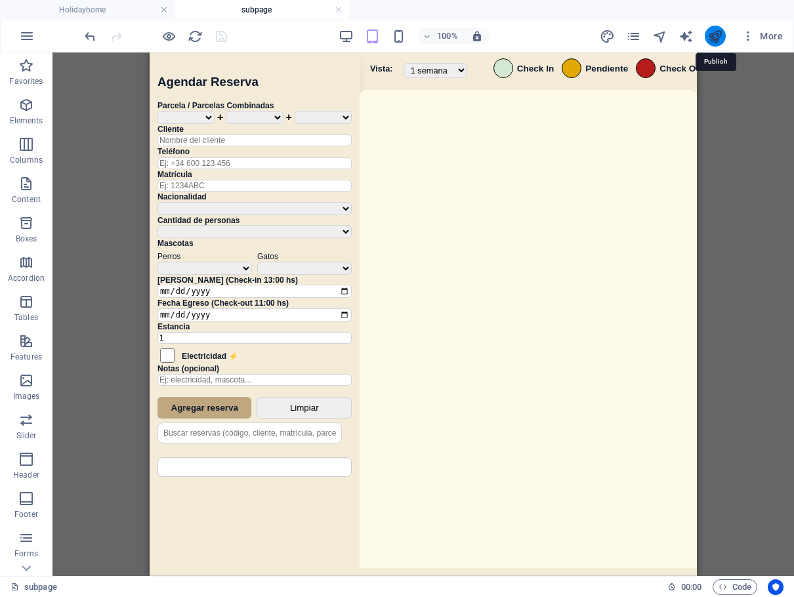
click at [628, 36] on icon "publish" at bounding box center [714, 36] width 15 height 15
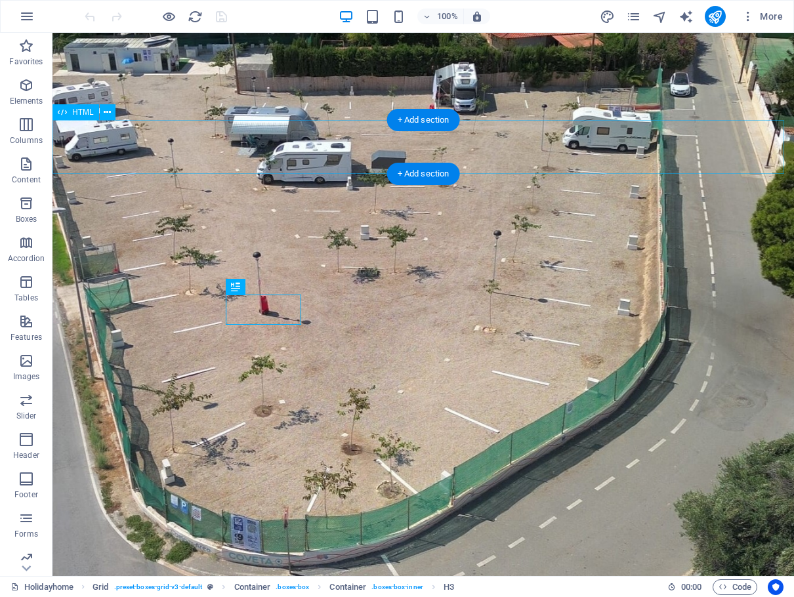
scroll to position [898, 0]
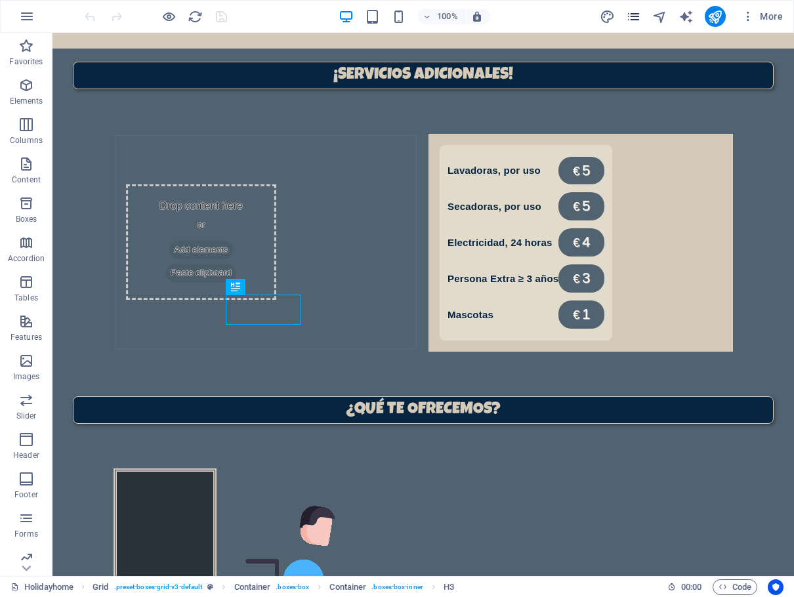
click at [639, 21] on icon "pages" at bounding box center [633, 16] width 15 height 15
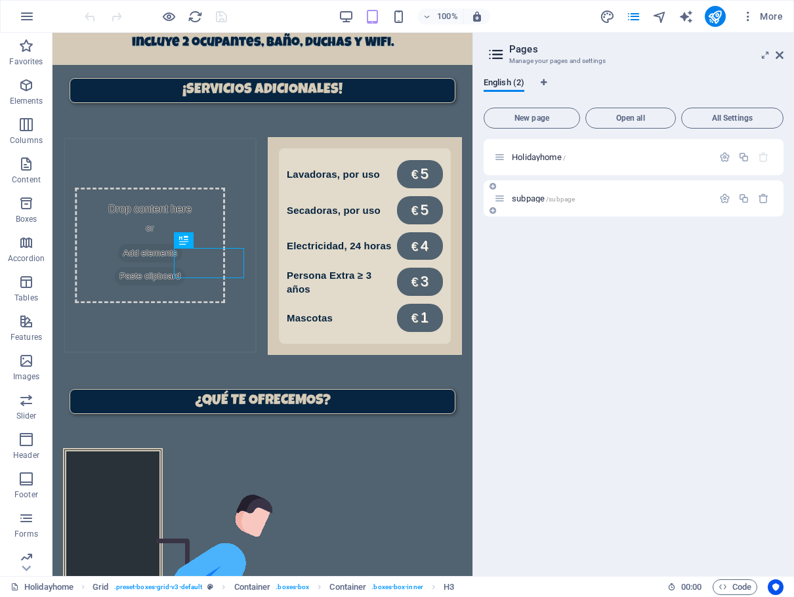
click at [572, 194] on div "subpage /subpage" at bounding box center [603, 198] width 219 height 15
click at [551, 194] on div "subpage /subpage" at bounding box center [603, 198] width 219 height 15
click at [522, 198] on span "subpage /subpage" at bounding box center [543, 199] width 63 height 10
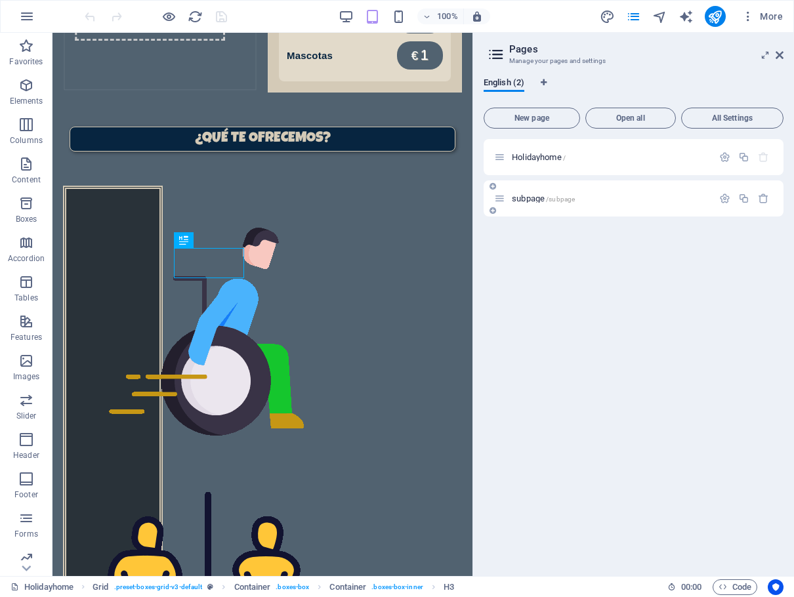
scroll to position [0, 0]
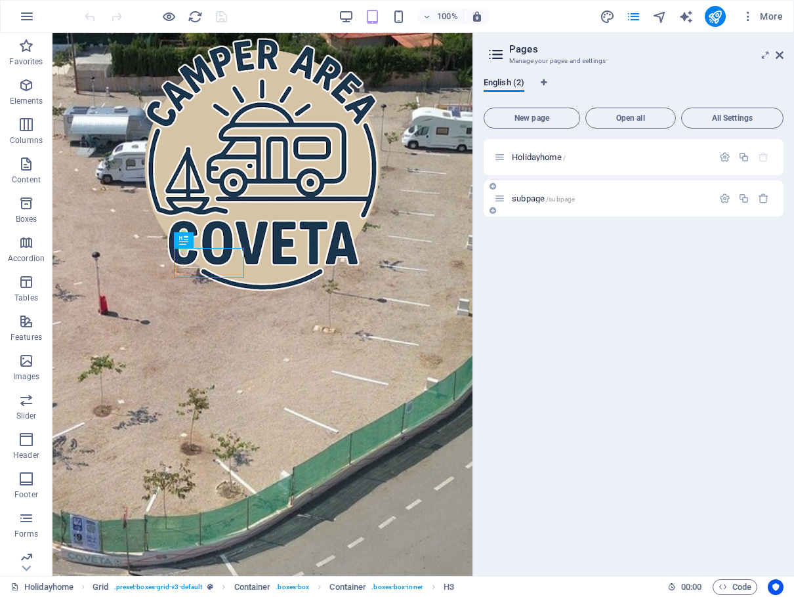
click at [522, 198] on div "subpage /subpage" at bounding box center [634, 198] width 300 height 36
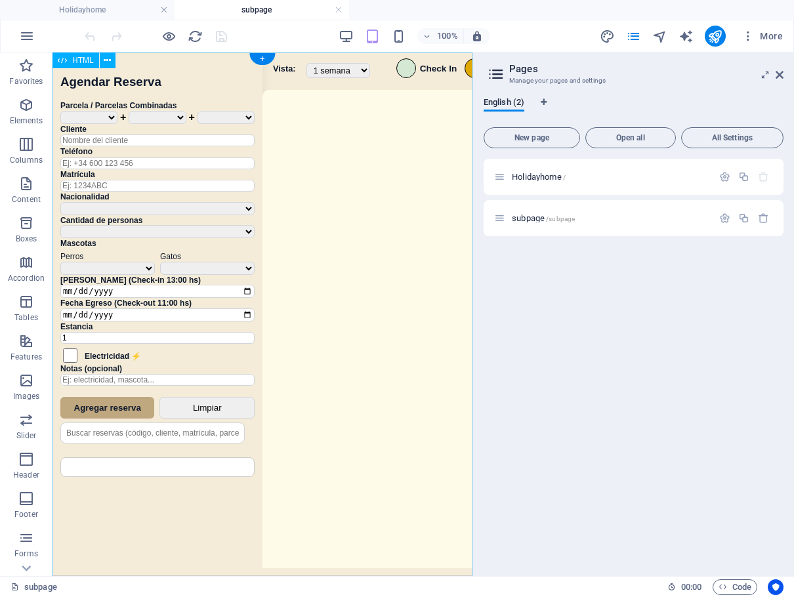
click at [449, 336] on div "Sistema de Reservas — Coveta Área Camper [GEOGRAPHIC_DATA] ¿Estás seguro de que…" at bounding box center [262, 315] width 420 height 527
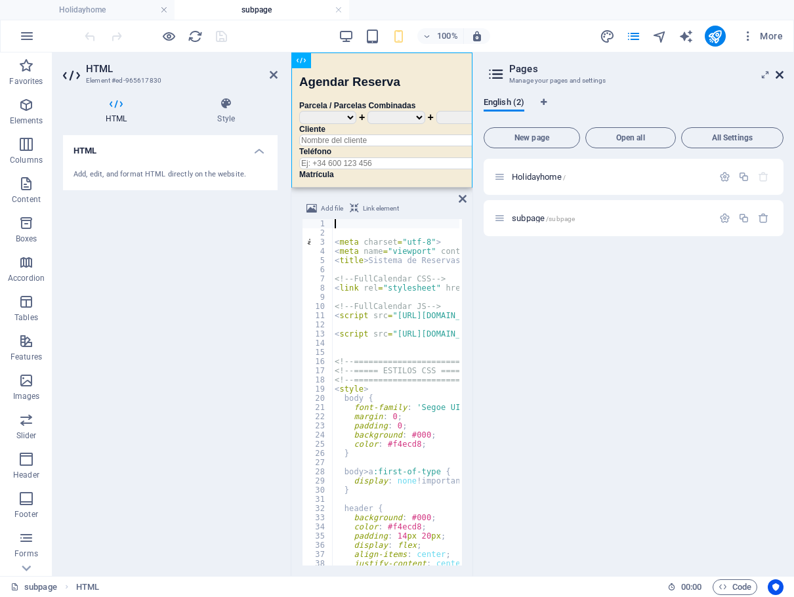
click at [778, 74] on icon at bounding box center [780, 75] width 8 height 10
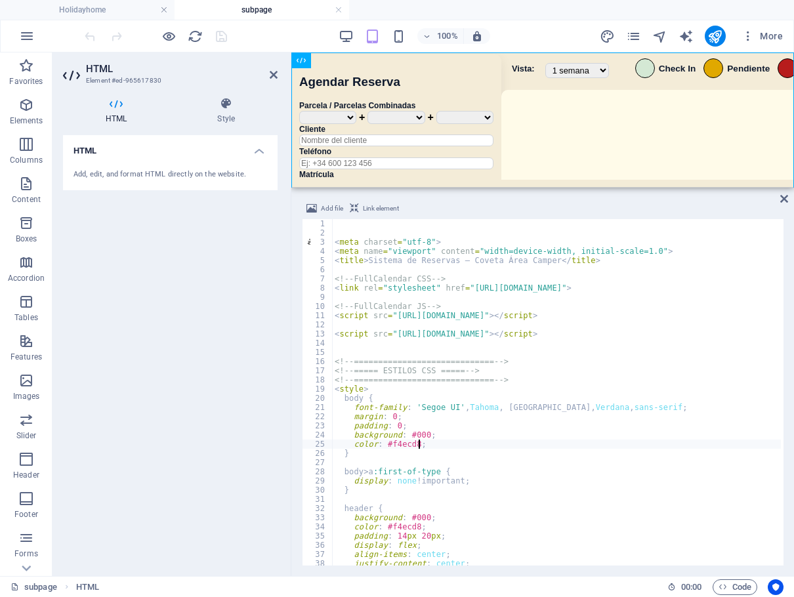
type textarea "color: #f4ecd8;"
click at [520, 444] on div "< meta charset = "utf-8" > < meta name = "viewport" content = "width=device-wid…" at bounding box center [772, 400] width 881 height 362
click at [533, 443] on div "< meta charset = "utf-8" > < meta name = "viewport" content = "width=device-wid…" at bounding box center [772, 400] width 881 height 362
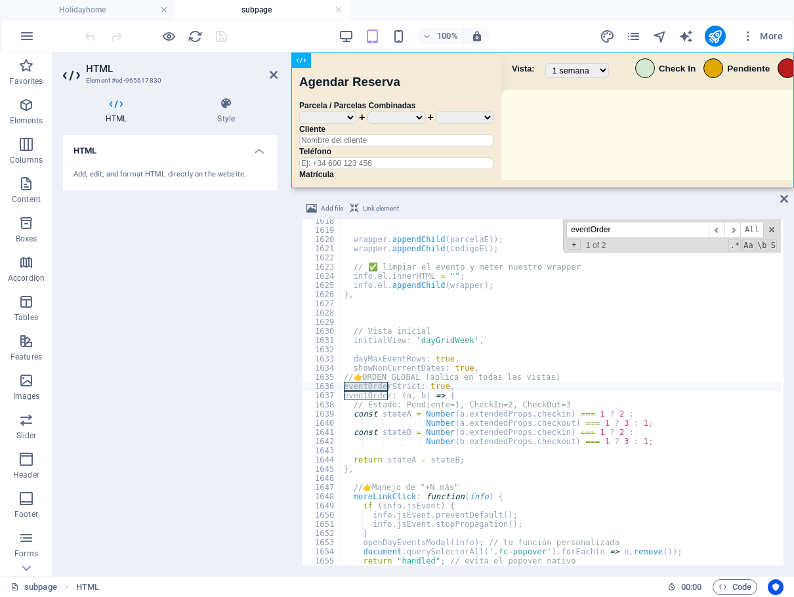
scroll to position [11043, 0]
type input "eventOrder"
click at [418, 399] on div "wrapper . appendChild ( parcelaEl ) ; wrapper . appendChild ( codigoEl ) ; // ✅…" at bounding box center [781, 398] width 881 height 362
drag, startPoint x: 470, startPoint y: 385, endPoint x: 308, endPoint y: 384, distance: 162.1
click at [308, 384] on div "eventOrder: (a, b) => { 1618 1619 1620 1621 1622 1623 1624 1625 1626 1627 1628 …" at bounding box center [543, 392] width 482 height 346
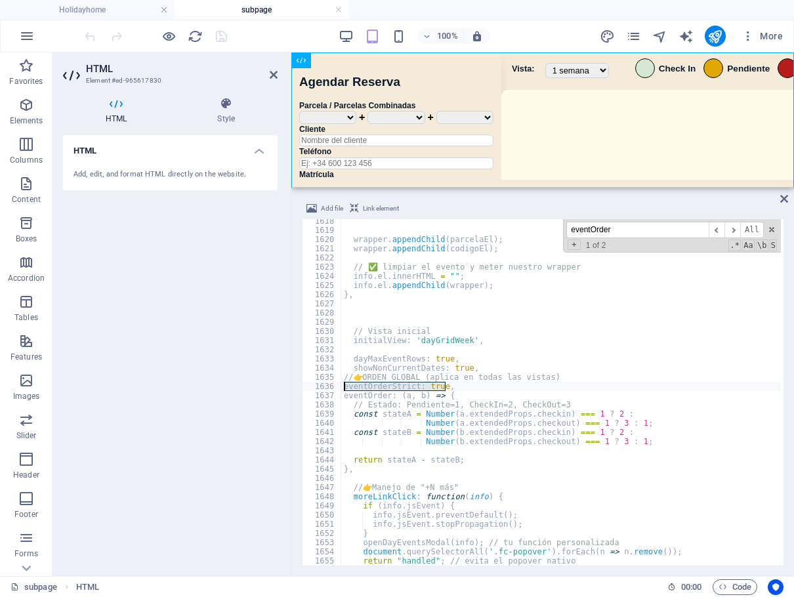
type textarea "eventOrderStrict: true,"
type textarea "// 👉 ORDEN GLOBAL (aplica en todas las vistas)"
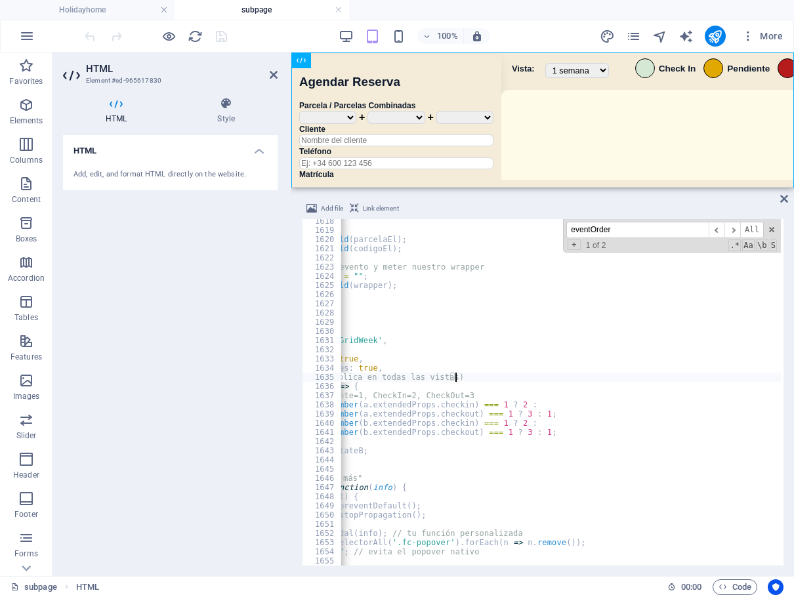
click at [267, 31] on div "100% More" at bounding box center [435, 36] width 706 height 21
click at [218, 39] on icon "save" at bounding box center [221, 36] width 15 height 15
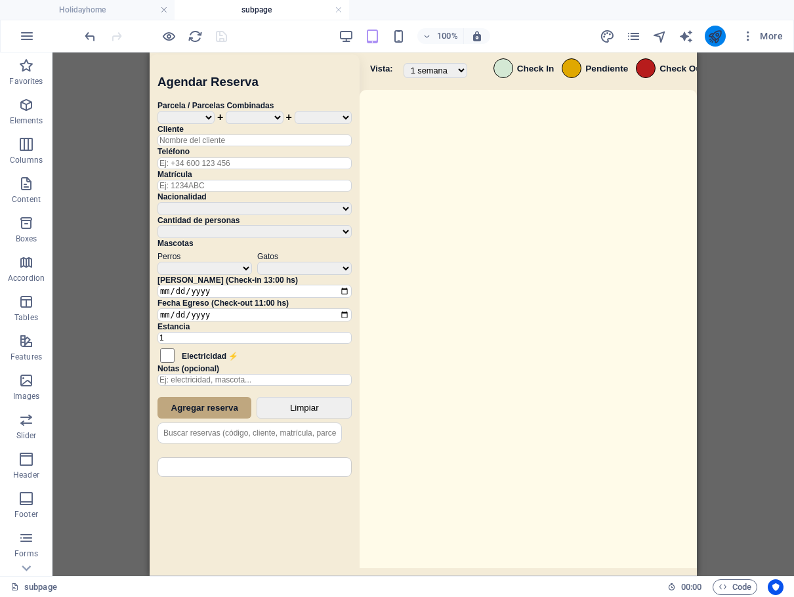
click at [724, 41] on button "publish" at bounding box center [715, 36] width 21 height 21
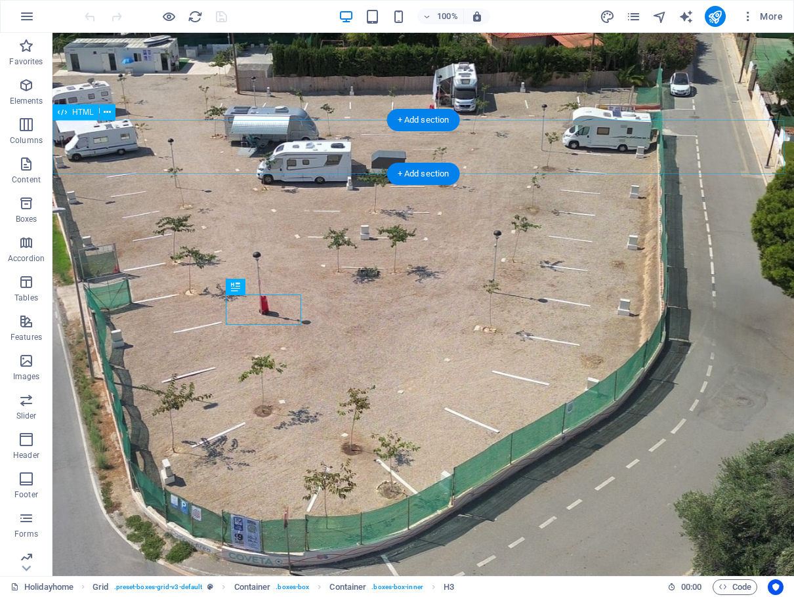
scroll to position [898, 0]
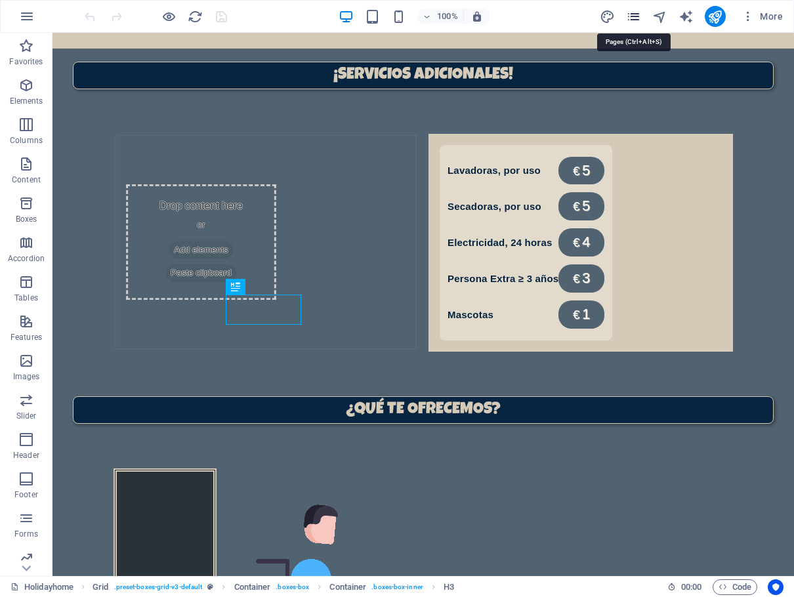
click at [632, 20] on icon "pages" at bounding box center [633, 16] width 15 height 15
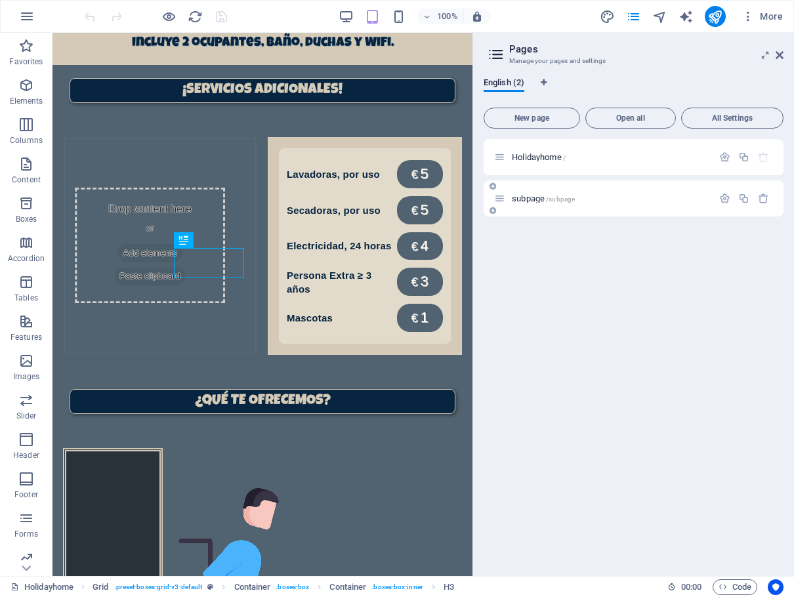
click at [541, 194] on span "subpage /subpage" at bounding box center [543, 199] width 63 height 10
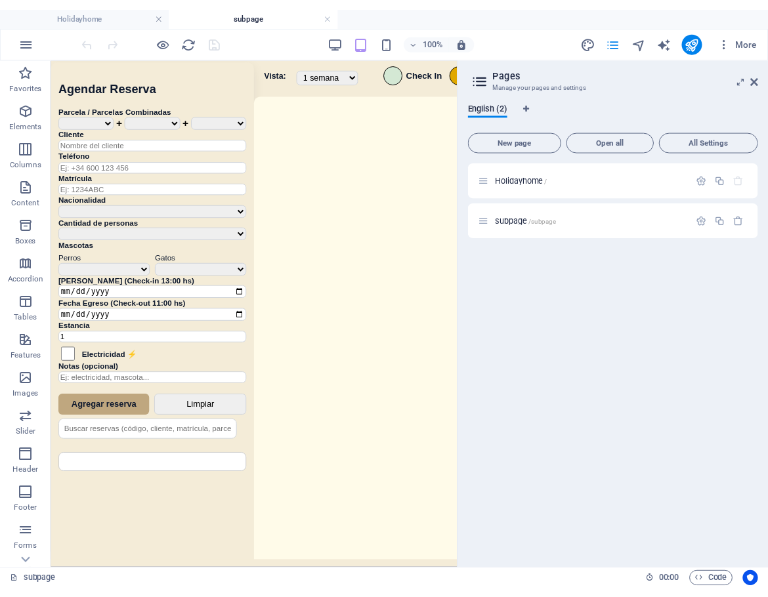
scroll to position [0, 0]
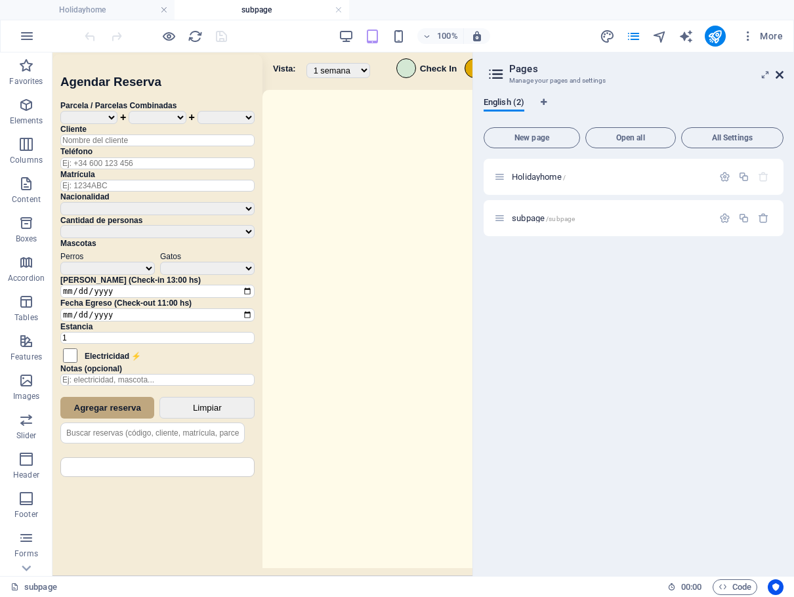
click at [780, 77] on icon at bounding box center [780, 75] width 8 height 10
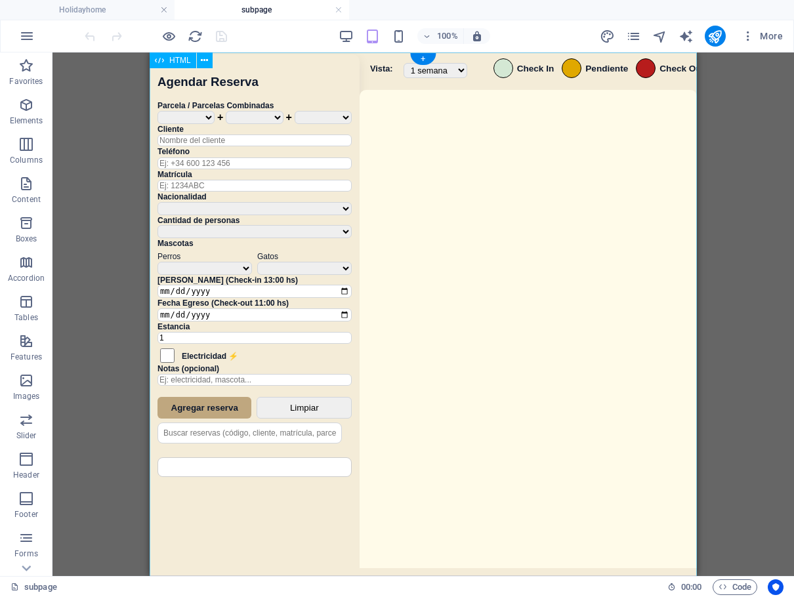
click at [535, 329] on div "Sistema de Reservas — Coveta Área Camper [GEOGRAPHIC_DATA] ¿Estás seguro de que…" at bounding box center [423, 315] width 547 height 527
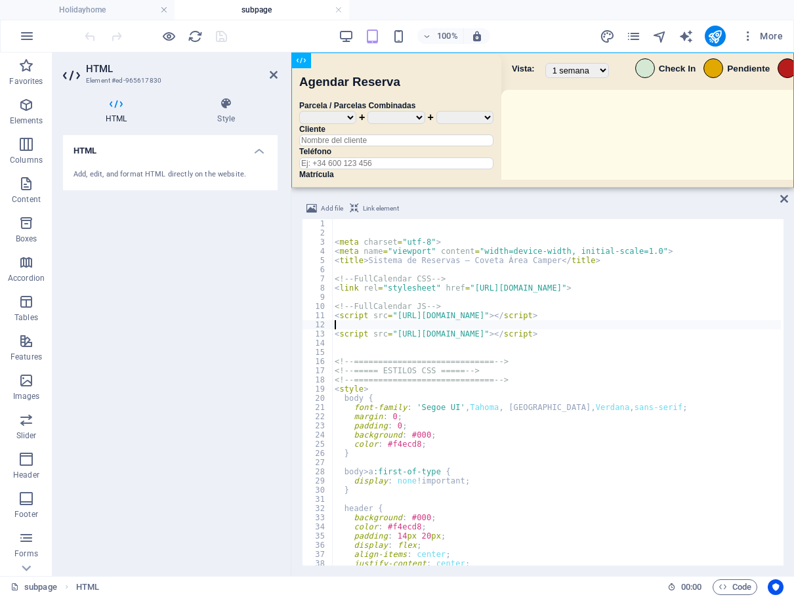
click at [535, 329] on div "< meta charset = "utf-8" > < meta name = "viewport" content = "width=device-wid…" at bounding box center [772, 400] width 881 height 362
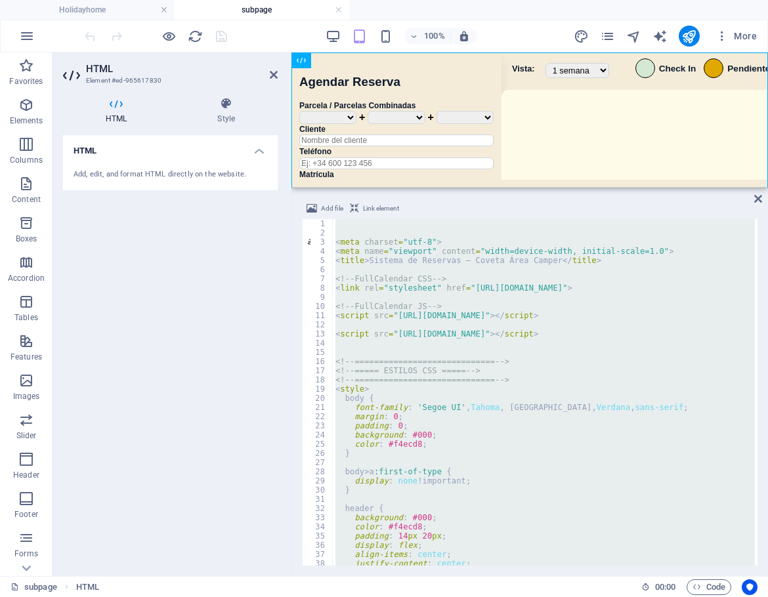
click at [555, 331] on div "< meta charset = "utf-8" > < meta name = "viewport" content = "width=device-wid…" at bounding box center [544, 392] width 422 height 346
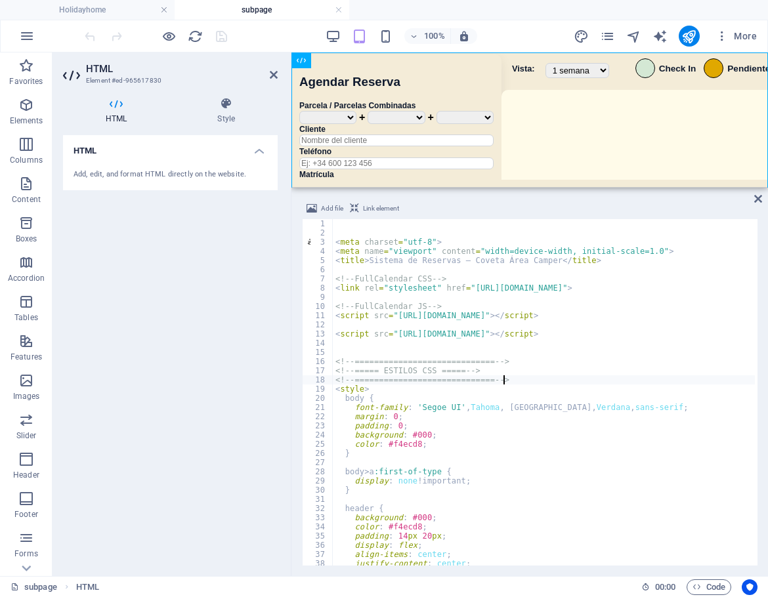
click at [592, 381] on div "< meta charset = "utf-8" > < meta name = "viewport" content = "width=device-wid…" at bounding box center [773, 400] width 881 height 362
type textarea "<!-- ============================= -->"
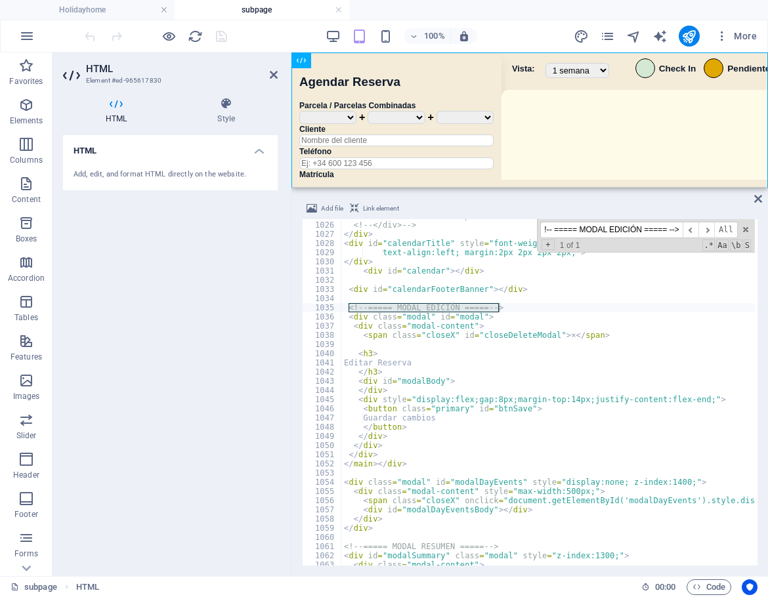
scroll to position [7000, 0]
type input "<!-- ===== MODAL EDICIÓN ===== -->"
click at [464, 381] on div "<!-- <button id="btnMapaParcelas" class="primary small-map-btn">Mapa de parcela…" at bounding box center [781, 392] width 881 height 362
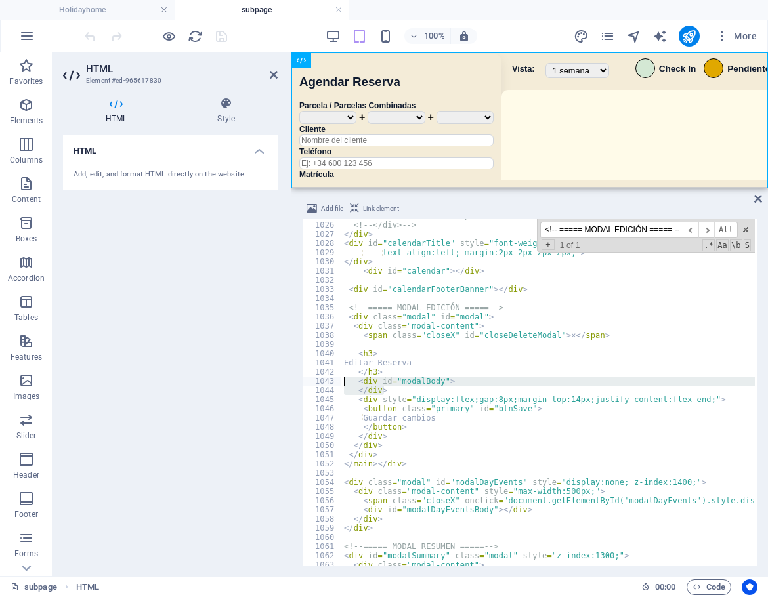
drag, startPoint x: 388, startPoint y: 391, endPoint x: 330, endPoint y: 377, distance: 59.4
click at [325, 377] on div "<div id="modalBody"> 1025 1026 1027 1028 1029 1030 1031 1032 1033 1034 1035 103…" at bounding box center [529, 392] width 455 height 346
type textarea "<div id="modalBody"> </div>"
paste textarea
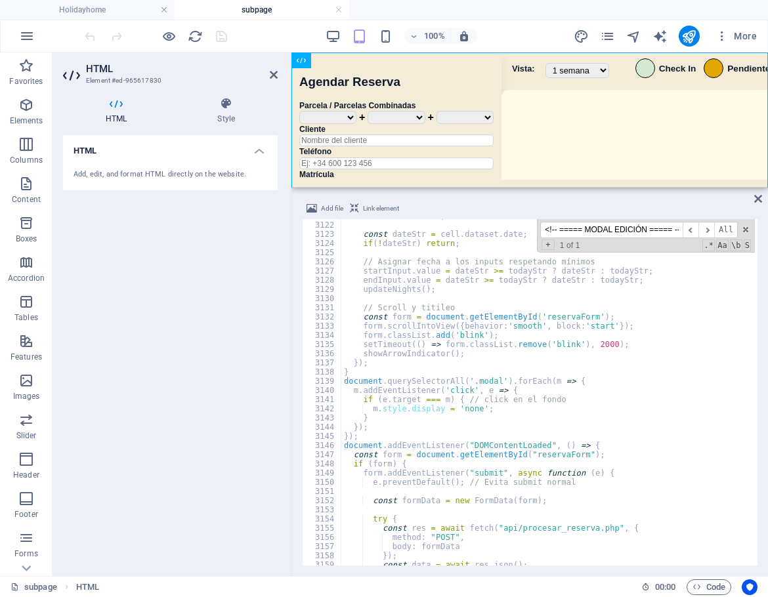
scroll to position [21157, 0]
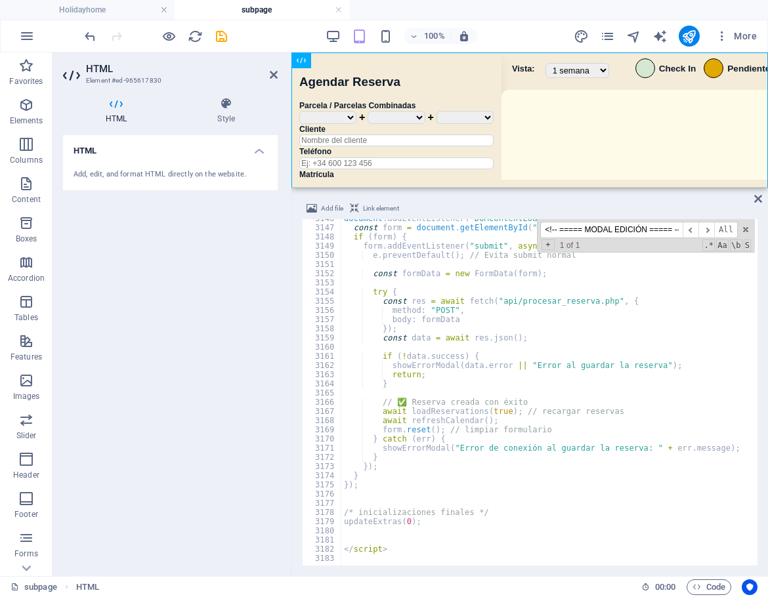
click at [520, 489] on div "document . addEventListener ( "DOMContentLoaded" , ( ) => { const form = docume…" at bounding box center [781, 395] width 881 height 362
paste input "await updateLegendCounters();"
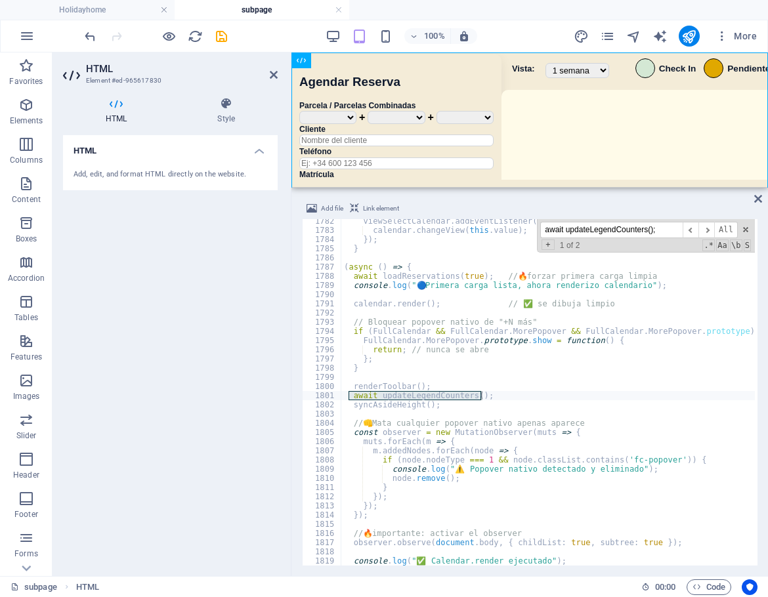
scroll to position [12033, 0]
type input "await updateLegendCounters();"
click at [711, 226] on span "​" at bounding box center [706, 230] width 16 height 16
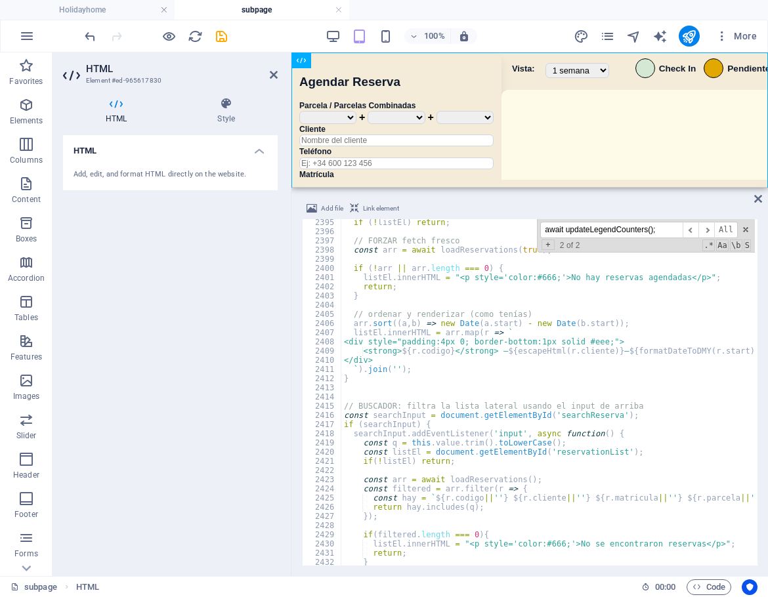
scroll to position [16201, 0]
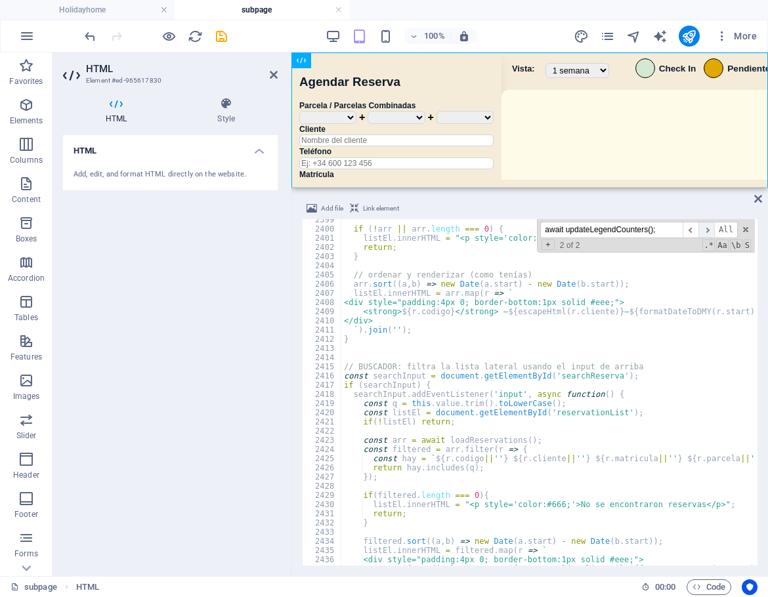
click at [709, 227] on span "​" at bounding box center [706, 230] width 16 height 16
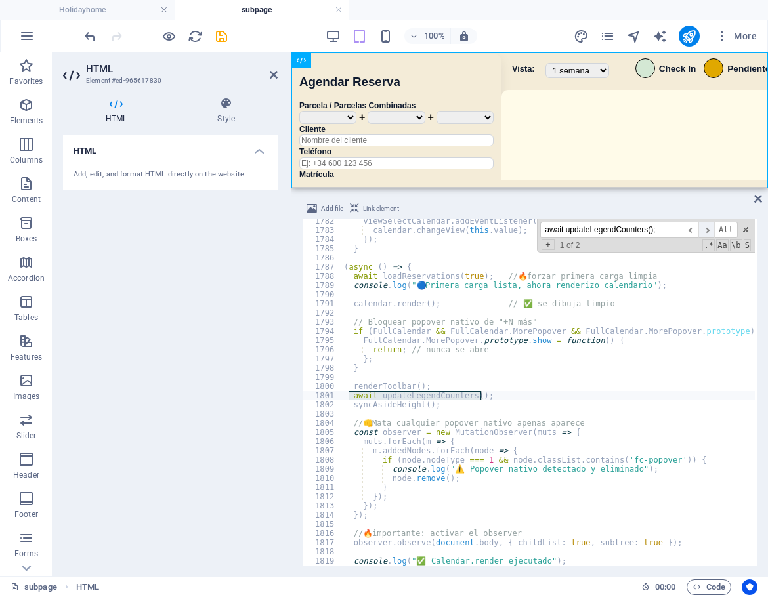
scroll to position [12033, 0]
type textarea "syncAsideHeight();"
click at [498, 403] on div "viewSelectCalendar . addEventListener ( "change" , function ( ) { calendar . ch…" at bounding box center [781, 398] width 881 height 362
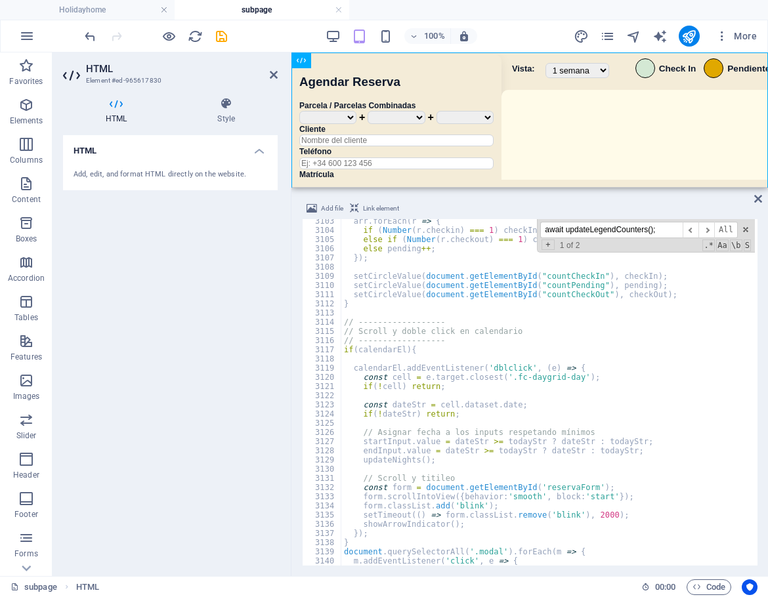
scroll to position [21157, 0]
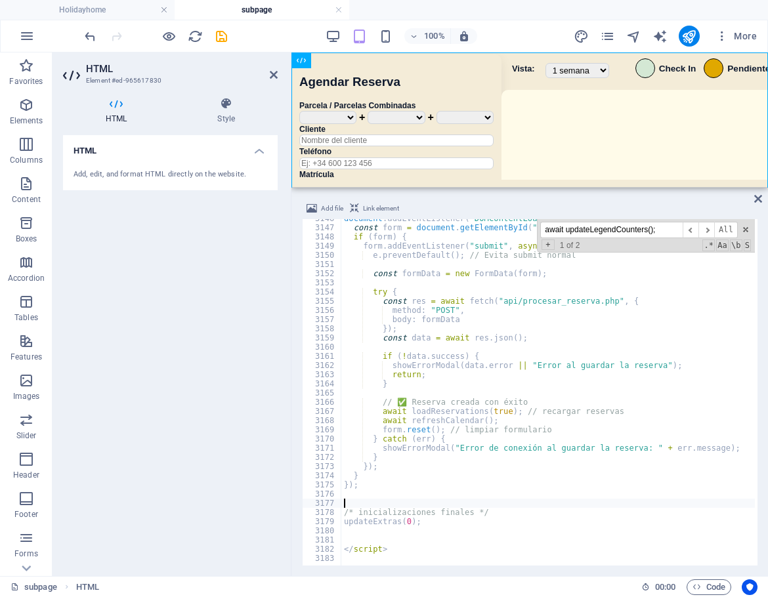
click at [390, 503] on div "document . addEventListener ( "DOMContentLoaded" , ( ) => { const form = docume…" at bounding box center [781, 395] width 881 height 362
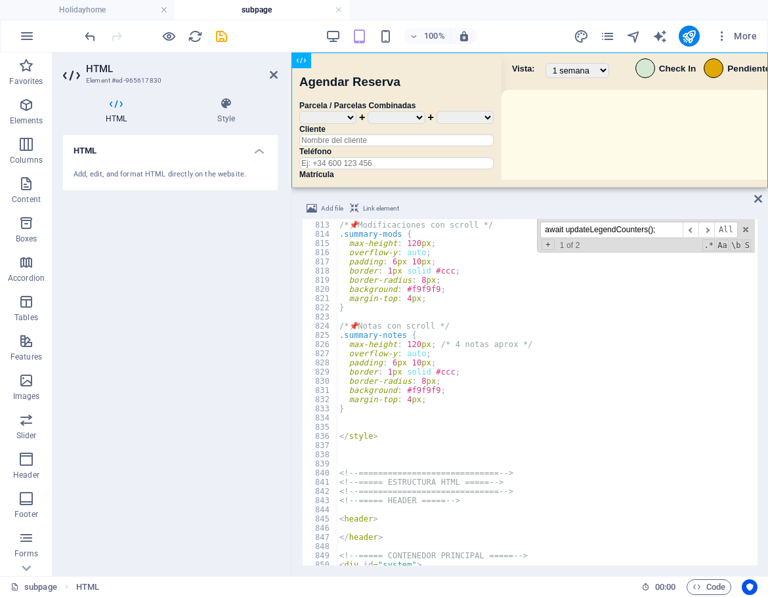
scroll to position [5426, 0]
click at [417, 425] on div "/* 📌 Modificaciones con scroll */ .summary-mods { max-height : 120 px ; overflo…" at bounding box center [777, 392] width 881 height 362
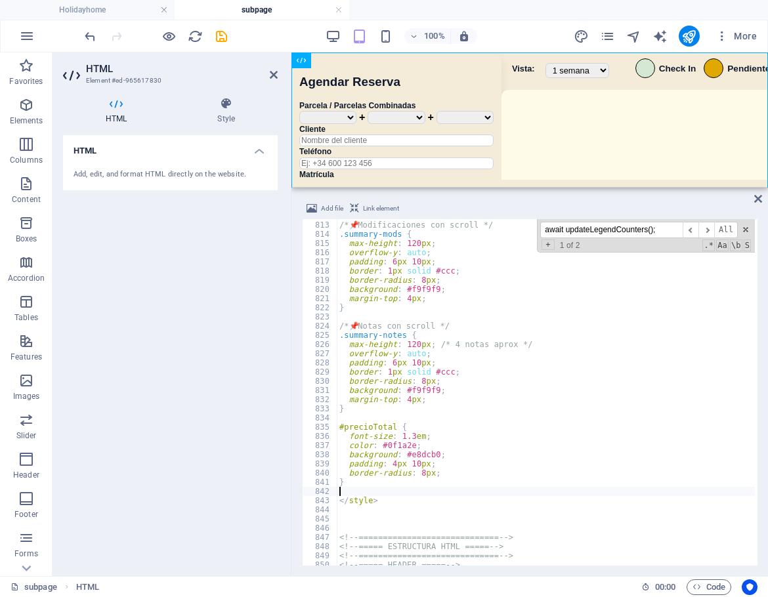
click at [285, 42] on div "100% More" at bounding box center [422, 36] width 680 height 21
click at [216, 39] on icon "save" at bounding box center [221, 36] width 15 height 15
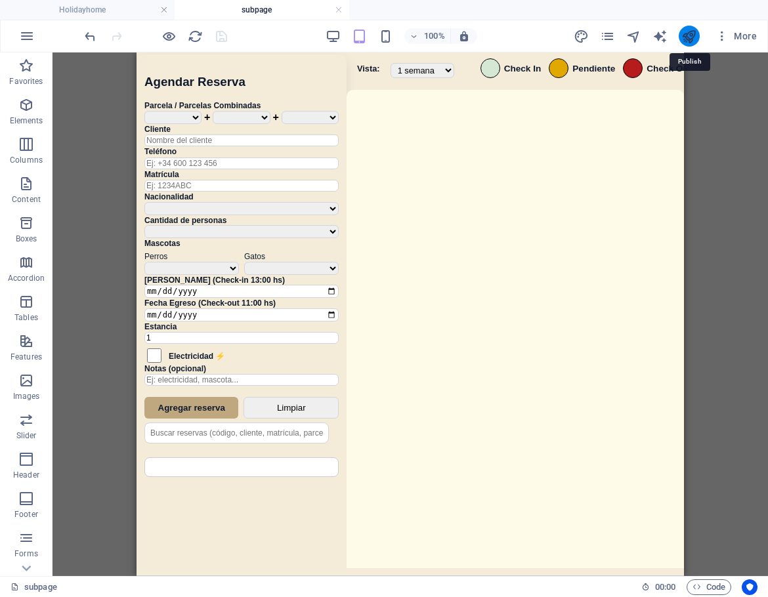
click at [693, 33] on icon "publish" at bounding box center [688, 36] width 15 height 15
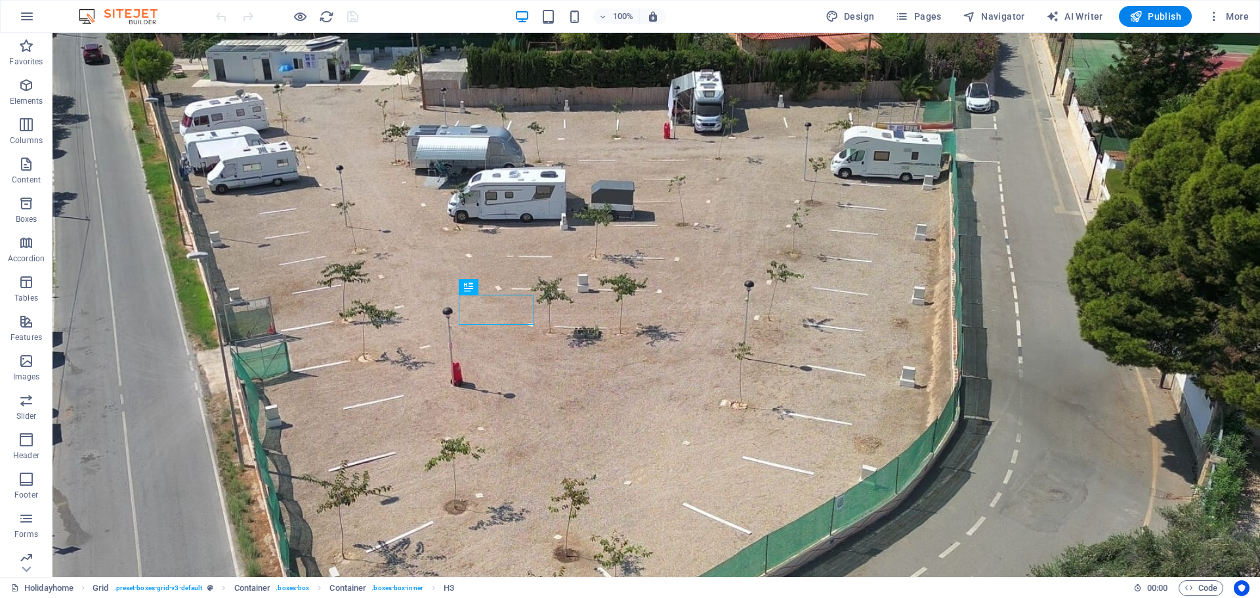
scroll to position [899, 0]
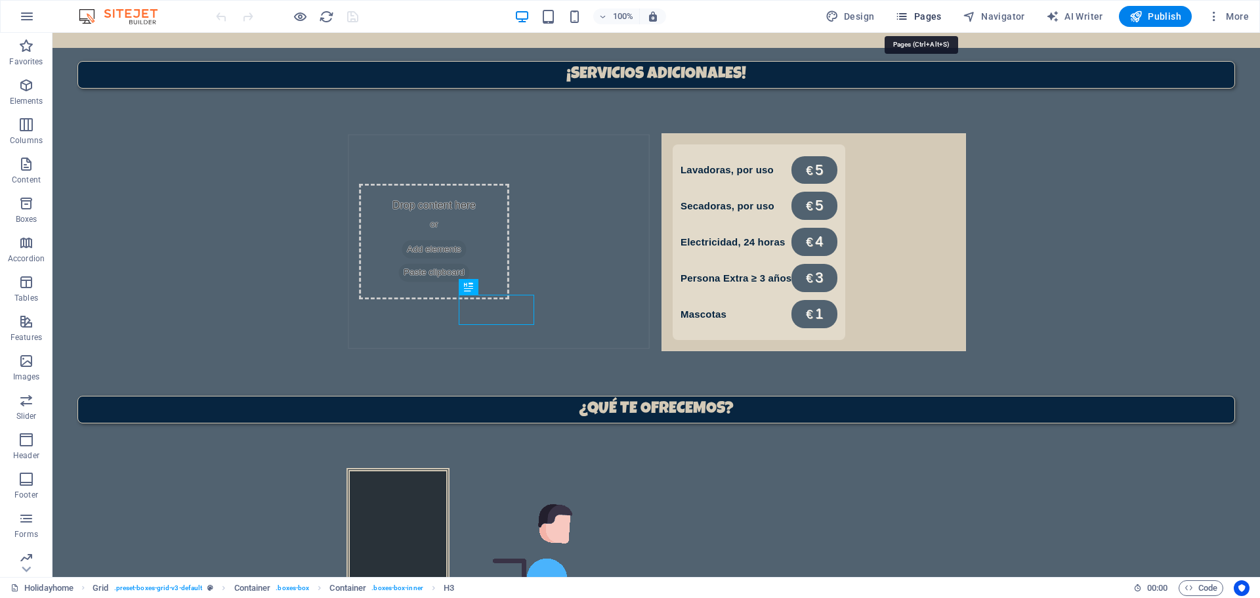
click at [927, 18] on span "Pages" at bounding box center [918, 16] width 46 height 13
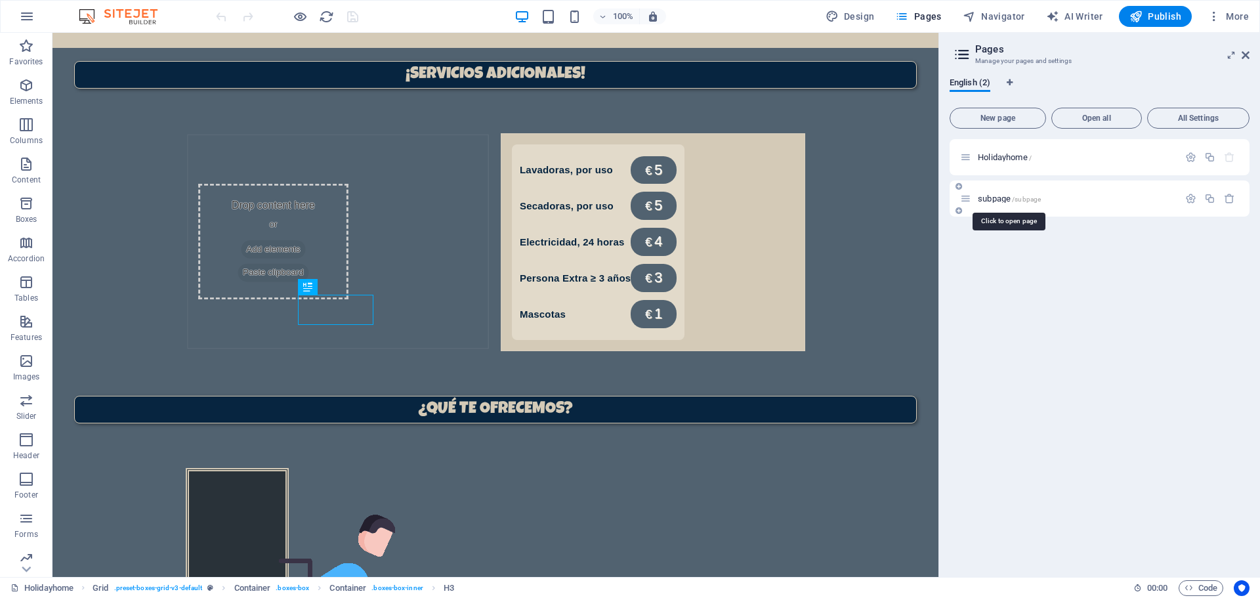
click at [995, 201] on span "subpage /subpage" at bounding box center [1009, 199] width 63 height 10
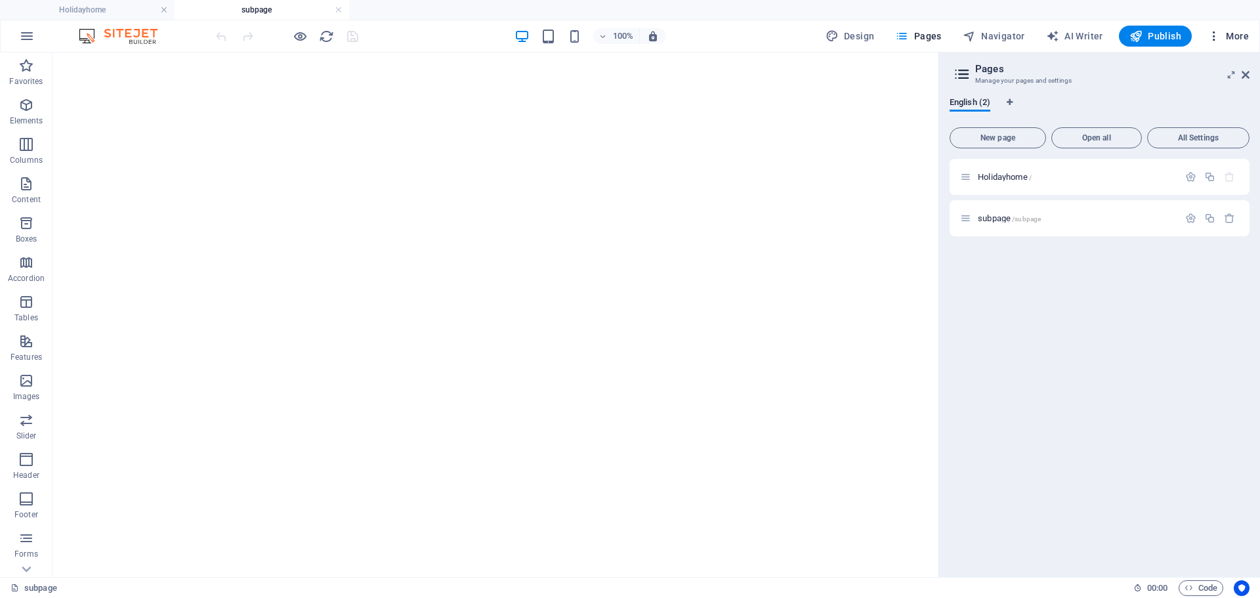
click at [1247, 43] on button "More" at bounding box center [1228, 36] width 52 height 21
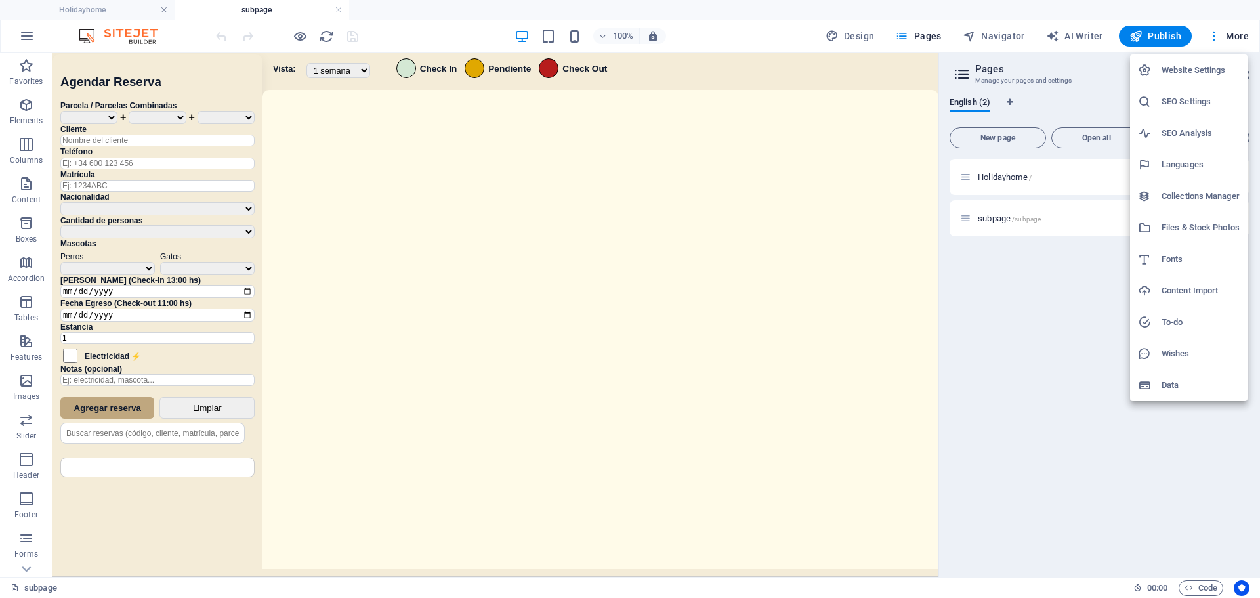
click at [677, 228] on div at bounding box center [630, 299] width 1260 height 598
click at [677, 228] on div "Website Settings SEO Settings SEO Analysis Languages Collections Manager Files …" at bounding box center [630, 303] width 1260 height 590
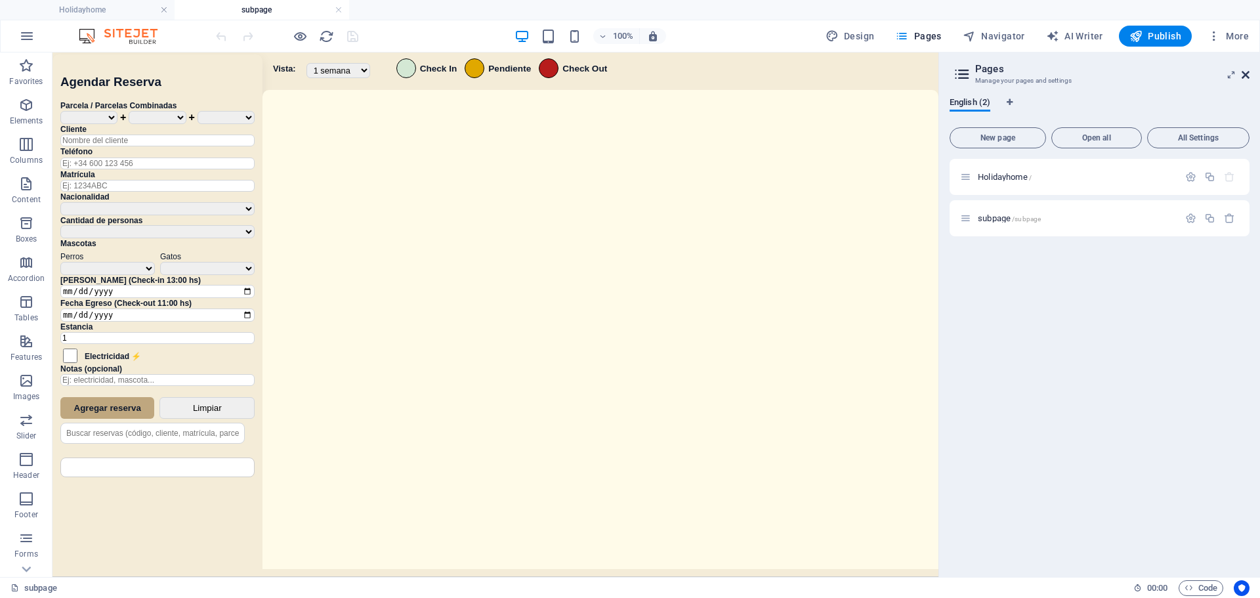
drag, startPoint x: 1246, startPoint y: 75, endPoint x: 1160, endPoint y: 24, distance: 100.0
click at [1246, 75] on icon at bounding box center [1245, 75] width 8 height 10
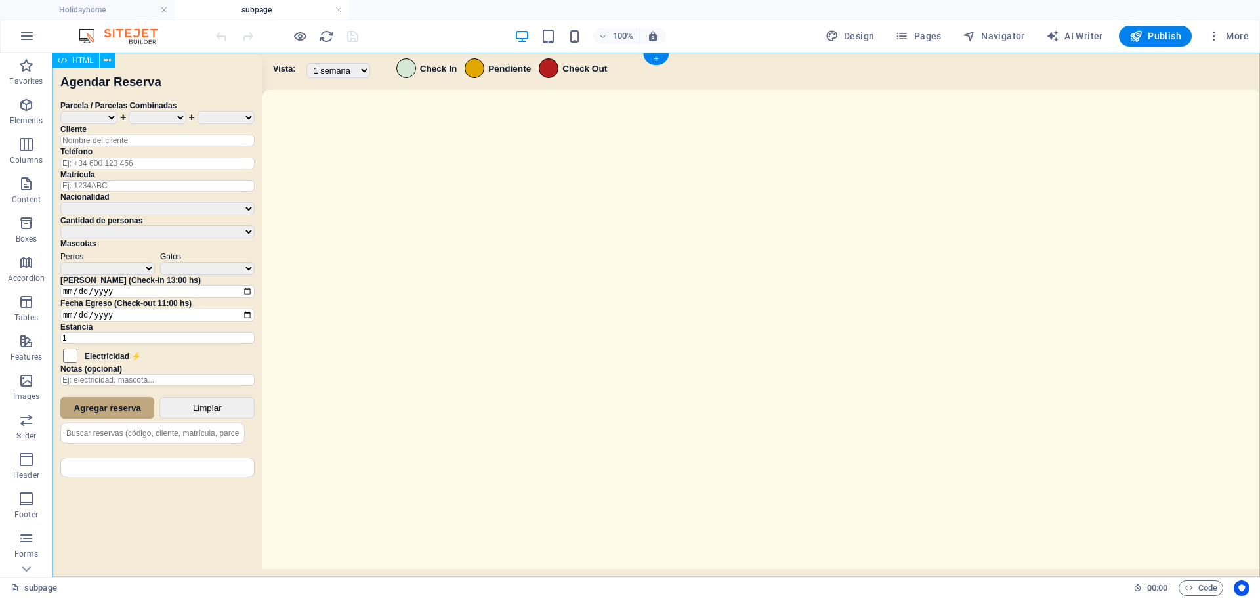
click at [888, 201] on div "Sistema de Reservas — Coveta Área Camper [GEOGRAPHIC_DATA] ¿Estás seguro de que…" at bounding box center [655, 316] width 1207 height 528
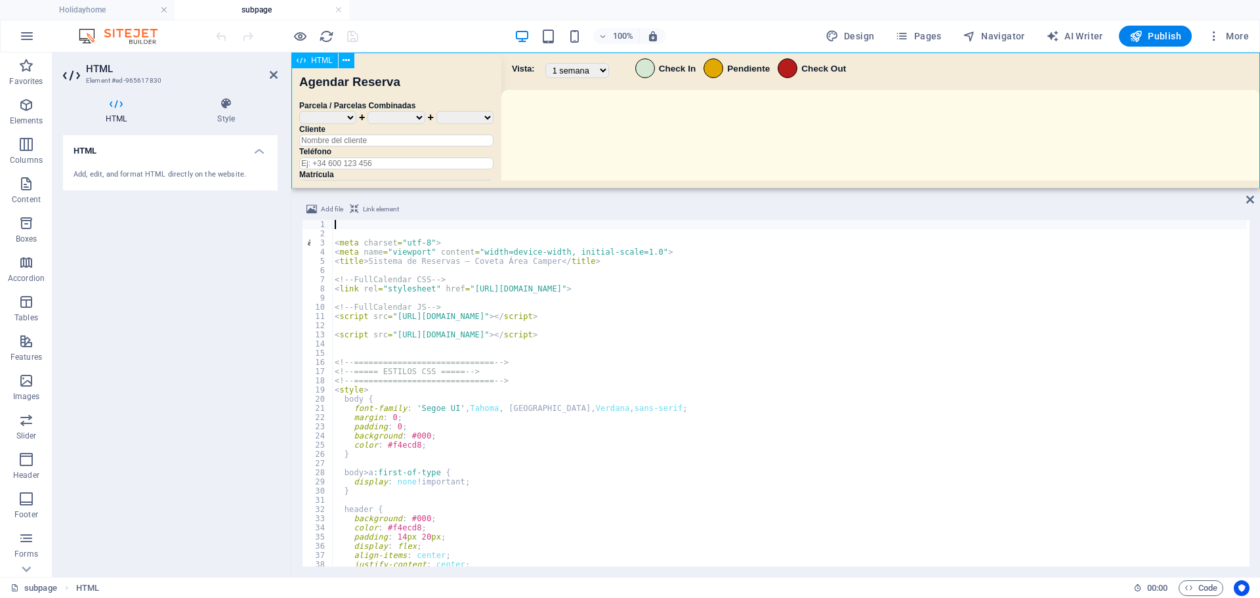
drag, startPoint x: 913, startPoint y: 241, endPoint x: 623, endPoint y: 139, distance: 306.7
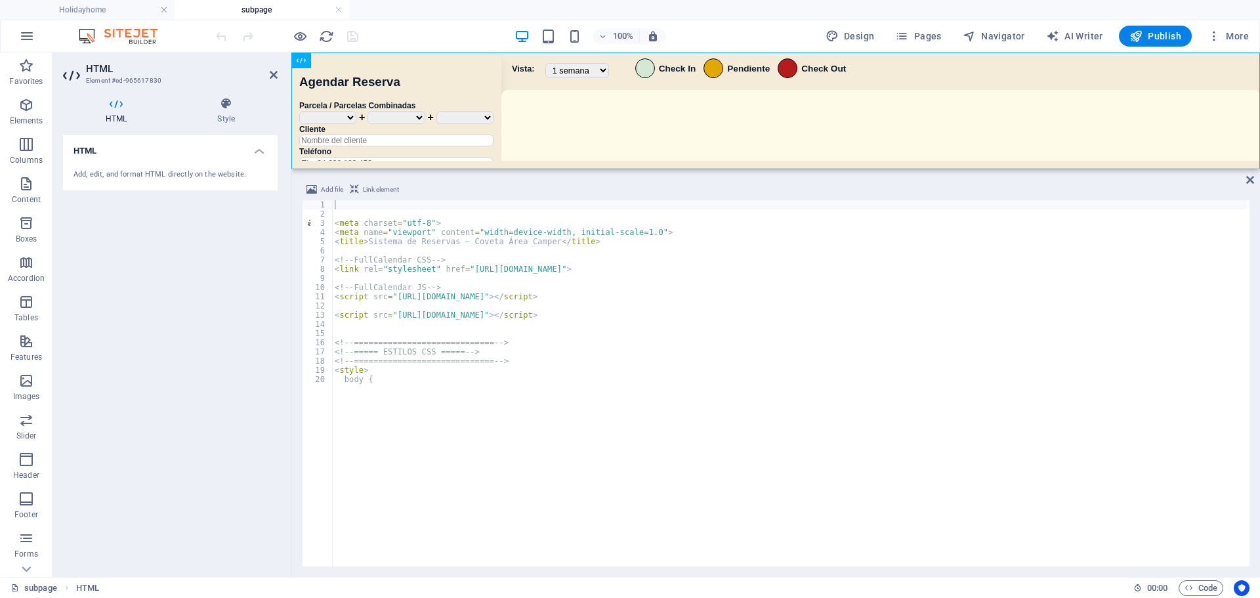
click at [585, 167] on div "HTML" at bounding box center [775, 110] width 968 height 116
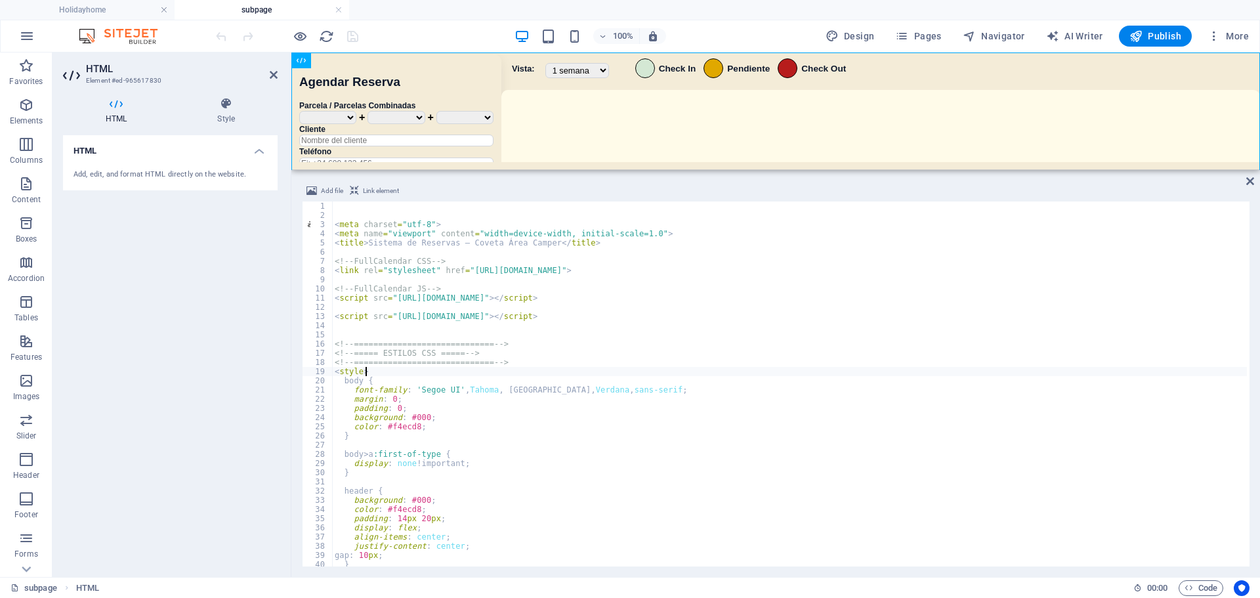
click at [623, 371] on div "< meta charset = "utf-8" > < meta name = "viewport" content = "width=device-wid…" at bounding box center [789, 392] width 915 height 383
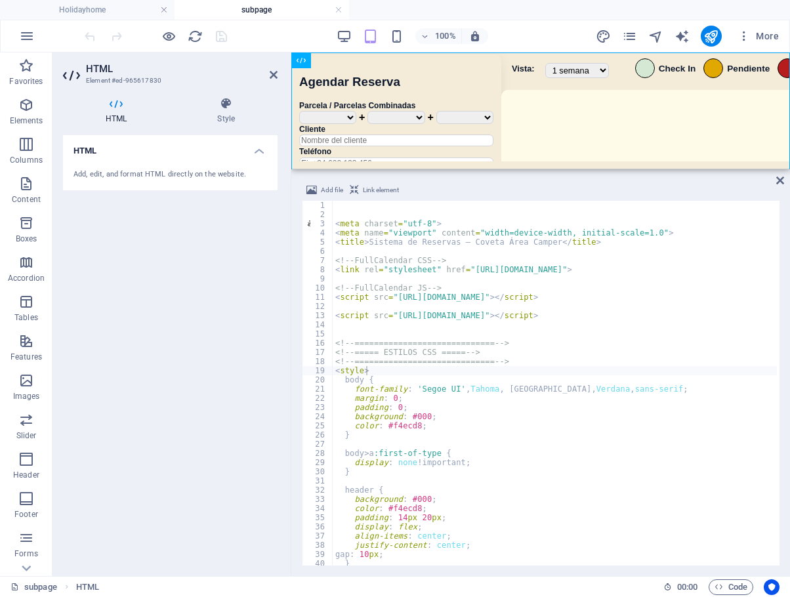
click at [536, 369] on div "< meta charset = "utf-8" > < meta name = "viewport" content = "width=device-wid…" at bounding box center [773, 391] width 881 height 381
type textarea "</script>"
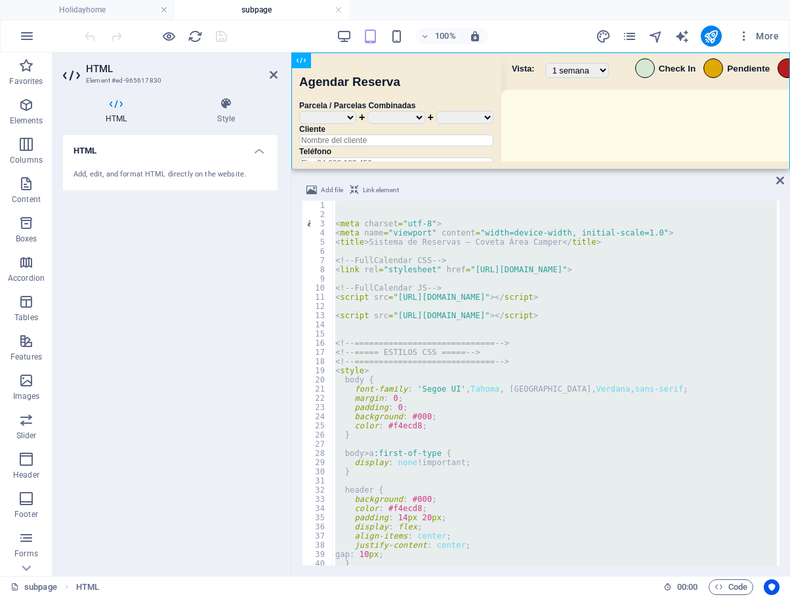
paste textarea
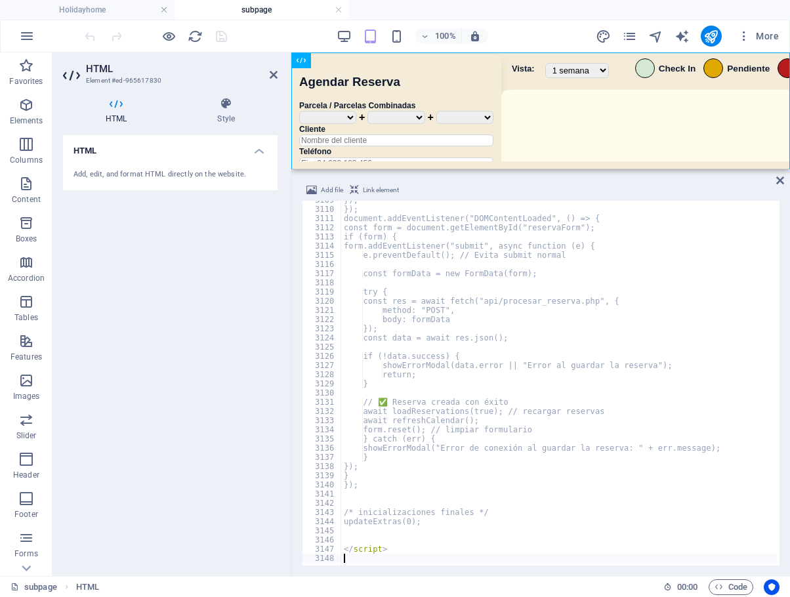
scroll to position [21139, 0]
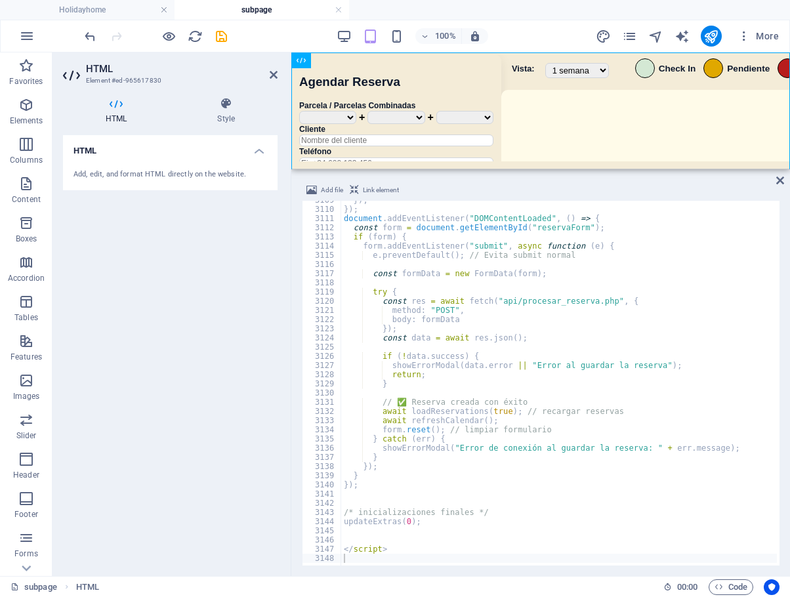
click at [591, 426] on div "}) ; }) ; document . addEventListener ( "DOMContentLoaded" , ( ) => { const for…" at bounding box center [781, 386] width 881 height 381
type textarea "form.reset(); // limpiar formulario"
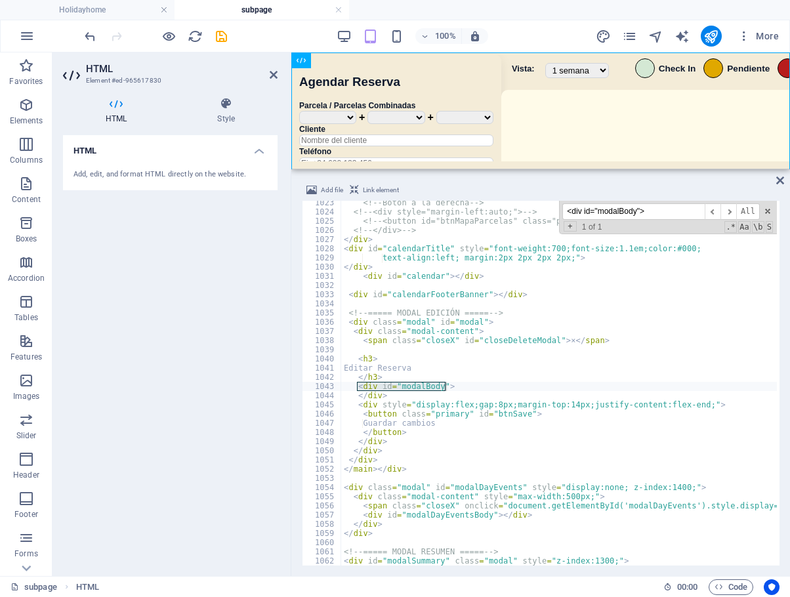
scroll to position [6982, 0]
type input "<div id="modalBody">"
click at [777, 323] on div at bounding box center [777, 382] width 6 height 362
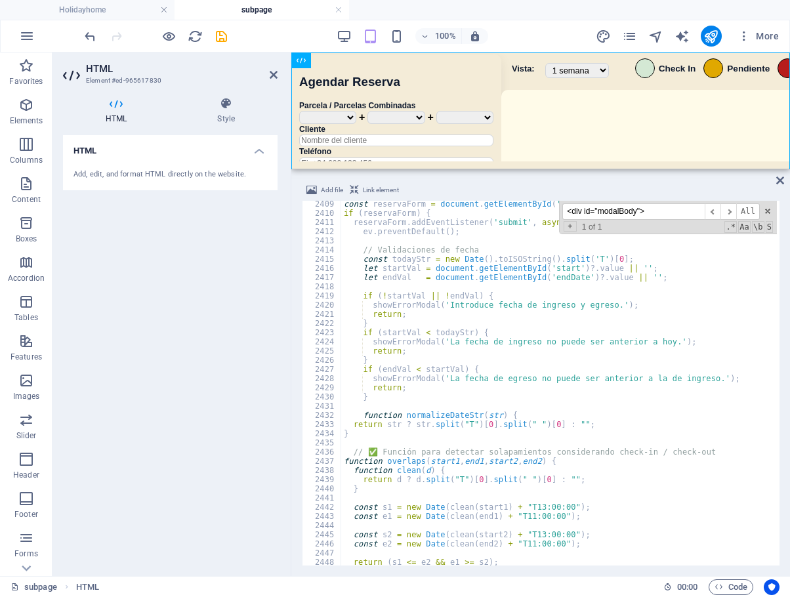
scroll to position [21139, 0]
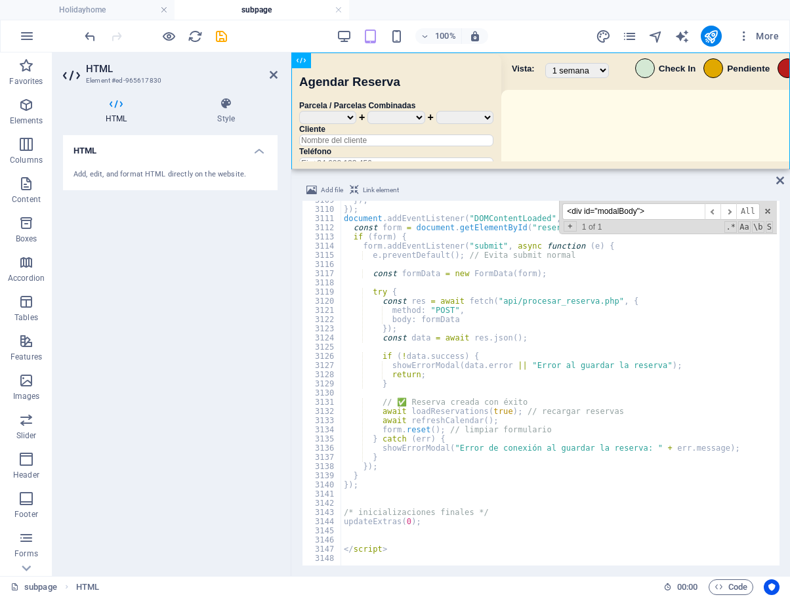
click at [384, 501] on div "}) ; }) ; document . addEventListener ( "DOMContentLoaded" , ( ) => { const for…" at bounding box center [781, 386] width 881 height 381
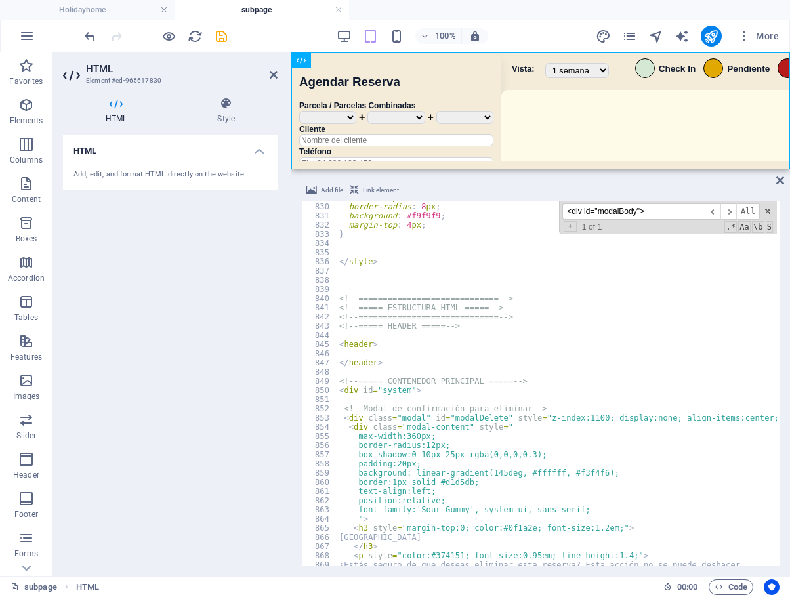
scroll to position [5571, 0]
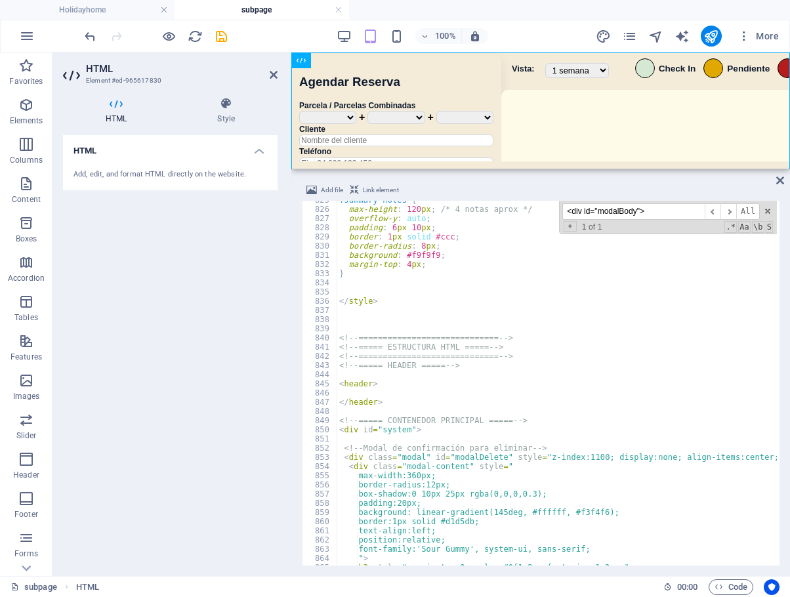
click at [353, 281] on div ".summary-notes { max-height : 120 px ; /* 4 notas aprox */ overflow-y : auto ; …" at bounding box center [777, 386] width 881 height 381
click at [357, 282] on div ".summary-notes { max-height : 120 px ; /* 4 notas aprox */ overflow-y : auto ; …" at bounding box center [777, 386] width 881 height 381
click at [355, 287] on div ".summary-notes { max-height : 120 px ; /* 4 notas aprox */ overflow-y : auto ; …" at bounding box center [777, 386] width 881 height 381
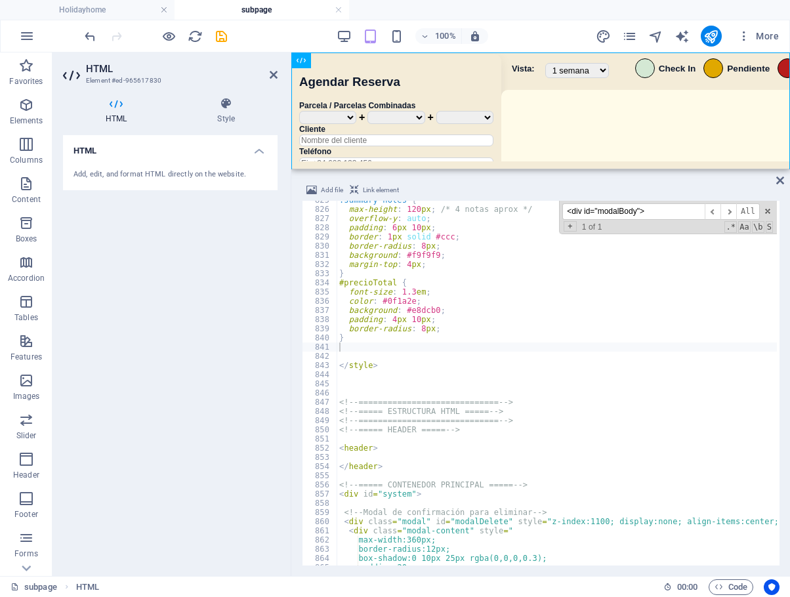
paste input "unction openModal(r)"
drag, startPoint x: 646, startPoint y: 209, endPoint x: 459, endPoint y: 220, distance: 186.7
click at [459, 220] on div ".summary-notes { max-height : 120 px ; /* 4 notas aprox */ overflow-y : auto ; …" at bounding box center [557, 383] width 440 height 365
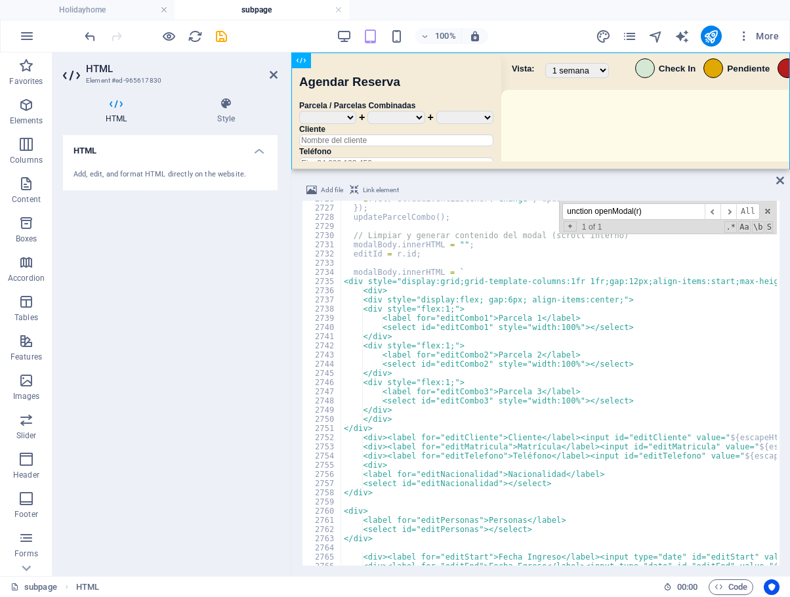
scroll to position [18378, 0]
type input "unction openModal(r)"
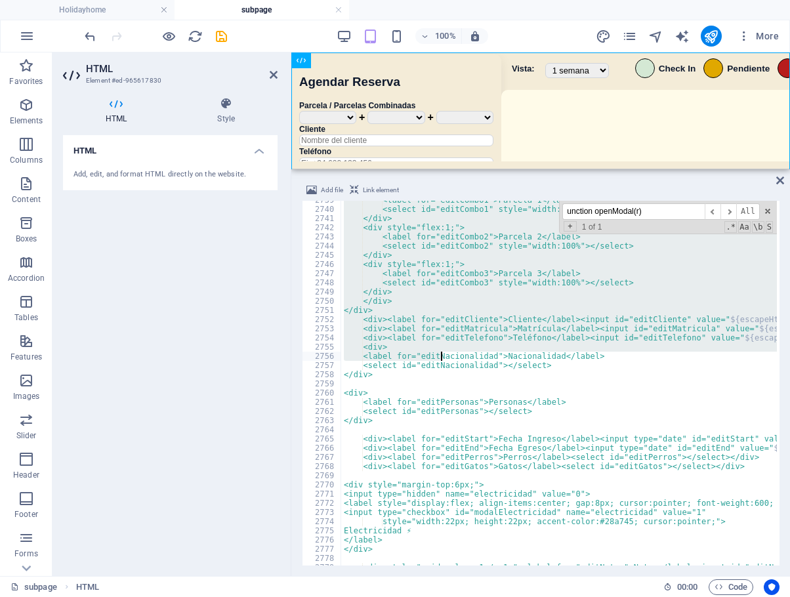
scroll to position [18522, 0]
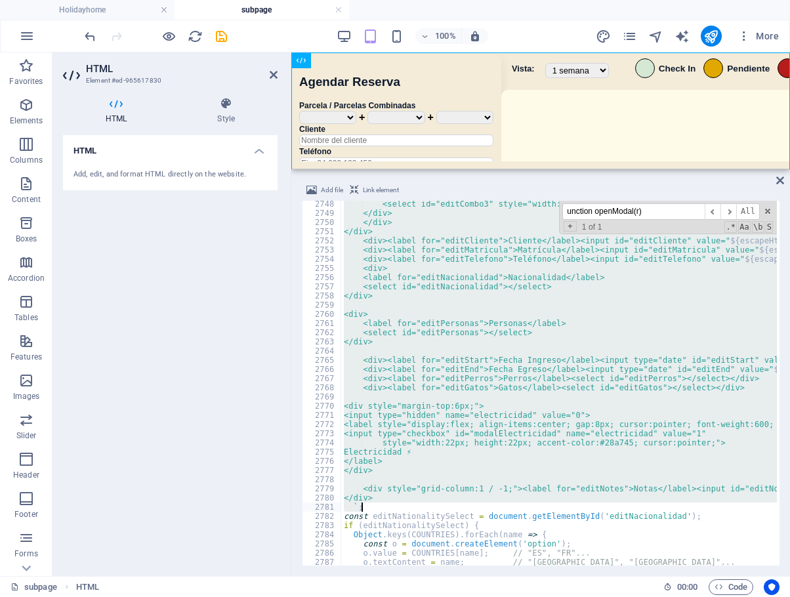
drag, startPoint x: 351, startPoint y: 312, endPoint x: 492, endPoint y: 510, distance: 243.2
click at [492, 510] on div "<select id="editCombo3" style="width:100%"></select> </div> </div> </div> <div>…" at bounding box center [781, 389] width 881 height 381
type textarea "</div> `;"
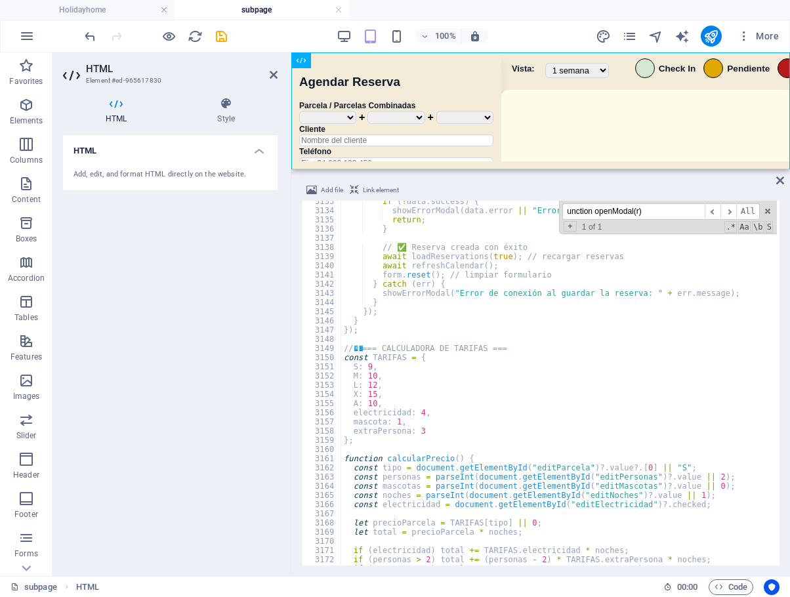
scroll to position [21091, 0]
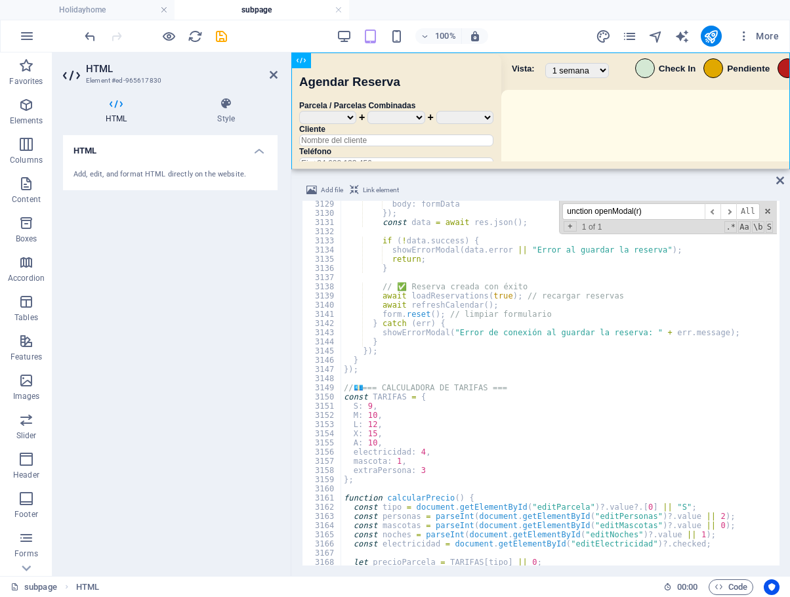
click at [370, 383] on div "body : formData }) ; const data = await res . json ( ) ; if ( ! data . success …" at bounding box center [781, 389] width 881 height 381
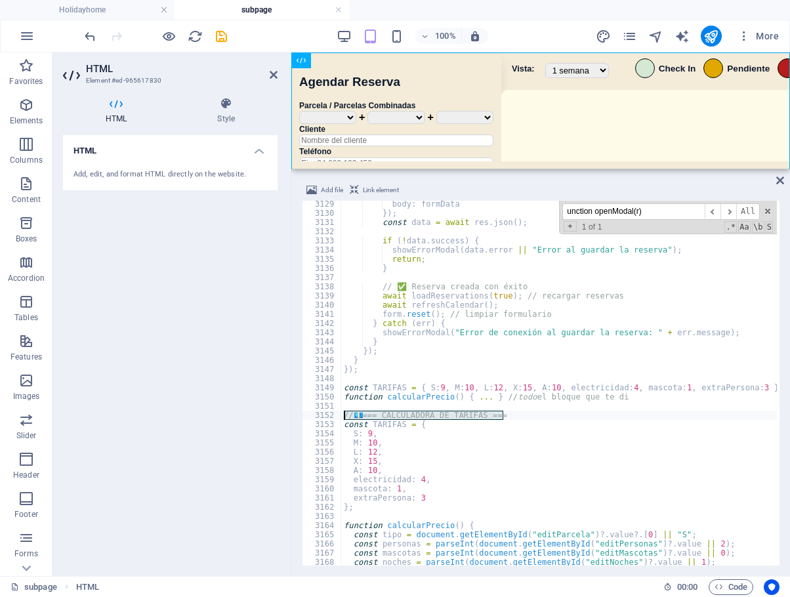
drag, startPoint x: 524, startPoint y: 418, endPoint x: 325, endPoint y: 419, distance: 198.8
click at [324, 419] on div "3129 3130 3131 3132 3133 3134 3135 3136 3137 3138 3139 3140 3141 3142 3143 3144…" at bounding box center [541, 383] width 478 height 365
type textarea "// 💶 === CALCULADORA DE TARIFAS ==="
click at [388, 378] on div "body : formData }) ; const data = await res . json ( ) ; if ( ! data . success …" at bounding box center [781, 389] width 881 height 381
paste textarea "// 💶 === CALCULADORA DE TARIFAS ==="
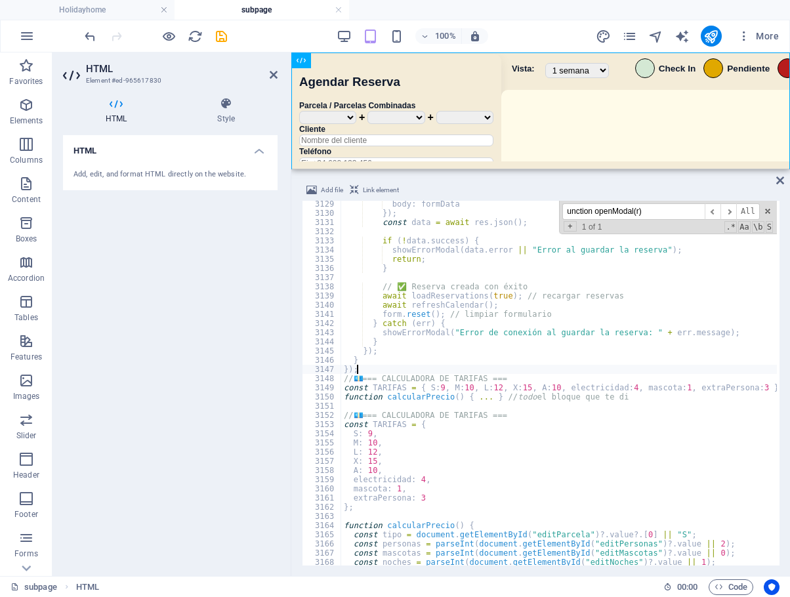
click at [422, 369] on div "body : formData }) ; const data = await res . json ( ) ; if ( ! data . success …" at bounding box center [781, 389] width 881 height 381
type textarea "});"
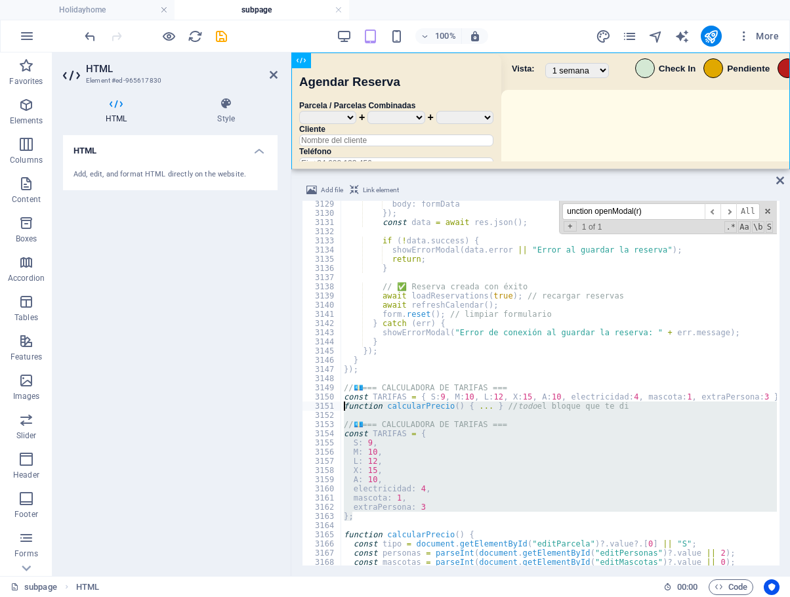
drag, startPoint x: 367, startPoint y: 517, endPoint x: 334, endPoint y: 409, distance: 113.3
click at [334, 409] on div "3129 3130 3131 3132 3133 3134 3135 3136 3137 3138 3139 3140 3141 3142 3143 3144…" at bounding box center [541, 383] width 478 height 365
type textarea "function calcularPrecio() { ... } // todo el bloque que te di"
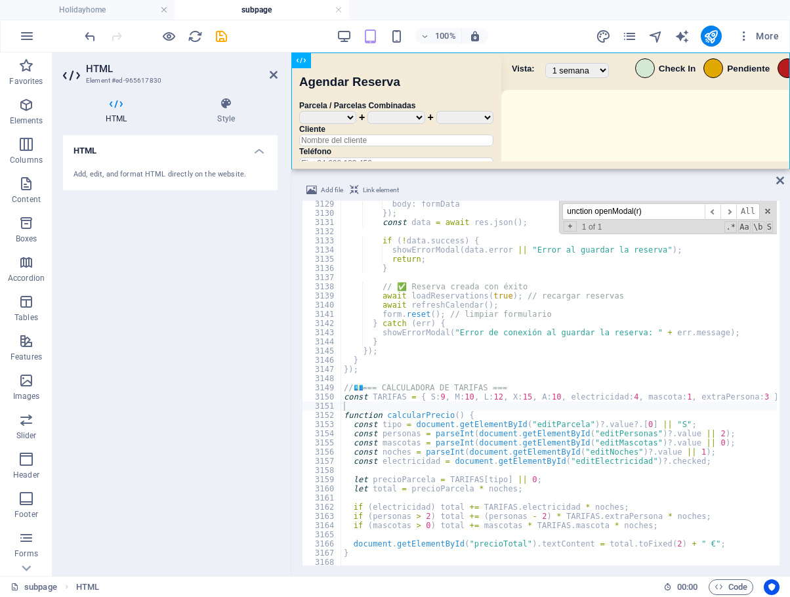
drag, startPoint x: 659, startPoint y: 214, endPoint x: 470, endPoint y: 205, distance: 189.2
click at [470, 205] on div "body : formData }) ; const data = await res . json ( ) ; if ( ! data . success …" at bounding box center [559, 383] width 436 height 365
paste input
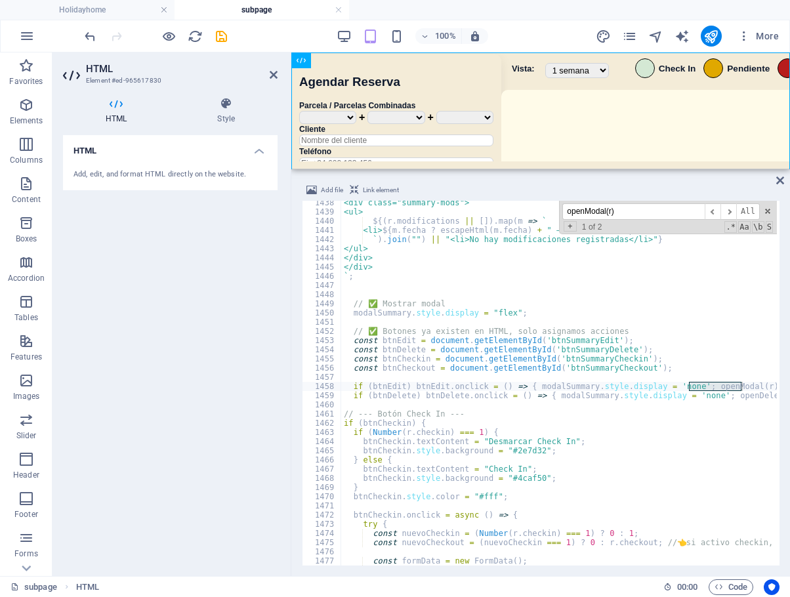
scroll to position [9718, 0]
type input "openModal(r)"
click at [732, 213] on span "​" at bounding box center [728, 211] width 16 height 16
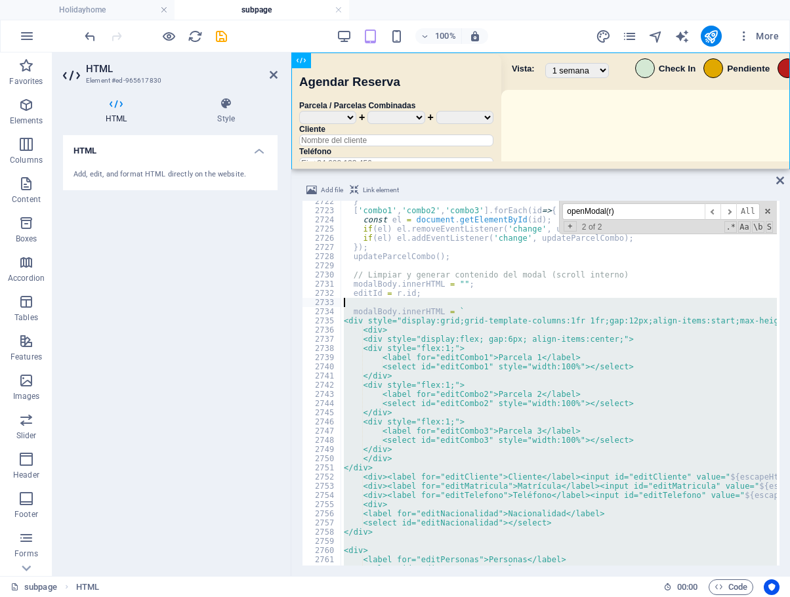
scroll to position [18401, 0]
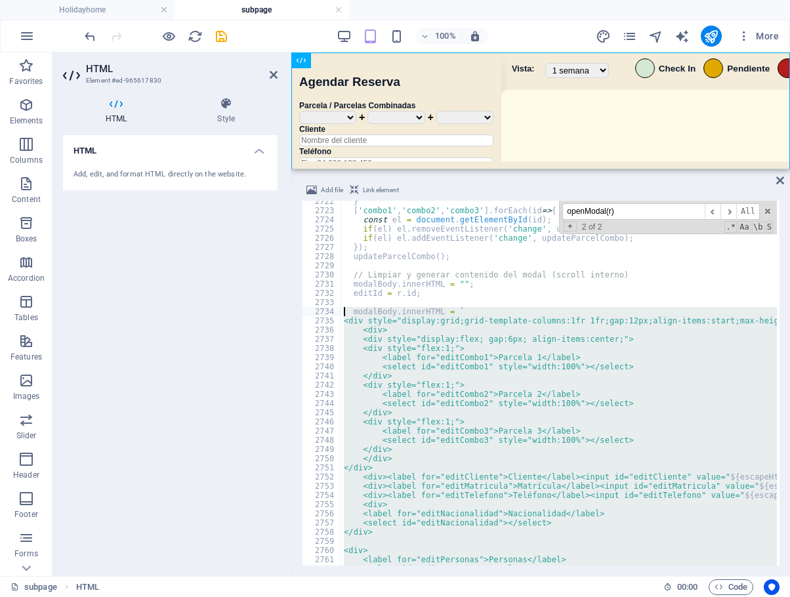
drag, startPoint x: 383, startPoint y: 510, endPoint x: 334, endPoint y: 312, distance: 204.2
click at [334, 312] on div "`; 2722 2723 2724 2725 2726 2727 2728 2729 2730 2731 2732 2733 2734 2735 2736 2…" at bounding box center [541, 383] width 478 height 365
paste textarea ".style.display = 'flex';"
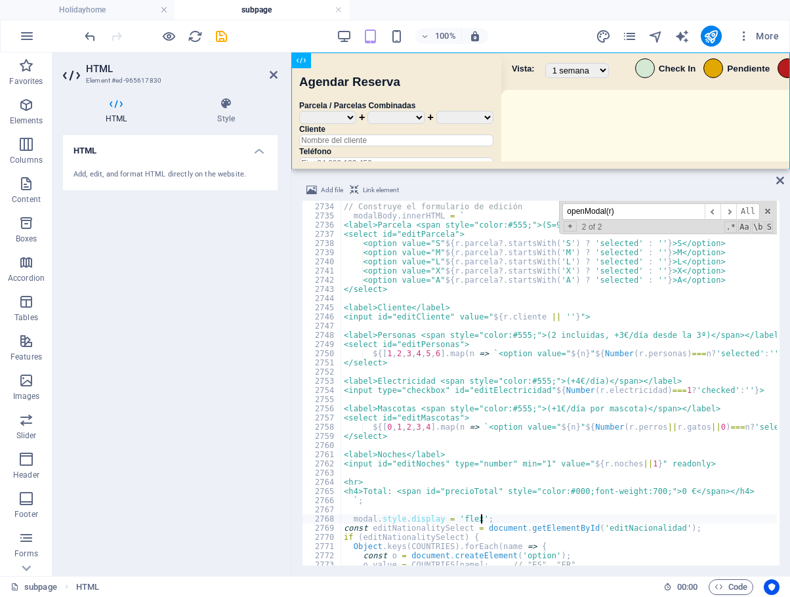
scroll to position [18612, 0]
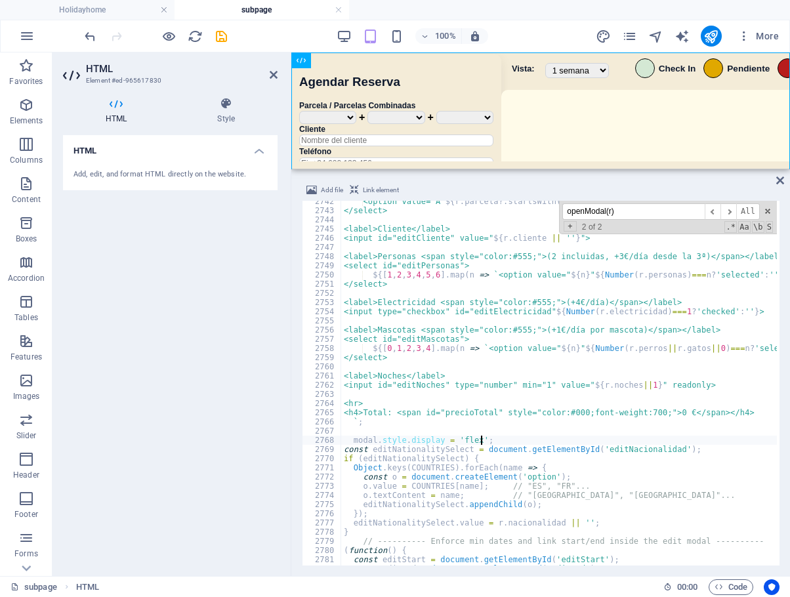
click at [547, 350] on div "<option value="A" ${ r . parcela ?. startsWith ( 'A' ) ? 'selected' : '' } >A</…" at bounding box center [781, 387] width 881 height 381
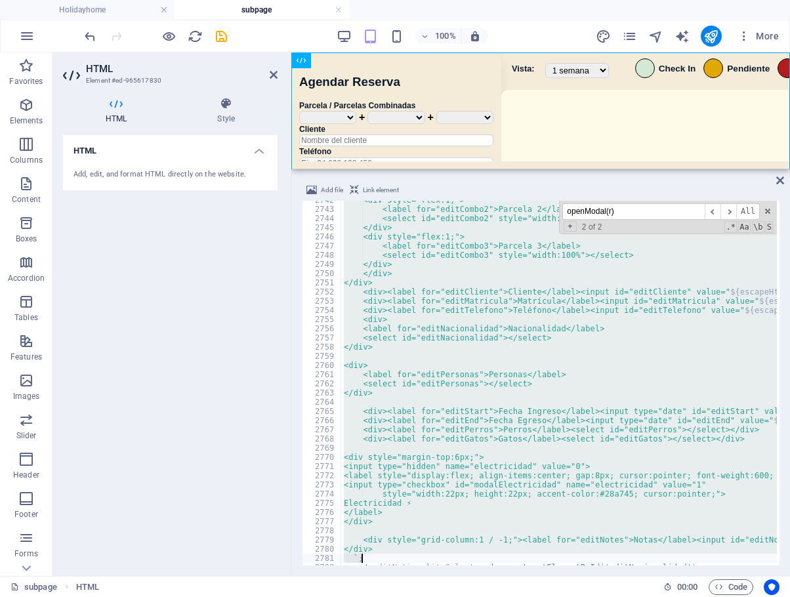
click at [450, 485] on div "<div style="flex:1;"> <label for="editCombo2">Parcela 2</label> <select id="edi…" at bounding box center [559, 383] width 436 height 365
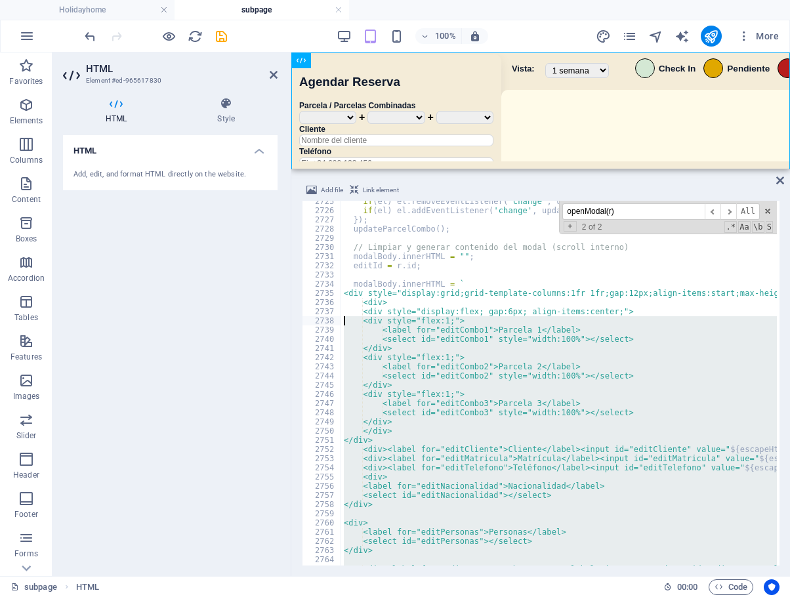
scroll to position [18421, 0]
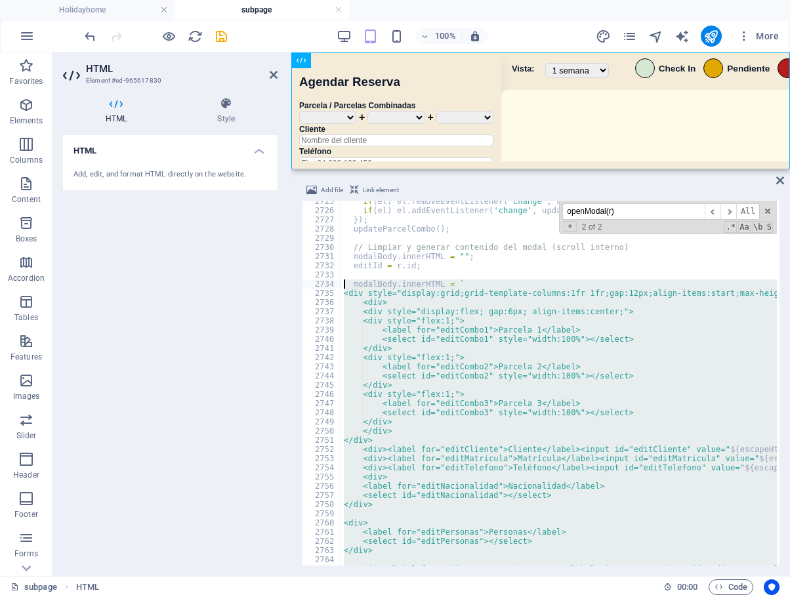
drag, startPoint x: 367, startPoint y: 481, endPoint x: 316, endPoint y: 282, distance: 205.5
click at [316, 282] on div "<input type="checkbox" id="modalElectricidad" name="electricidad" value="1" 272…" at bounding box center [541, 383] width 478 height 365
click at [631, 461] on div "if ( el ) el . removeEventListener ( 'change' , updateParcelCombo ) ; // evitar…" at bounding box center [559, 383] width 436 height 365
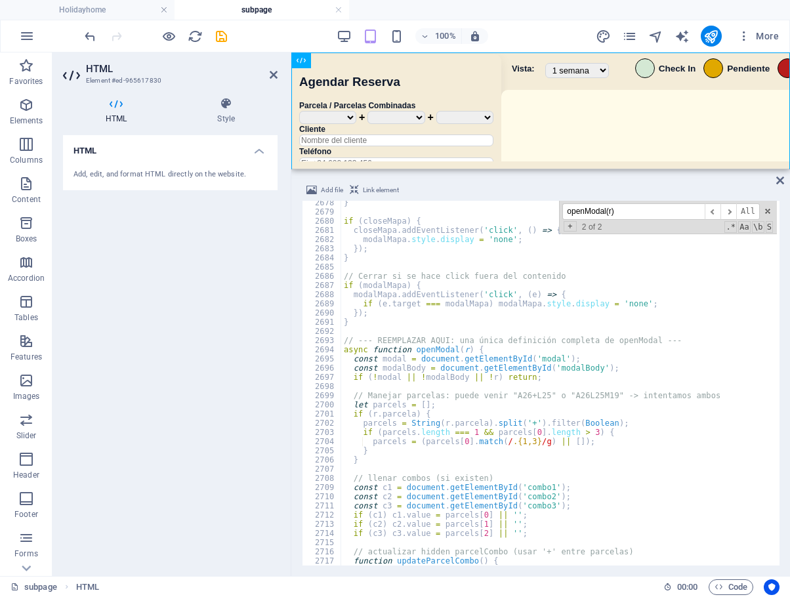
scroll to position [18102, 0]
click at [336, 350] on span at bounding box center [338, 349] width 7 height 9
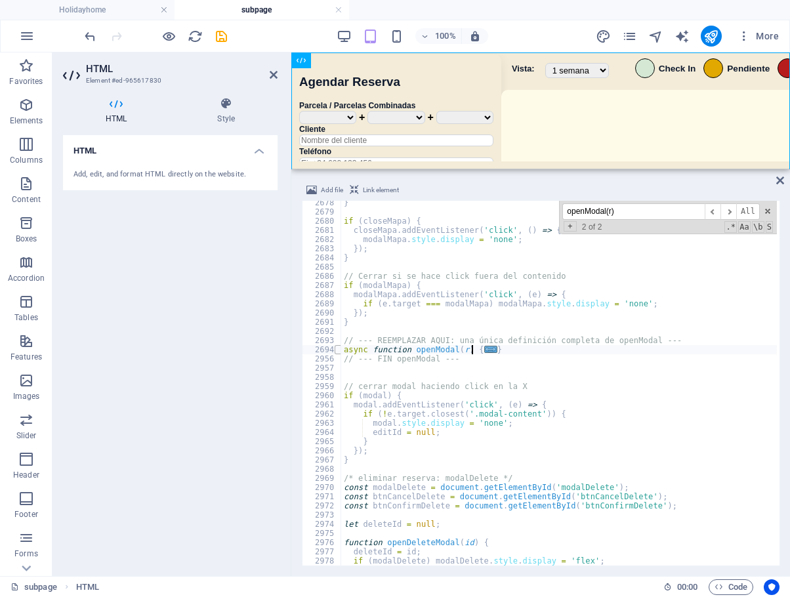
click at [340, 349] on span at bounding box center [338, 349] width 7 height 9
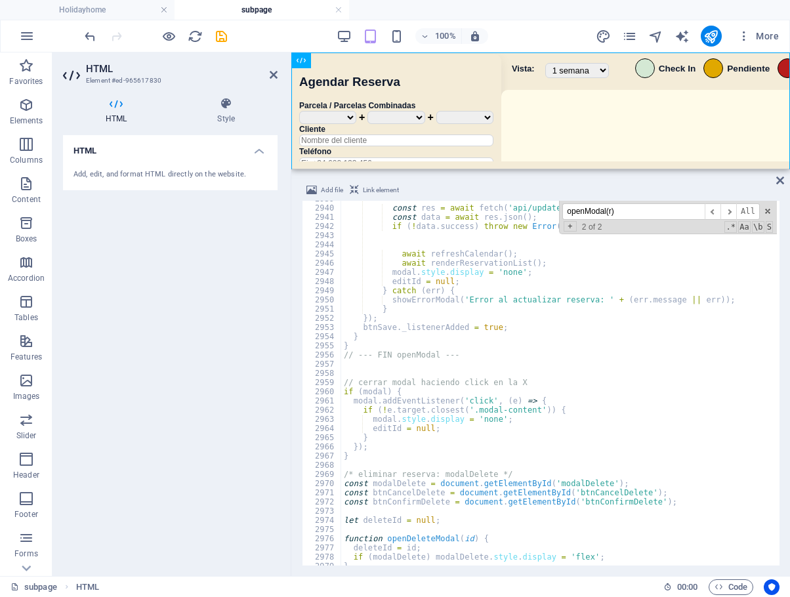
scroll to position [19841, 0]
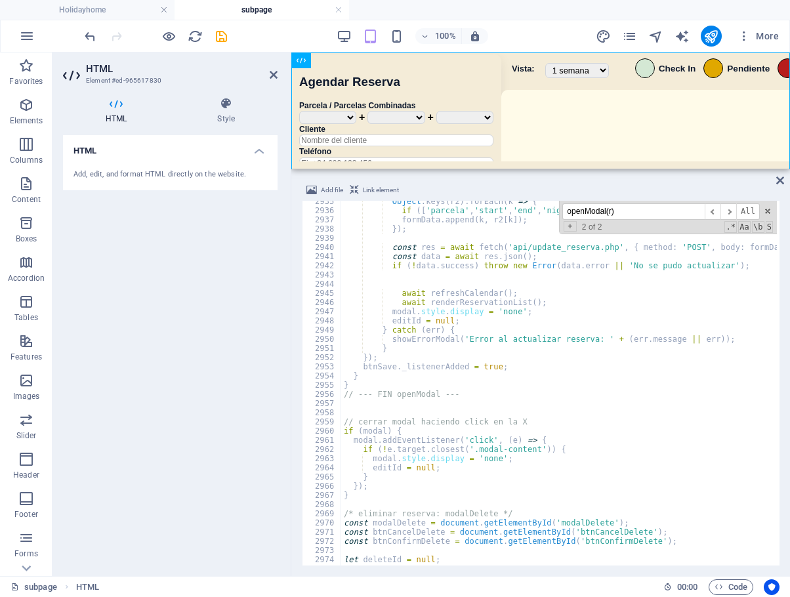
click at [403, 369] on div "Object . keys ( r2 ) . forEach ( k => { if ([ 'parcela' , 'start' , 'end' , 'ni…" at bounding box center [781, 387] width 881 height 381
click at [410, 375] on div "Object . keys ( r2 ) . forEach ( k => { if ([ 'parcela' , 'start' , 'end' , 'ni…" at bounding box center [781, 387] width 881 height 381
type textarea "}"
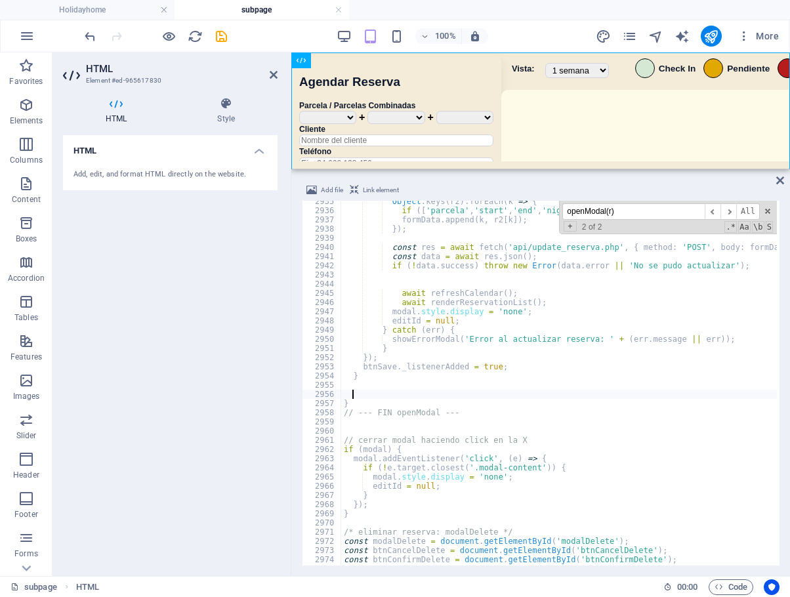
paste textarea "});"
type textarea "});"
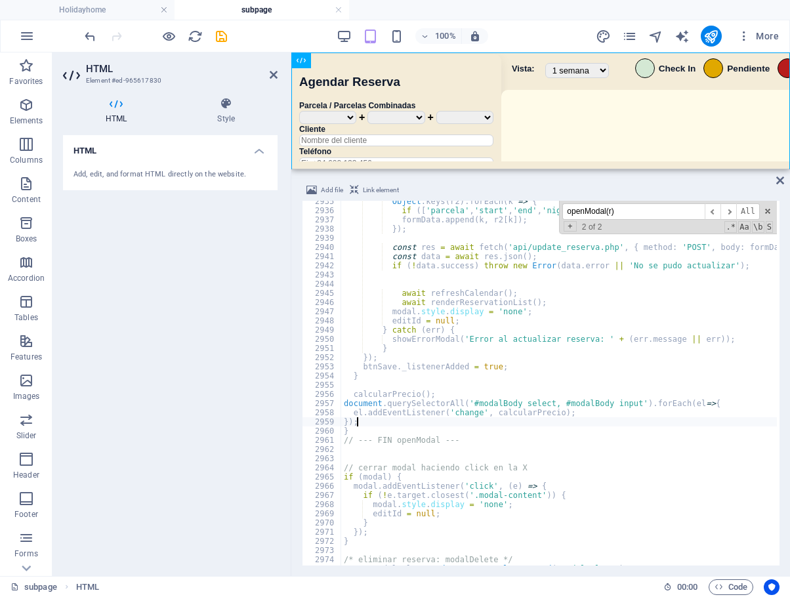
click at [470, 450] on div "Object . keys ( r2 ) . forEach ( k => { if ([ 'parcela' , 'start' , 'end' , 'ni…" at bounding box center [781, 387] width 881 height 381
click at [400, 427] on div "Object . keys ( r2 ) . forEach ( k => { if ([ 'parcela' , 'start' , 'end' , 'ni…" at bounding box center [781, 387] width 881 height 381
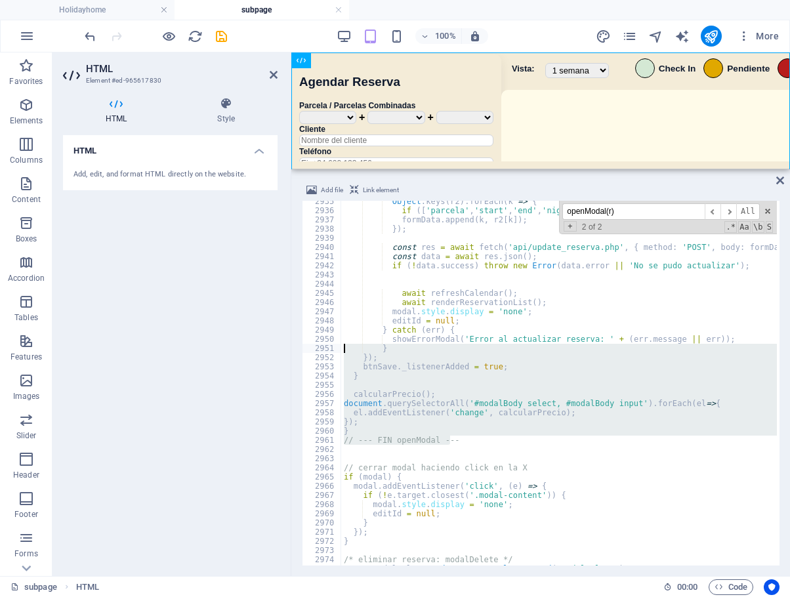
drag, startPoint x: 469, startPoint y: 440, endPoint x: 312, endPoint y: 352, distance: 179.2
click at [312, 352] on div "} 2935 2936 2937 2938 2939 2940 2941 2942 2943 2944 2945 2946 2947 2948 2949 29…" at bounding box center [541, 383] width 478 height 365
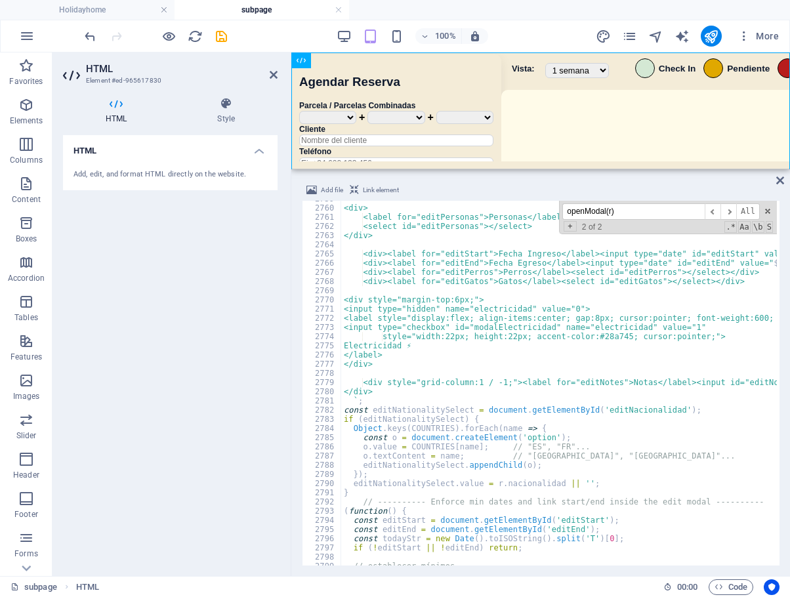
scroll to position [18623, 0]
click at [370, 384] on div "<div> <label for="editPersonas">Personas</label> <select id="editPersonas"></se…" at bounding box center [781, 384] width 881 height 381
type textarea "<div style="grid-column:1 / -1;"><label for="editNotes">Notas</label><input id=…"
type textarea "</div>"
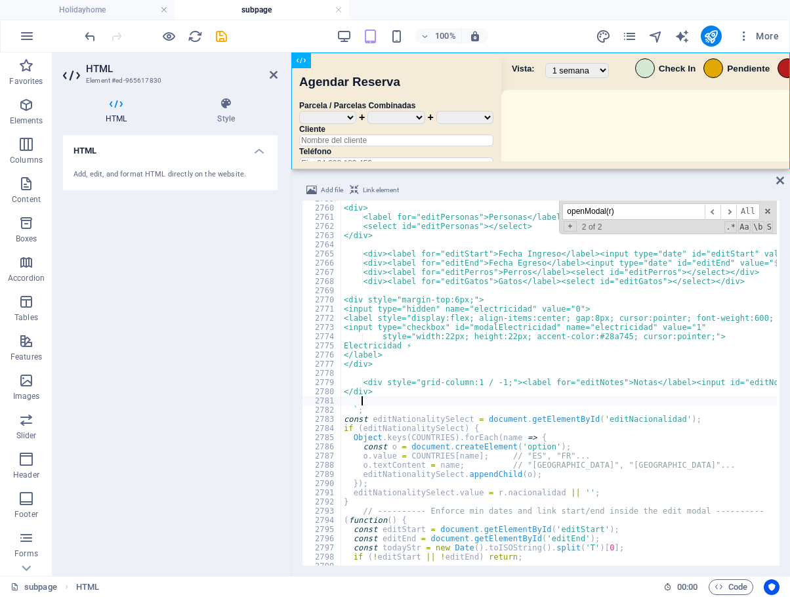
scroll to position [0, 1]
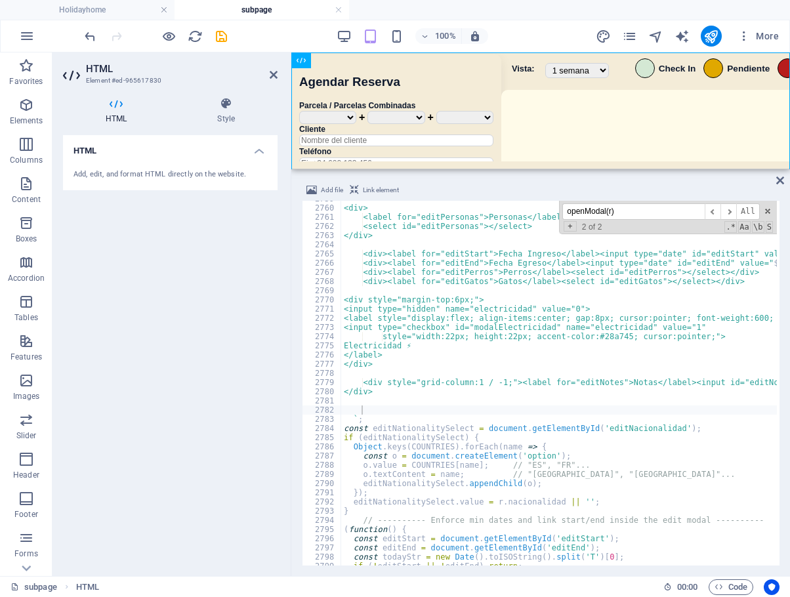
click at [387, 407] on div "<div> <label for="editPersonas">Personas</label> <select id="editPersonas"></se…" at bounding box center [781, 384] width 881 height 381
paste textarea
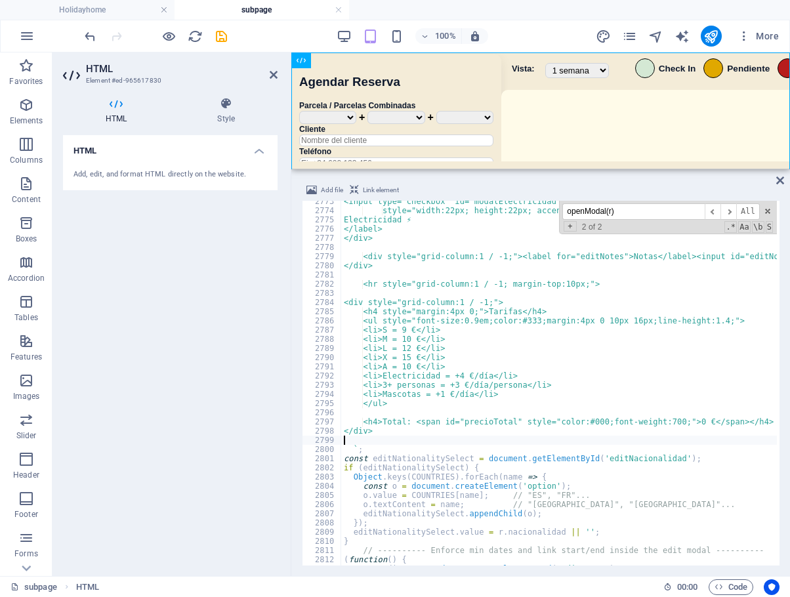
scroll to position [18605, 0]
click at [379, 444] on div "<input type="checkbox" id="modalElectricidad" name="electricidad" value="1" sty…" at bounding box center [781, 387] width 881 height 381
click at [392, 444] on div "<input type="checkbox" id="modalElectricidad" name="electricidad" value="1" sty…" at bounding box center [781, 387] width 881 height 381
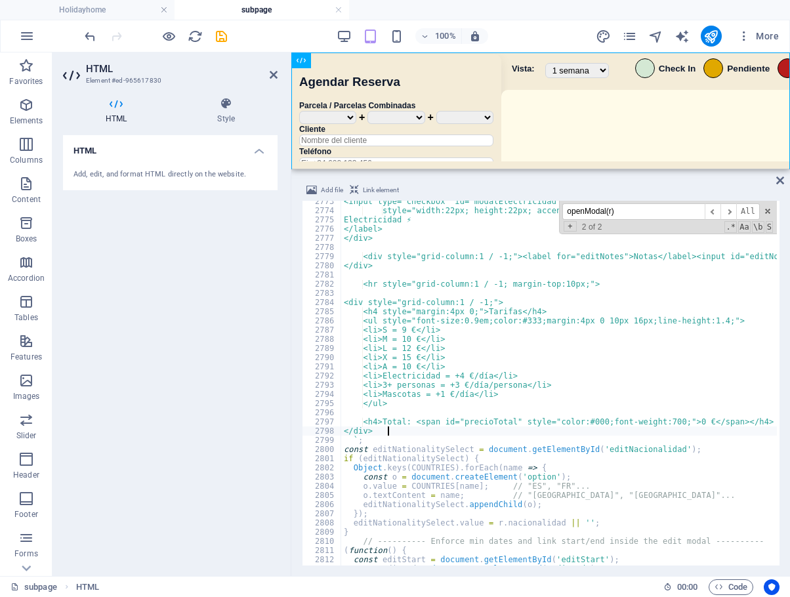
scroll to position [18611, 0]
type textarea "`;"
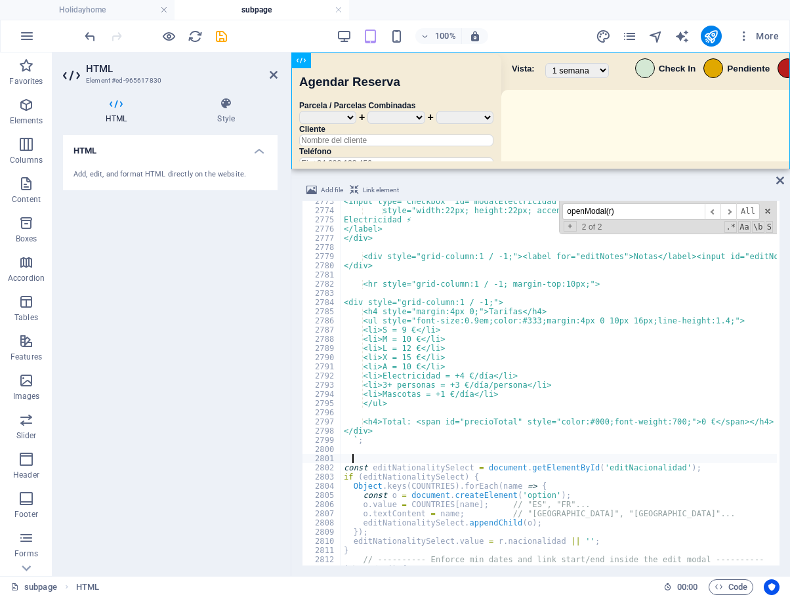
paste textarea "});"
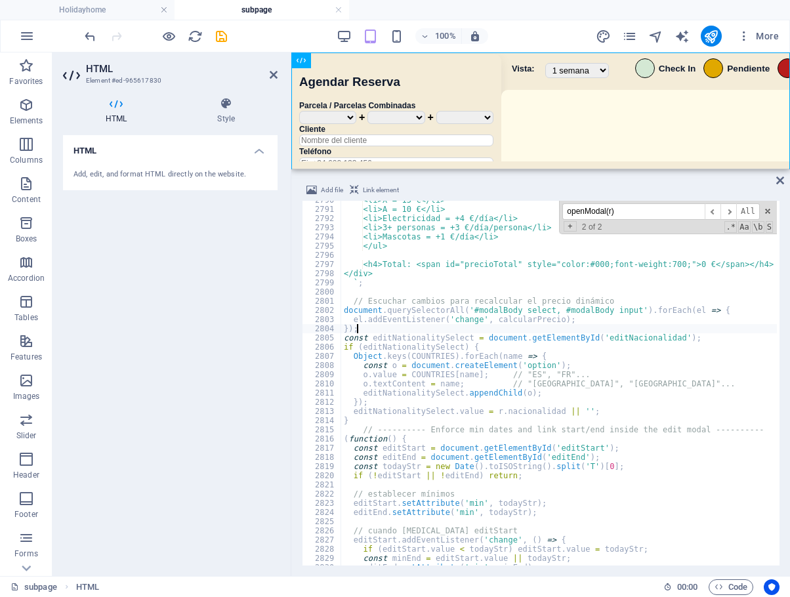
scroll to position [18697, 0]
drag, startPoint x: 344, startPoint y: 312, endPoint x: 516, endPoint y: 310, distance: 171.3
click at [516, 310] on div "<li>X = 15 €</li> <li>A = 10 €</li> <li>Electricidad = +4 €/día</li> <li>3+ per…" at bounding box center [781, 386] width 881 height 381
type textarea "document.querySelectorAll('#modalBody select, #modalBody input').forEach(el => {"
drag, startPoint x: 675, startPoint y: 217, endPoint x: 487, endPoint y: 204, distance: 188.7
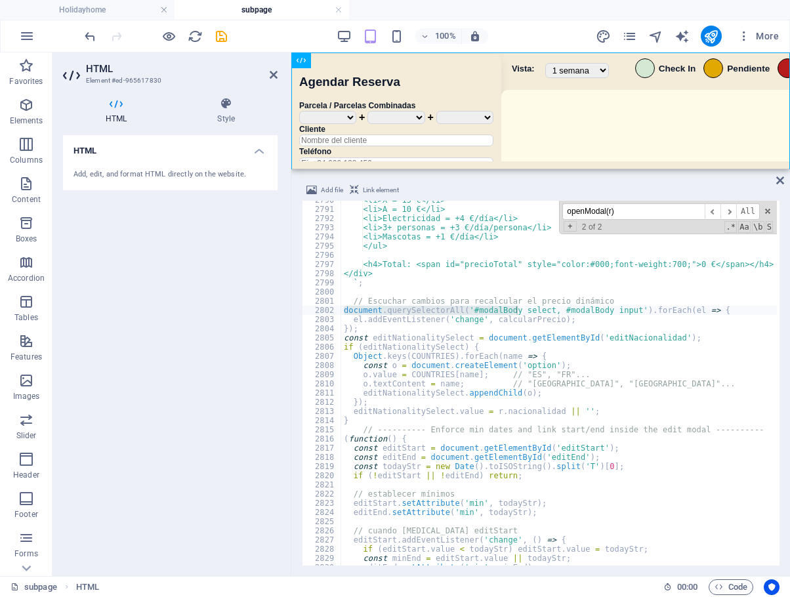
click at [487, 204] on div "<li>X = 15 €</li> <li>A = 10 €</li> <li>Electricidad = +4 €/día</li> <li>3+ per…" at bounding box center [559, 383] width 436 height 365
paste input "document.querySelectorAll('#modalBody s"
type input "document.querySelectorAll('#modalBody s"
click at [726, 212] on span "​" at bounding box center [728, 211] width 16 height 16
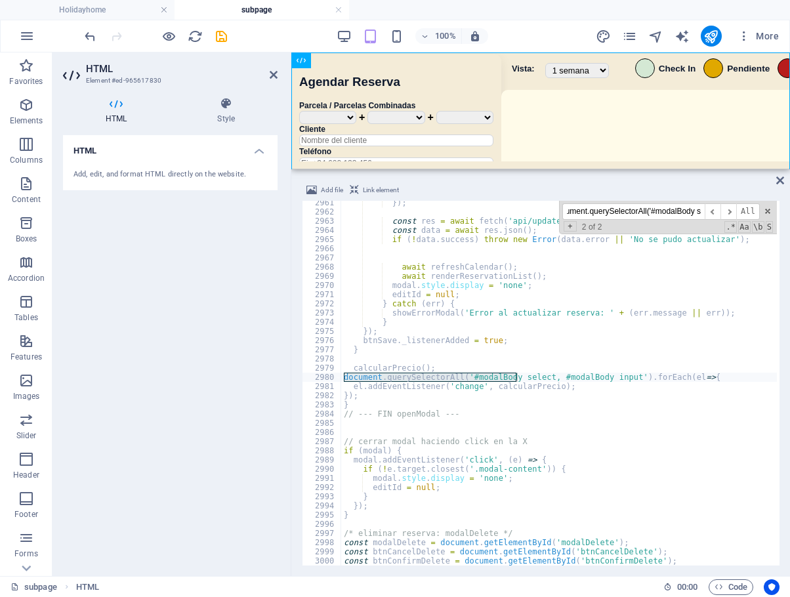
scroll to position [0, 0]
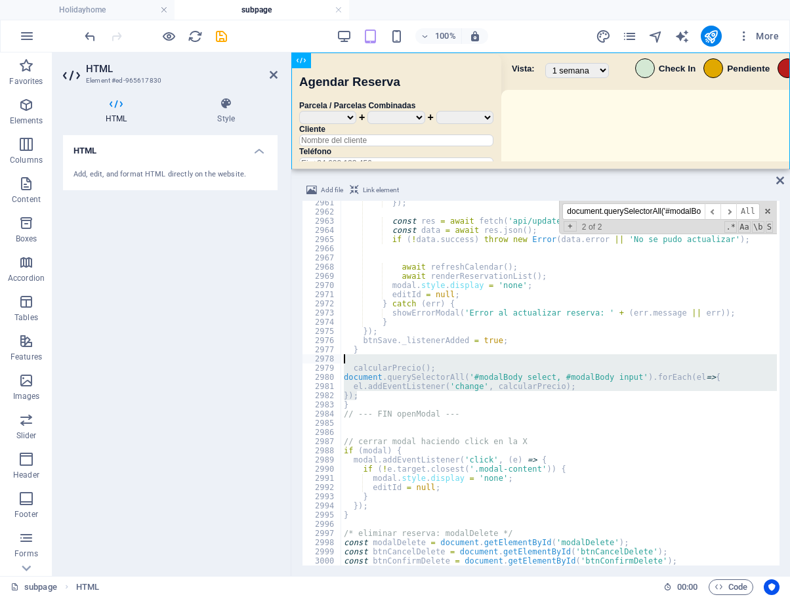
drag, startPoint x: 366, startPoint y: 394, endPoint x: 308, endPoint y: 362, distance: 66.7
click at [308, 362] on div "}); 2961 2962 2963 2964 2965 2966 2967 2968 2969 2970 2971 2972 2973 2974 2975 …" at bounding box center [541, 383] width 478 height 365
type textarea "calcularPrecio();"
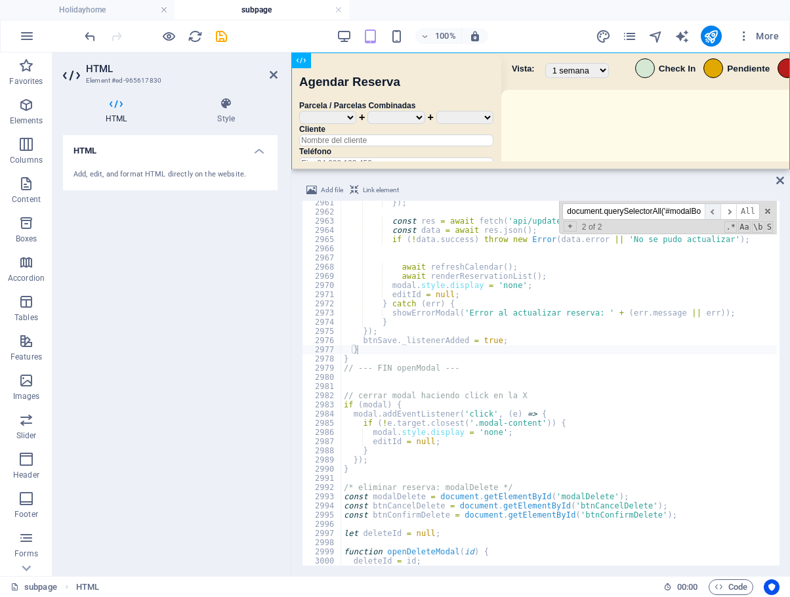
scroll to position [0, 14]
click at [715, 215] on span "​" at bounding box center [713, 211] width 16 height 16
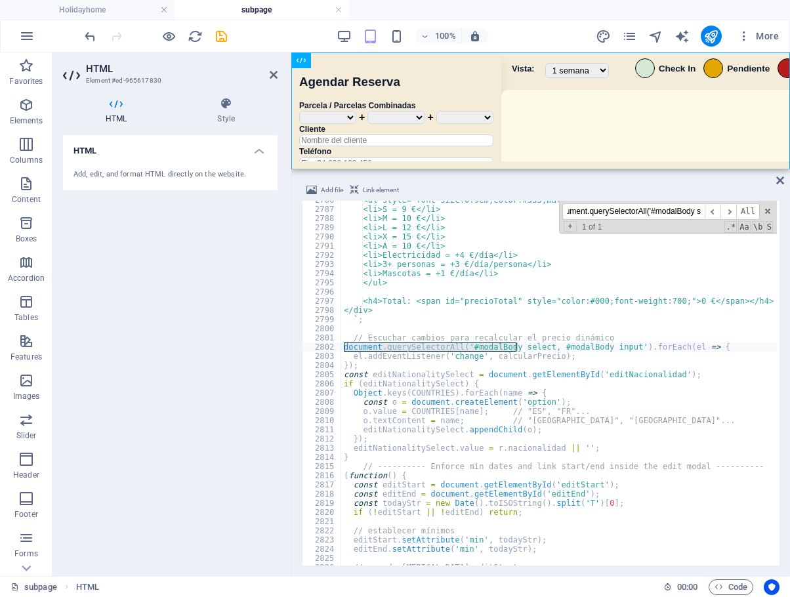
scroll to position [0, 0]
click at [388, 370] on div "<ul style="font-size:0.9em;color:#333;margin:4px 0 10px 16px;line-height:1.4;">…" at bounding box center [781, 386] width 881 height 381
type textarea "});"
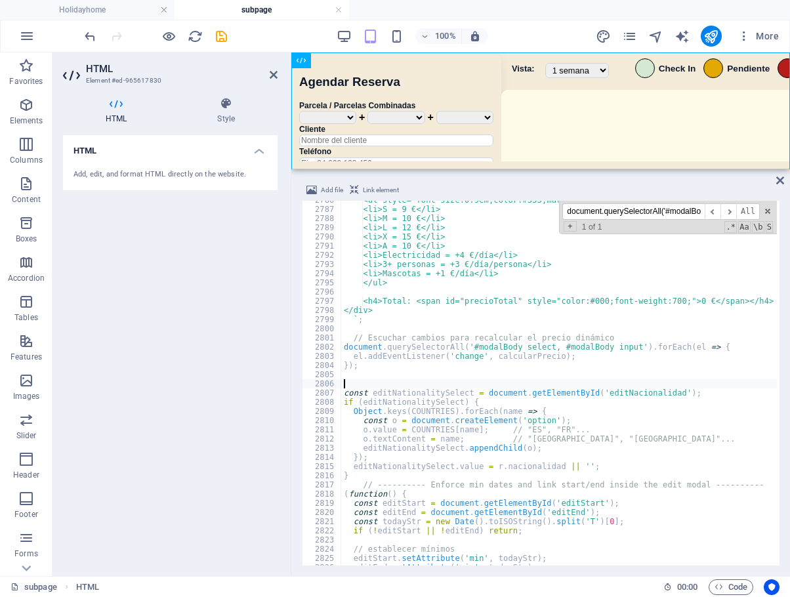
paste textarea "calcularPrecio();"
type textarea "calcularPrecio();"
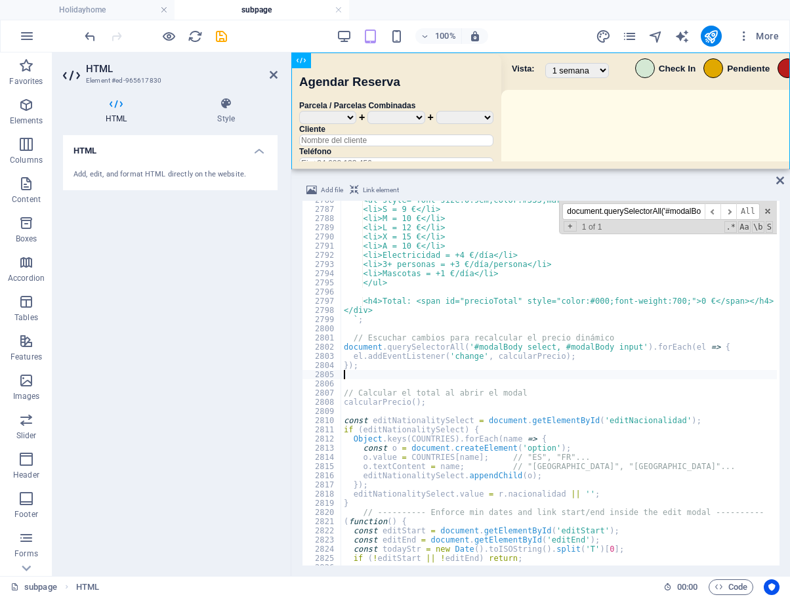
click at [530, 371] on div "<ul style="font-size:0.9em;color:#333;margin:4px 0 10px 16px;line-height:1.4;">…" at bounding box center [781, 386] width 881 height 381
type textarea "});"
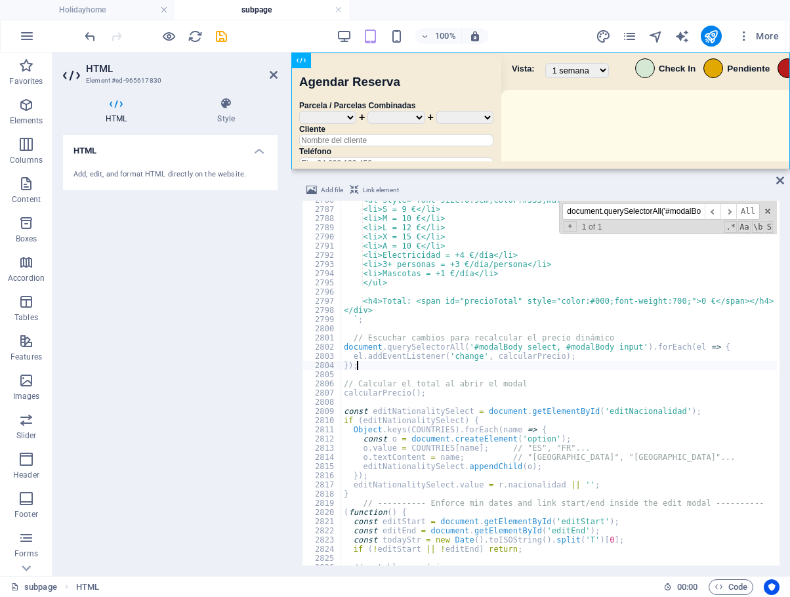
click at [530, 371] on div "<ul style="font-size:0.9em;color:#333;margin:4px 0 10px 16px;line-height:1.4;">…" at bounding box center [781, 386] width 881 height 381
click at [246, 37] on div "100% More" at bounding box center [433, 36] width 702 height 21
click at [219, 36] on icon "save" at bounding box center [221, 36] width 15 height 15
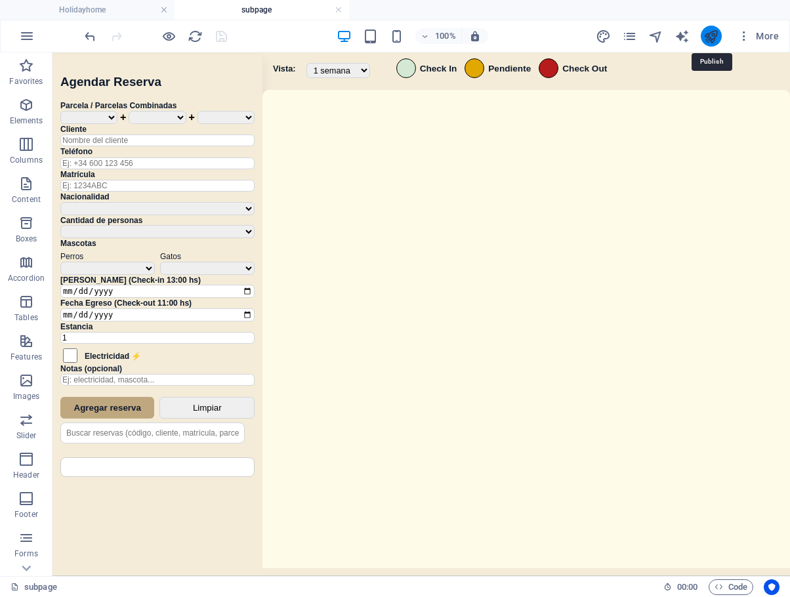
click at [707, 39] on icon "publish" at bounding box center [710, 36] width 15 height 15
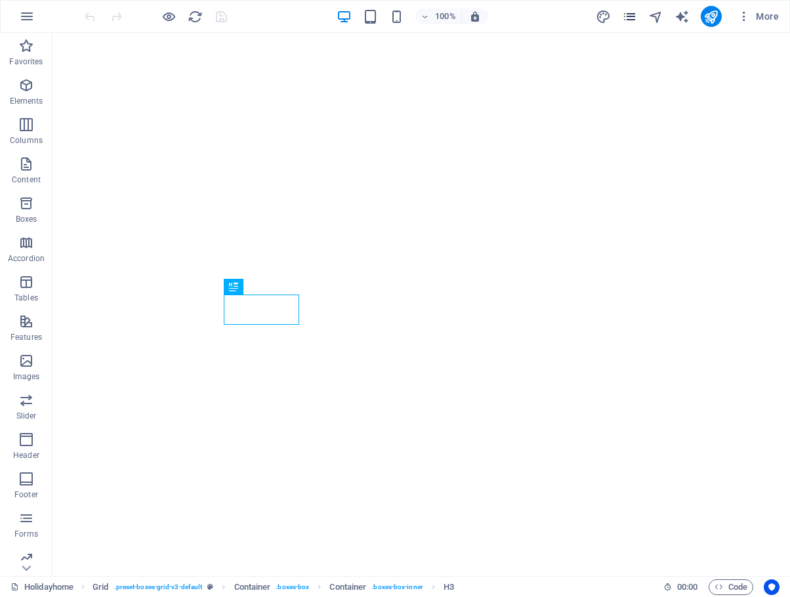
click at [628, 19] on icon "pages" at bounding box center [629, 16] width 15 height 15
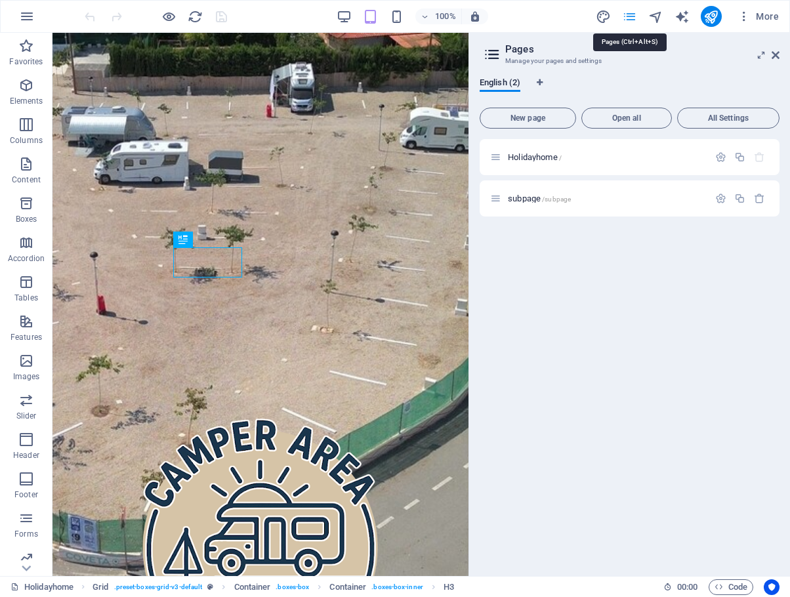
scroll to position [898, 0]
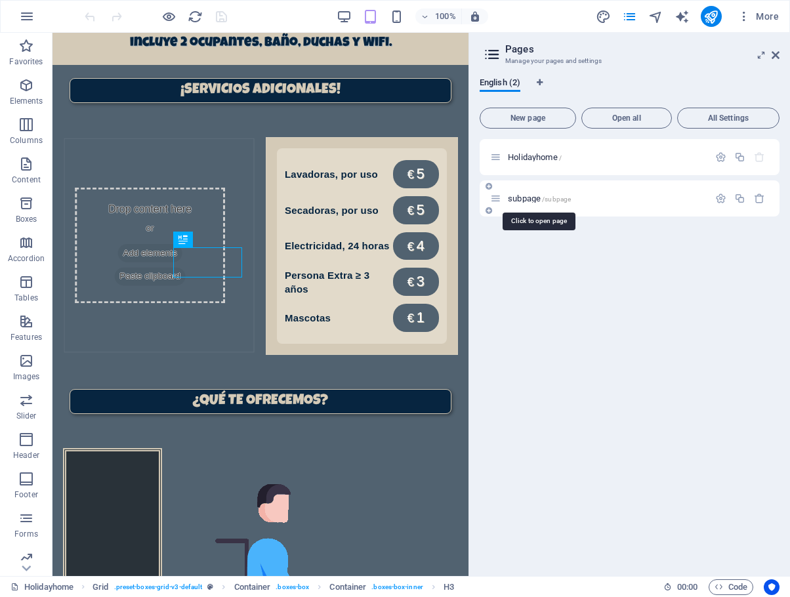
click at [529, 199] on span "subpage /subpage" at bounding box center [539, 199] width 63 height 10
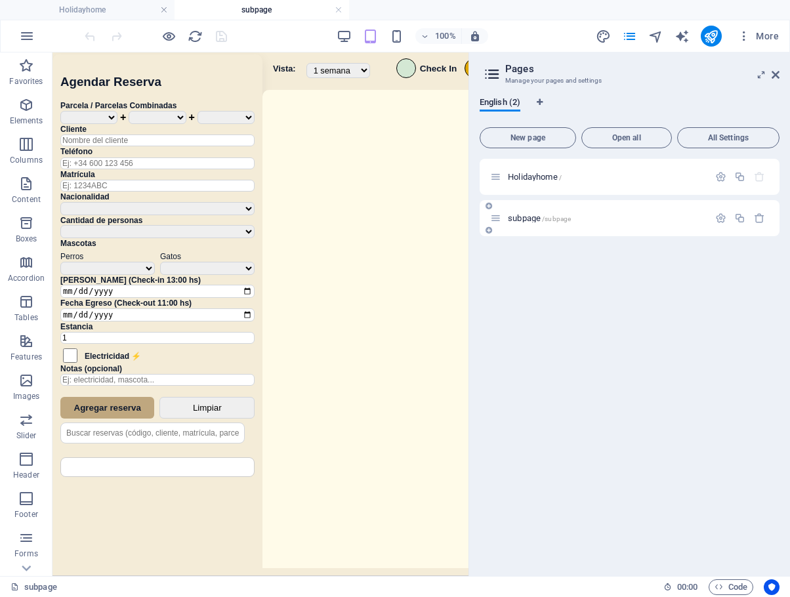
scroll to position [0, 0]
click at [774, 77] on icon at bounding box center [776, 75] width 8 height 10
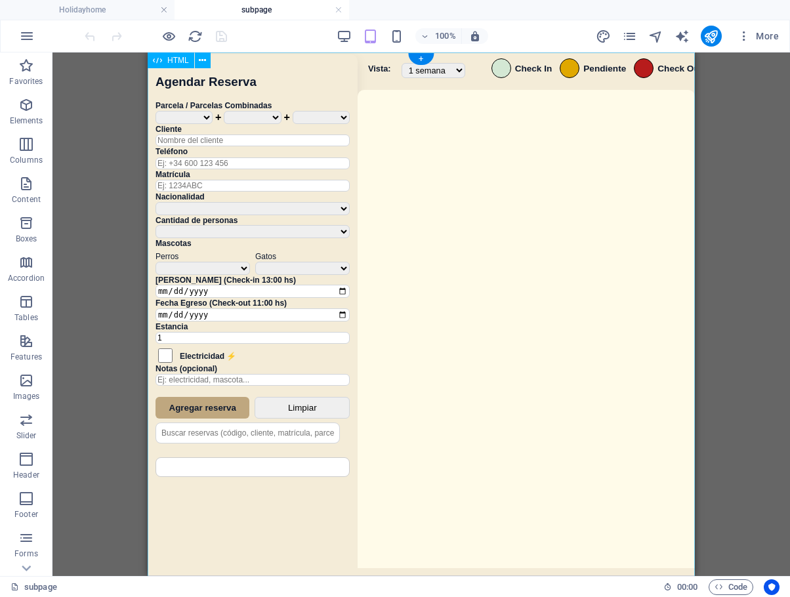
drag, startPoint x: 577, startPoint y: 278, endPoint x: 937, endPoint y: 293, distance: 359.9
click at [577, 278] on div "Sistema de Reservas — Coveta Área Camper [GEOGRAPHIC_DATA] ¿Estás seguro de que…" at bounding box center [421, 315] width 547 height 527
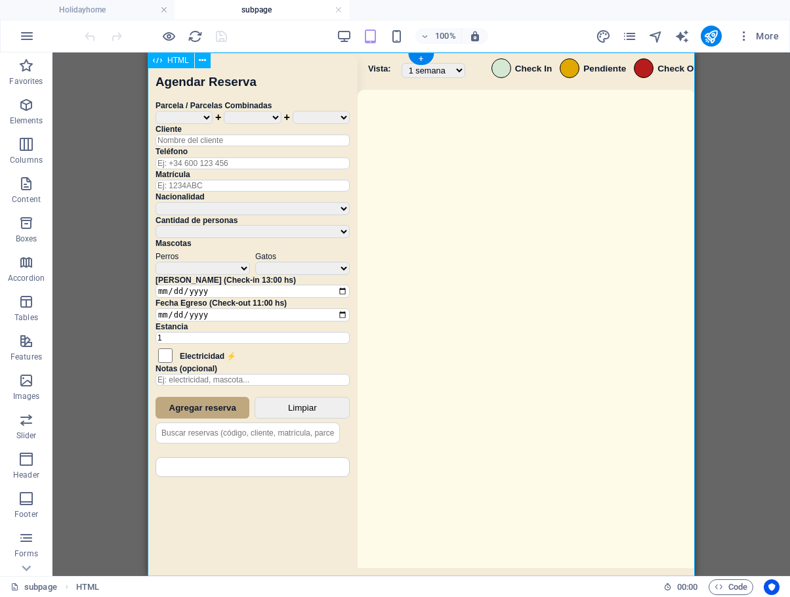
click at [577, 278] on div "Sistema de Reservas — Coveta Área Camper [GEOGRAPHIC_DATA] ¿Estás seguro de que…" at bounding box center [421, 315] width 547 height 527
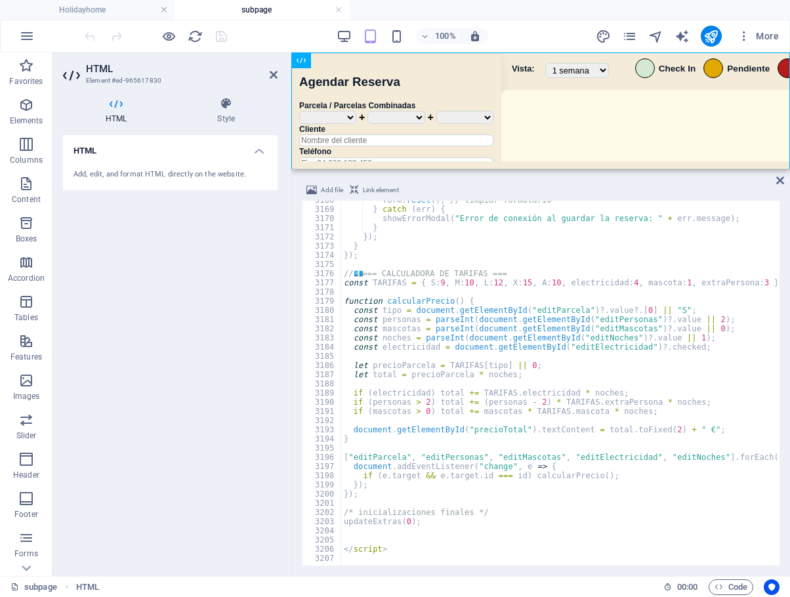
scroll to position [21139, 0]
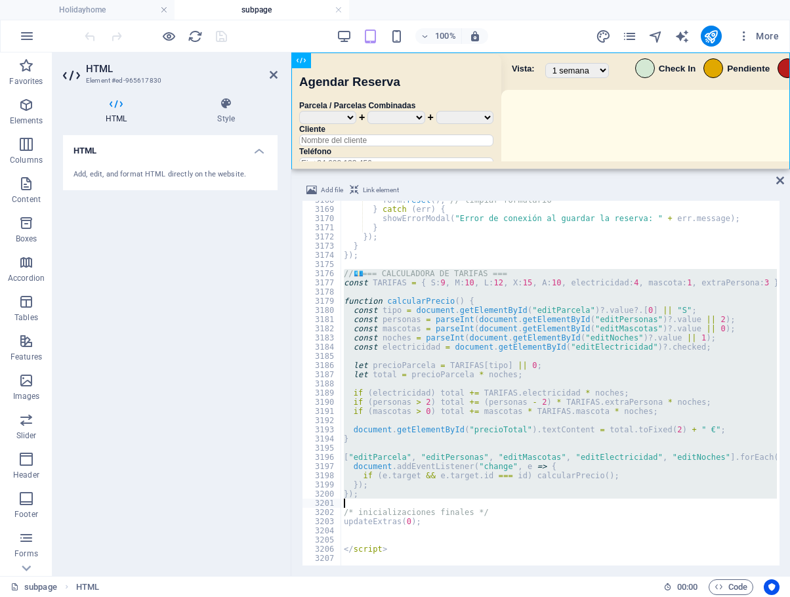
drag, startPoint x: 344, startPoint y: 272, endPoint x: 617, endPoint y: 499, distance: 355.5
click at [617, 499] on div "form . reset ( ) ; // limpiar formulario } catch ( err ) { showErrorModal ( "Er…" at bounding box center [781, 386] width 881 height 381
click at [437, 379] on div "form . reset ( ) ; // limpiar formulario } catch ( err ) { showErrorModal ( "Er…" at bounding box center [559, 383] width 436 height 365
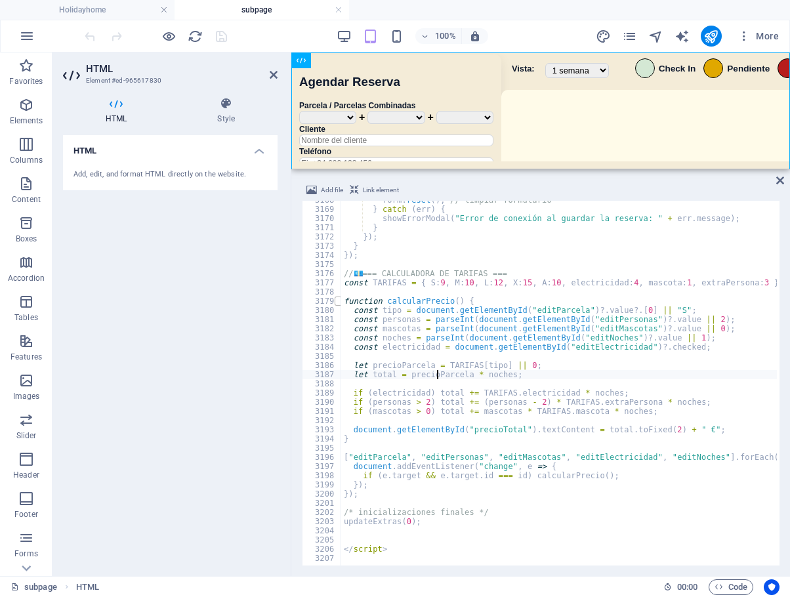
click at [339, 301] on span at bounding box center [338, 301] width 7 height 9
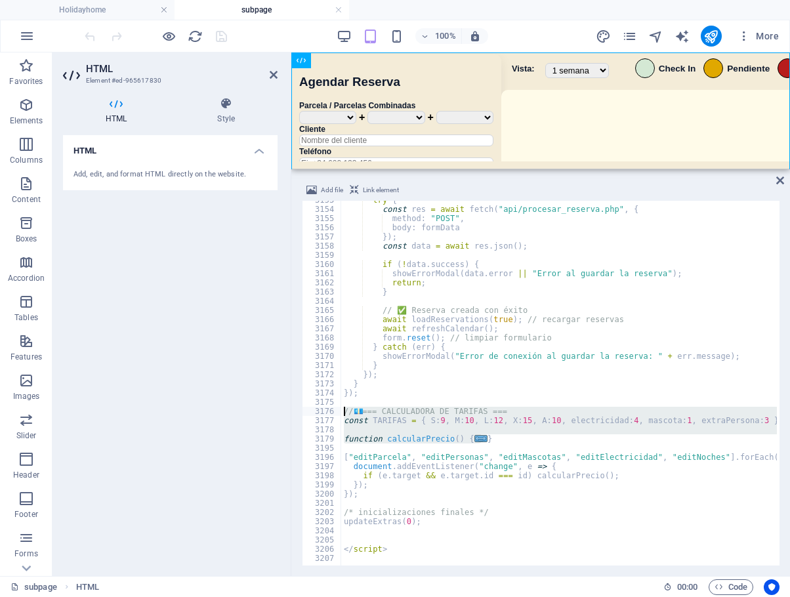
drag, startPoint x: 493, startPoint y: 440, endPoint x: 315, endPoint y: 410, distance: 181.0
click at [315, 410] on div "let total = precioParcela * noches; 3153 3154 3155 3156 3157 3158 3159 3160 316…" at bounding box center [541, 383] width 478 height 365
type textarea "// 💶 === CALCULADORA DE TARIFAS === const TARIFAS = { S:9, M:10, L:12, X:15, A:…"
paste textarea
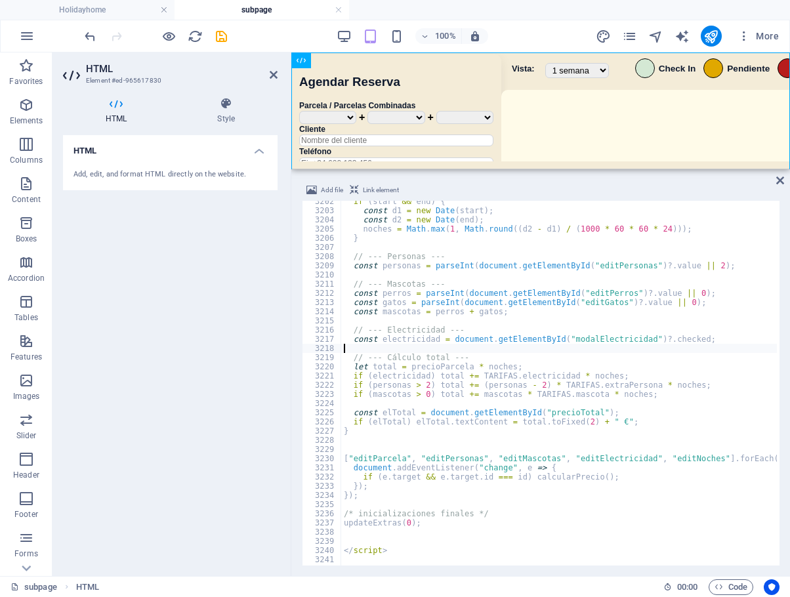
click at [633, 346] on div "if ( start && end ) { const d1 = new Date ( start ) ; const d2 = new Date ( end…" at bounding box center [781, 387] width 881 height 381
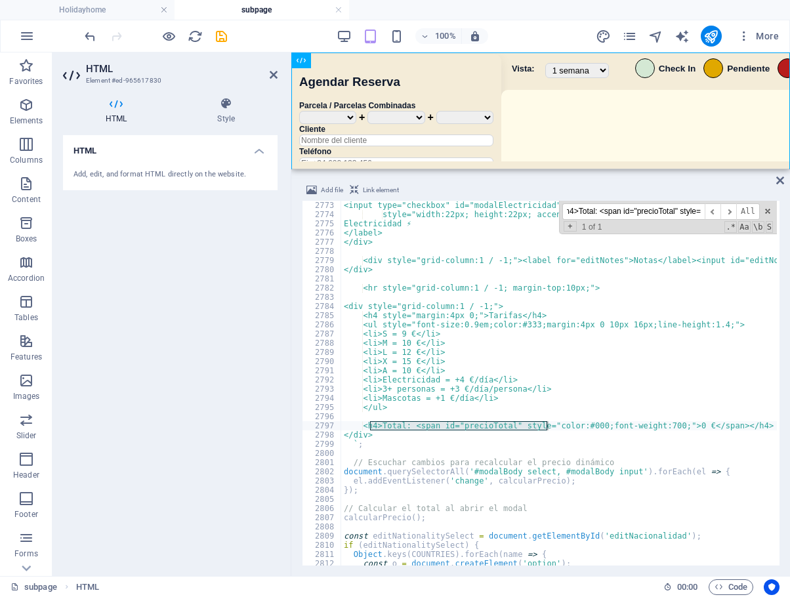
scroll to position [18361, 0]
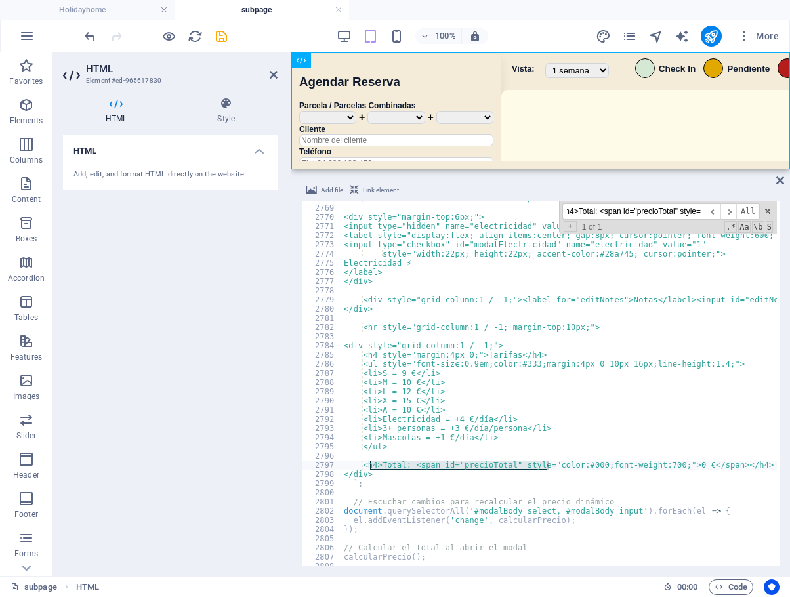
type input "<h4>Total: <span id="precioTotal" style="
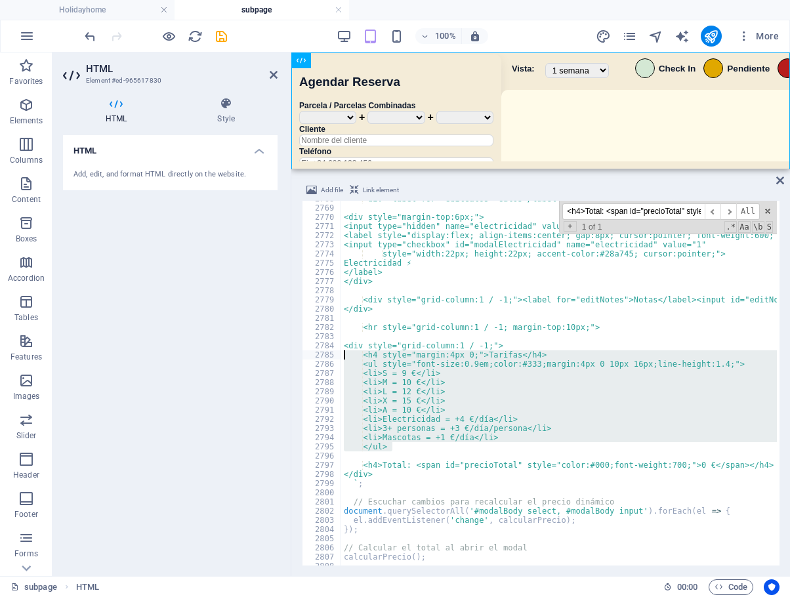
drag, startPoint x: 409, startPoint y: 447, endPoint x: 333, endPoint y: 354, distance: 120.2
click at [333, 354] on div "</ul> 2768 2769 2770 2771 2772 2773 2774 2775 2776 2777 2778 2779 2780 2781 278…" at bounding box center [541, 383] width 478 height 365
type textarea "<h4 style="margin:4px 0;">Tarifas</h4> <ul style="font-size:0.9em;color:#333;ma…"
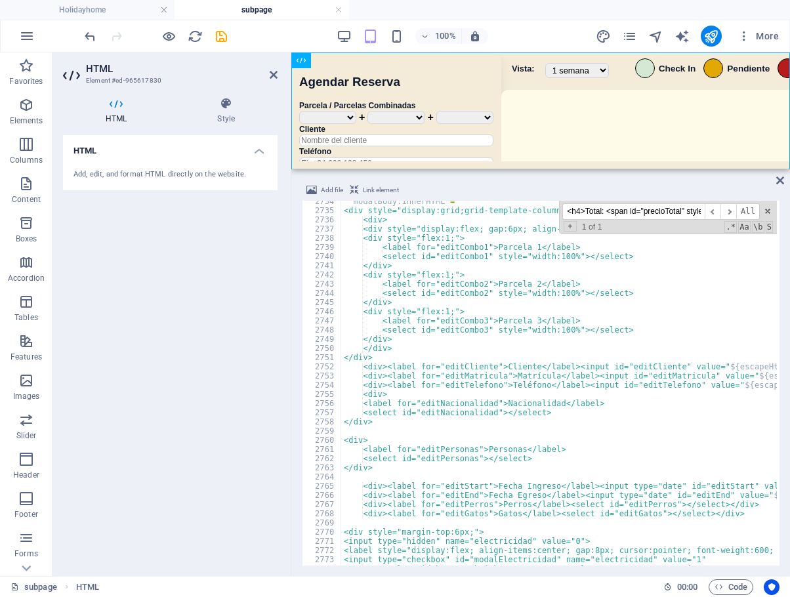
scroll to position [18338, 0]
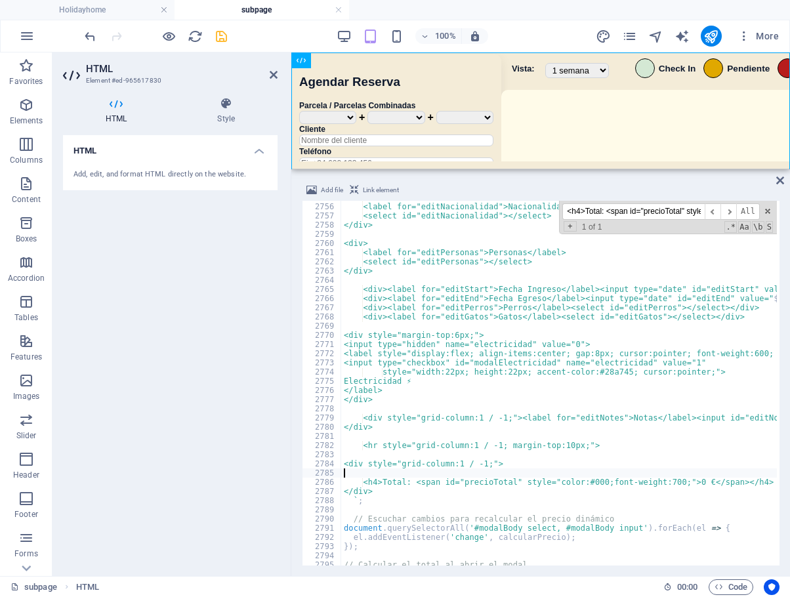
drag, startPoint x: 266, startPoint y: 43, endPoint x: 227, endPoint y: 41, distance: 38.8
click at [264, 43] on div "100% More" at bounding box center [433, 36] width 702 height 21
click at [221, 41] on icon "save" at bounding box center [221, 36] width 15 height 15
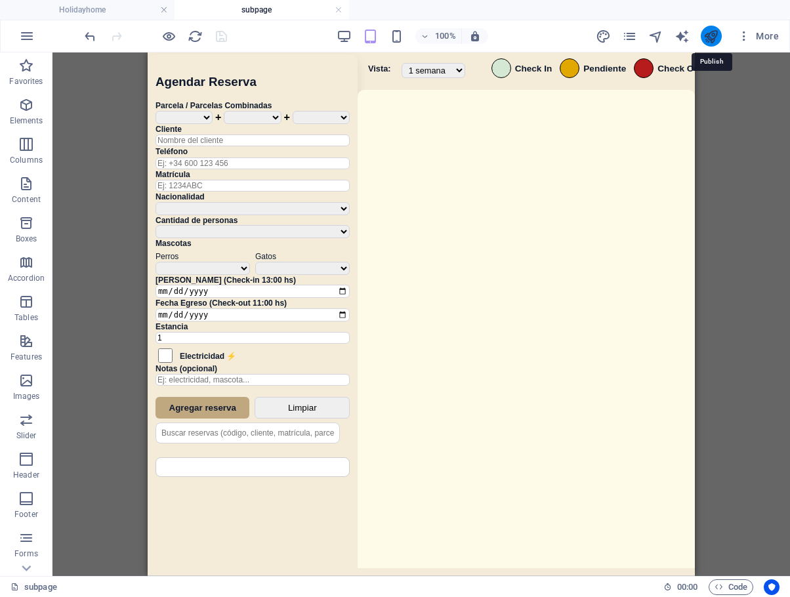
click at [707, 32] on icon "publish" at bounding box center [710, 36] width 15 height 15
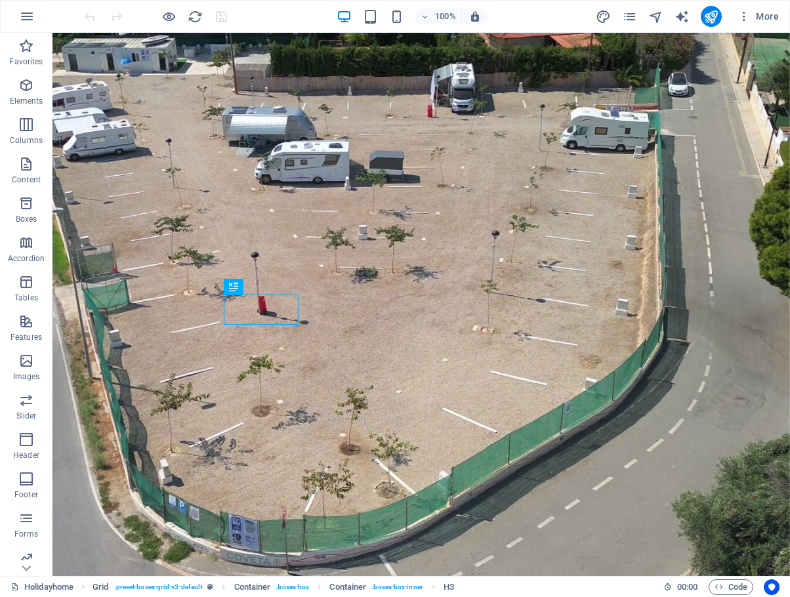
scroll to position [898, 0]
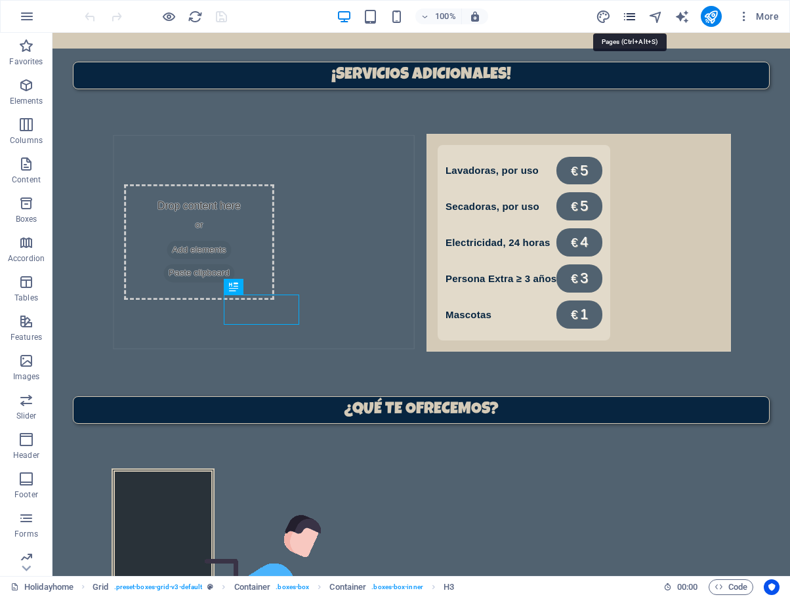
click at [625, 21] on icon "pages" at bounding box center [629, 16] width 15 height 15
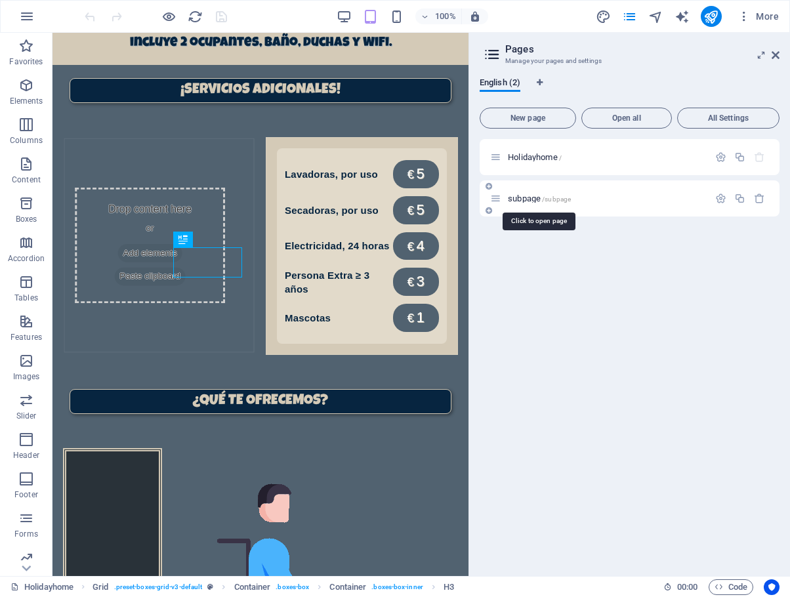
click at [530, 201] on span "subpage /subpage" at bounding box center [539, 199] width 63 height 10
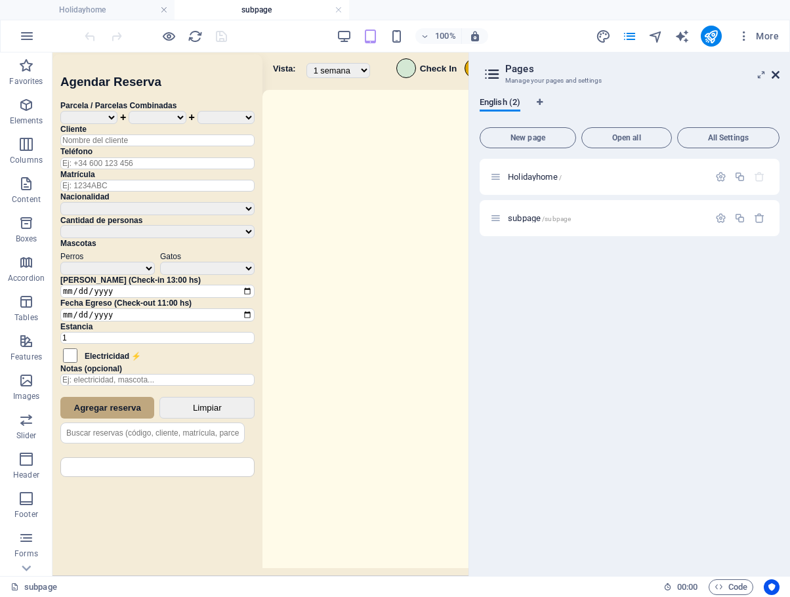
scroll to position [0, 0]
click at [773, 80] on link at bounding box center [776, 75] width 8 height 11
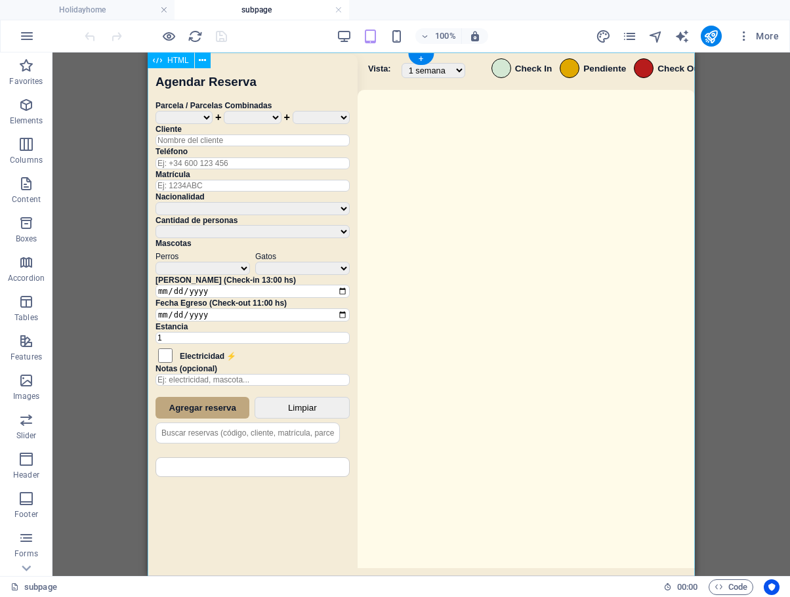
click at [603, 247] on div "Sistema de Reservas — Coveta Área Camper Eliminar Reserva ¿Estás seguro de que …" at bounding box center [421, 315] width 547 height 527
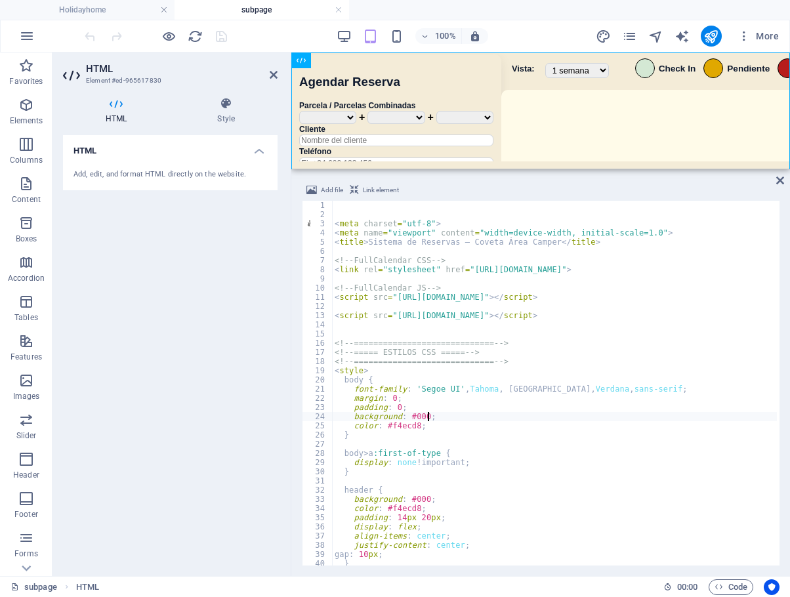
click at [603, 417] on div "< meta charset = "utf-8" > < meta name = "viewport" content = "width=device-wid…" at bounding box center [772, 391] width 881 height 381
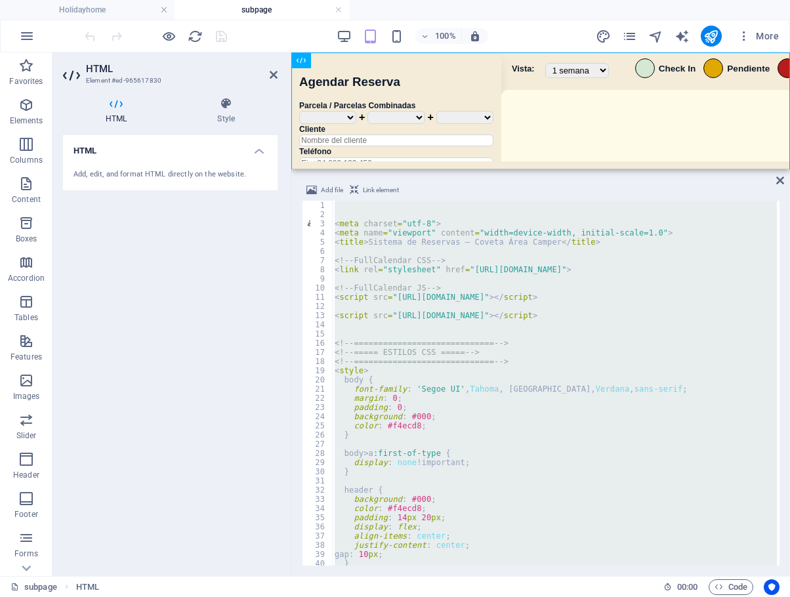
click at [511, 385] on div "< meta charset = "utf-8" > < meta name = "viewport" content = "width=device-wid…" at bounding box center [554, 383] width 445 height 365
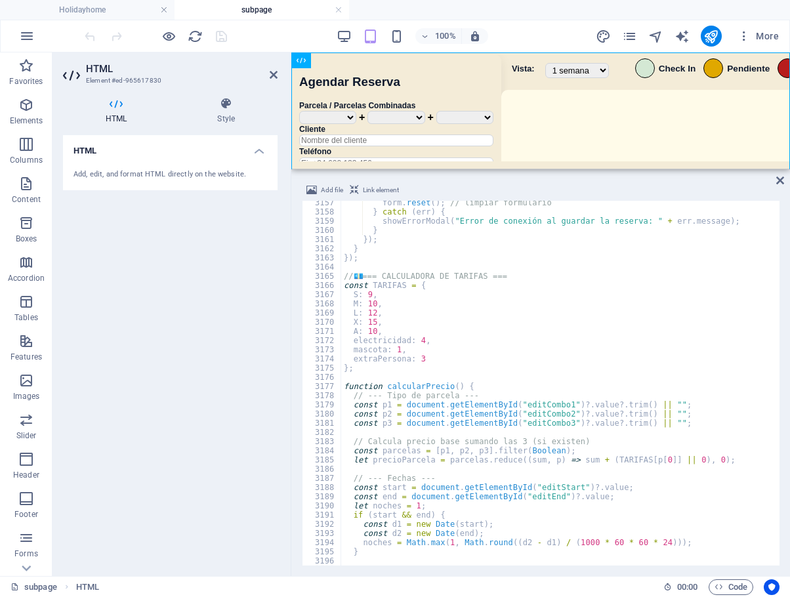
scroll to position [20982, 0]
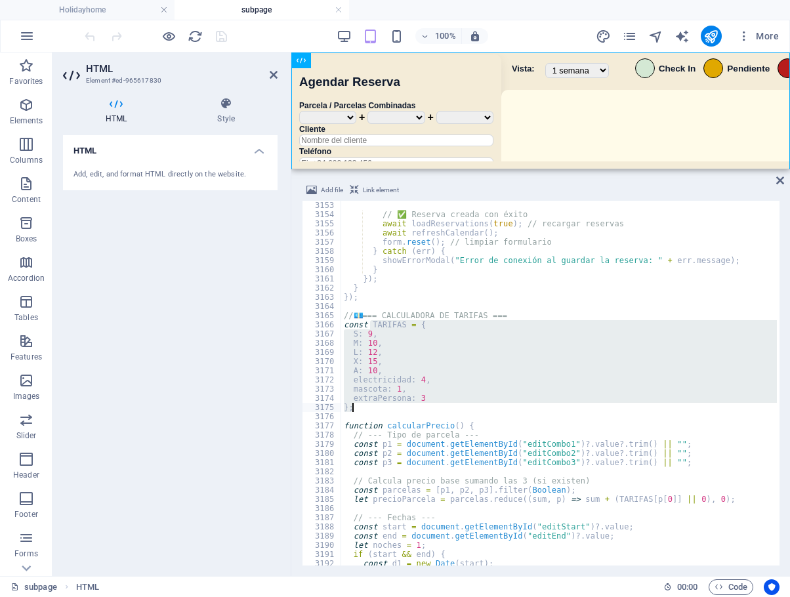
drag, startPoint x: 370, startPoint y: 323, endPoint x: 455, endPoint y: 406, distance: 118.3
click at [455, 406] on div "// ✅ Reserva creada con éxito await loadReservations ( true ) ; // recargar res…" at bounding box center [781, 391] width 881 height 381
type textarea "extraPersona: 3 };"
paste textarea
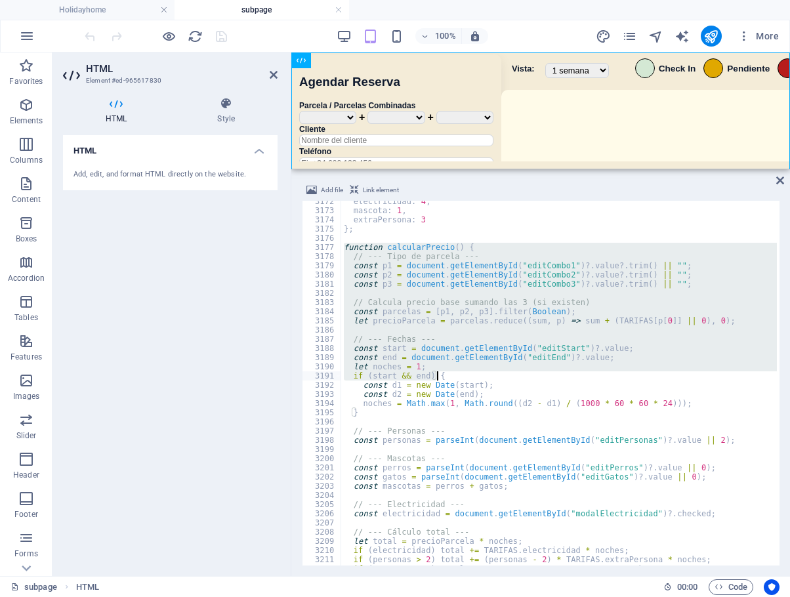
scroll to position [21139, 0]
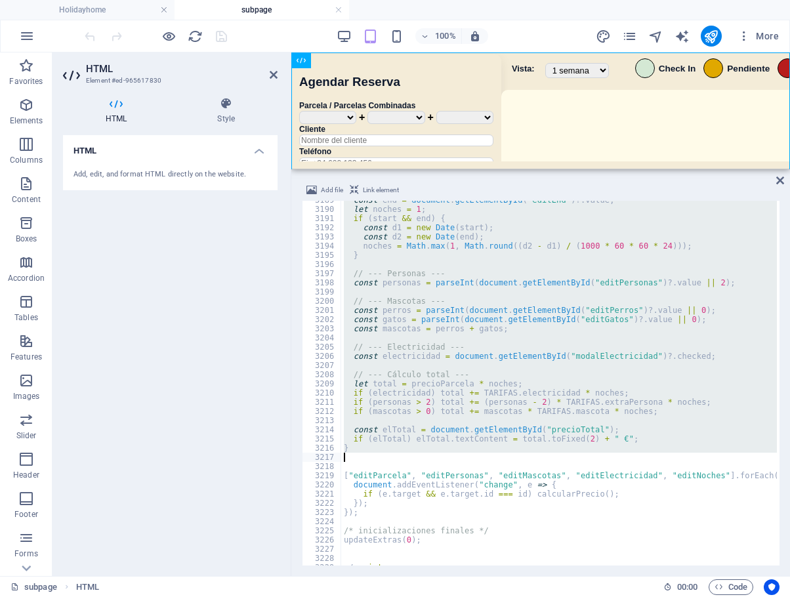
drag, startPoint x: 344, startPoint y: 327, endPoint x: 523, endPoint y: 455, distance: 219.2
click at [523, 455] on div "const end = document . getElementById ( "editEnd" ) ?. value ; let noches = 1 ;…" at bounding box center [781, 386] width 881 height 381
paste textarea
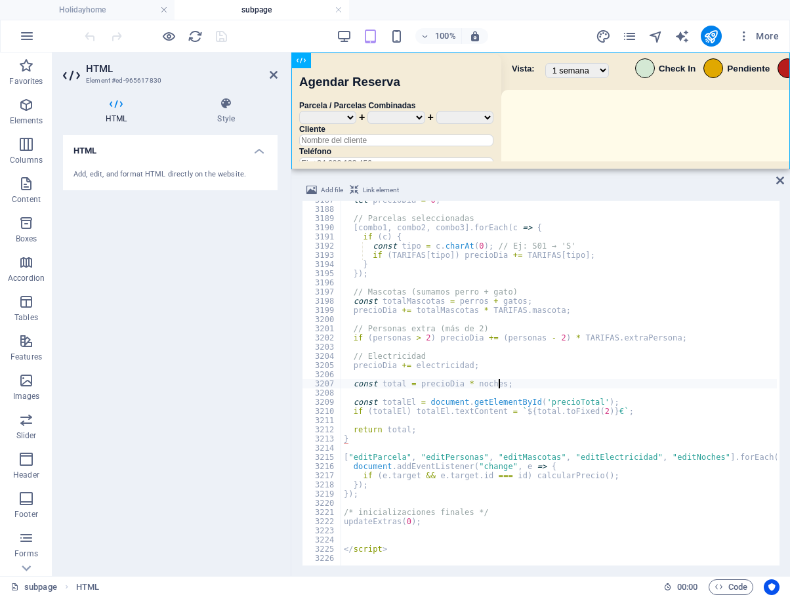
click at [711, 387] on div "let precioDia = 0 ; // Parcelas seleccionadas [ combo1 , combo2 , combo3 ] . fo…" at bounding box center [781, 386] width 881 height 381
type textarea "const total = precioDia * noches;"
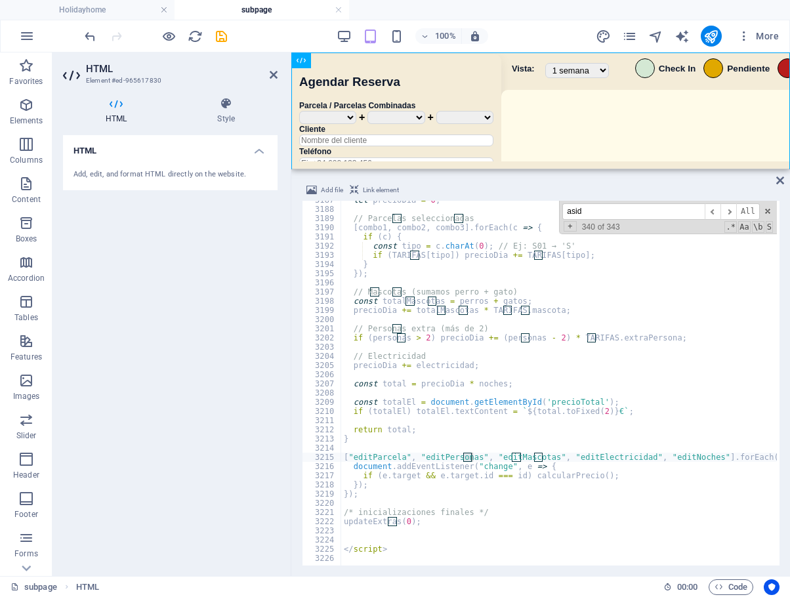
scroll to position [1868, 0]
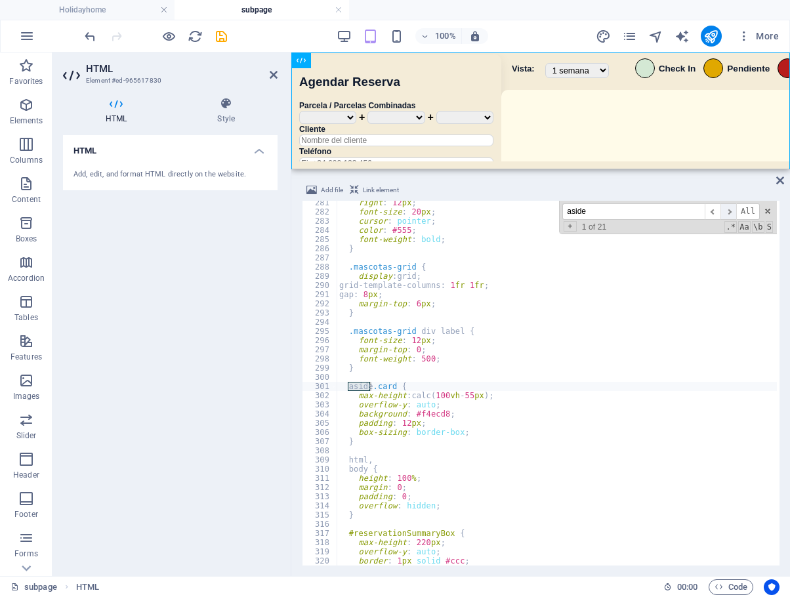
type input "aside"
click at [733, 211] on span "​" at bounding box center [728, 211] width 16 height 16
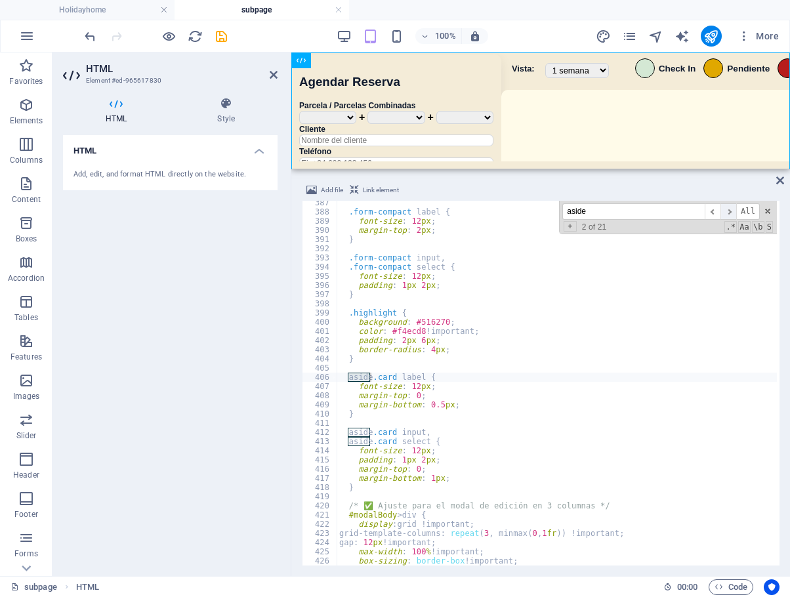
click at [733, 211] on span "​" at bounding box center [728, 211] width 16 height 16
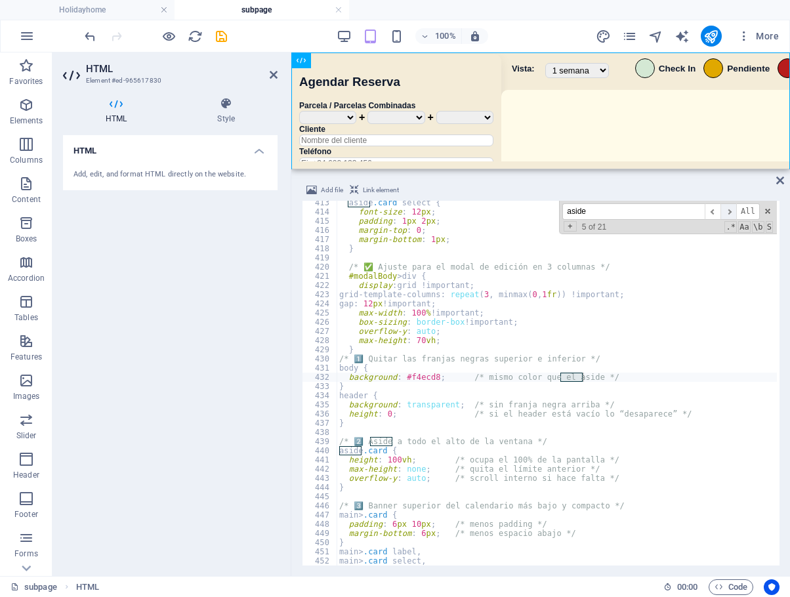
click at [733, 211] on span "​" at bounding box center [728, 211] width 16 height 16
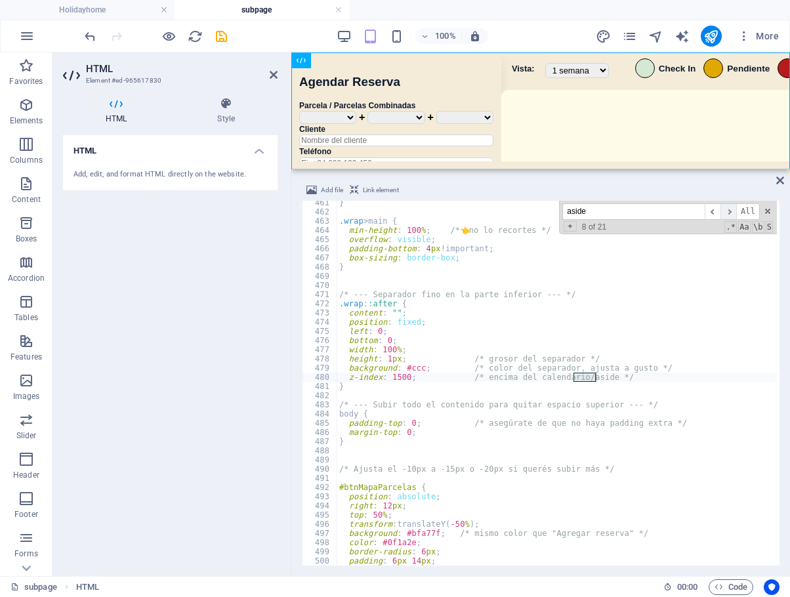
click at [732, 211] on span "​" at bounding box center [728, 211] width 16 height 16
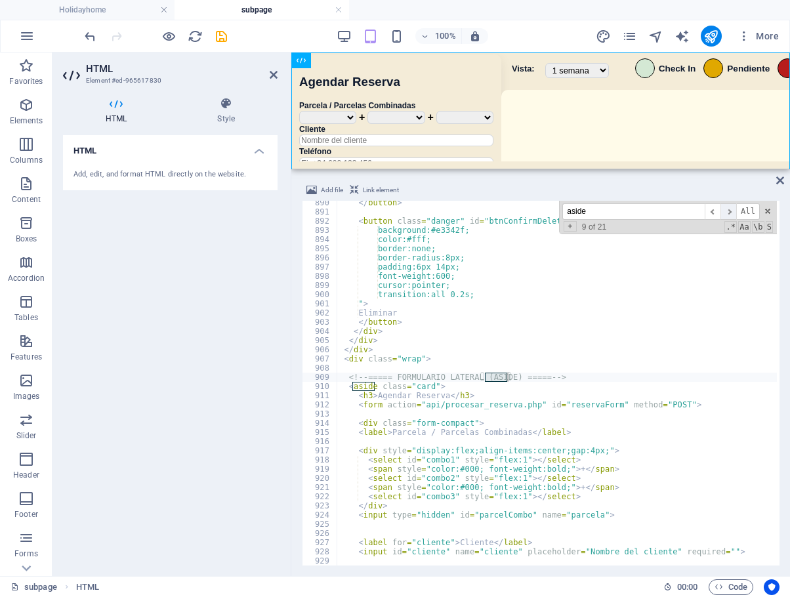
click at [732, 211] on span "​" at bounding box center [728, 211] width 16 height 16
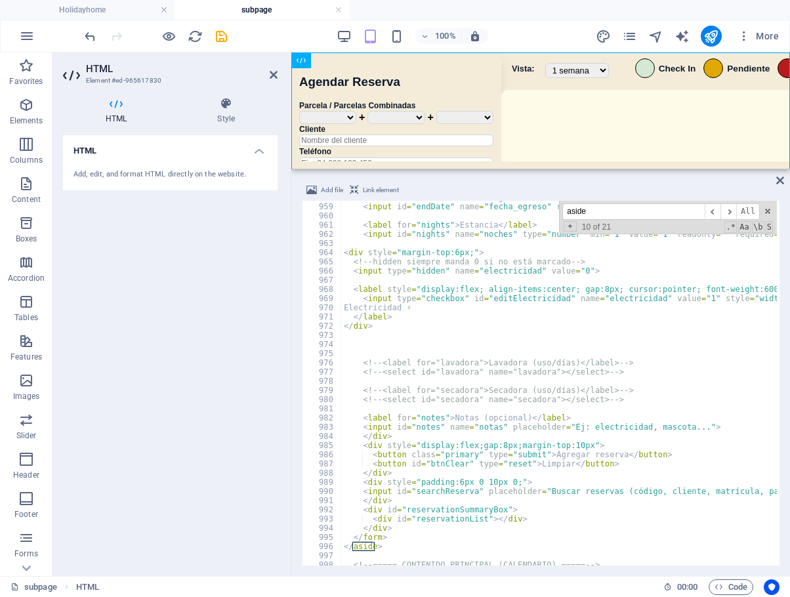
scroll to position [6384, 0]
type textarea "</div>"
click at [436, 433] on div "< label for = "endDate" > Fecha Egreso (Check-out 11:00 hs) </ label > < input …" at bounding box center [781, 383] width 881 height 381
click at [408, 434] on div "< label for = "endDate" > Fecha Egreso (Check-out 11:00 hs) </ label > < input …" at bounding box center [781, 383] width 881 height 381
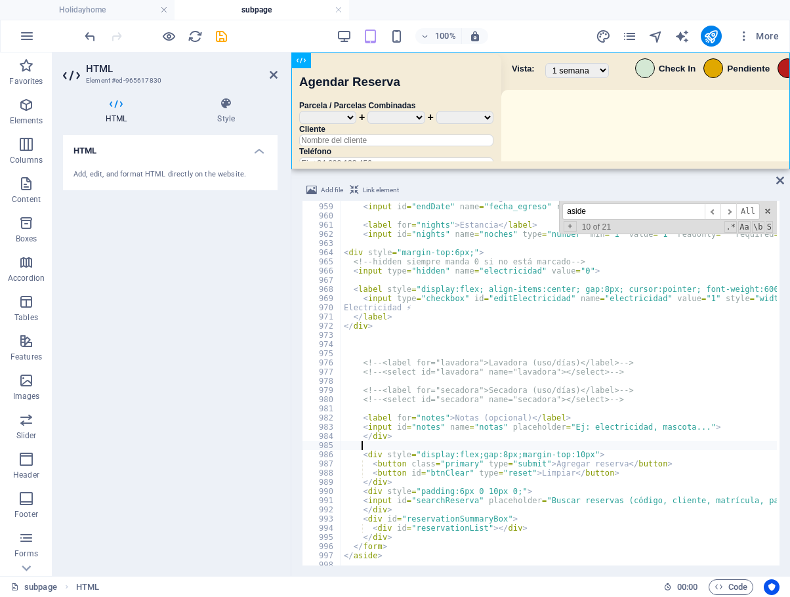
paste textarea
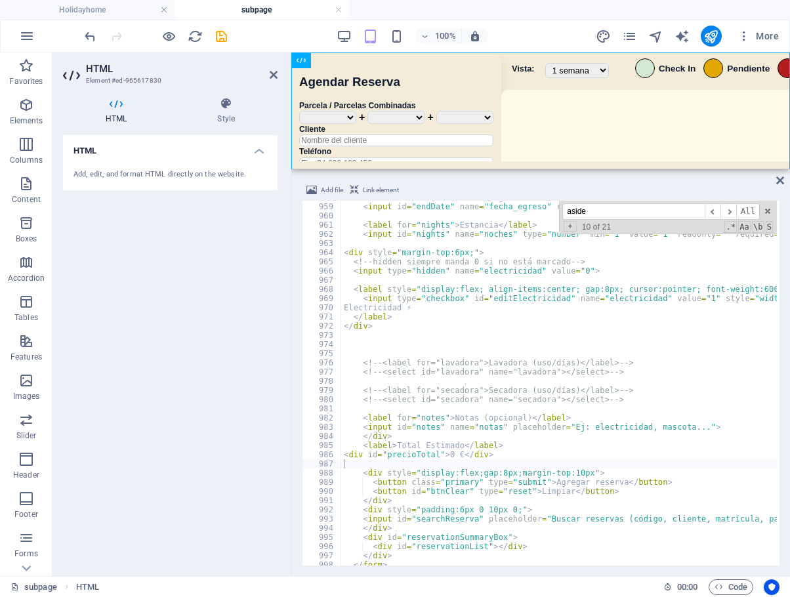
drag, startPoint x: 589, startPoint y: 206, endPoint x: 531, endPoint y: 213, distance: 58.1
click at [531, 213] on div "< label for = "endDate" > Fecha Egreso (Check-out 11:00 hs) </ label > < input …" at bounding box center [559, 383] width 436 height 365
paste input "calcularPrecioReserva"
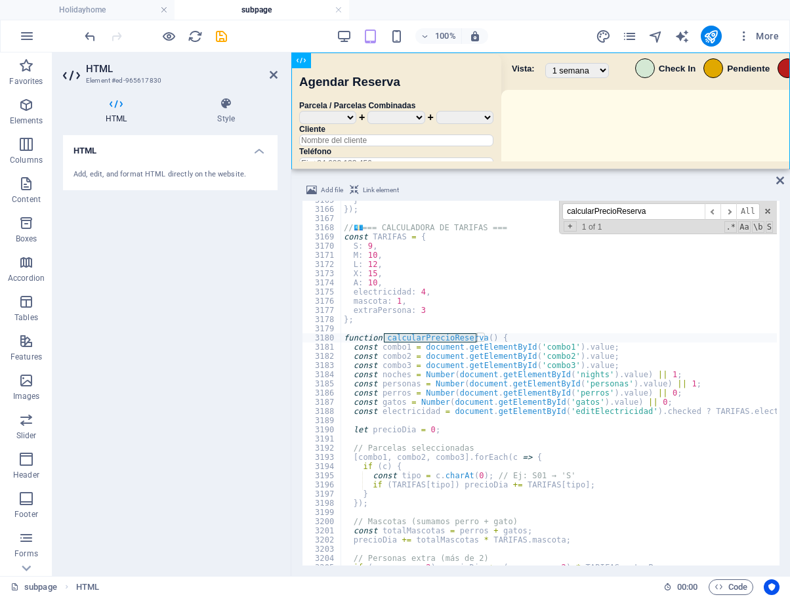
scroll to position [21101, 0]
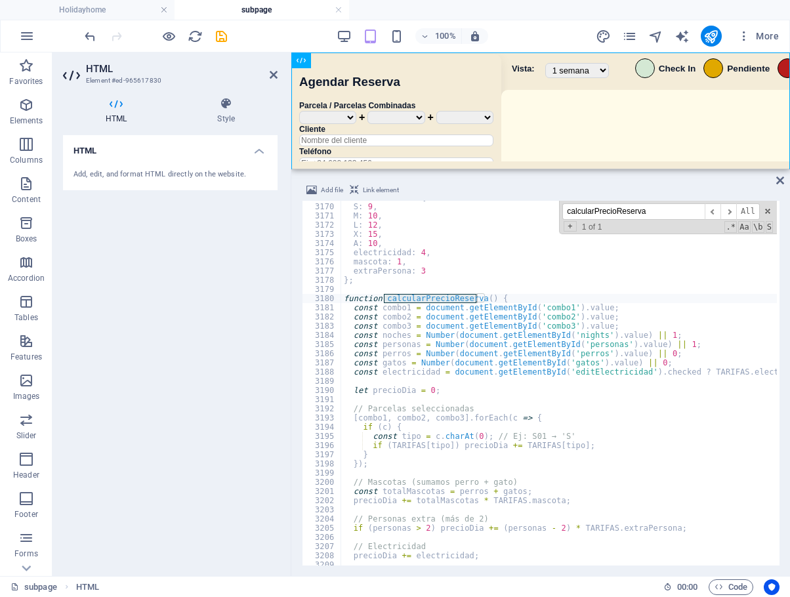
type input "calcularPrecioReserva"
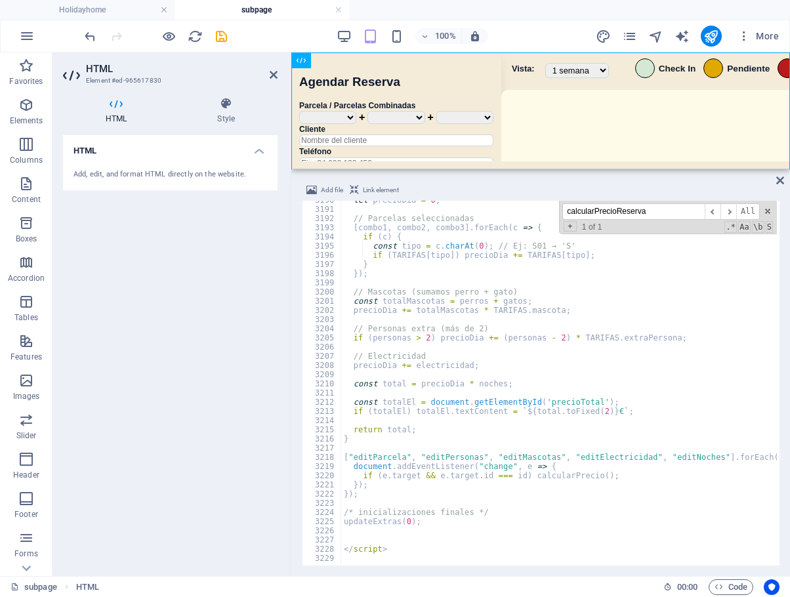
drag, startPoint x: 356, startPoint y: 446, endPoint x: 371, endPoint y: 443, distance: 15.4
click at [356, 446] on div "let precioDia = 0 ; // Parcelas seleccionadas [ combo1 , combo2 , combo3 ] . fo…" at bounding box center [781, 386] width 881 height 381
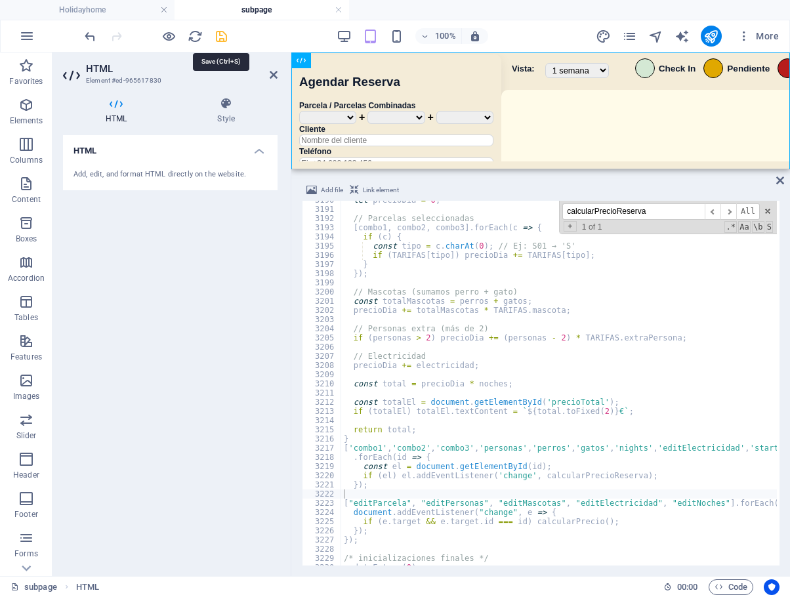
click at [218, 38] on icon "save" at bounding box center [221, 36] width 15 height 15
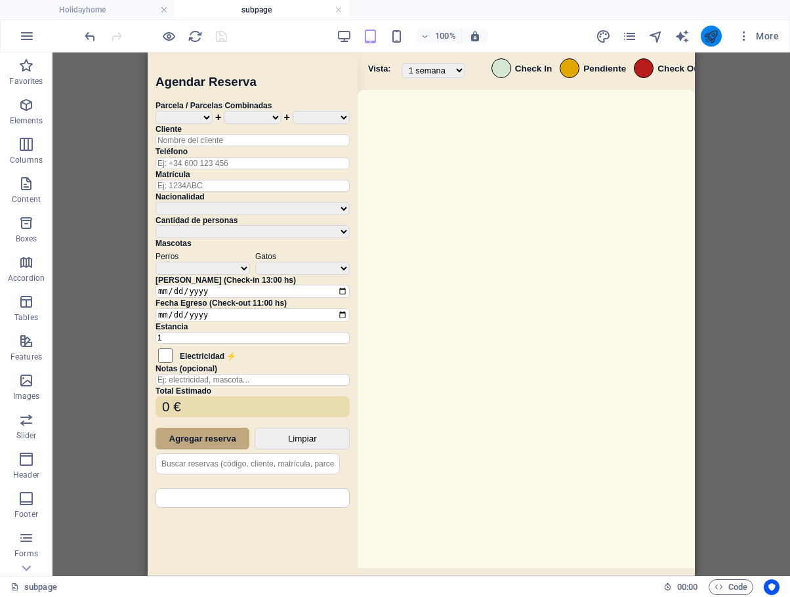
click at [704, 37] on icon "publish" at bounding box center [710, 36] width 15 height 15
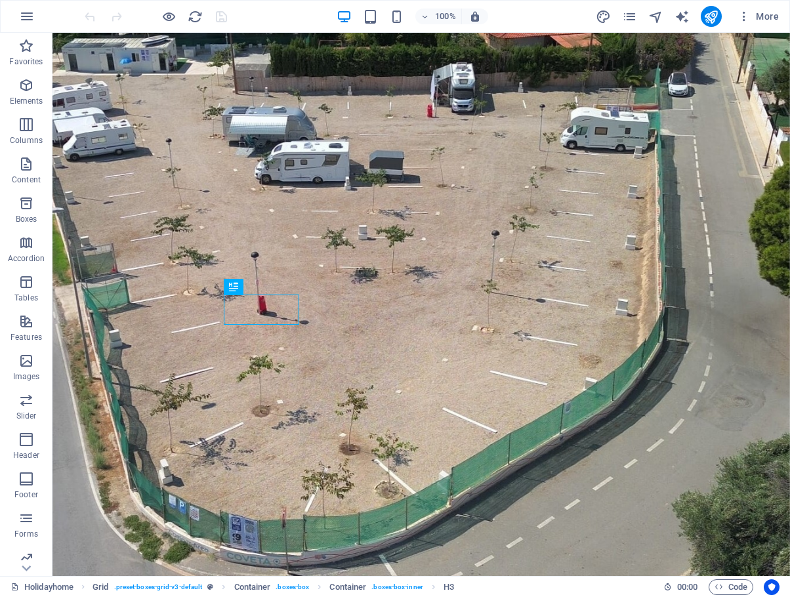
scroll to position [898, 0]
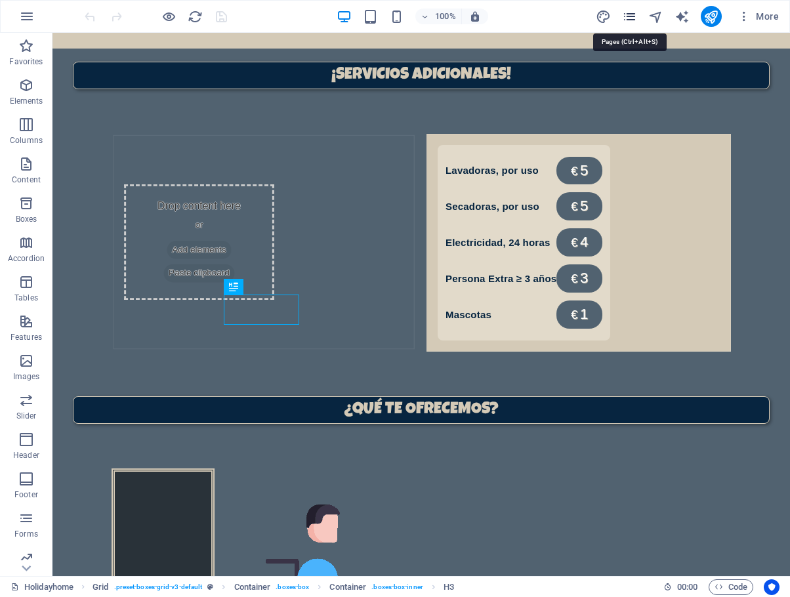
click at [629, 17] on icon "pages" at bounding box center [629, 16] width 15 height 15
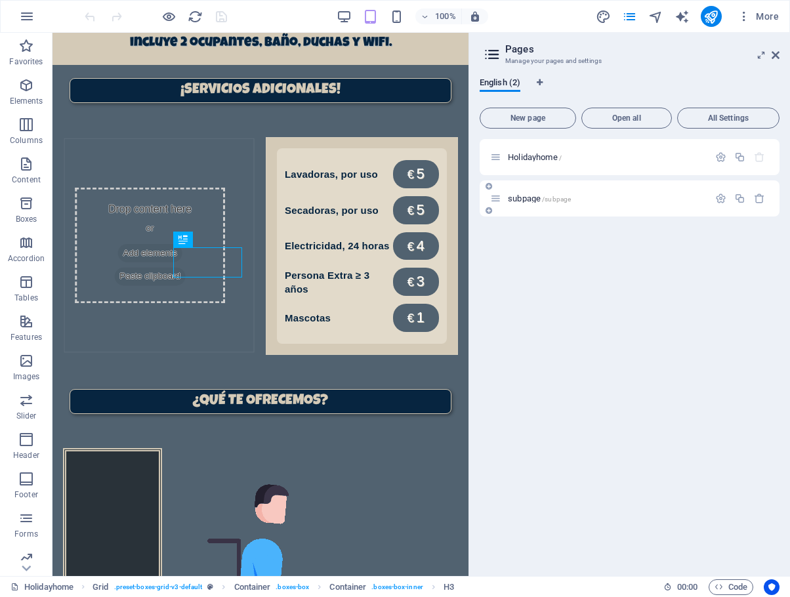
click at [530, 201] on span "subpage /subpage" at bounding box center [539, 199] width 63 height 10
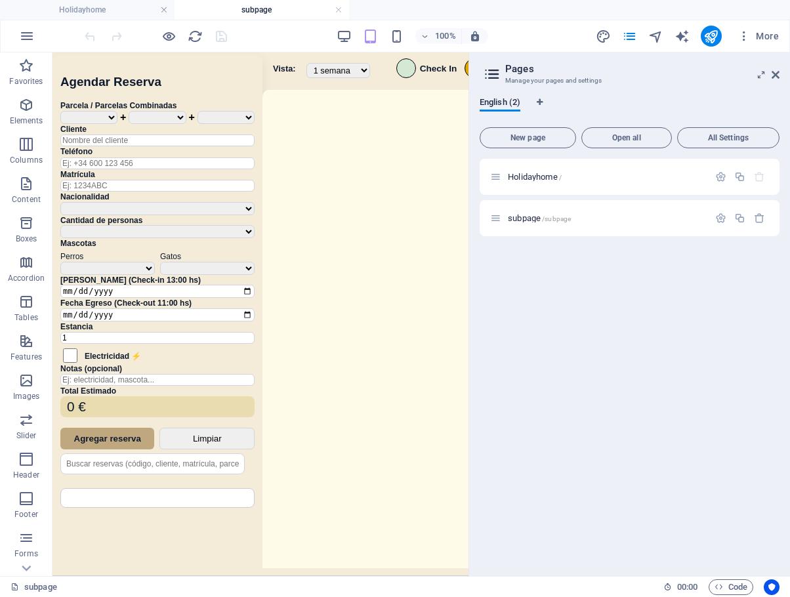
scroll to position [0, 0]
click at [776, 73] on icon at bounding box center [776, 75] width 8 height 10
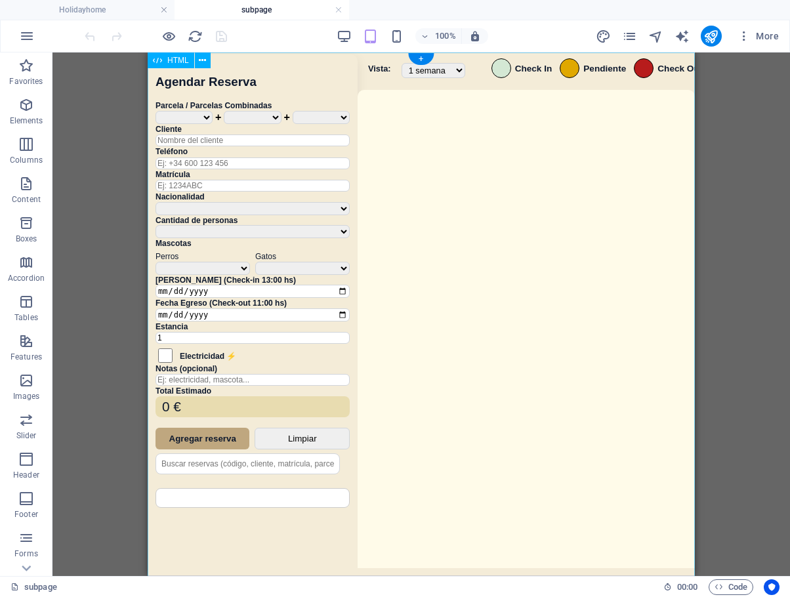
click at [538, 295] on div "Sistema de Reservas — Coveta Área Camper [GEOGRAPHIC_DATA] ¿Estás seguro de que…" at bounding box center [421, 315] width 547 height 527
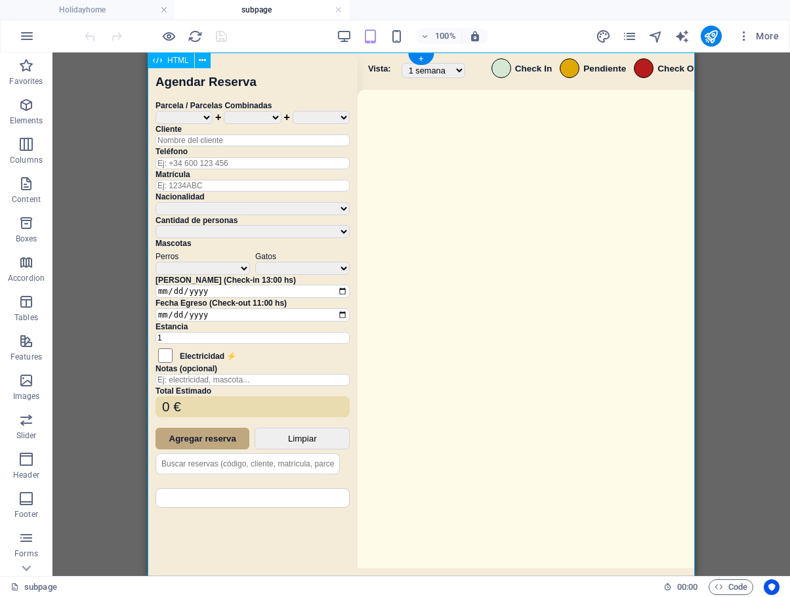
drag, startPoint x: 936, startPoint y: 314, endPoint x: 539, endPoint y: 296, distance: 397.4
click at [539, 296] on div "Sistema de Reservas — Coveta Área Camper [GEOGRAPHIC_DATA] ¿Estás seguro de que…" at bounding box center [421, 315] width 547 height 527
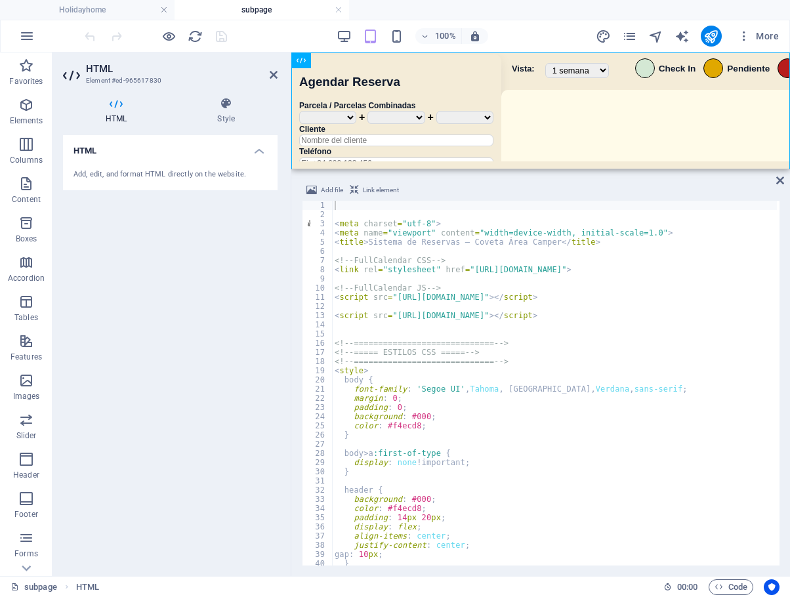
click at [584, 427] on div "< meta charset = "utf-8" > < meta name = "viewport" content = "width=device-wid…" at bounding box center [772, 391] width 881 height 381
type textarea "color: #f4ecd8;"
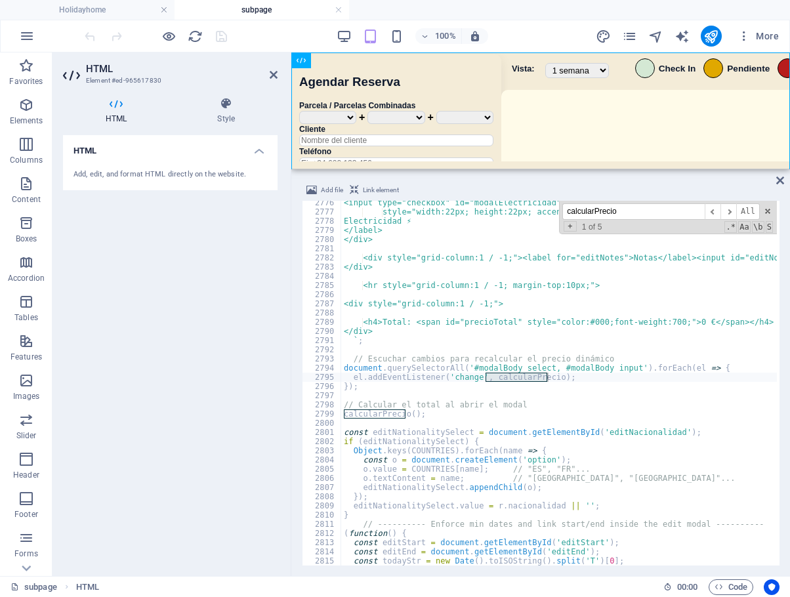
scroll to position [18451, 0]
click at [604, 209] on input "calcularPrecio" at bounding box center [633, 211] width 142 height 16
drag, startPoint x: 604, startPoint y: 209, endPoint x: 628, endPoint y: 213, distance: 24.7
click at [603, 209] on input "calcularPrecio" at bounding box center [633, 211] width 142 height 16
paste input "Reserva"
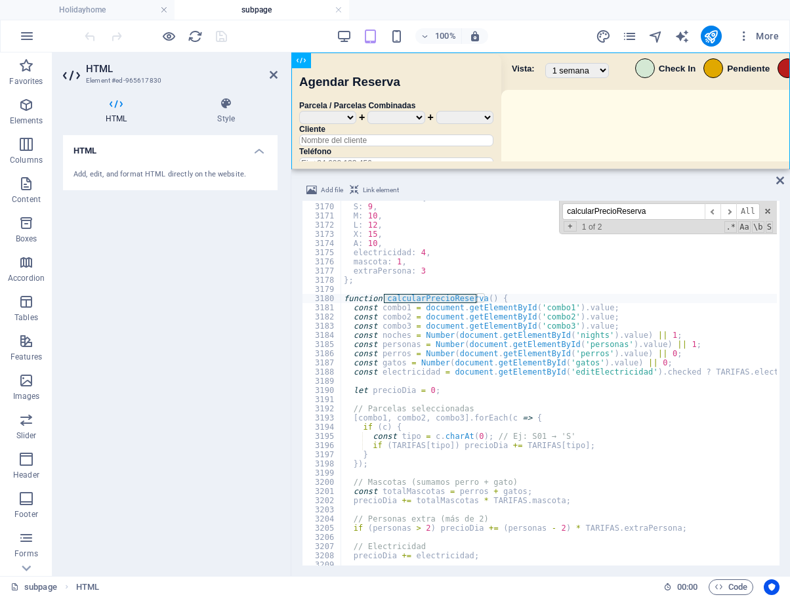
scroll to position [21068, 0]
type input "calcularPrecioReserva"
type textarea "function calcularPrecioReserva() {"
click at [339, 297] on span at bounding box center [338, 298] width 7 height 9
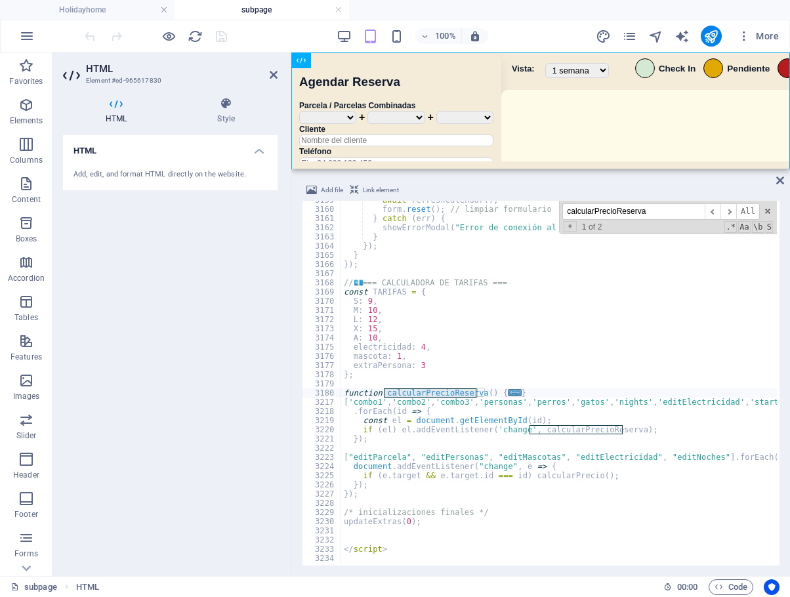
click at [524, 385] on div "await refreshCalendar ( ) ; form . reset ( ) ; // limpiar formulario } catch ( …" at bounding box center [781, 386] width 881 height 381
click at [526, 394] on div "await refreshCalendar ( ) ; form . reset ( ) ; // limpiar formulario } catch ( …" at bounding box center [781, 386] width 881 height 381
type textarea "}"
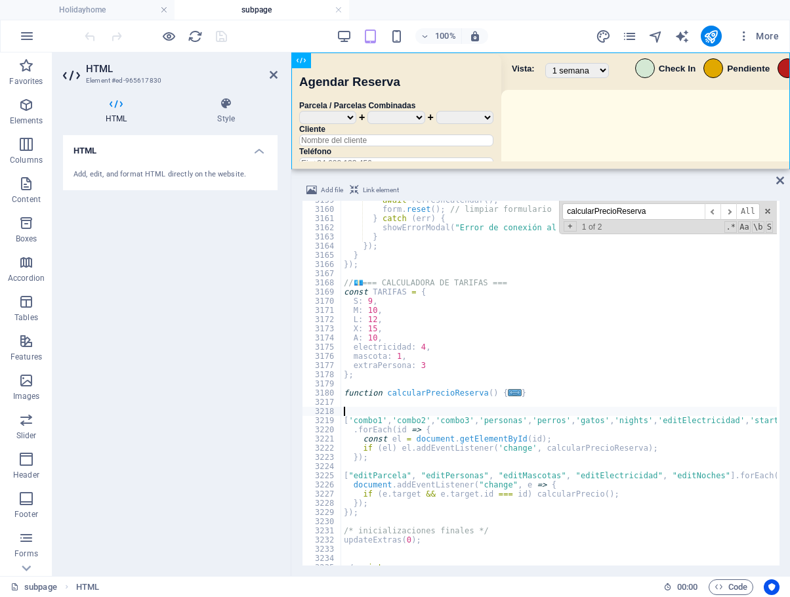
paste textarea
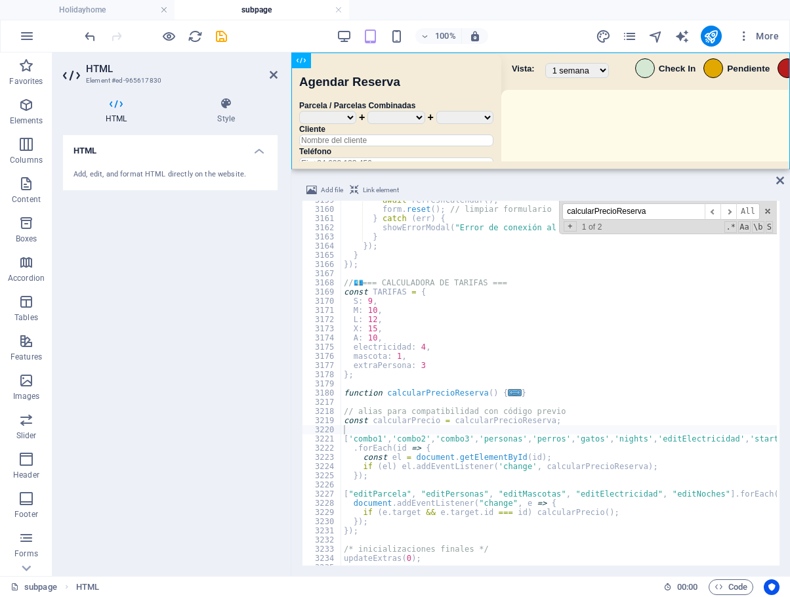
click at [254, 37] on div "100% More" at bounding box center [433, 36] width 702 height 21
click at [227, 35] on icon "save" at bounding box center [221, 36] width 15 height 15
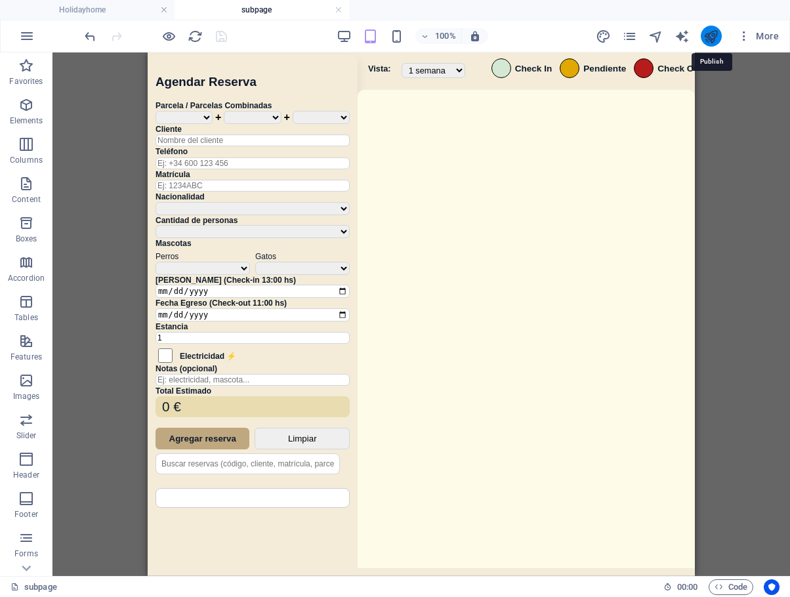
click at [709, 39] on icon "publish" at bounding box center [710, 36] width 15 height 15
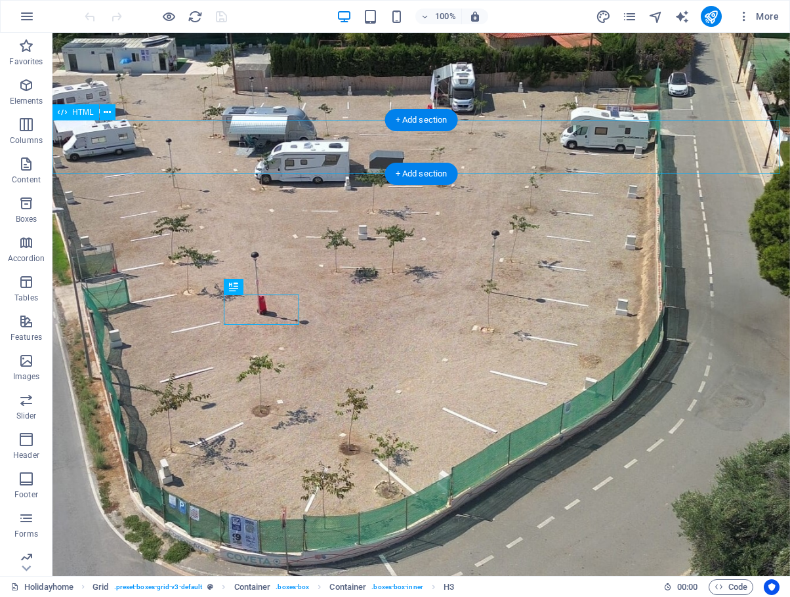
scroll to position [898, 0]
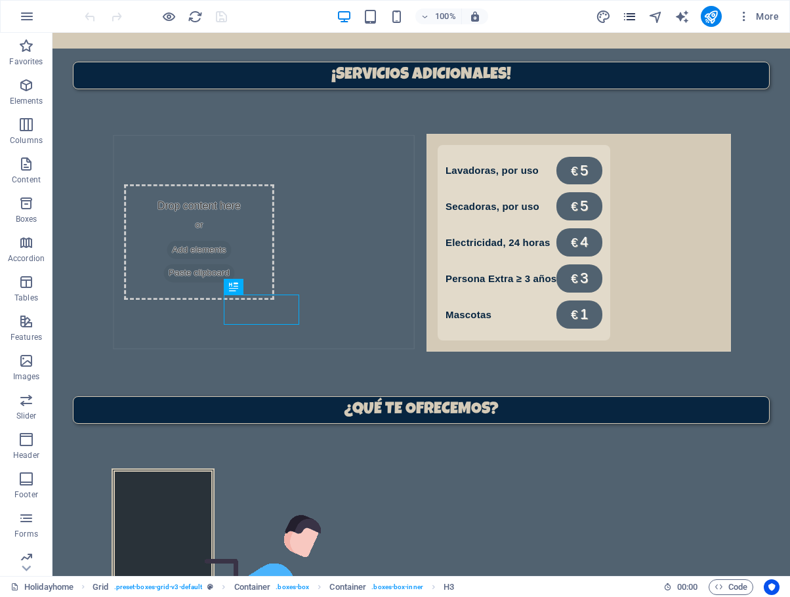
click at [630, 21] on icon "pages" at bounding box center [629, 16] width 15 height 15
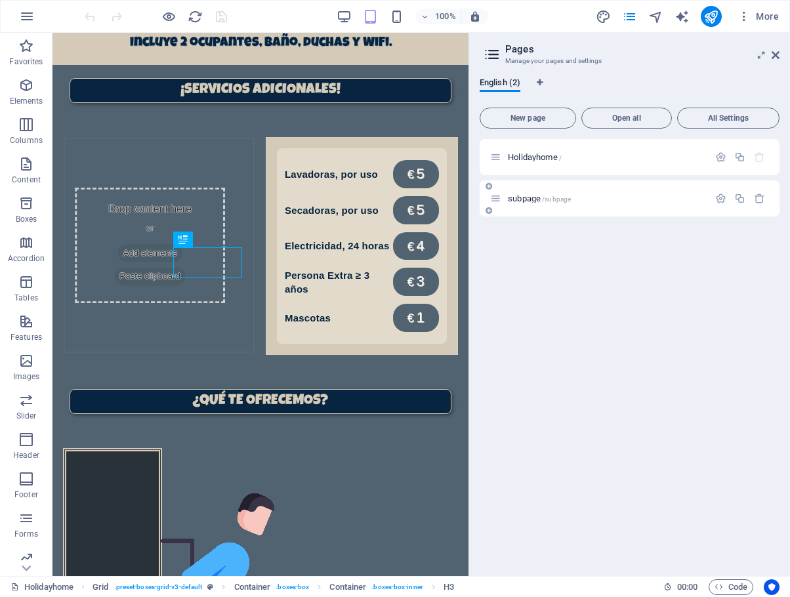
click at [523, 193] on div "subpage /subpage" at bounding box center [599, 198] width 219 height 15
click at [524, 197] on span "subpage /subpage" at bounding box center [539, 199] width 63 height 10
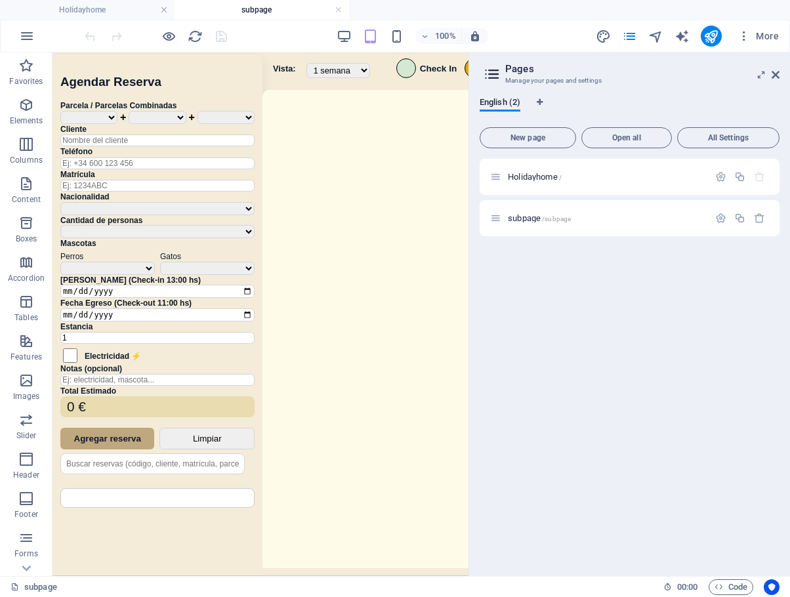
scroll to position [0, 0]
click at [778, 74] on icon at bounding box center [776, 75] width 8 height 10
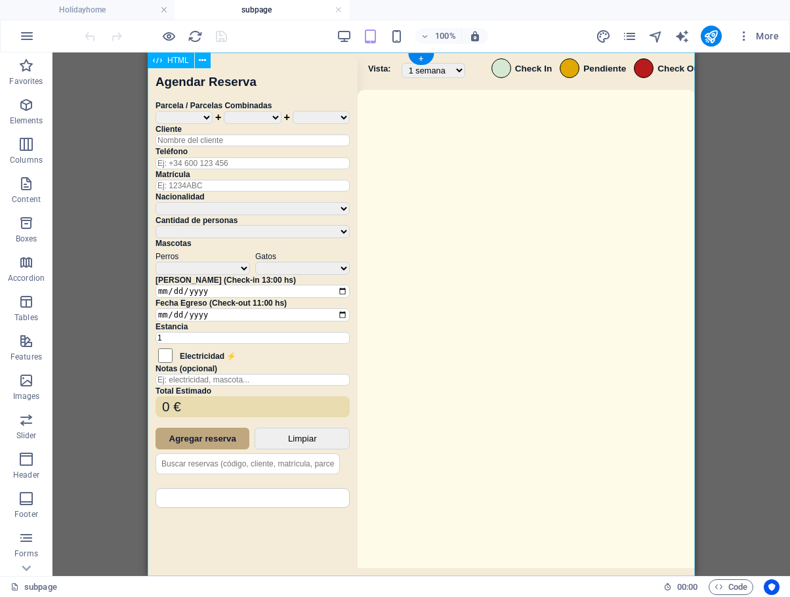
click at [627, 257] on div "Sistema de Reservas — Coveta Área Camper [GEOGRAPHIC_DATA] ¿Estás seguro de que…" at bounding box center [421, 315] width 547 height 527
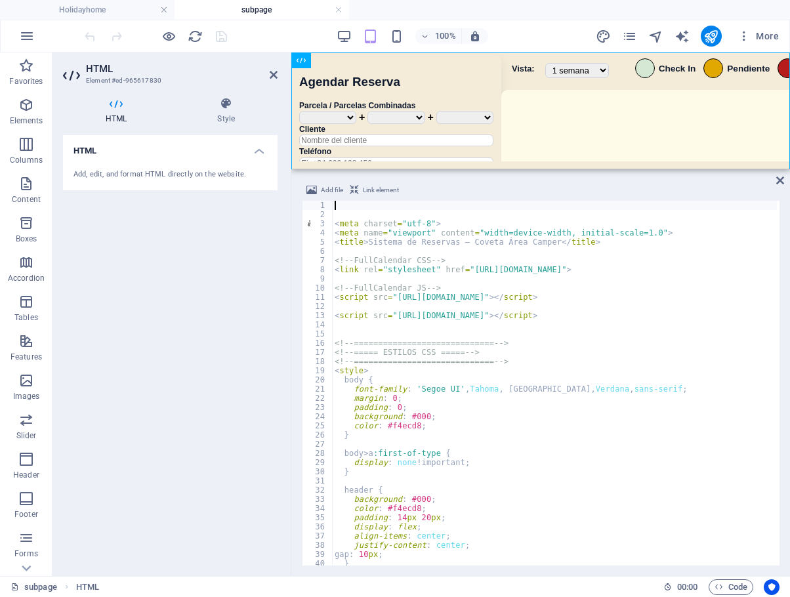
click at [564, 377] on div "< meta charset = "utf-8" > < meta name = "viewport" content = "width=device-wid…" at bounding box center [772, 391] width 881 height 381
type textarea "</script>"
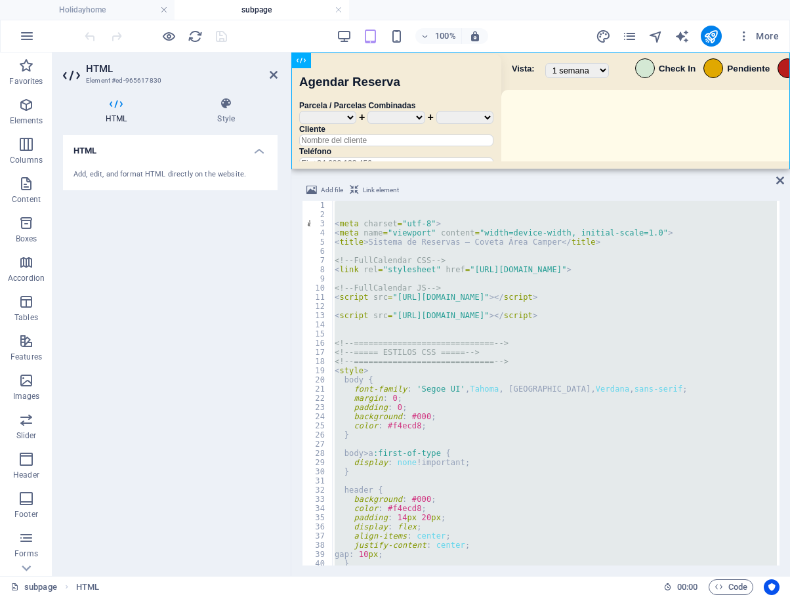
click at [727, 322] on div "< meta charset = "utf-8" > < meta name = "viewport" content = "width=device-wid…" at bounding box center [554, 383] width 445 height 365
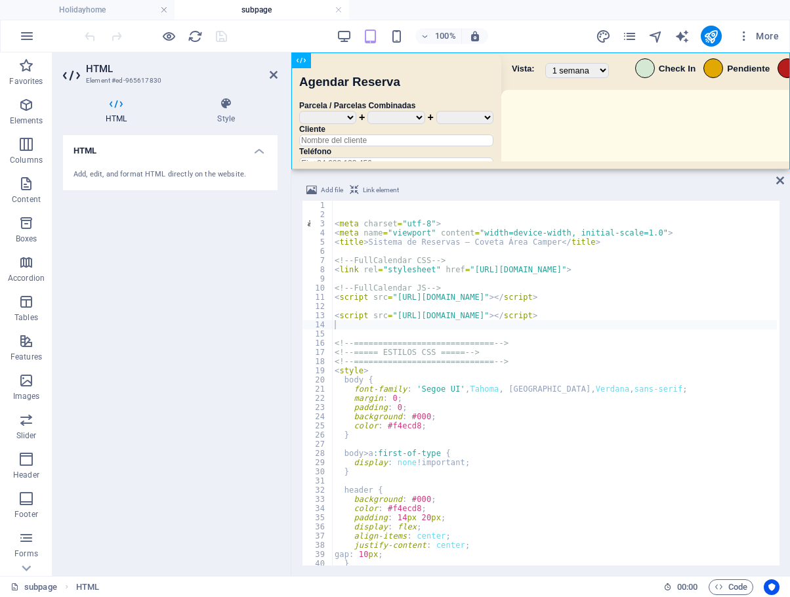
click at [619, 364] on div "< meta charset = "utf-8" > < meta name = "viewport" content = "width=device-wid…" at bounding box center [772, 391] width 881 height 381
type textarea "<!-- ============================= -->"
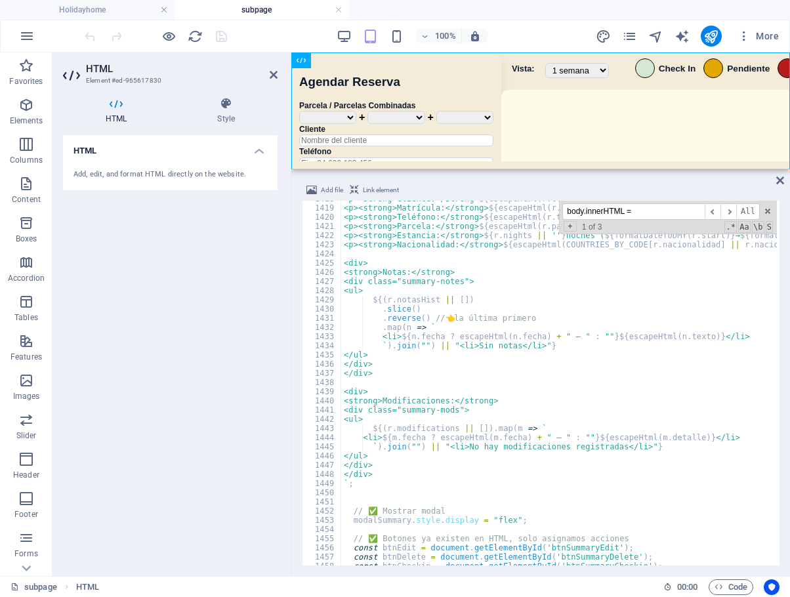
scroll to position [9442, 0]
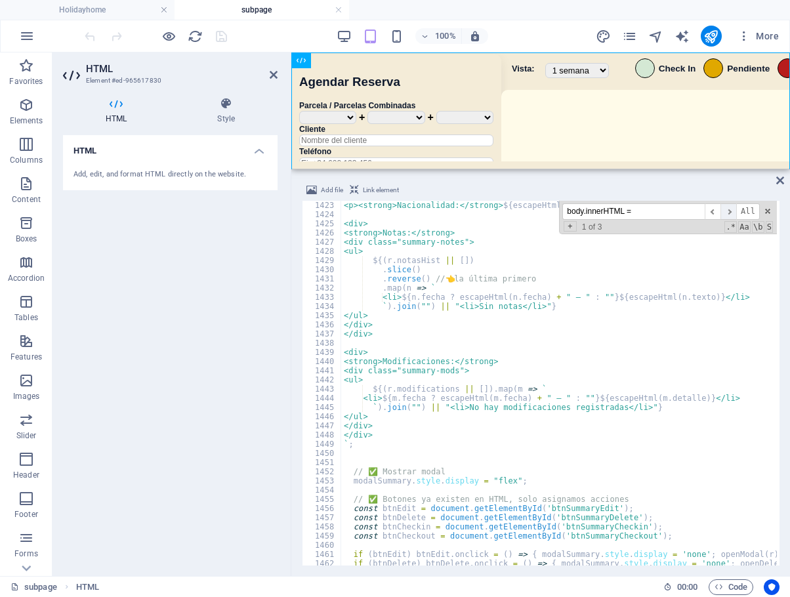
click at [725, 214] on span "​" at bounding box center [728, 211] width 16 height 16
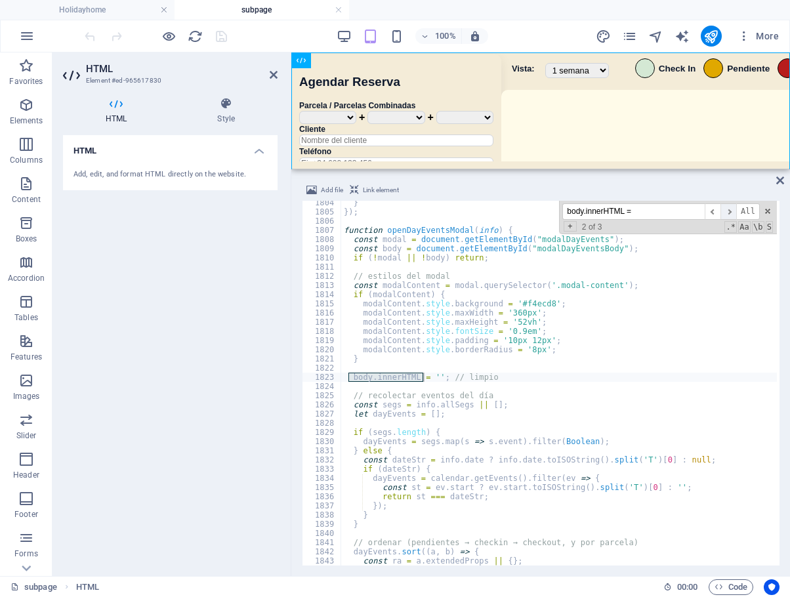
scroll to position [11974, 0]
click at [724, 214] on span "​" at bounding box center [728, 211] width 16 height 16
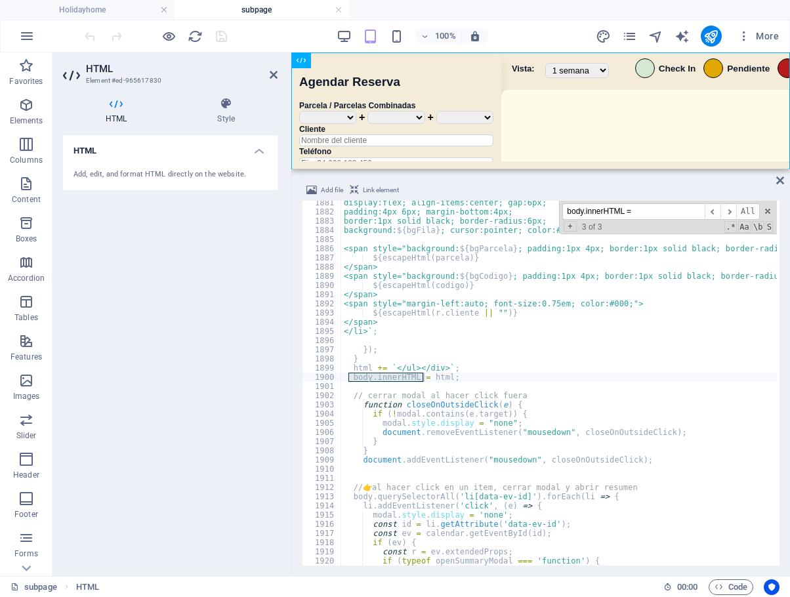
paste input "openModal"
drag, startPoint x: 647, startPoint y: 217, endPoint x: 443, endPoint y: 198, distance: 205.0
click at [443, 198] on div "Add file Link element <!-- ============================= --> 1881 1882 1883 188…" at bounding box center [541, 373] width 478 height 383
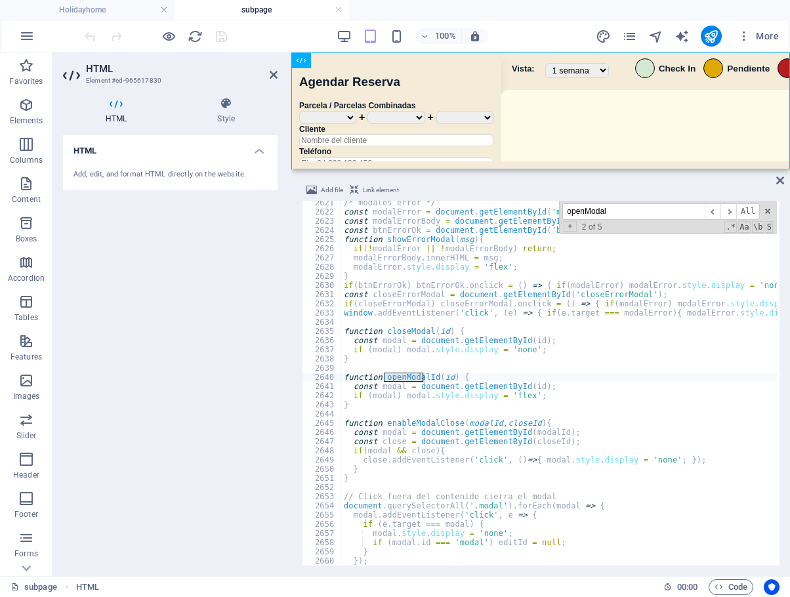
scroll to position [17399, 0]
type input "openModal"
click at [725, 214] on span "​" at bounding box center [728, 211] width 16 height 16
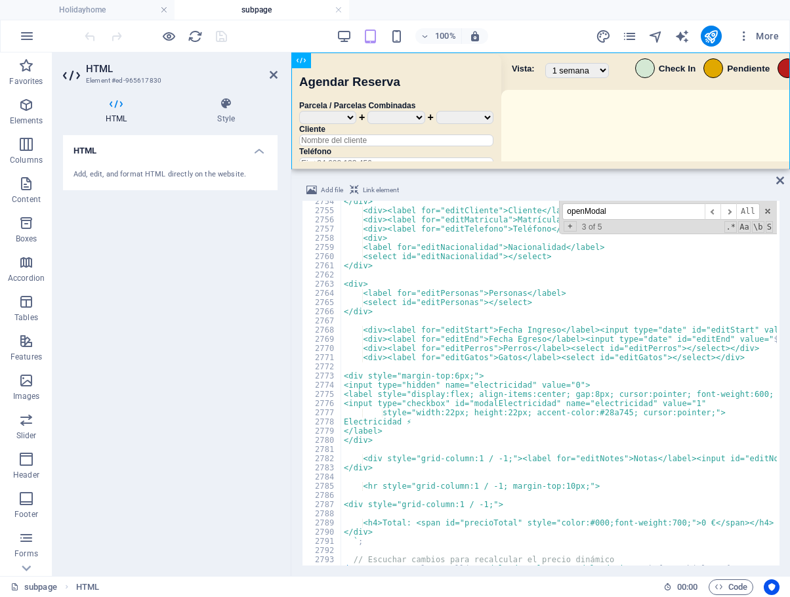
scroll to position [18340, 0]
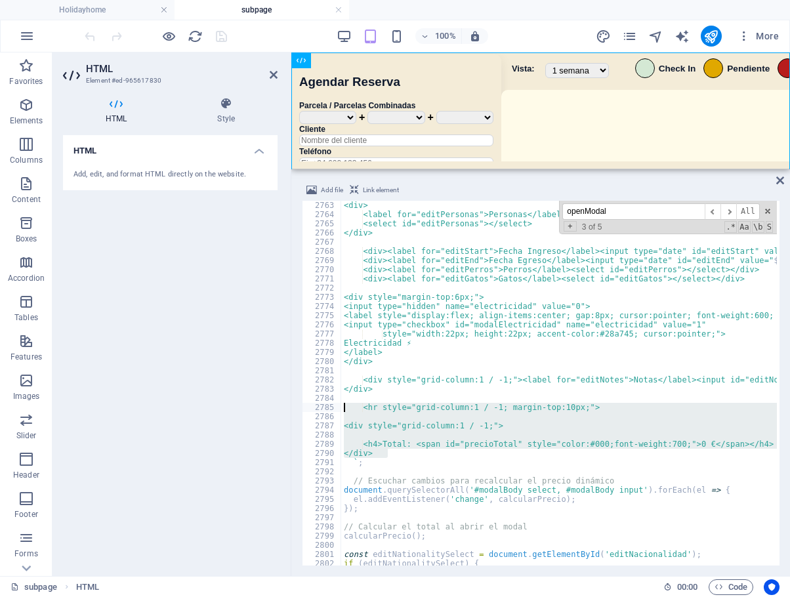
drag, startPoint x: 400, startPoint y: 453, endPoint x: 335, endPoint y: 411, distance: 77.2
click at [335, 411] on div "</div> 2763 2764 2765 2766 2767 2768 2769 2770 2771 2772 2773 2774 2775 2776 27…" at bounding box center [541, 383] width 478 height 365
paste textarea "</div>"
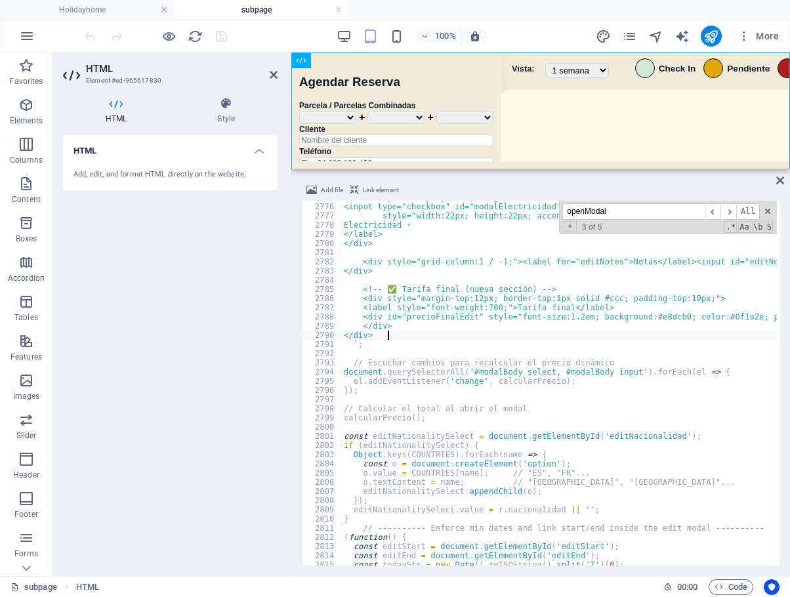
scroll to position [18426, 0]
drag, startPoint x: 436, startPoint y: 418, endPoint x: 467, endPoint y: 415, distance: 31.0
click at [467, 415] on div "<label style="display:flex; align-items:center; gap:8px; cursor:pointer; font-w…" at bounding box center [781, 383] width 881 height 381
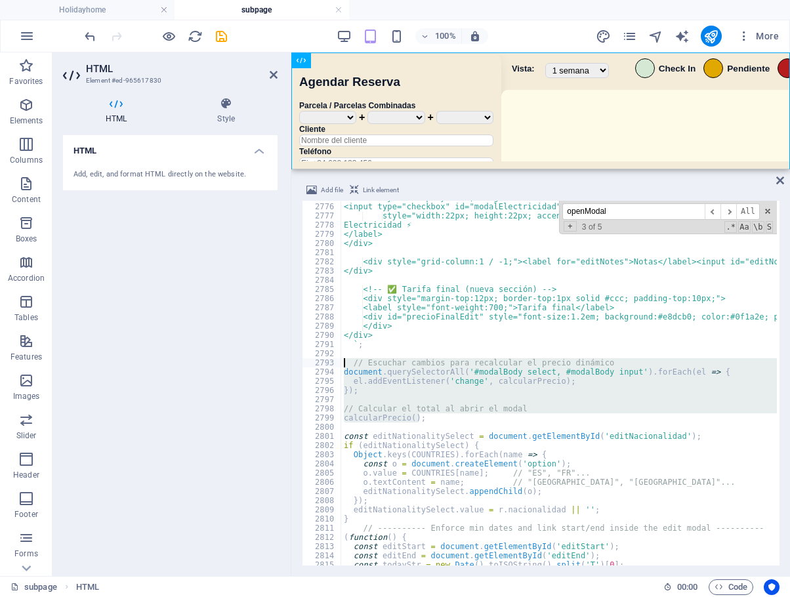
drag, startPoint x: 423, startPoint y: 419, endPoint x: 312, endPoint y: 360, distance: 125.6
click at [312, 360] on div "calcularPrecio(); 2775 2776 2777 2778 2779 2780 2781 2782 2783 2784 2785 2786 2…" at bounding box center [541, 383] width 478 height 365
paste textarea "}"
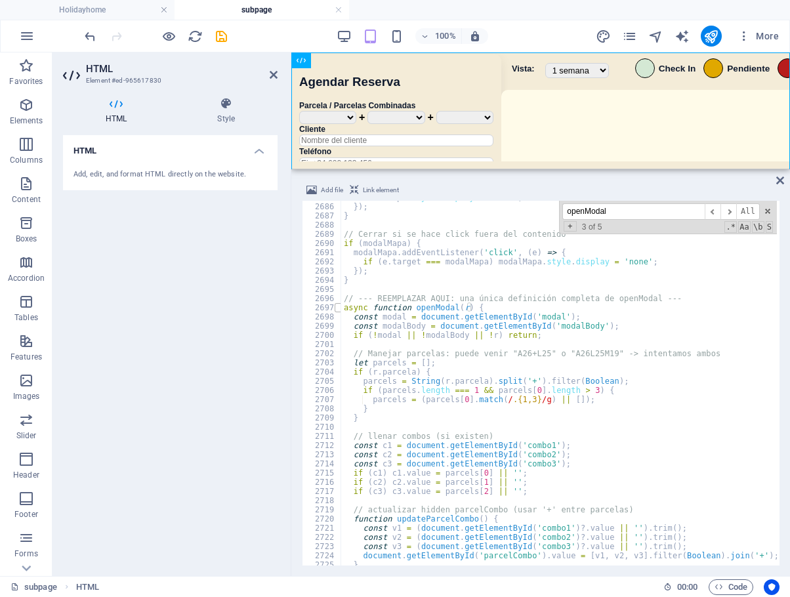
scroll to position [17762, 0]
click at [338, 310] on span at bounding box center [338, 307] width 7 height 9
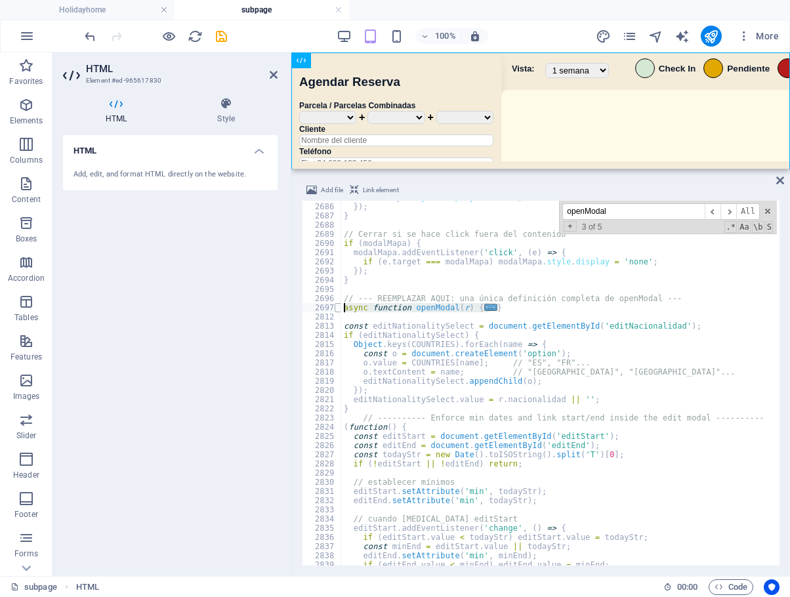
drag, startPoint x: 510, startPoint y: 309, endPoint x: 339, endPoint y: 310, distance: 170.6
click at [339, 310] on div "} 2685 2686 2687 2688 2689 2690 2691 2692 2693 2694 2695 2696 2697 2812 2813 28…" at bounding box center [541, 383] width 478 height 365
type textarea "async function openModal(r) { const modal = document.getElementById('modal');"
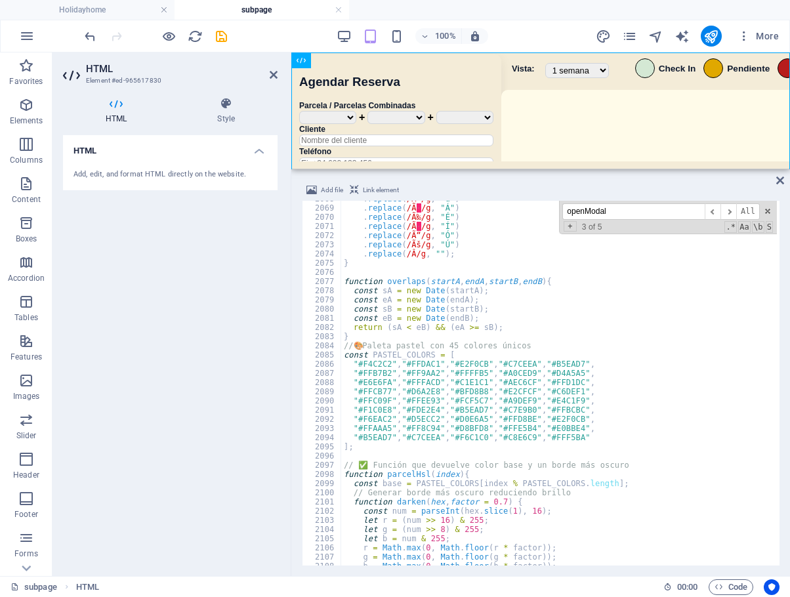
scroll to position [14177, 0]
click at [625, 209] on input "openModal" at bounding box center [633, 211] width 142 height 16
click at [730, 215] on span "​" at bounding box center [728, 211] width 16 height 16
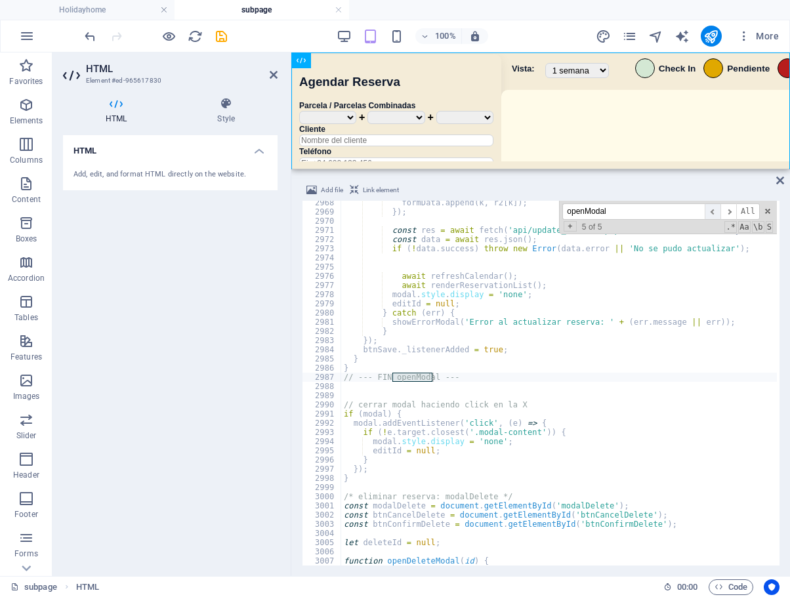
click at [713, 215] on span "​" at bounding box center [713, 211] width 16 height 16
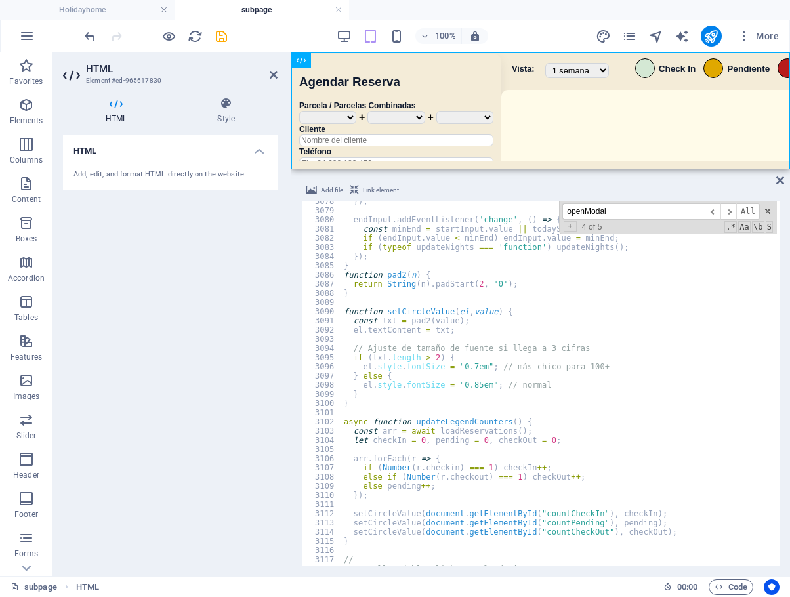
scroll to position [20465, 0]
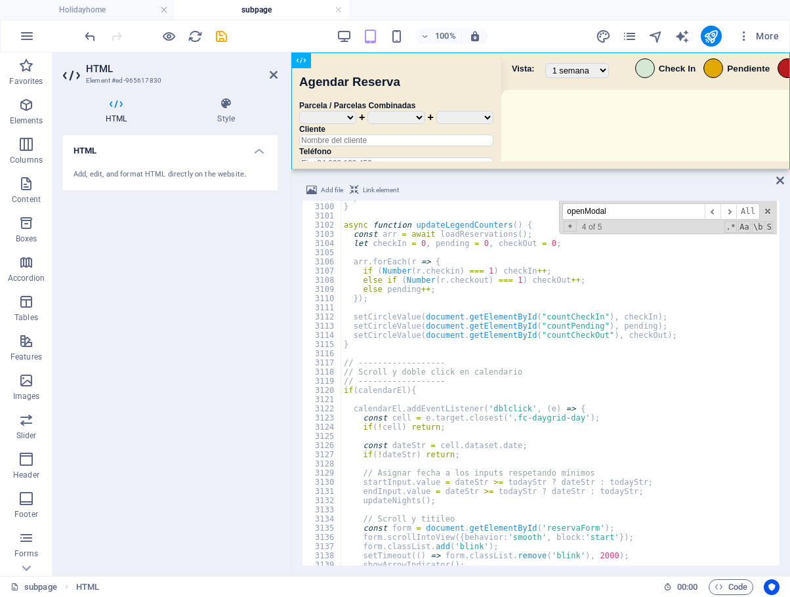
paste input "modalBody.innerHTML ="
drag, startPoint x: 643, startPoint y: 210, endPoint x: 508, endPoint y: 212, distance: 135.2
click at [508, 212] on div "} } async function updateLegendCounters ( ) { const arr = await loadReservation…" at bounding box center [559, 383] width 436 height 365
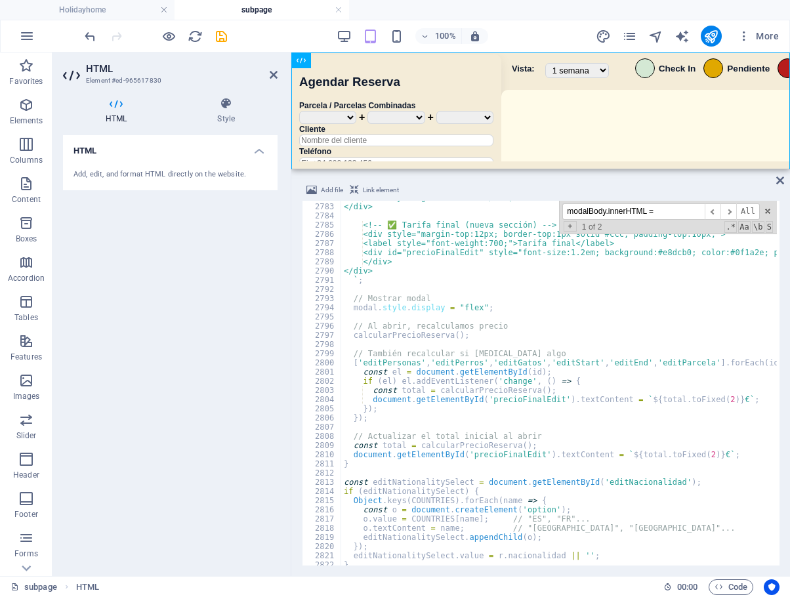
scroll to position [18461, 0]
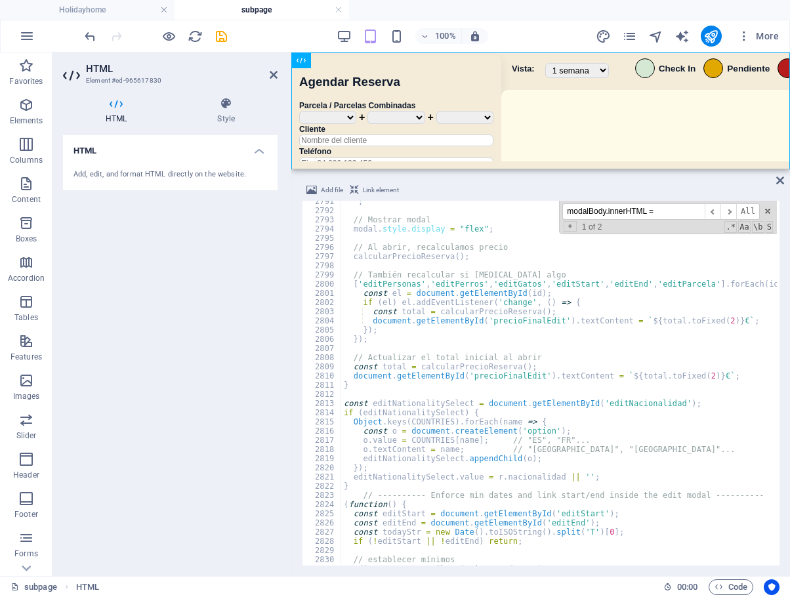
drag, startPoint x: 673, startPoint y: 212, endPoint x: 497, endPoint y: 215, distance: 175.2
click at [497, 215] on div "` ; // Mostrar modal modal . style . display = "flex" ; // Al abrir, recalculam…" at bounding box center [559, 383] width 436 height 365
paste input "calcularPrecioReserva"
type input "calcularPrecioReserva"
type textarea "calcularPrecioReserva();"
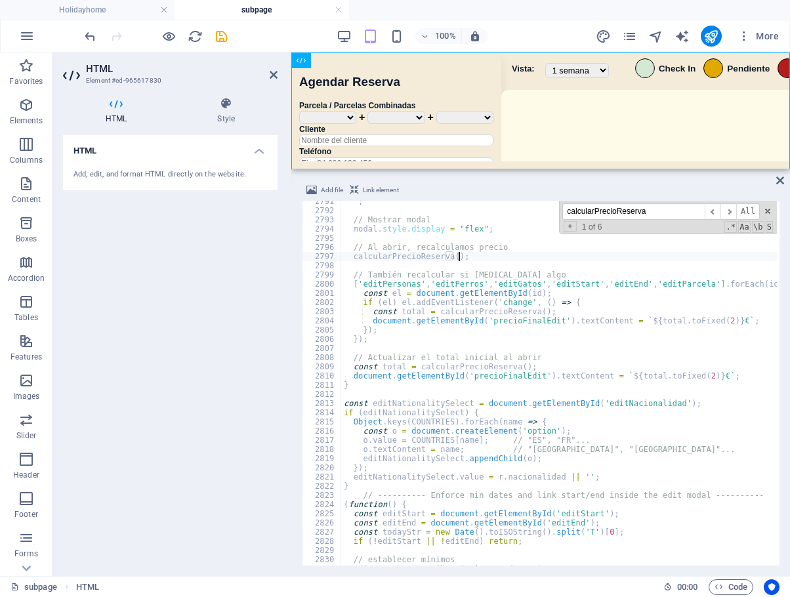
click at [476, 260] on div "` ; // Mostrar modal modal . style . display = "flex" ; // Al abrir, recalculam…" at bounding box center [781, 387] width 881 height 381
click at [406, 266] on div "` ; // Mostrar modal modal . style . display = "flex" ; // Al abrir, recalculam…" at bounding box center [781, 387] width 881 height 381
click at [675, 216] on input "calcularPrecioReserva" at bounding box center [633, 211] width 142 height 16
click at [385, 255] on div "` ; // Mostrar modal modal . style . display = "flex" ; // Al abrir, recalculam…" at bounding box center [781, 387] width 881 height 381
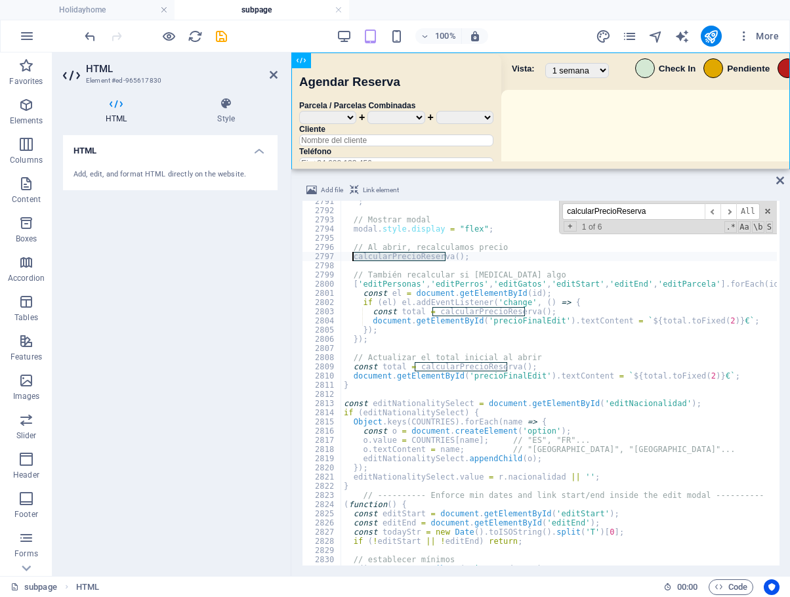
paste textarea "Edit"
click at [482, 310] on div "` ; // Mostrar modal modal . style . display = "flex" ; // Al abrir, recalculam…" at bounding box center [781, 387] width 881 height 381
paste textarea "Edit"
click at [469, 371] on div "` ; // Mostrar modal modal . style . display = "flex" ; // Al abrir, recalculam…" at bounding box center [781, 387] width 881 height 381
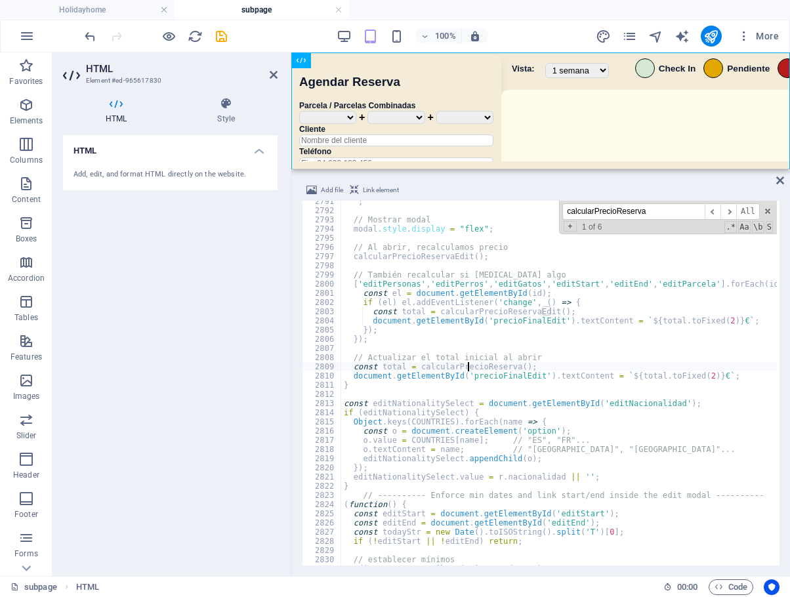
click at [469, 371] on div "` ; // Mostrar modal modal . style . display = "flex" ; // Al abrir, recalculam…" at bounding box center [781, 387] width 881 height 381
paste textarea "Edit"
type textarea "const total = calcularPrecioReservaEdit();"
click at [641, 398] on div "` ; // Mostrar modal modal . style . display = "flex" ; // Al abrir, recalculam…" at bounding box center [781, 387] width 881 height 381
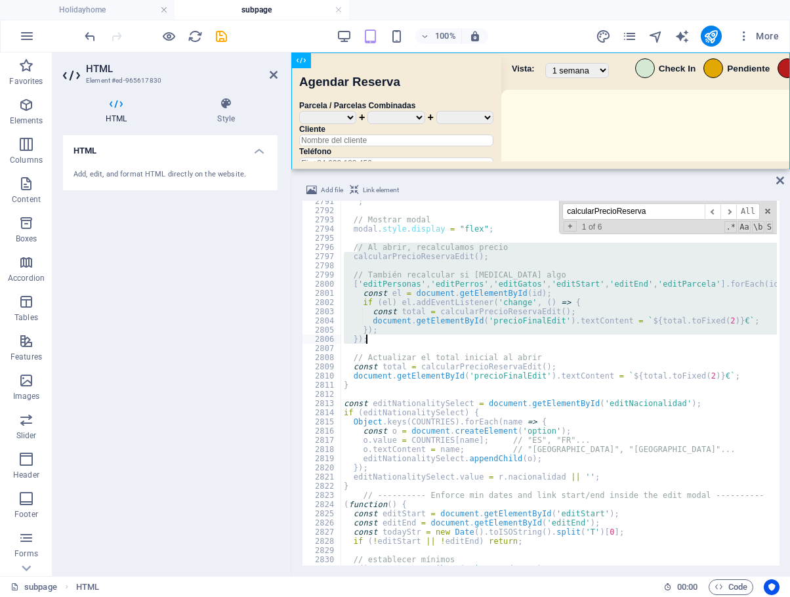
drag, startPoint x: 355, startPoint y: 245, endPoint x: 392, endPoint y: 335, distance: 98.0
click at [394, 337] on div "` ; // Mostrar modal modal . style . display = "flex" ; // Al abrir, recalculam…" at bounding box center [781, 387] width 881 height 381
drag, startPoint x: 354, startPoint y: 246, endPoint x: 398, endPoint y: 341, distance: 104.2
click at [398, 341] on div "` ; // Mostrar modal modal . style . display = "flex" ; // Al abrir, recalculam…" at bounding box center [781, 387] width 881 height 381
paste textarea
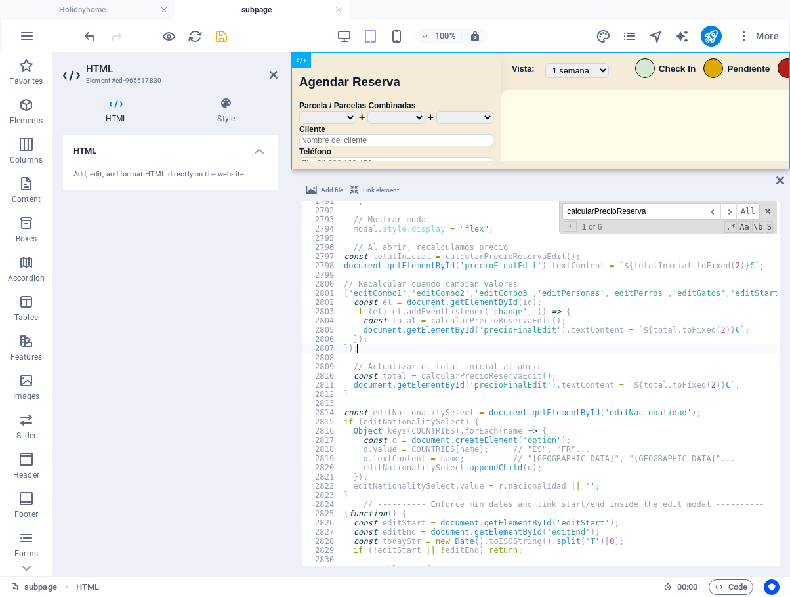
scroll to position [18455, 0]
click at [770, 215] on span at bounding box center [767, 211] width 9 height 9
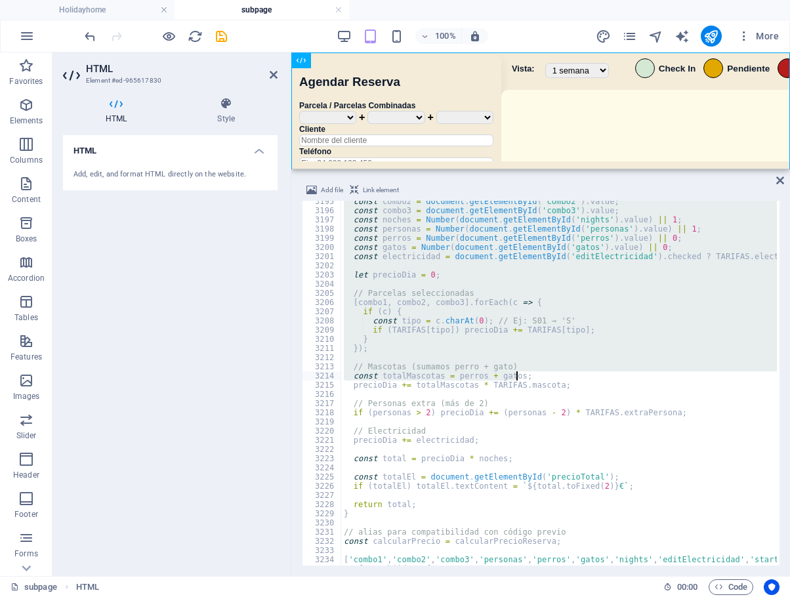
scroll to position [21139, 0]
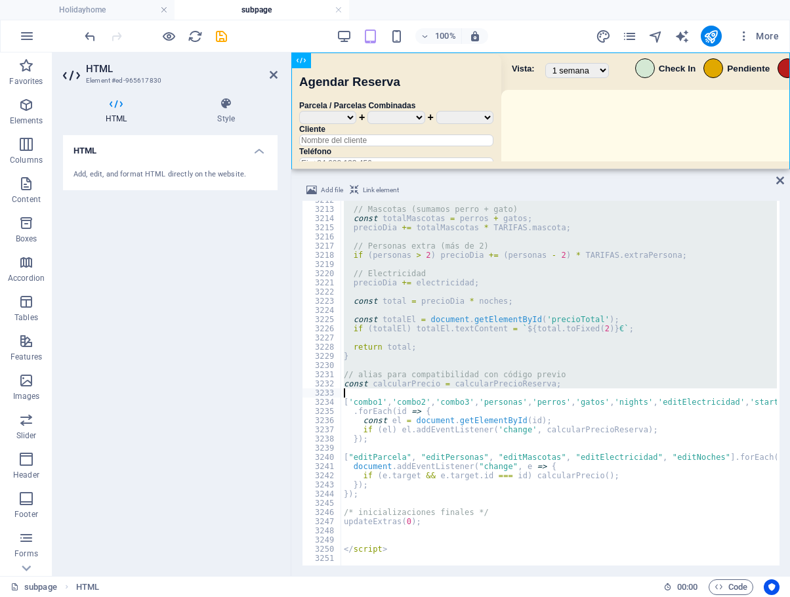
drag, startPoint x: 344, startPoint y: 260, endPoint x: 618, endPoint y: 389, distance: 302.9
click at [618, 389] on div "// Mascotas (sumamos perro + gato) const totalMascotas = perros + gatos ; preci…" at bounding box center [781, 386] width 881 height 381
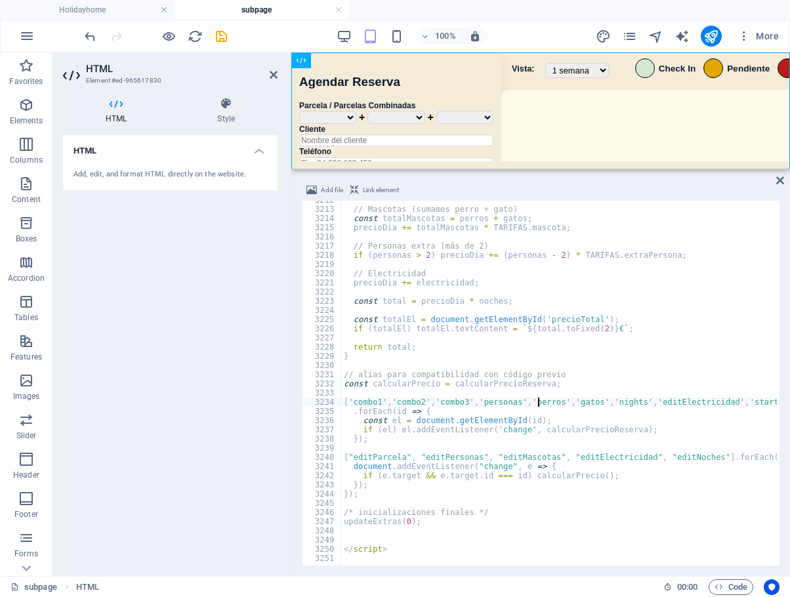
click at [539, 400] on div "// Mascotas (sumamos perro + gato) const totalMascotas = perros + gatos ; preci…" at bounding box center [781, 386] width 881 height 381
click at [529, 387] on div "// Mascotas (sumamos perro + gato) const totalMascotas = perros + gatos ; preci…" at bounding box center [781, 386] width 881 height 381
type textarea "const calcularPrecio = calcularPrecioReserva;"
click at [505, 390] on div "// Mascotas (sumamos perro + gato) const totalMascotas = perros + gatos ; preci…" at bounding box center [781, 386] width 881 height 381
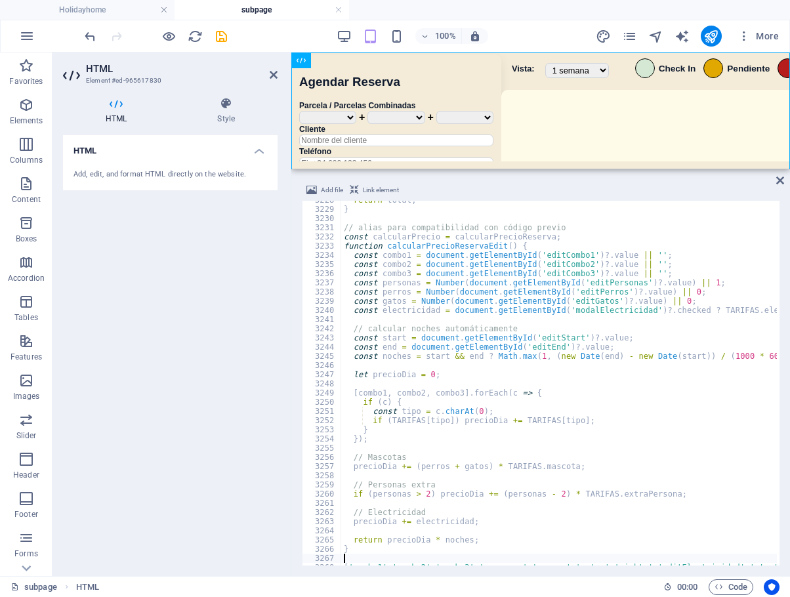
scroll to position [21125, 0]
click at [238, 37] on div "100% More" at bounding box center [433, 36] width 702 height 21
click at [220, 37] on icon "save" at bounding box center [221, 36] width 15 height 15
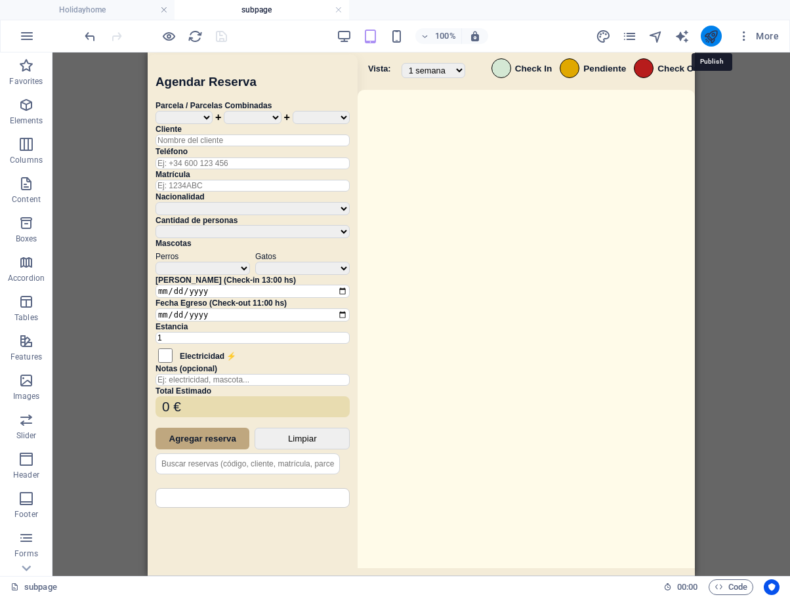
click at [710, 35] on icon "publish" at bounding box center [710, 36] width 15 height 15
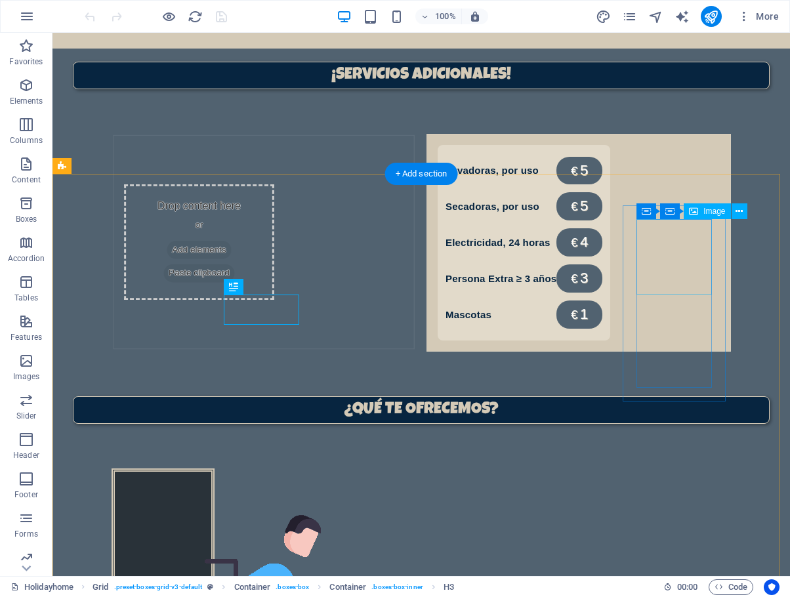
scroll to position [898, 0]
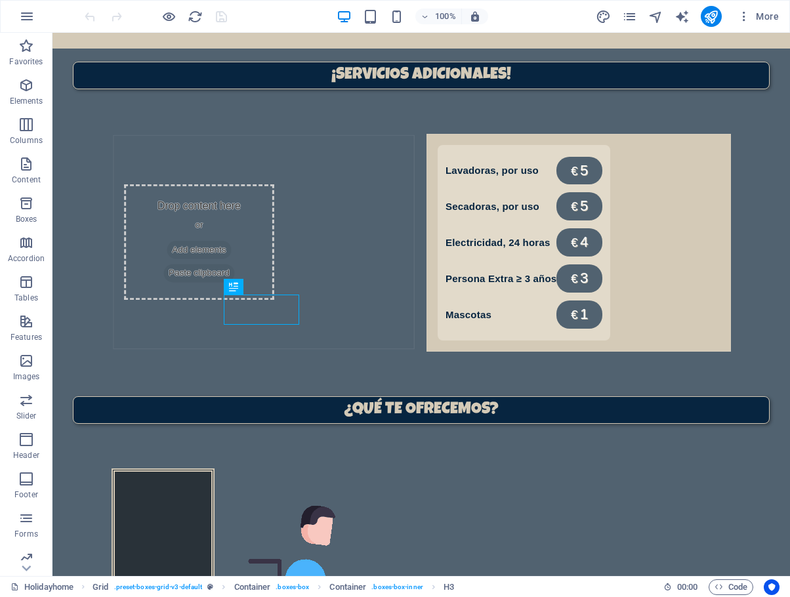
click at [621, 9] on div "More" at bounding box center [690, 16] width 188 height 21
click at [629, 28] on div "100% More" at bounding box center [395, 16] width 789 height 31
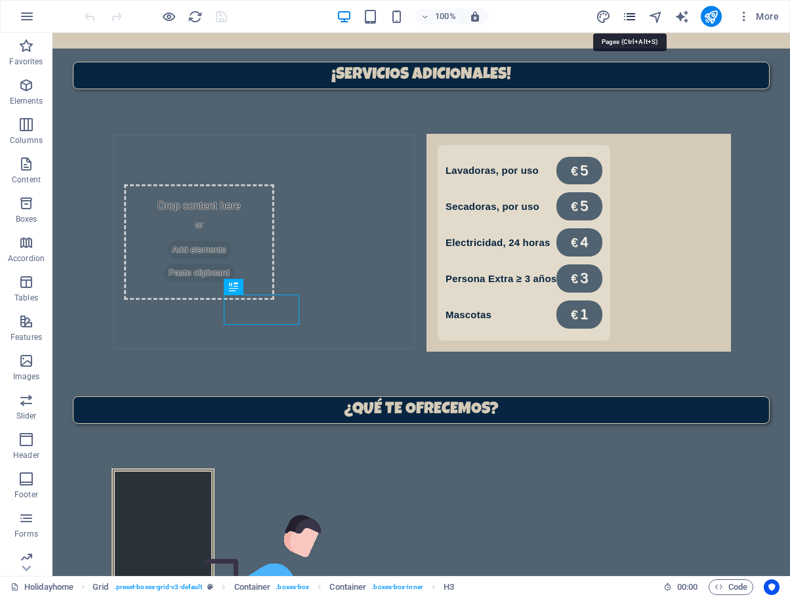
click at [627, 21] on icon "pages" at bounding box center [629, 16] width 15 height 15
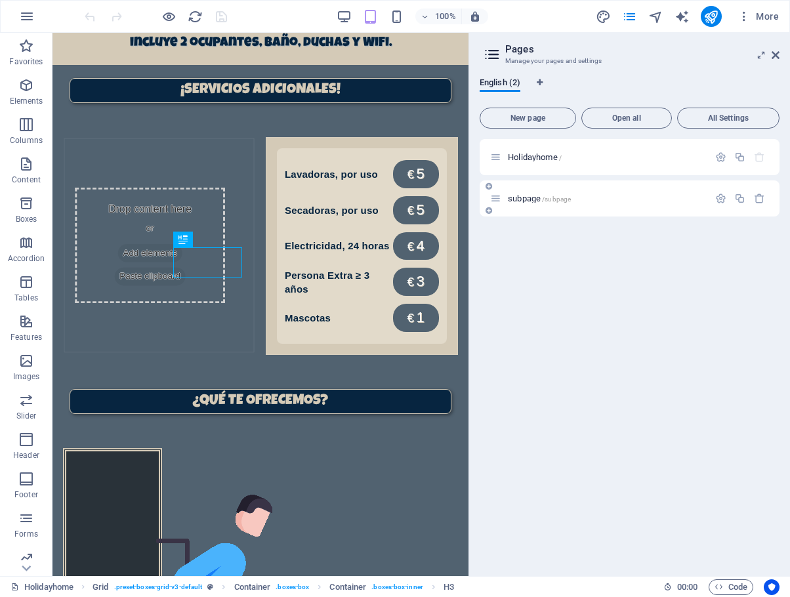
click at [555, 199] on span "/subpage" at bounding box center [556, 199] width 29 height 7
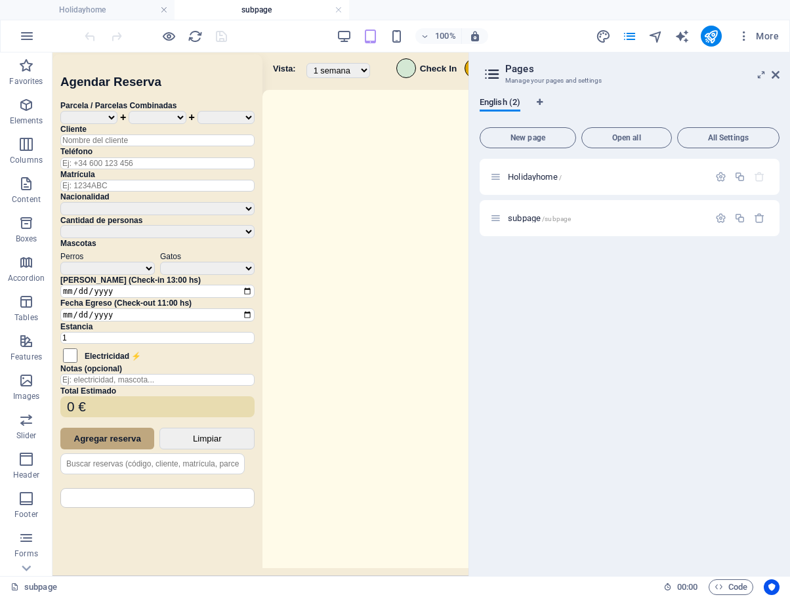
scroll to position [0, 0]
click at [777, 73] on icon at bounding box center [776, 75] width 8 height 10
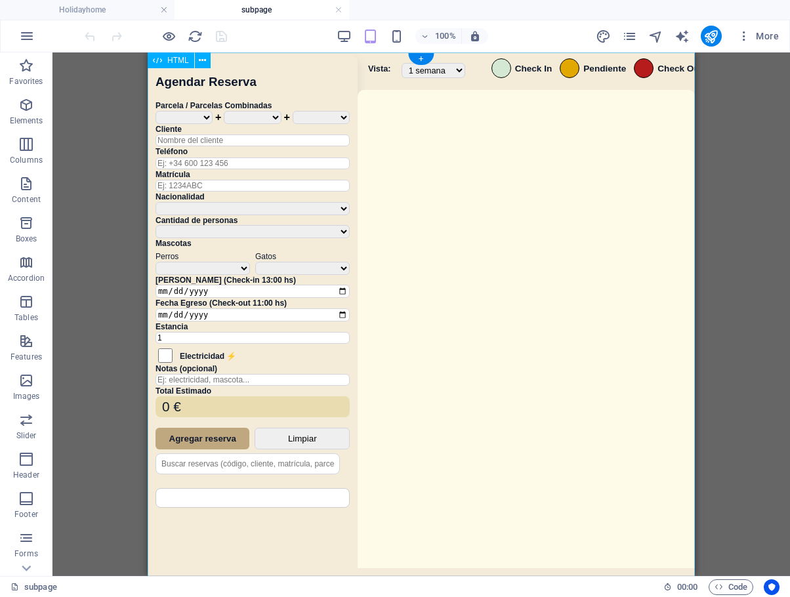
click at [537, 321] on div "Sistema de Reservas — Coveta Área Camper [GEOGRAPHIC_DATA] ¿Estás seguro de que…" at bounding box center [421, 315] width 547 height 527
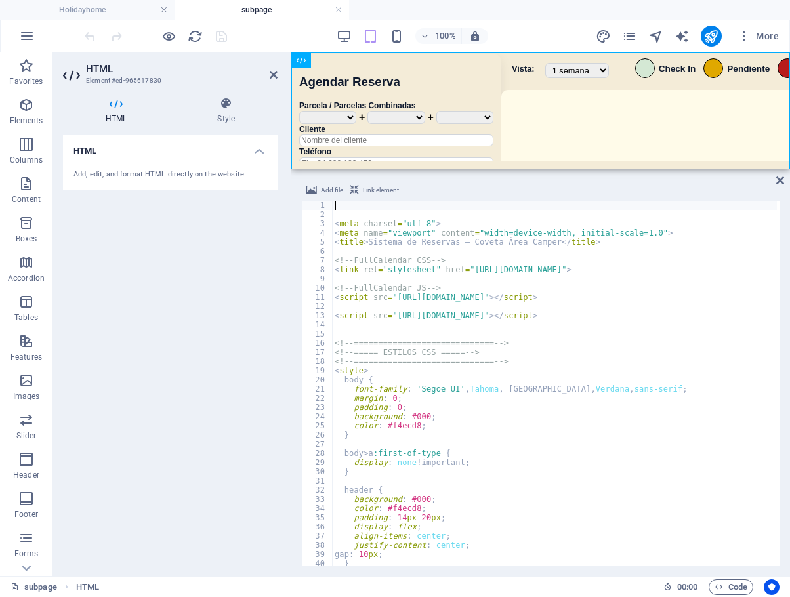
click at [537, 322] on div "< meta charset = "utf-8" > < meta name = "viewport" content = "width=device-wid…" at bounding box center [772, 391] width 881 height 381
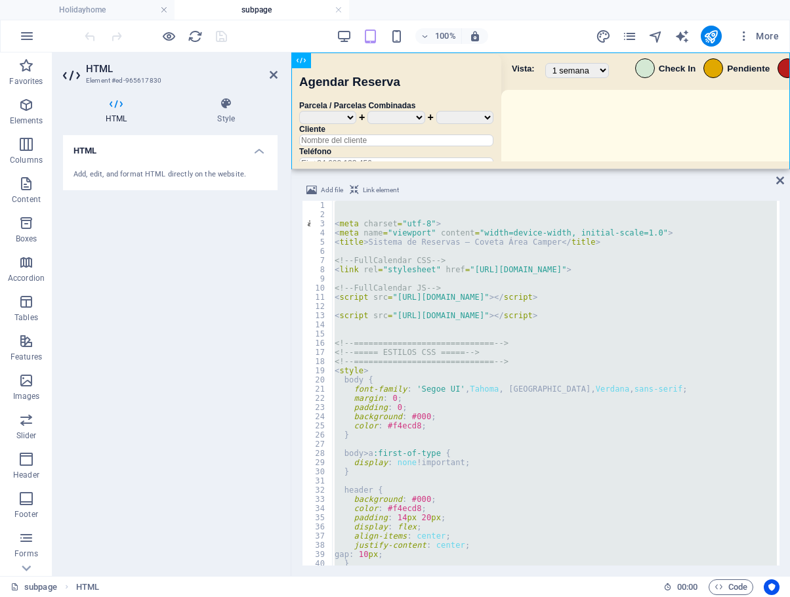
click at [486, 345] on div "< meta charset = "utf-8" > < meta name = "viewport" content = "width=device-wid…" at bounding box center [554, 383] width 445 height 365
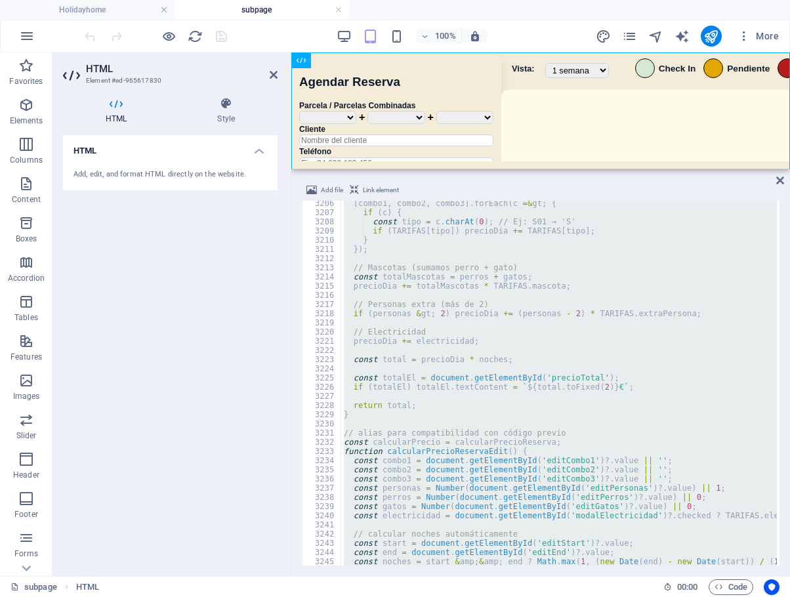
scroll to position [21139, 0]
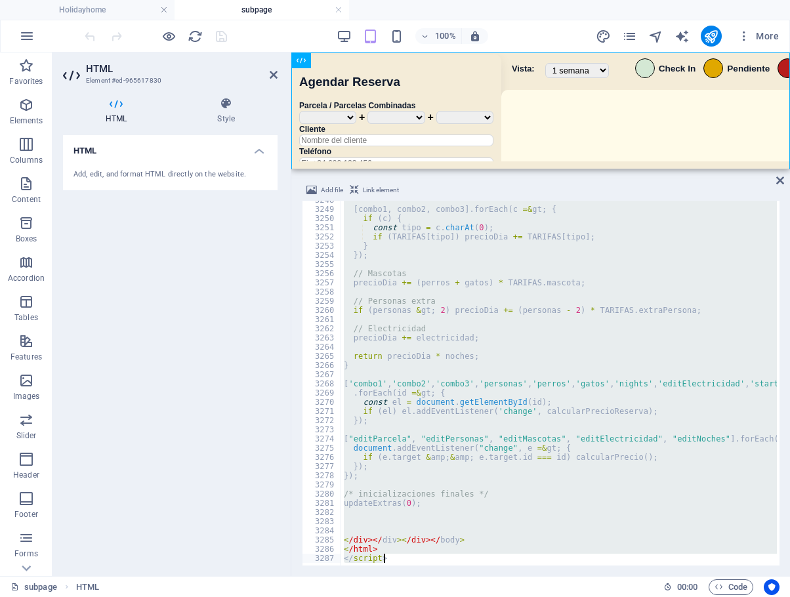
click at [663, 458] on div "[ combo1 , combo2 , combo3 ] . forEach ( c =& gt ; { if ( c ) { const tipo = c …" at bounding box center [559, 383] width 436 height 365
type textarea "if ([DOMAIN_NAME] &amp;&amp; [DOMAIN_NAME] === id) calcularPrecio();"
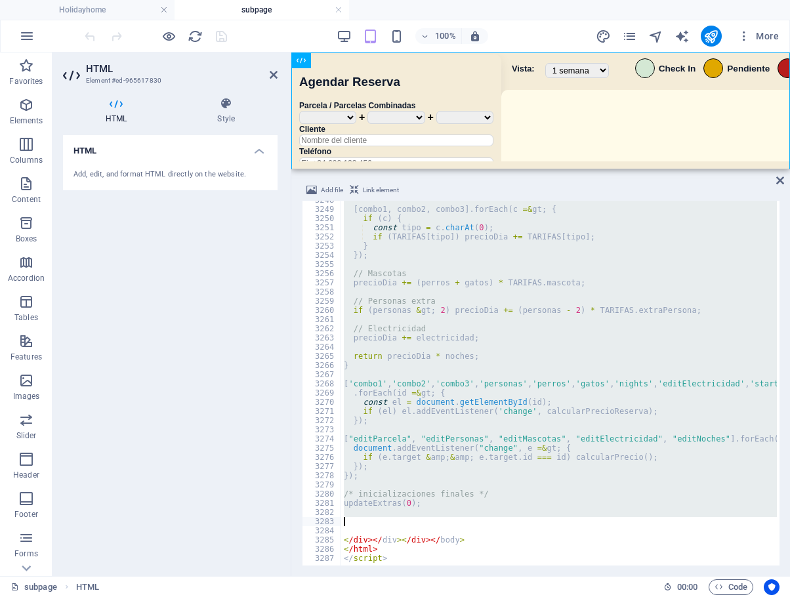
drag, startPoint x: 343, startPoint y: 320, endPoint x: 461, endPoint y: 544, distance: 253.3
click at [556, 524] on div "[ combo1 , combo2 , combo3 ] . forEach ( c =& gt ; { if ( c ) { const tipo = c …" at bounding box center [781, 386] width 881 height 381
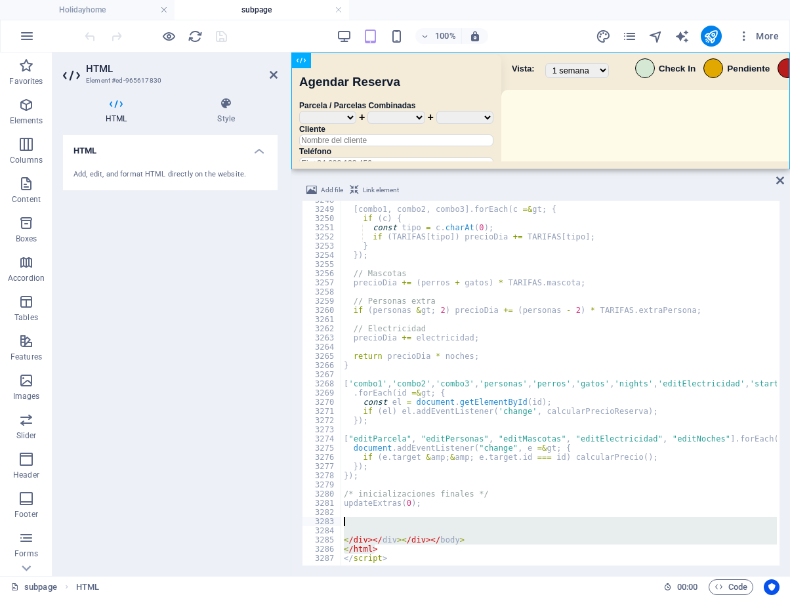
drag, startPoint x: 385, startPoint y: 546, endPoint x: 337, endPoint y: 524, distance: 53.2
click at [336, 524] on div "3248 3249 3250 3251 3252 3253 3254 3255 3256 3257 3258 3259 3260 3261 3262 3263…" at bounding box center [541, 383] width 478 height 365
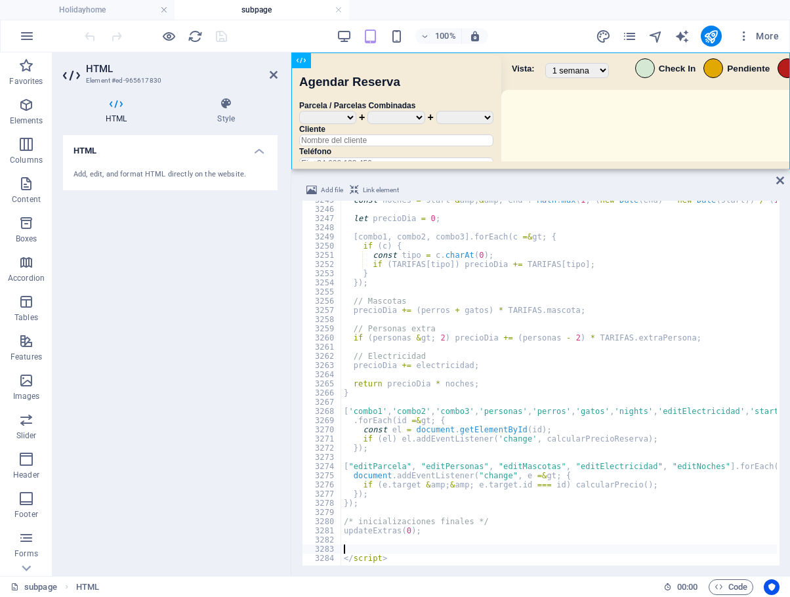
click at [543, 320] on div "const noches = start & amp ; & amp ; end ? Math . max ( 1 , ( new Date ( end ) …" at bounding box center [781, 386] width 881 height 381
drag, startPoint x: 257, startPoint y: 43, endPoint x: 222, endPoint y: 43, distance: 34.1
click at [253, 43] on div "100% More" at bounding box center [433, 36] width 702 height 21
click at [222, 42] on icon "save" at bounding box center [221, 36] width 15 height 15
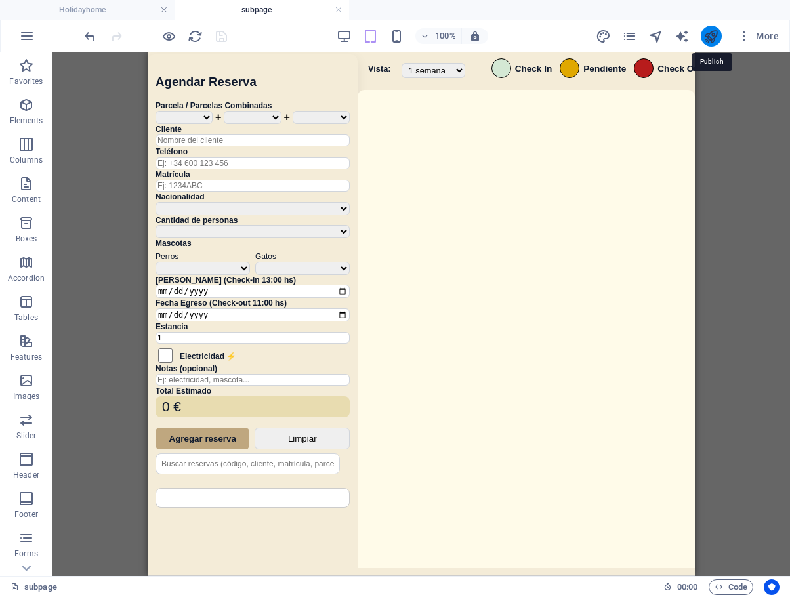
click at [713, 37] on icon "publish" at bounding box center [710, 36] width 15 height 15
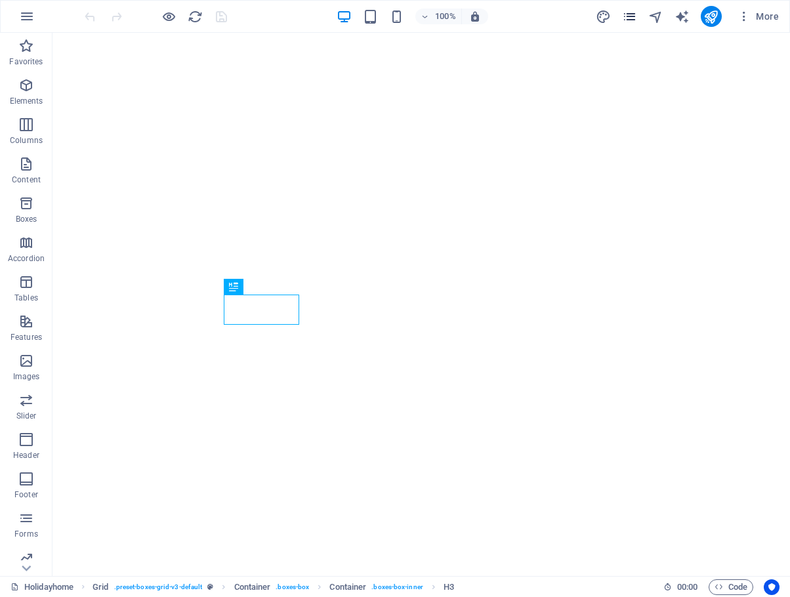
click at [633, 15] on icon "pages" at bounding box center [629, 16] width 15 height 15
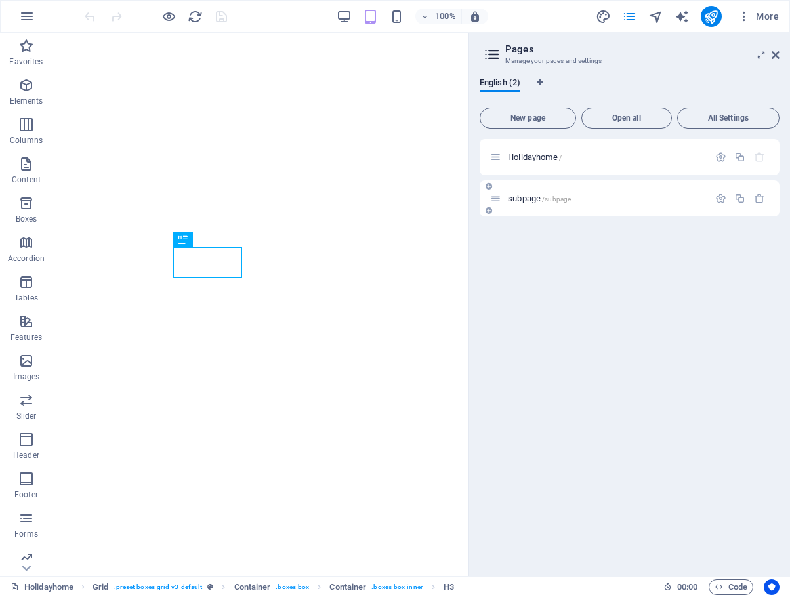
click at [523, 192] on div "subpage /subpage" at bounding box center [599, 198] width 219 height 15
click at [527, 193] on div "subpage /subpage" at bounding box center [599, 198] width 219 height 15
click at [527, 194] on div "subpage /subpage" at bounding box center [599, 198] width 219 height 15
click at [528, 197] on span "subpage /subpage" at bounding box center [539, 199] width 63 height 10
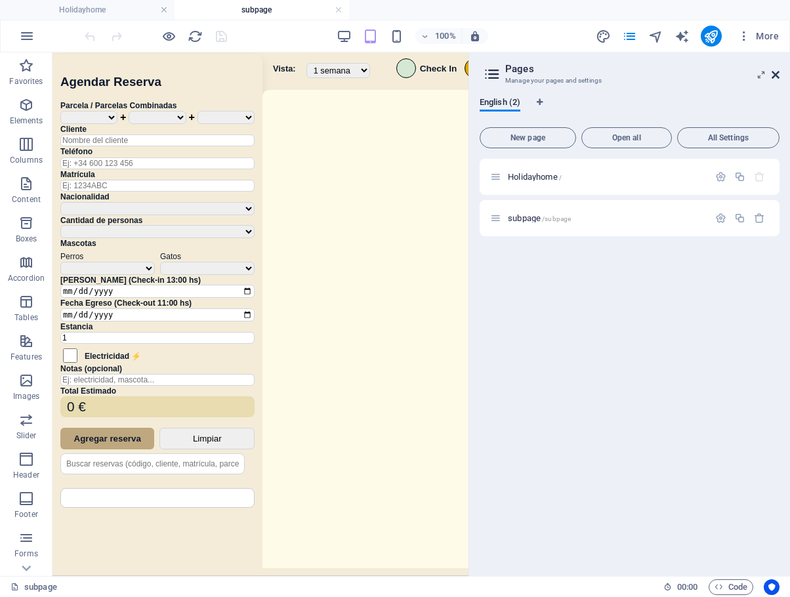
click at [776, 72] on icon at bounding box center [776, 75] width 8 height 10
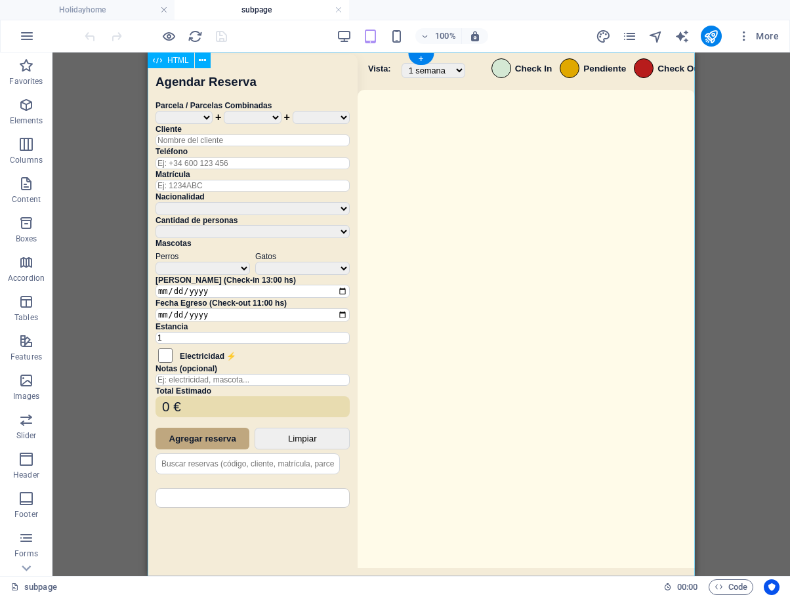
click at [583, 235] on div "Sistema de Reservas — Coveta Área Camper [GEOGRAPHIC_DATA] ¿Estás seguro de que…" at bounding box center [421, 315] width 547 height 527
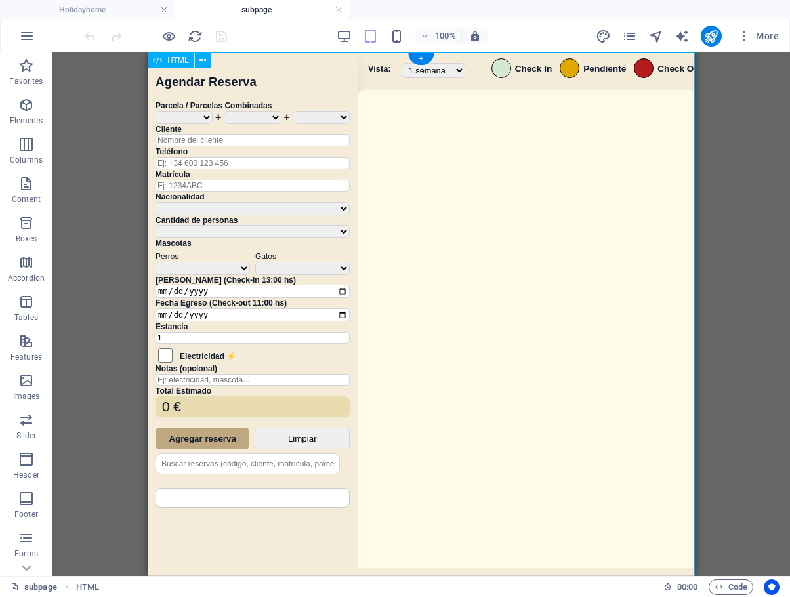
click at [583, 235] on div "Sistema de Reservas — Coveta Área Camper [GEOGRAPHIC_DATA] ¿Estás seguro de que…" at bounding box center [421, 315] width 547 height 527
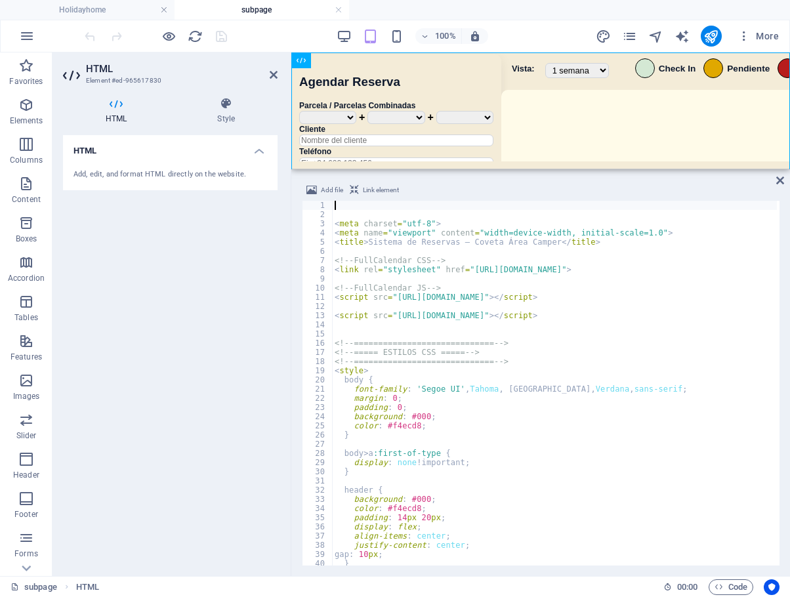
click at [499, 401] on div "< meta charset = "utf-8" > < meta name = "viewport" content = "width=device-wid…" at bounding box center [772, 391] width 881 height 381
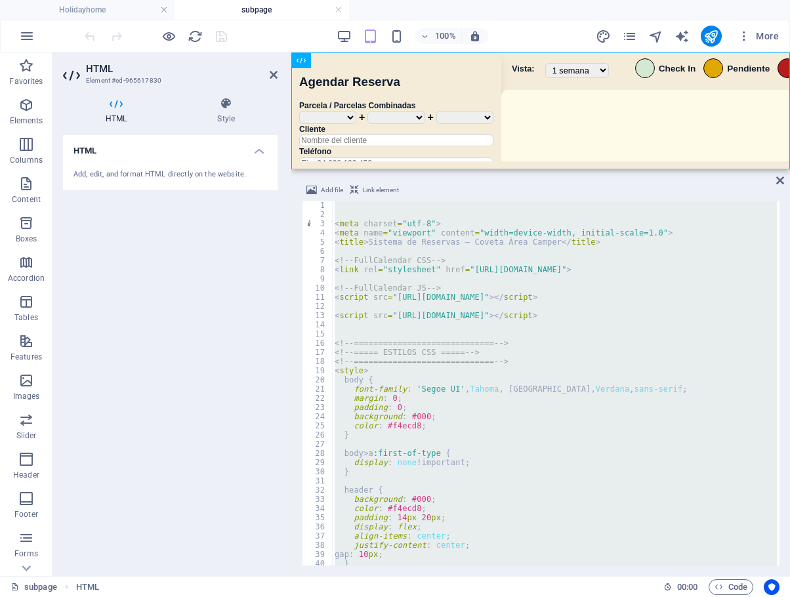
click at [500, 413] on div "< meta charset = "utf-8" > < meta name = "viewport" content = "width=device-wid…" at bounding box center [554, 383] width 445 height 365
paste textarea
type textarea "</script>"
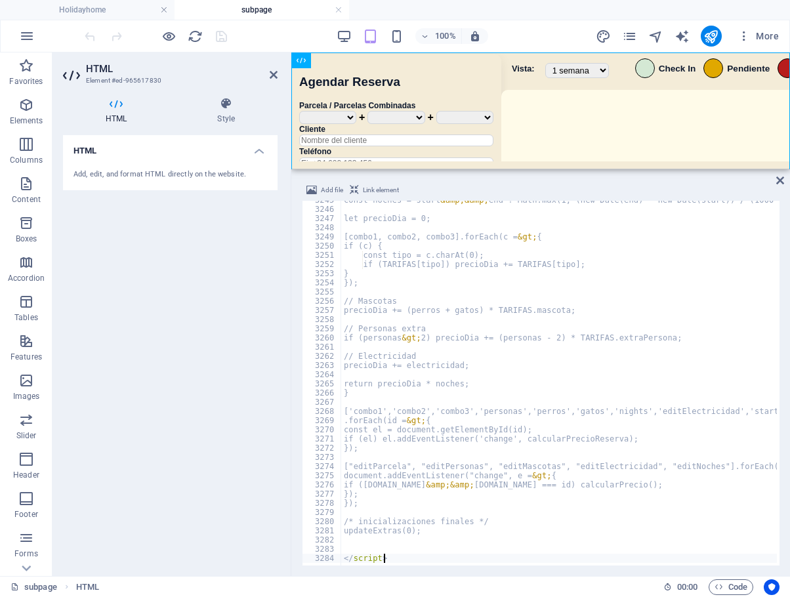
scroll to position [21139, 0]
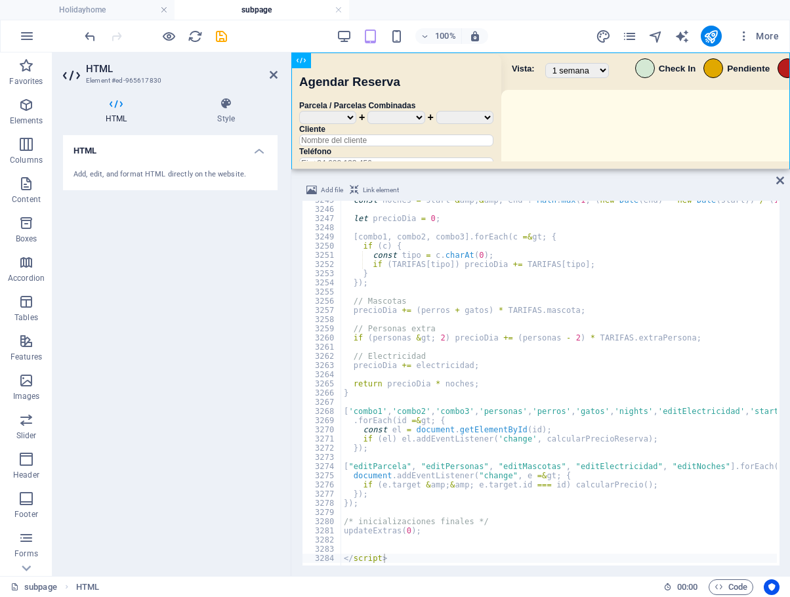
click at [296, 40] on div "100% More" at bounding box center [433, 36] width 702 height 21
click at [219, 37] on icon "save" at bounding box center [221, 36] width 15 height 15
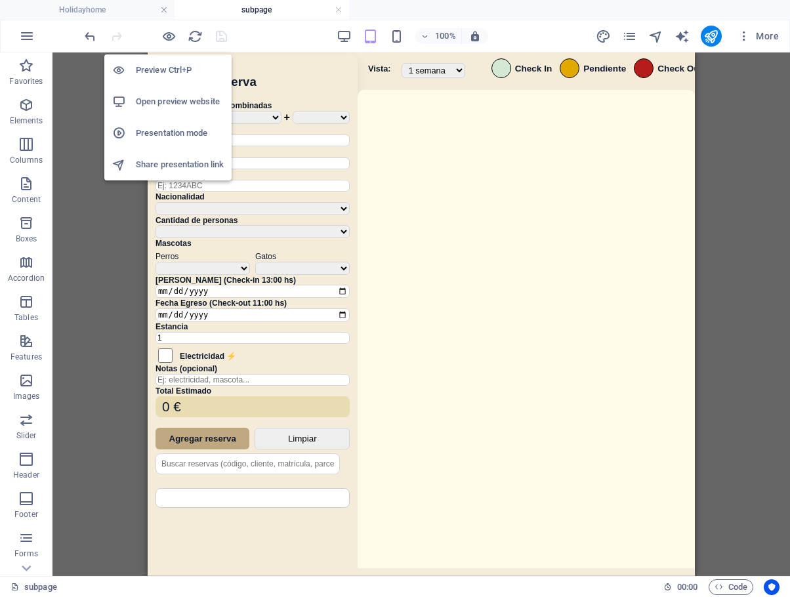
click at [180, 104] on h6 "Open preview website" at bounding box center [180, 102] width 88 height 16
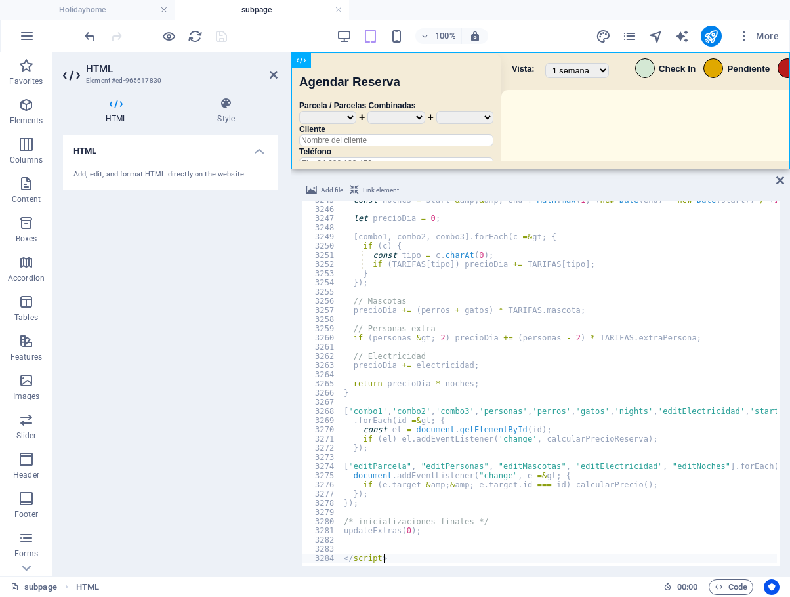
click at [434, 297] on div "const noches = start & amp ; & amp ; end ? Math . max ( 1 , ( new Date ( end ) …" at bounding box center [781, 386] width 881 height 381
click at [560, 397] on div "const noches = start & amp ; & amp ; end ? Math . max ( 1 , ( new Date ( end ) …" at bounding box center [781, 386] width 881 height 381
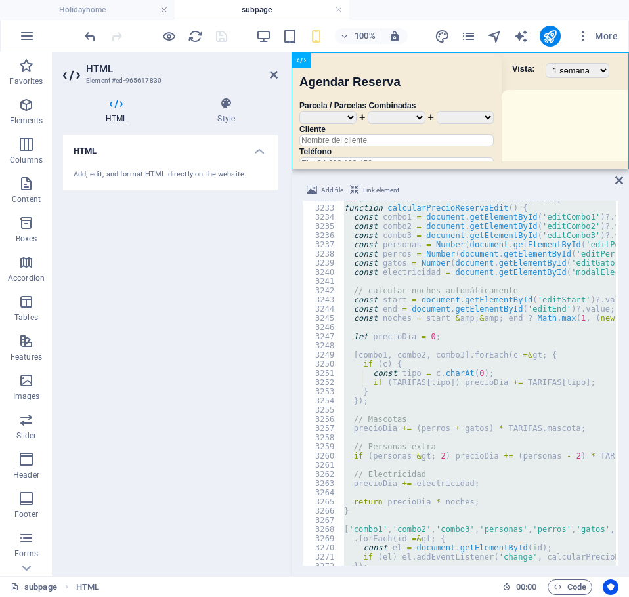
paste textarea
type textarea "</script>"
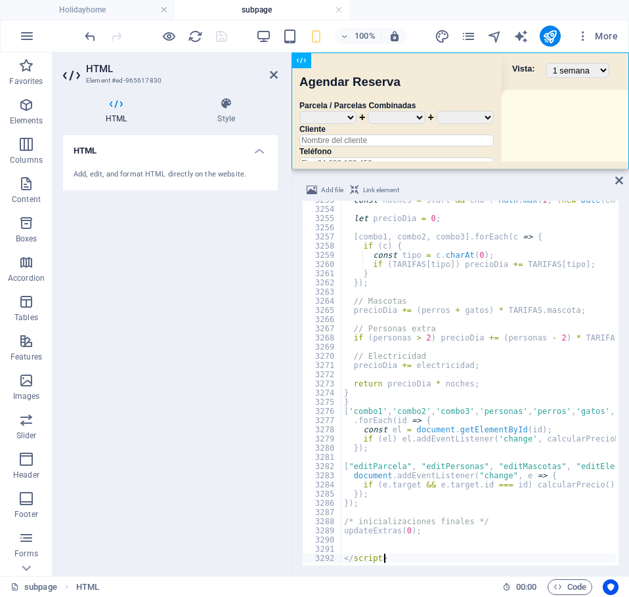
click at [241, 32] on div "100% More" at bounding box center [352, 36] width 541 height 21
click at [222, 33] on icon "save" at bounding box center [221, 36] width 15 height 15
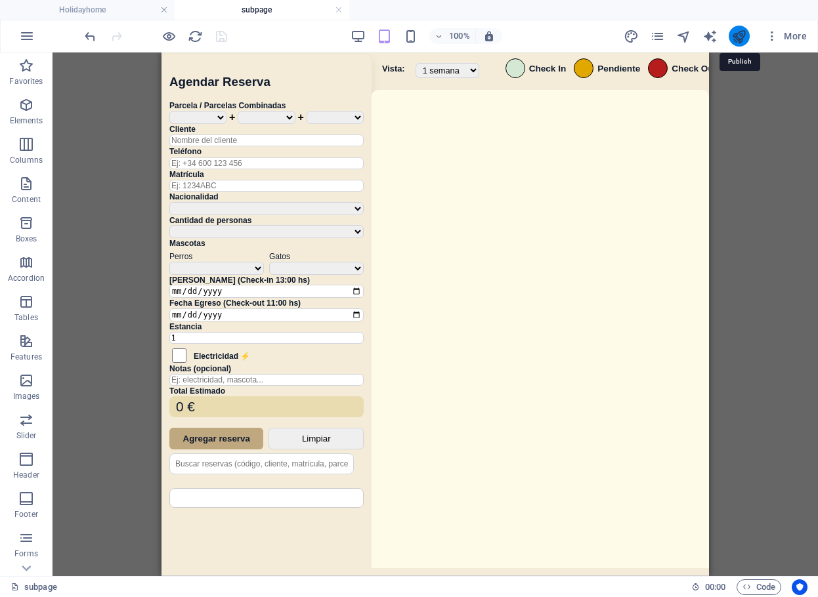
click at [743, 38] on icon "publish" at bounding box center [738, 36] width 15 height 15
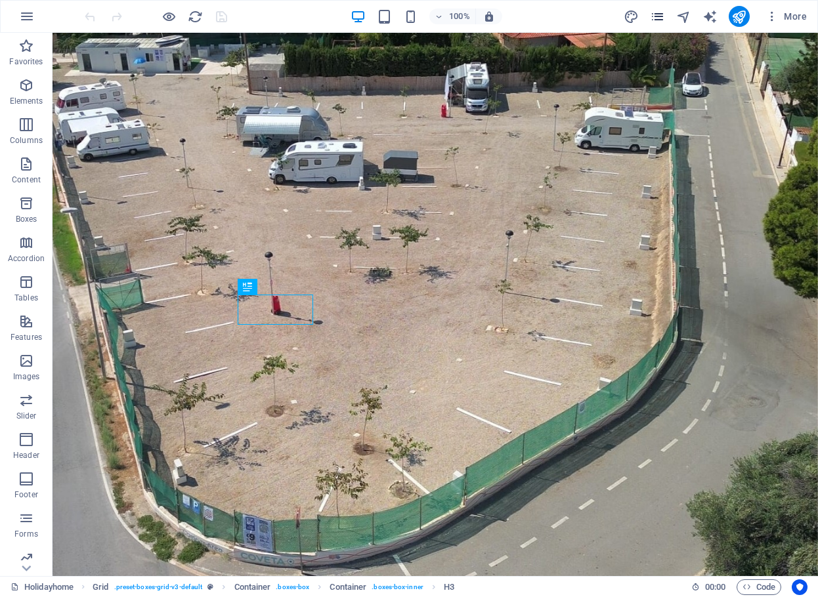
click at [662, 17] on icon "pages" at bounding box center [657, 16] width 15 height 15
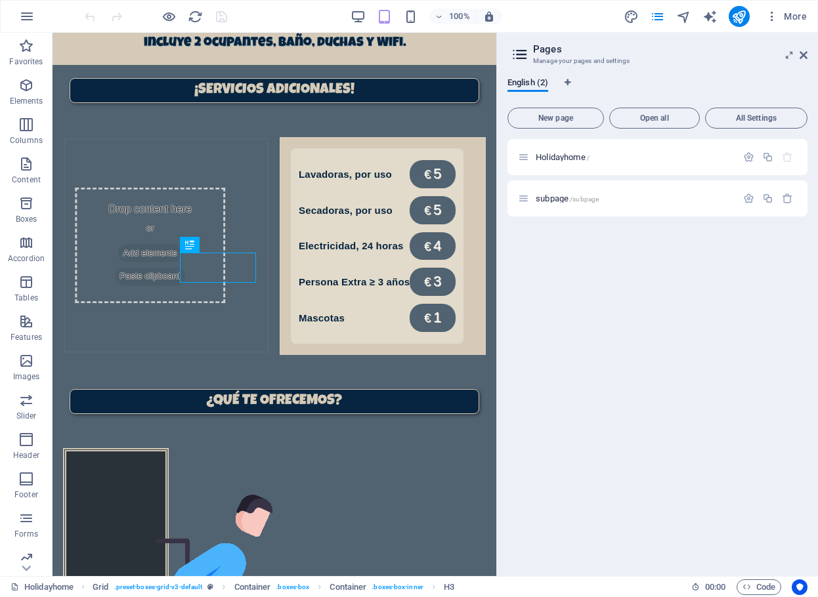
scroll to position [898, 0]
click at [555, 200] on span "subpage /subpage" at bounding box center [566, 199] width 63 height 10
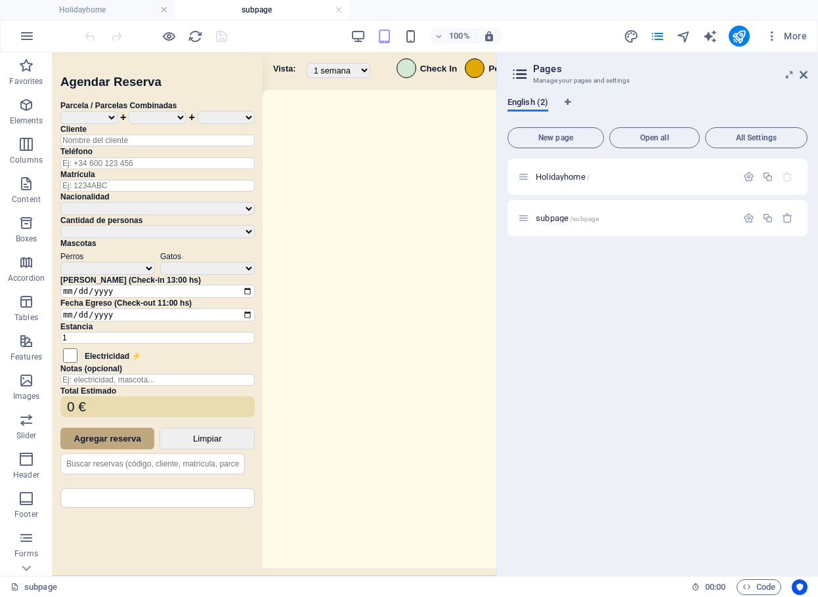
scroll to position [0, 0]
click at [801, 74] on icon at bounding box center [803, 75] width 8 height 10
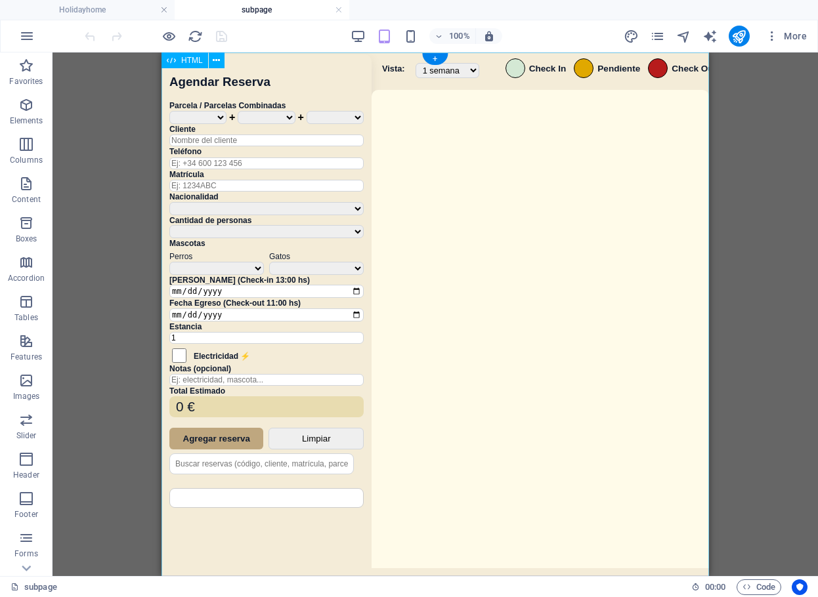
click at [600, 337] on div "Sistema de Reservas — Coveta Área Camper [GEOGRAPHIC_DATA] ¿Estás seguro de que…" at bounding box center [434, 315] width 547 height 527
drag, startPoint x: 600, startPoint y: 337, endPoint x: 776, endPoint y: 391, distance: 183.5
click at [600, 337] on div "Sistema de Reservas — Coveta Área Camper [GEOGRAPHIC_DATA] ¿Estás seguro de que…" at bounding box center [434, 315] width 547 height 527
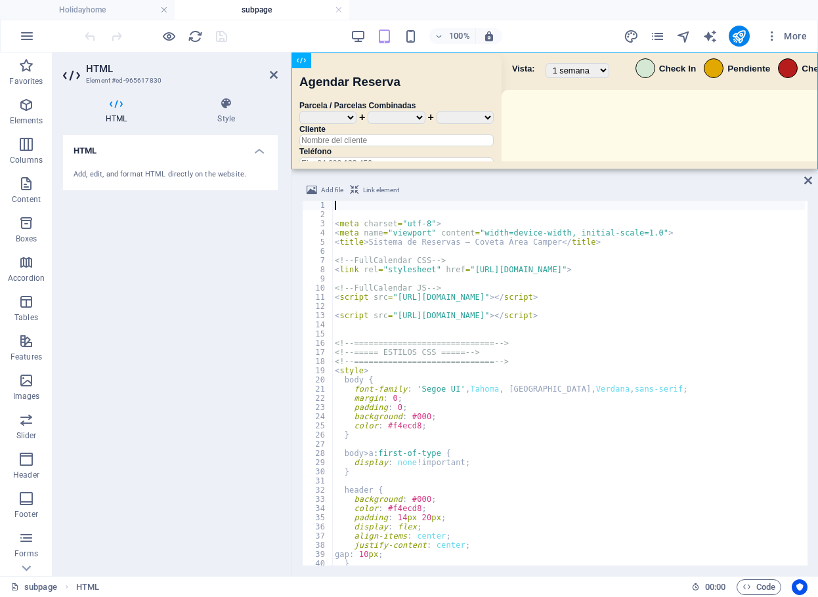
click at [484, 362] on div "< meta charset = "utf-8" > < meta name = "viewport" content = "width=device-wid…" at bounding box center [772, 391] width 881 height 381
type textarea "</html> </script>"
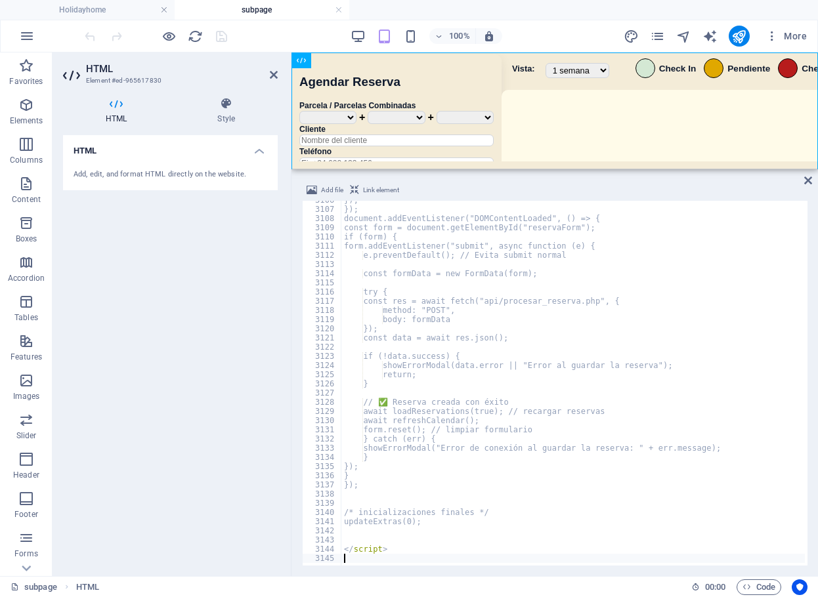
scroll to position [21139, 0]
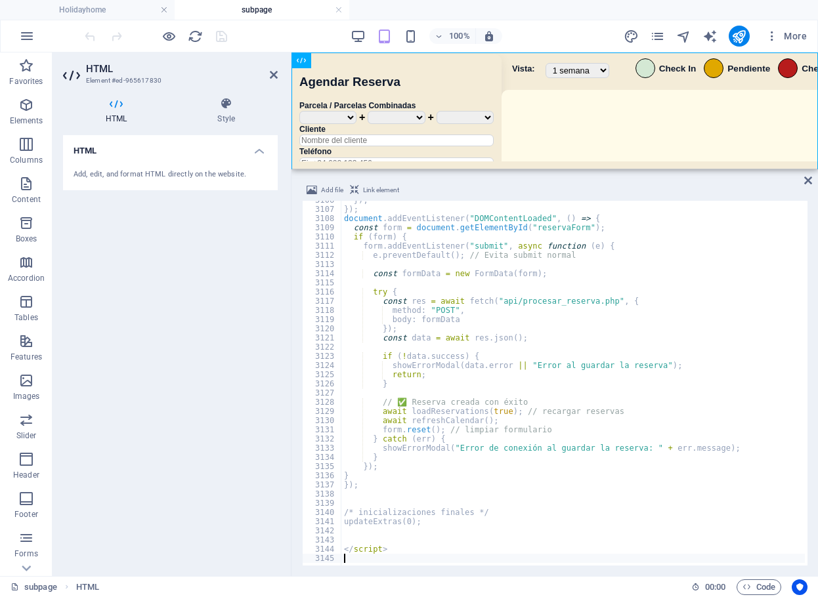
click at [306, 33] on div "100% More" at bounding box center [447, 36] width 730 height 21
click at [220, 33] on icon "save" at bounding box center [221, 36] width 15 height 15
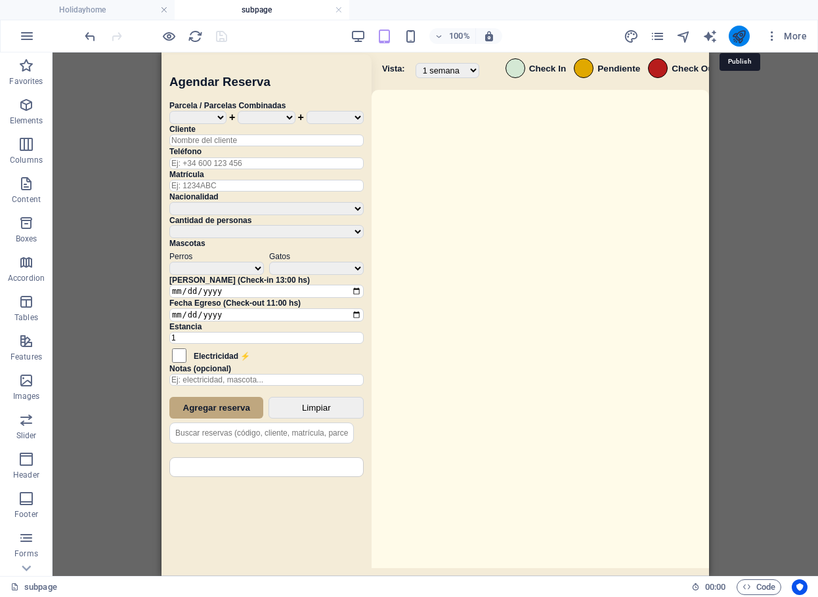
drag, startPoint x: 738, startPoint y: 38, endPoint x: 717, endPoint y: 93, distance: 58.4
click at [738, 38] on icon "publish" at bounding box center [738, 36] width 15 height 15
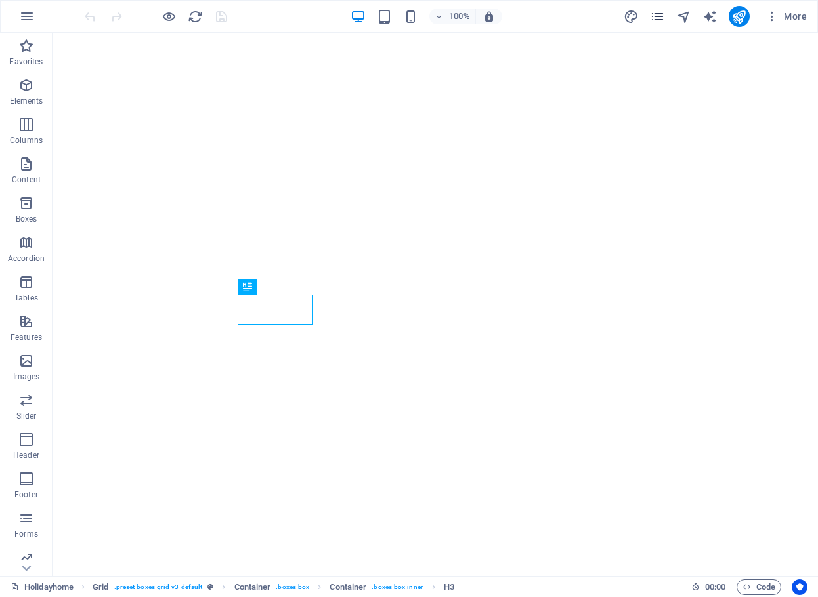
click at [657, 16] on icon "pages" at bounding box center [657, 16] width 15 height 15
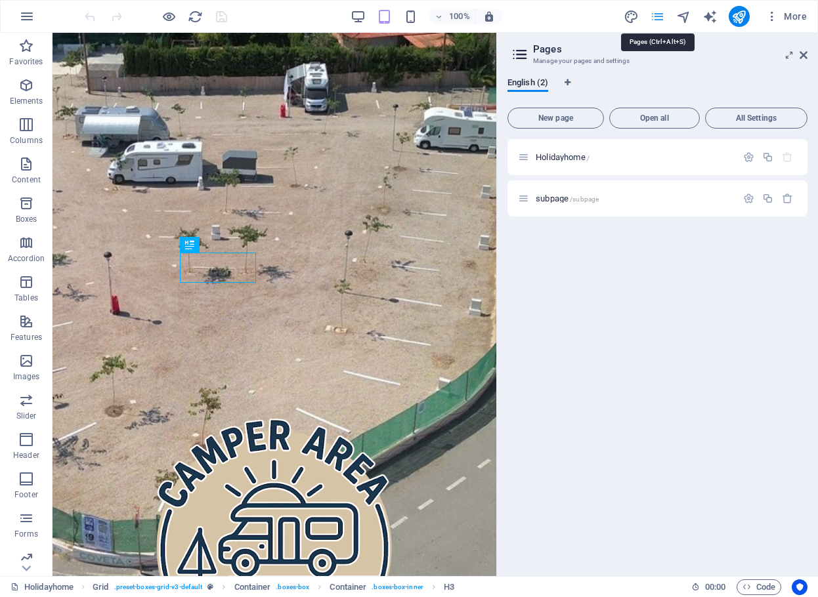
scroll to position [898, 0]
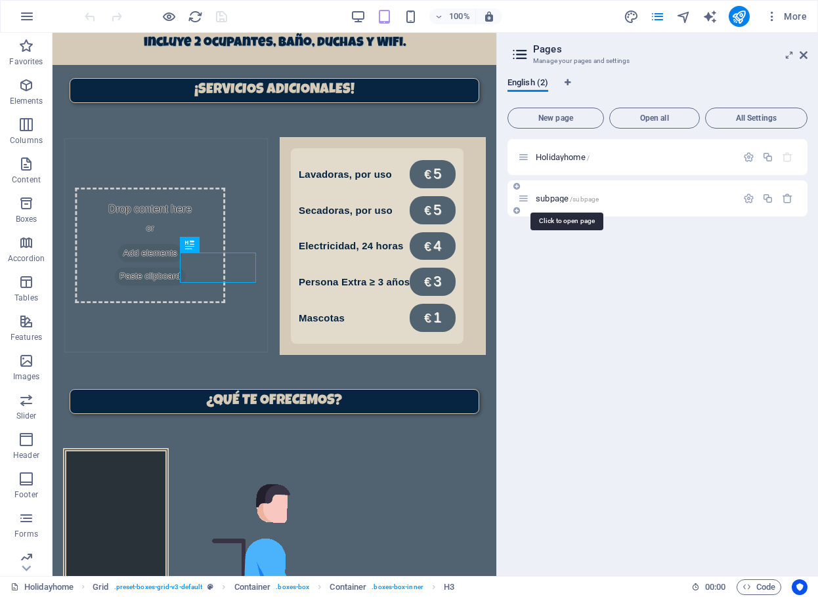
click at [562, 197] on span "subpage /subpage" at bounding box center [566, 199] width 63 height 10
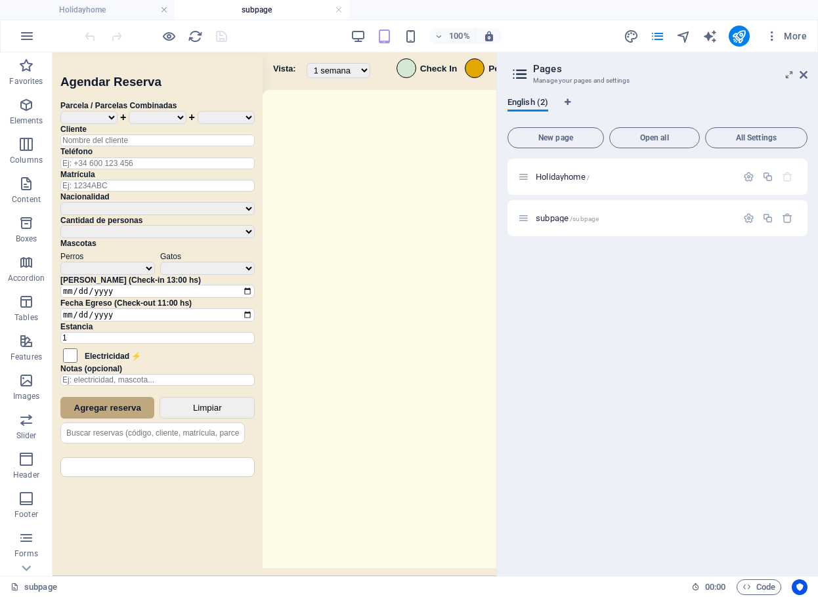
scroll to position [0, 0]
click at [799, 77] on icon at bounding box center [803, 75] width 8 height 10
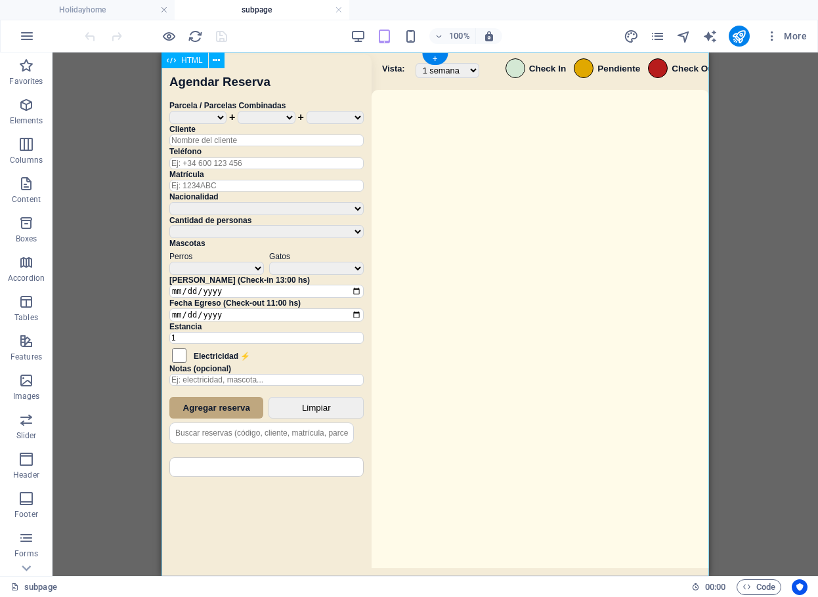
click at [490, 395] on div "Sistema de Reservas — Coveta Área Camper [GEOGRAPHIC_DATA] ¿Estás seguro de que…" at bounding box center [434, 315] width 547 height 527
drag, startPoint x: 490, startPoint y: 395, endPoint x: 917, endPoint y: 648, distance: 496.6
click at [490, 395] on div "Sistema de Reservas — Coveta Área Camper [GEOGRAPHIC_DATA] ¿Estás seguro de que…" at bounding box center [434, 315] width 547 height 527
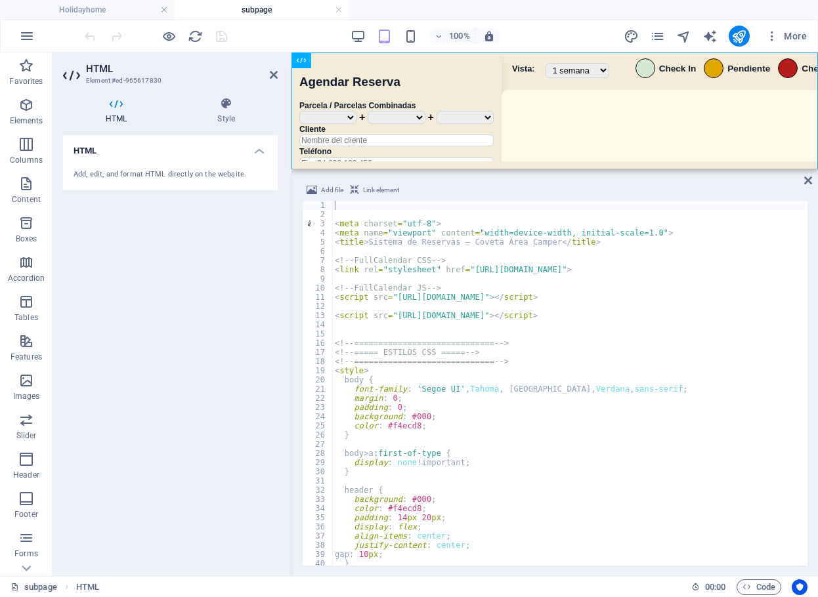
click at [724, 400] on div "< meta charset = "utf-8" > < meta name = "viewport" content = "width=device-wid…" at bounding box center [772, 391] width 881 height 381
type textarea "</script>"
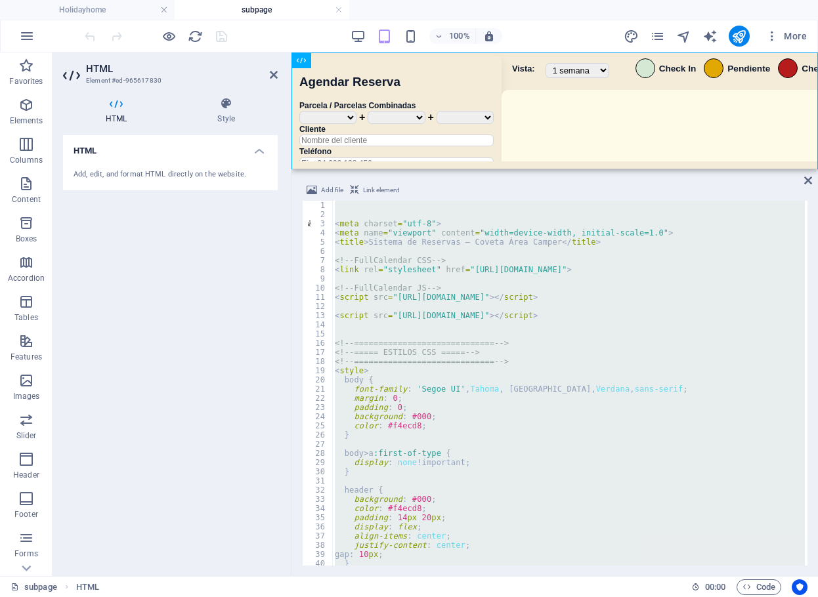
paste textarea
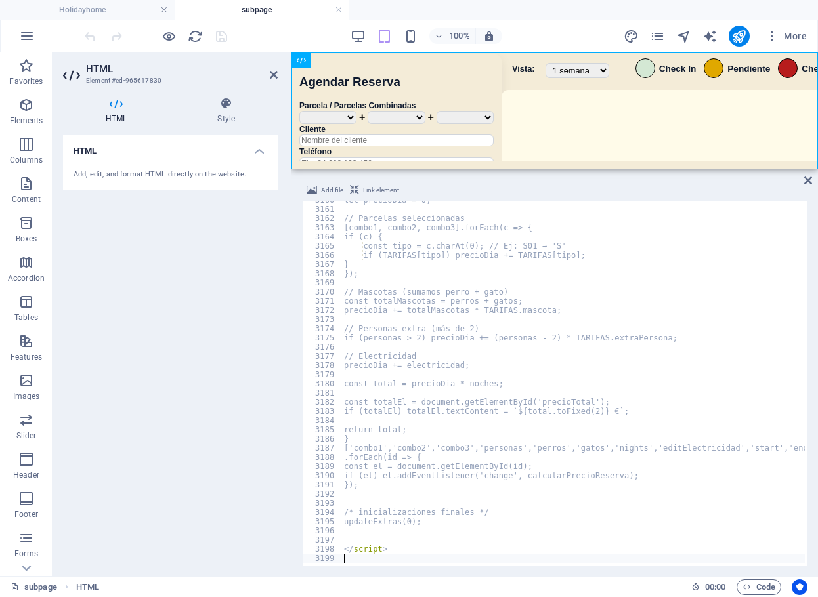
scroll to position [21139, 0]
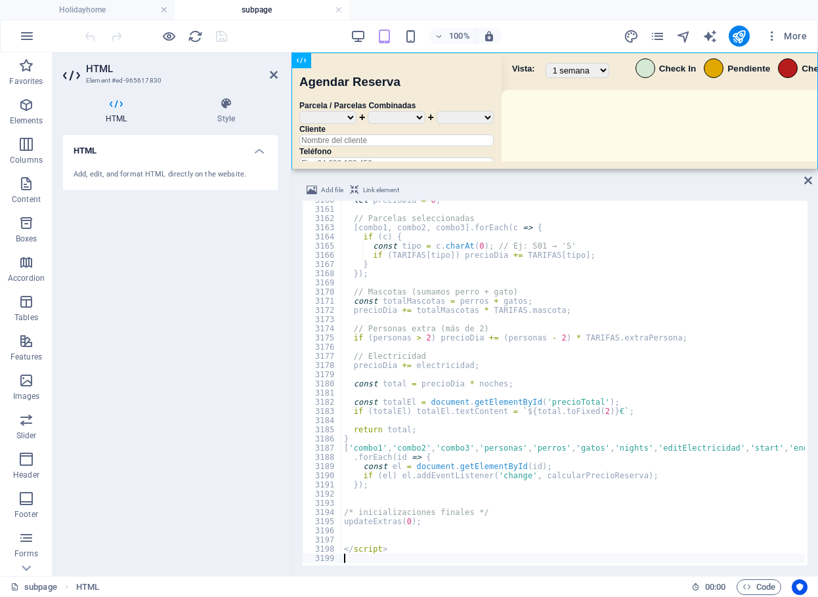
click at [297, 41] on div "100% More" at bounding box center [447, 36] width 730 height 21
click at [222, 39] on icon "save" at bounding box center [221, 36] width 15 height 15
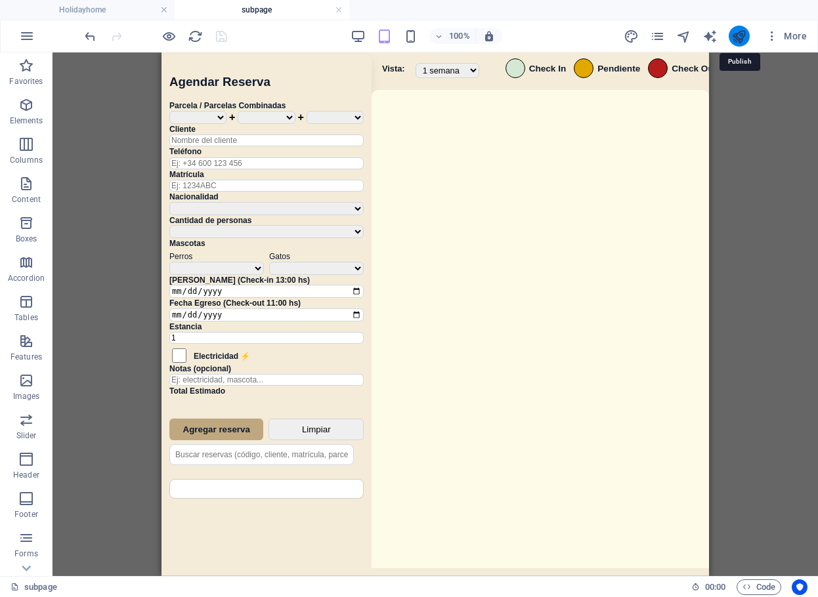
click at [742, 37] on icon "publish" at bounding box center [738, 36] width 15 height 15
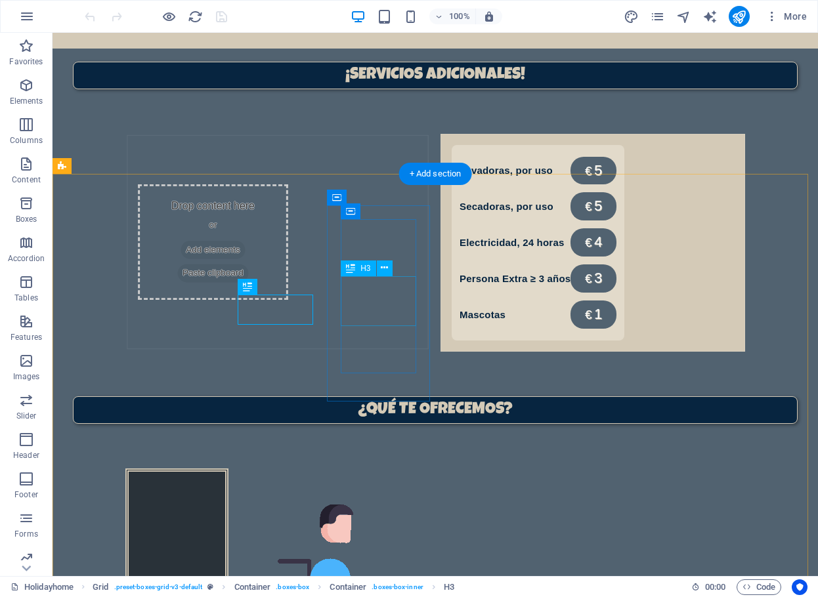
scroll to position [898, 0]
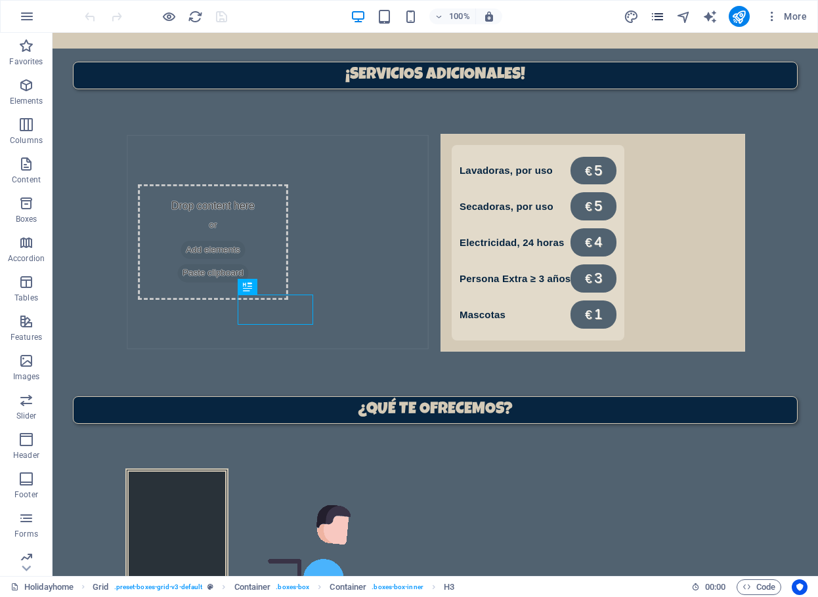
click at [659, 16] on icon "pages" at bounding box center [657, 16] width 15 height 15
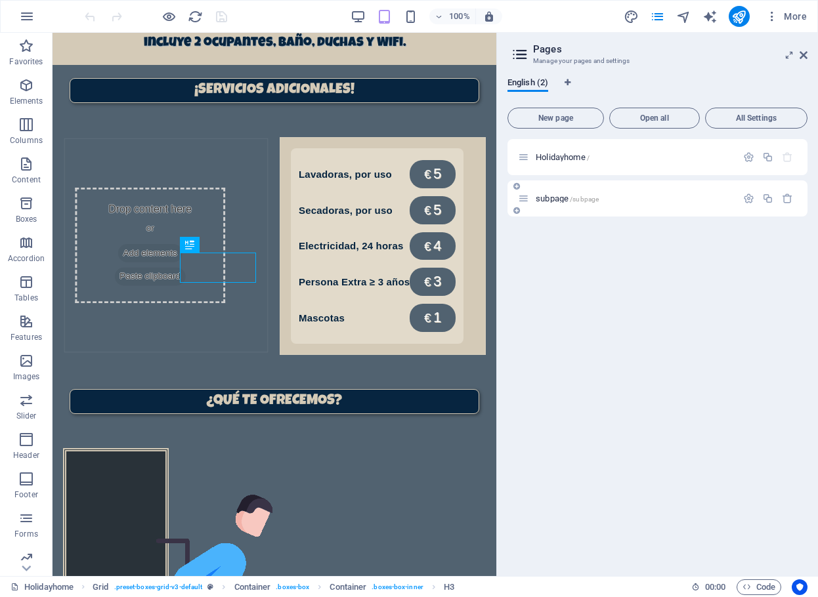
click at [542, 194] on span "subpage /subpage" at bounding box center [566, 199] width 63 height 10
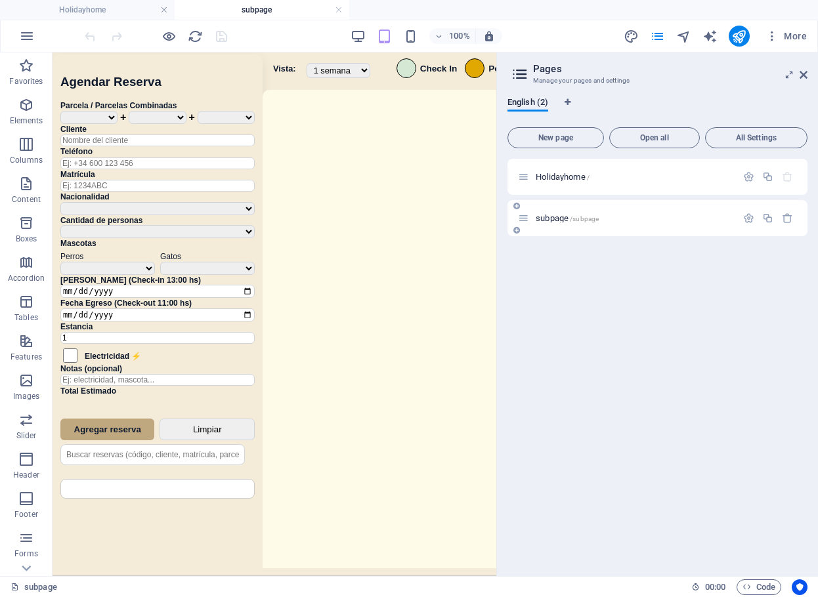
scroll to position [0, 0]
click at [800, 80] on link at bounding box center [803, 75] width 8 height 11
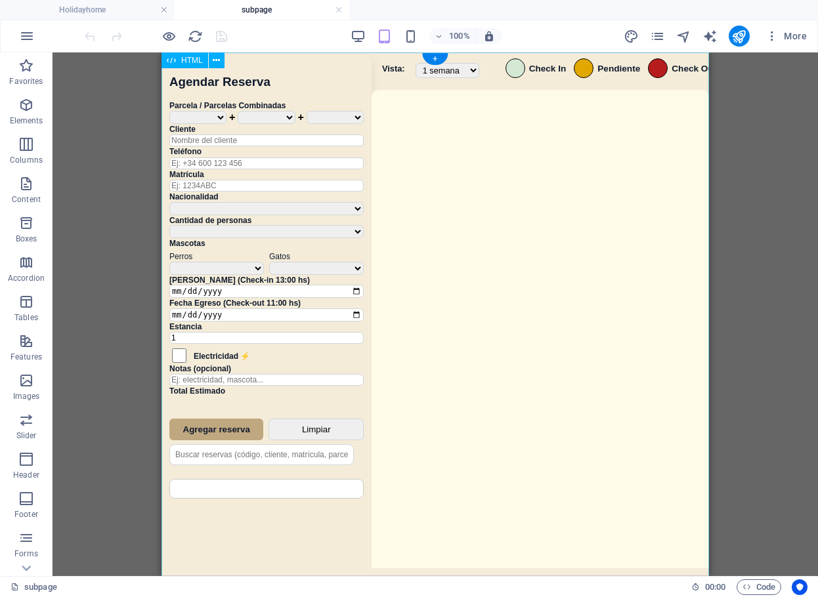
click at [527, 310] on div "Sistema de Reservas — Coveta Área Camper Eliminar Reserva ¿Estás seguro de que …" at bounding box center [434, 315] width 547 height 527
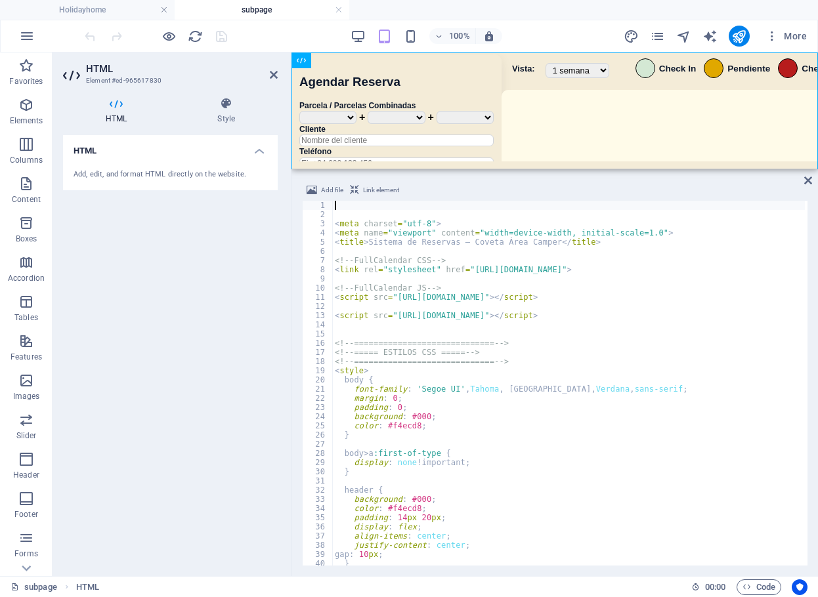
click at [504, 369] on div "< meta charset = "utf-8" > < meta name = "viewport" content = "width=device-wid…" at bounding box center [772, 391] width 881 height 381
type textarea "</script>"
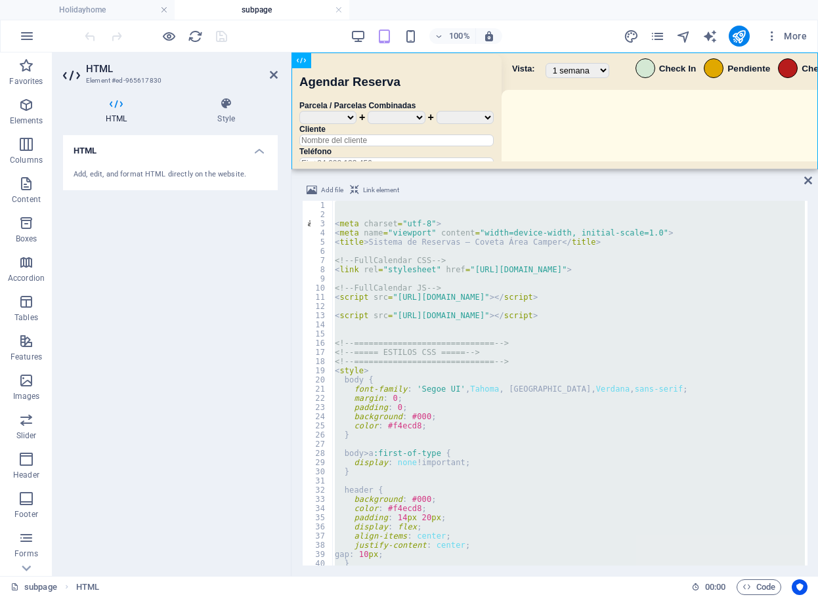
scroll to position [21139, 0]
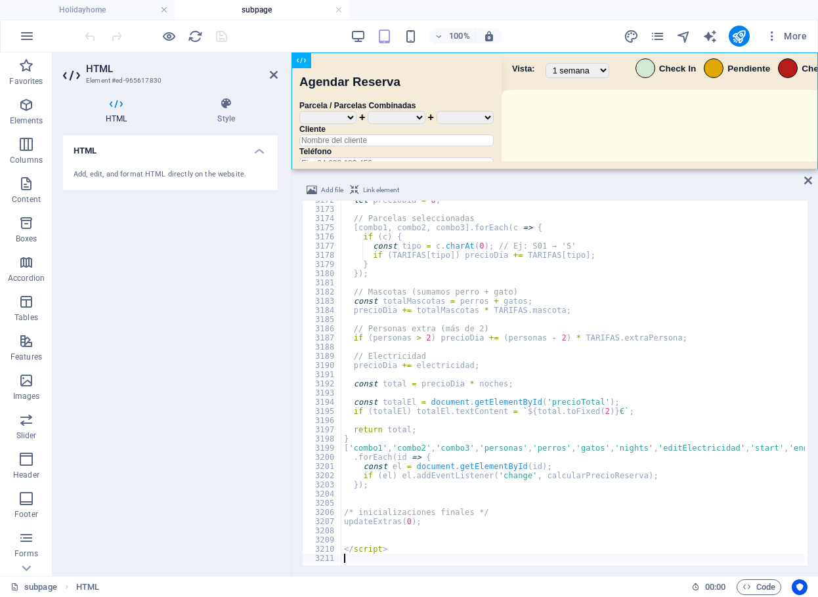
click at [255, 45] on div "100% More" at bounding box center [447, 36] width 730 height 21
click at [226, 35] on icon "save" at bounding box center [221, 36] width 15 height 15
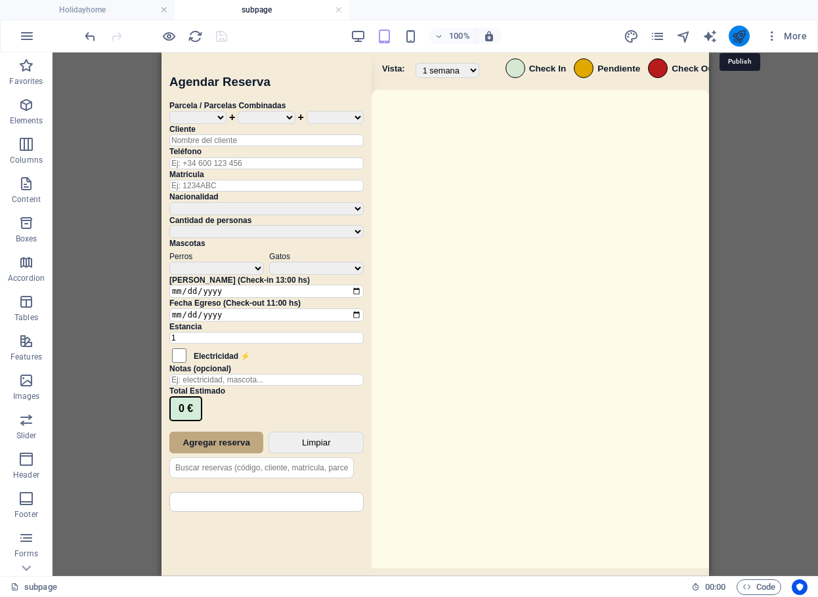
click at [736, 35] on icon "publish" at bounding box center [738, 36] width 15 height 15
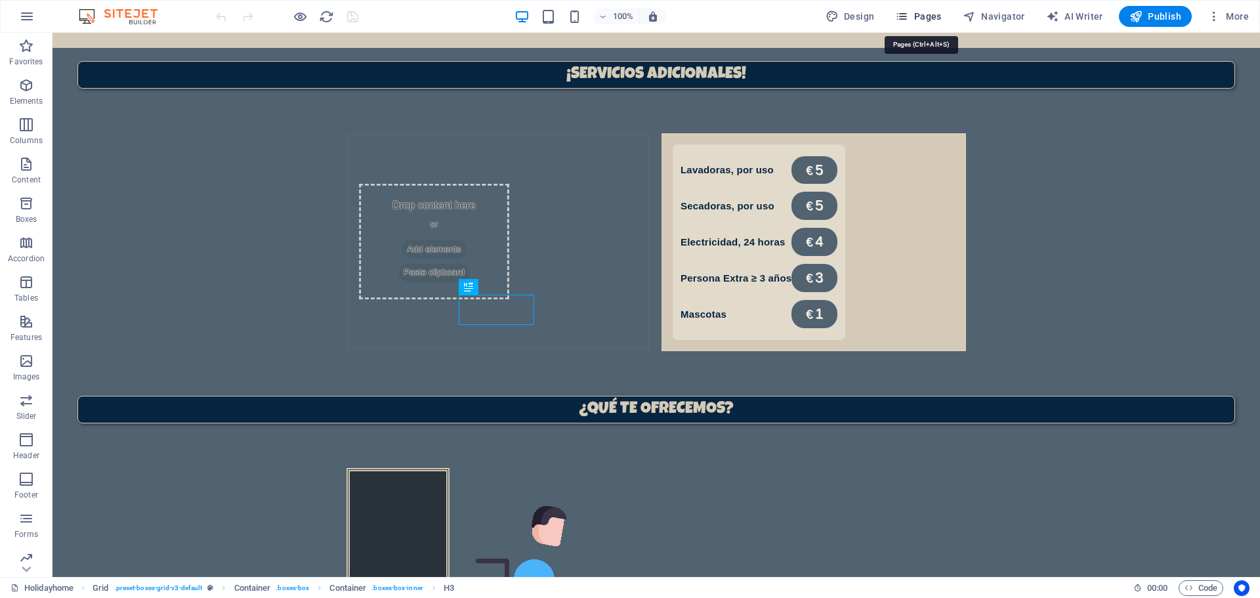
click at [932, 18] on span "Pages" at bounding box center [918, 16] width 46 height 13
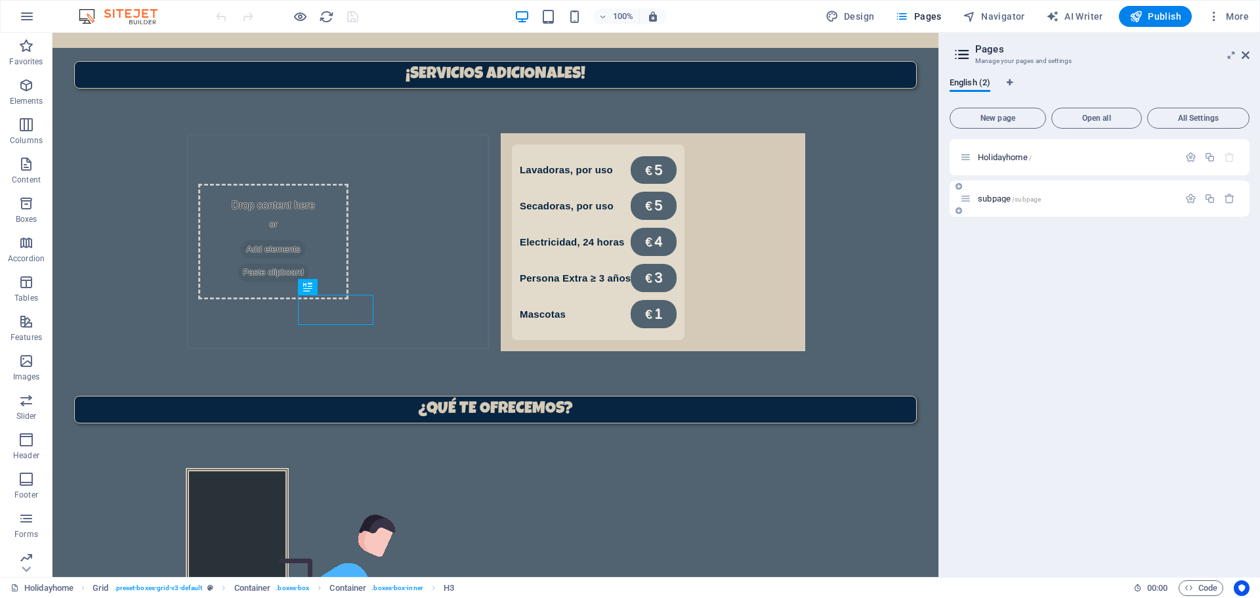
click at [1020, 193] on div "subpage /subpage" at bounding box center [1069, 198] width 219 height 15
click at [1006, 198] on span "subpage /subpage" at bounding box center [1009, 199] width 63 height 10
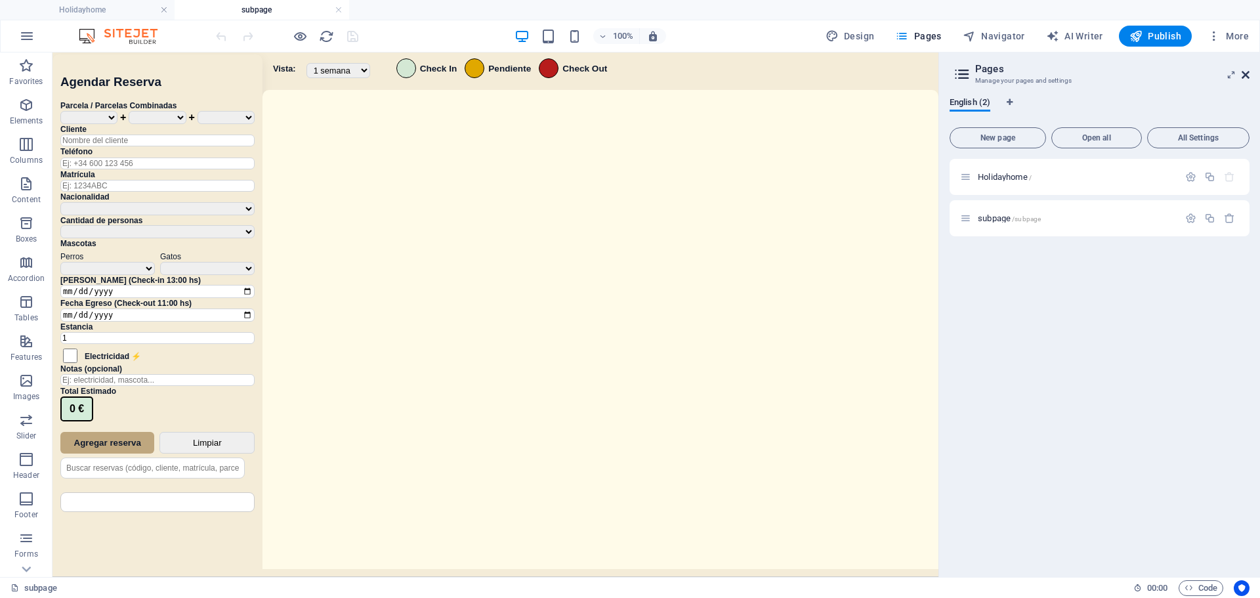
click at [1244, 70] on icon at bounding box center [1245, 75] width 8 height 10
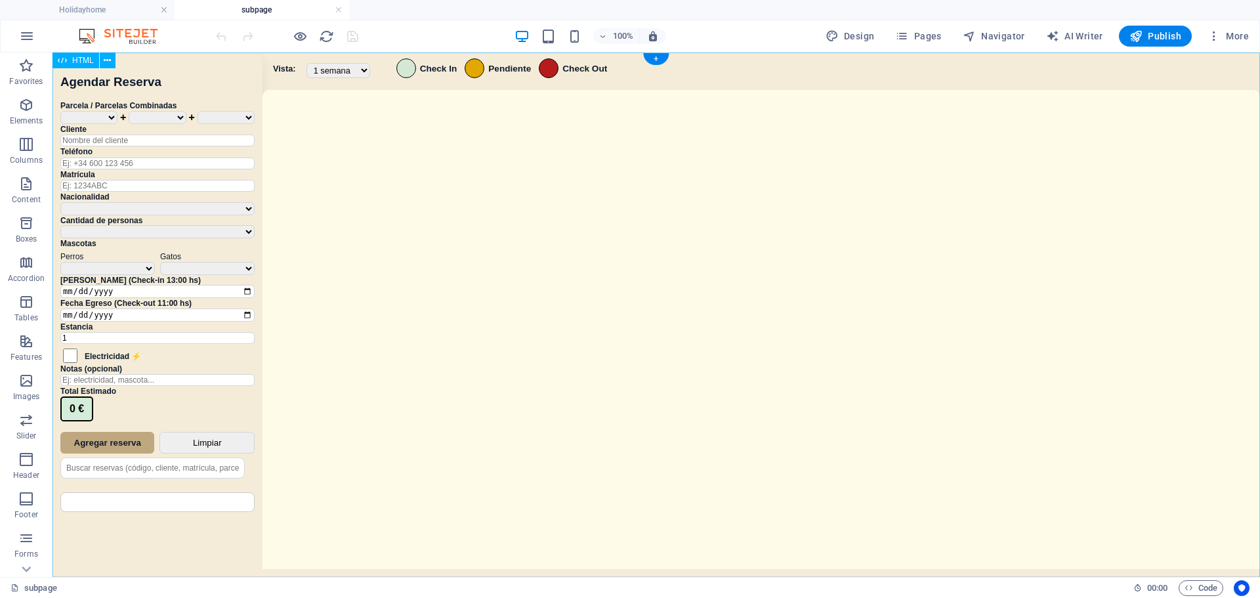
click at [808, 251] on div "Sistema de Reservas — Coveta Área Camper [GEOGRAPHIC_DATA] ¿Estás seguro de que…" at bounding box center [655, 316] width 1207 height 528
click at [809, 251] on div "Sistema de Reservas — Coveta Área Camper [GEOGRAPHIC_DATA] ¿Estás seguro de que…" at bounding box center [655, 316] width 1207 height 528
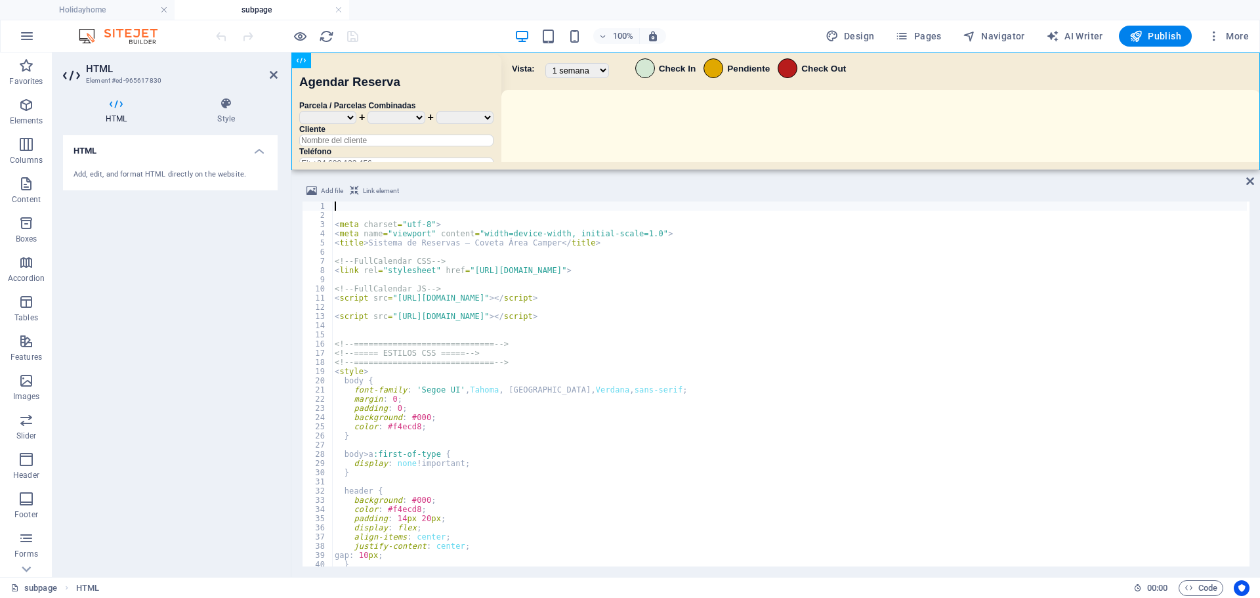
click at [712, 302] on div "< meta charset = "utf-8" > < meta name = "viewport" content = "width=device-wid…" at bounding box center [789, 392] width 915 height 383
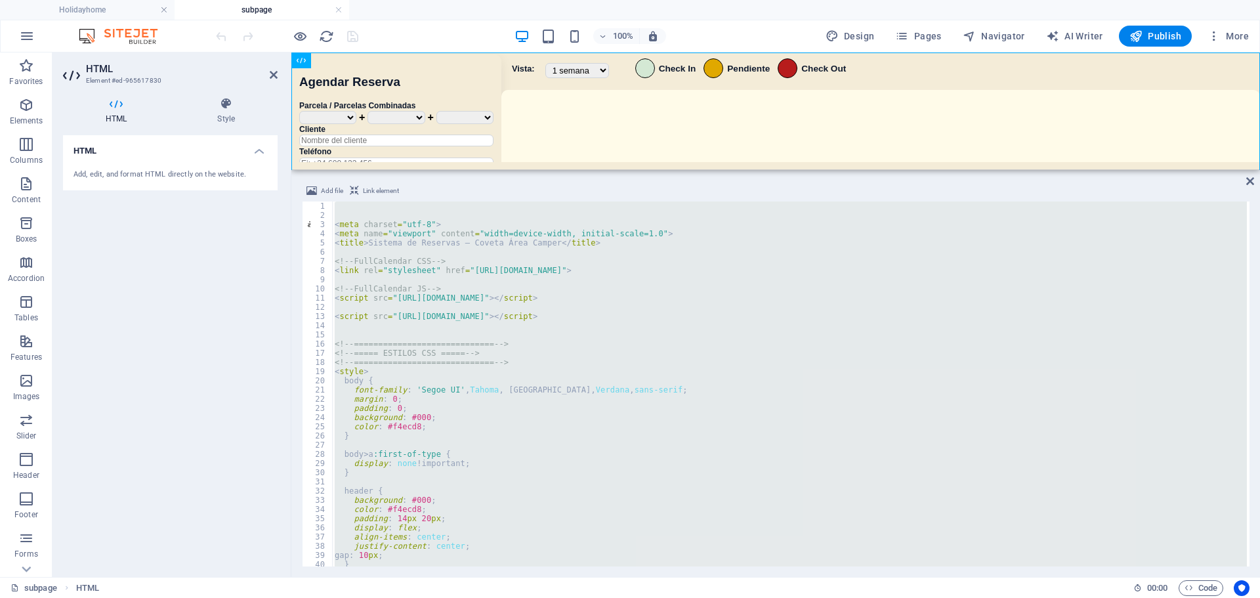
click at [463, 410] on div "< meta charset = "utf-8" > < meta name = "viewport" content = "width=device-wid…" at bounding box center [789, 383] width 915 height 365
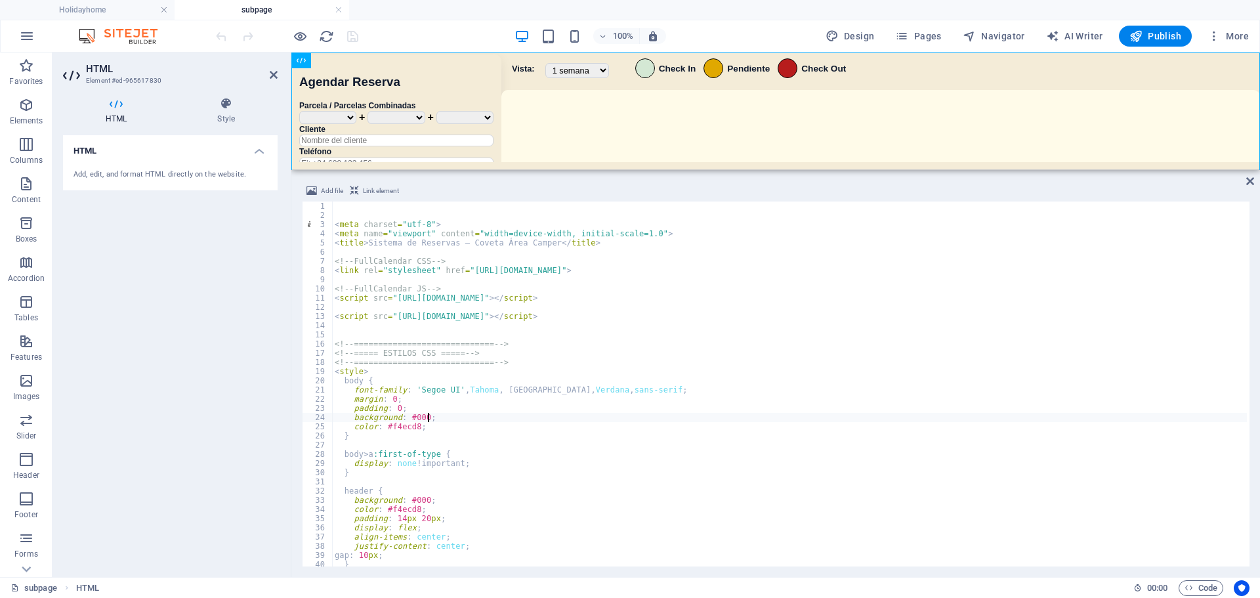
click at [613, 421] on div "< meta charset = "utf-8" > < meta name = "viewport" content = "width=device-wid…" at bounding box center [789, 392] width 915 height 383
type textarea "</script>"
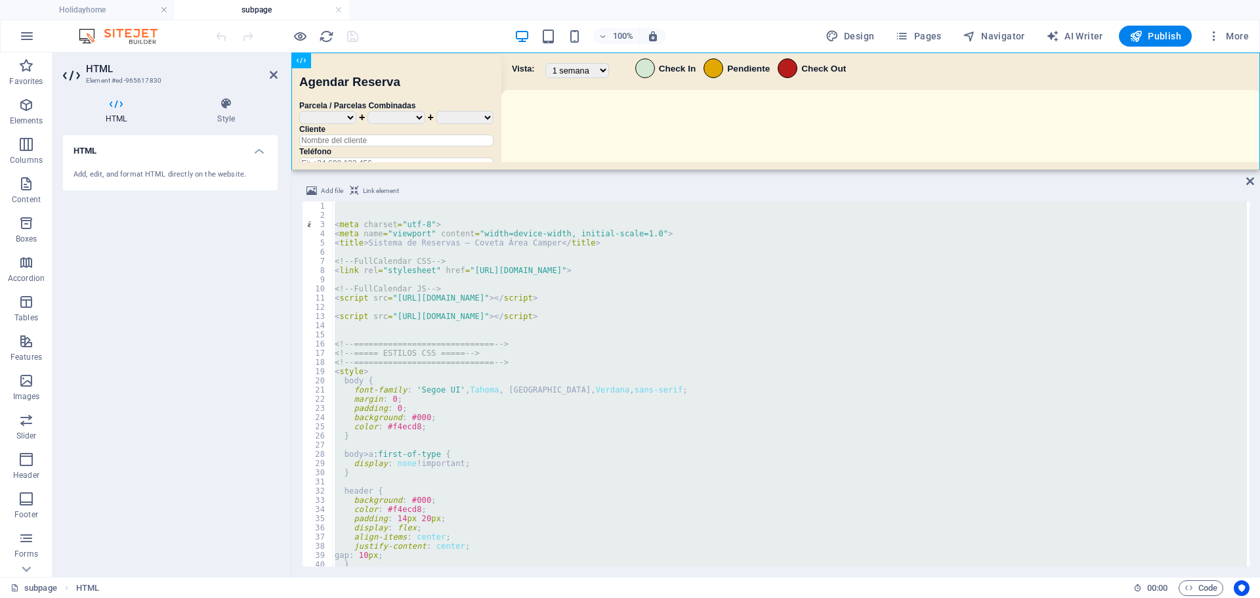
paste textarea
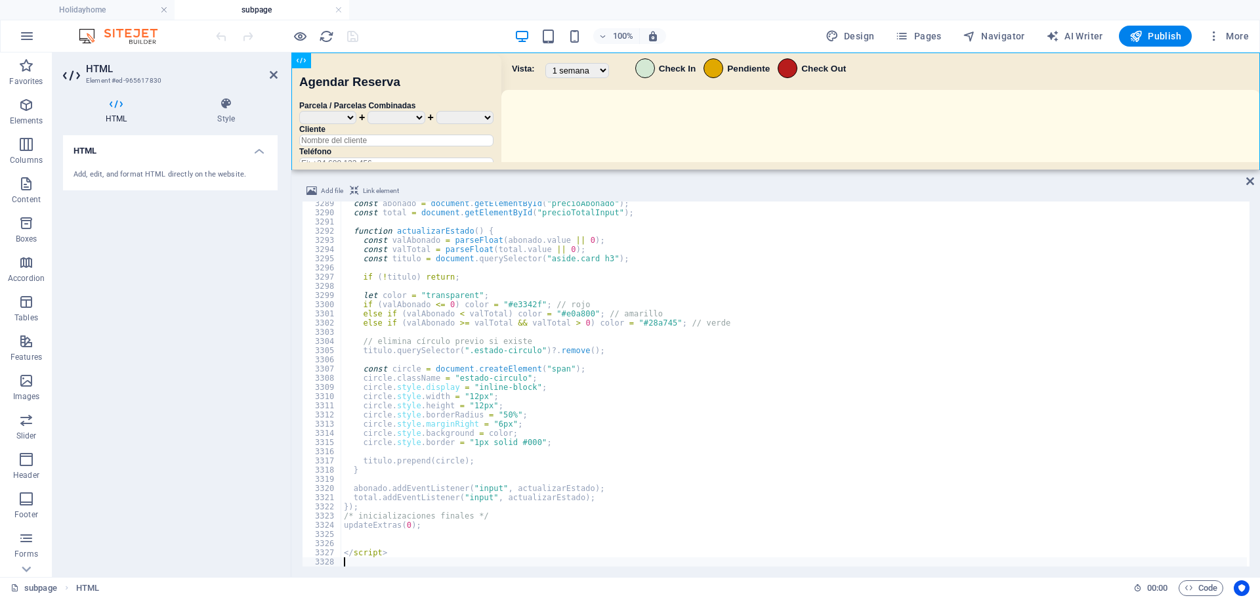
click at [469, 41] on div "100% Design Pages Navigator AI Writer Publish More" at bounding box center [733, 36] width 1041 height 21
click at [349, 41] on icon "save" at bounding box center [352, 36] width 15 height 15
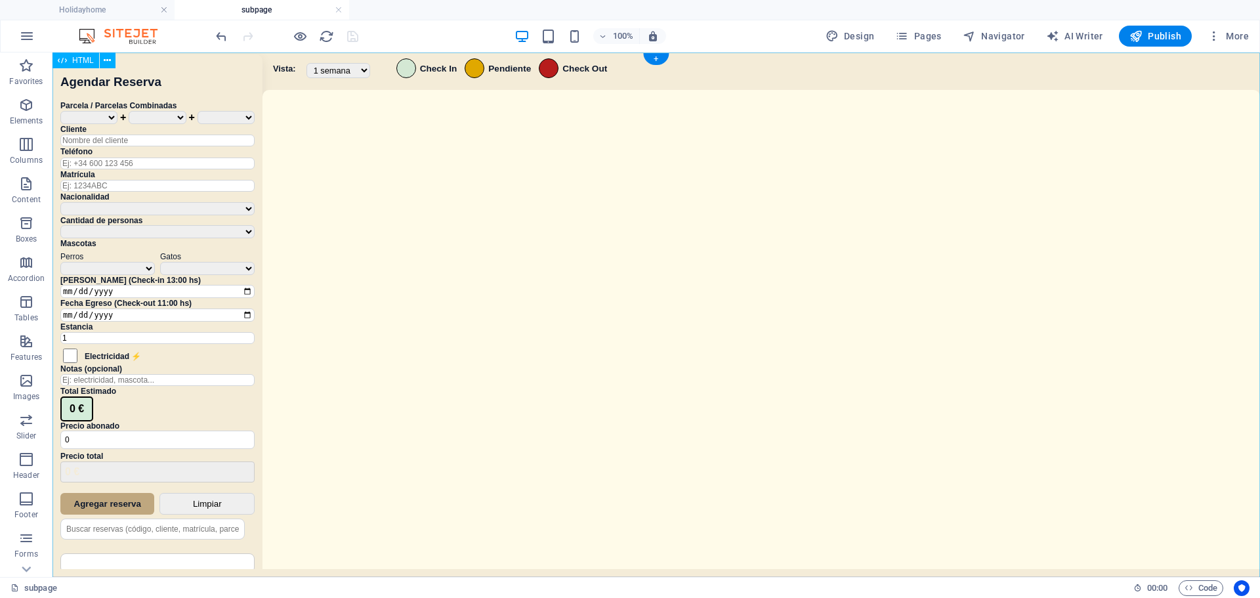
click at [188, 539] on div "Sistema de Reservas — Coveta Área Camper [GEOGRAPHIC_DATA] ¿Estás seguro de que…" at bounding box center [655, 316] width 1207 height 528
drag, startPoint x: 259, startPoint y: 449, endPoint x: 282, endPoint y: 337, distance: 114.5
click at [258, 481] on div "Sistema de Reservas — Coveta Área Camper [GEOGRAPHIC_DATA] ¿Estás seguro de que…" at bounding box center [655, 316] width 1207 height 528
click at [1164, 35] on span "Publish" at bounding box center [1155, 36] width 52 height 13
